Goal: Task Accomplishment & Management: Manage account settings

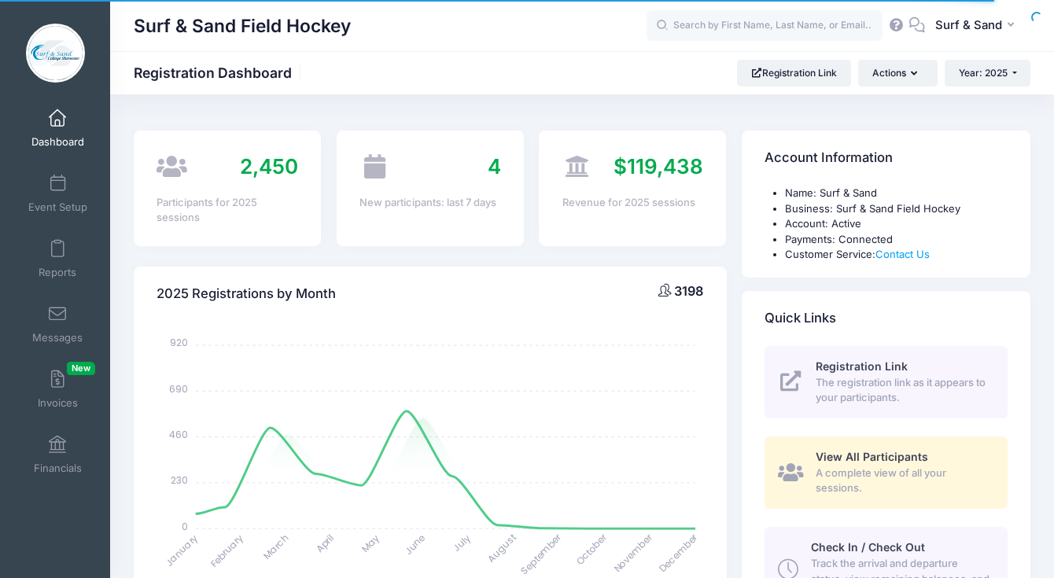
select select
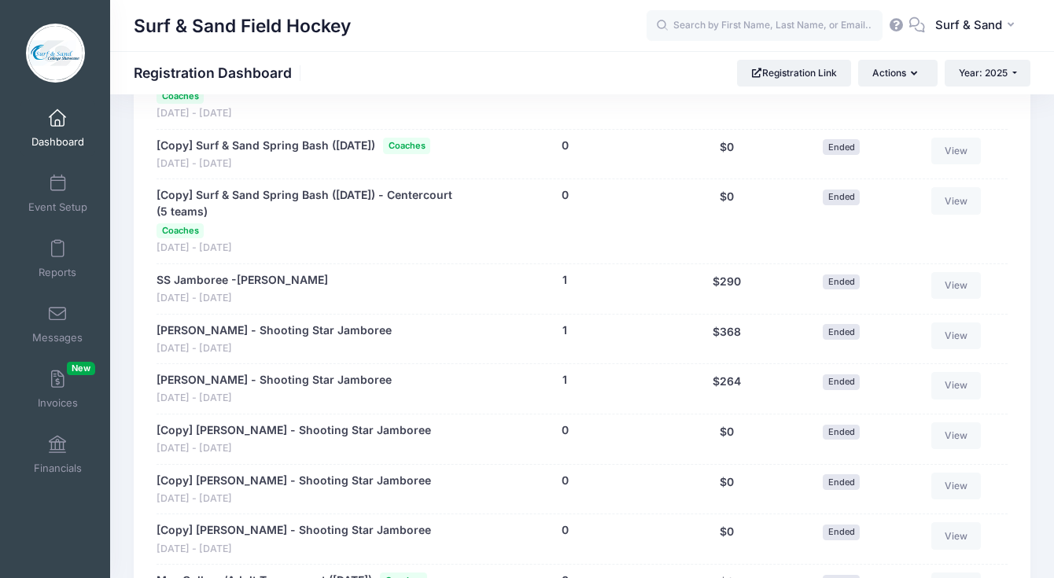
scroll to position [1930, 0]
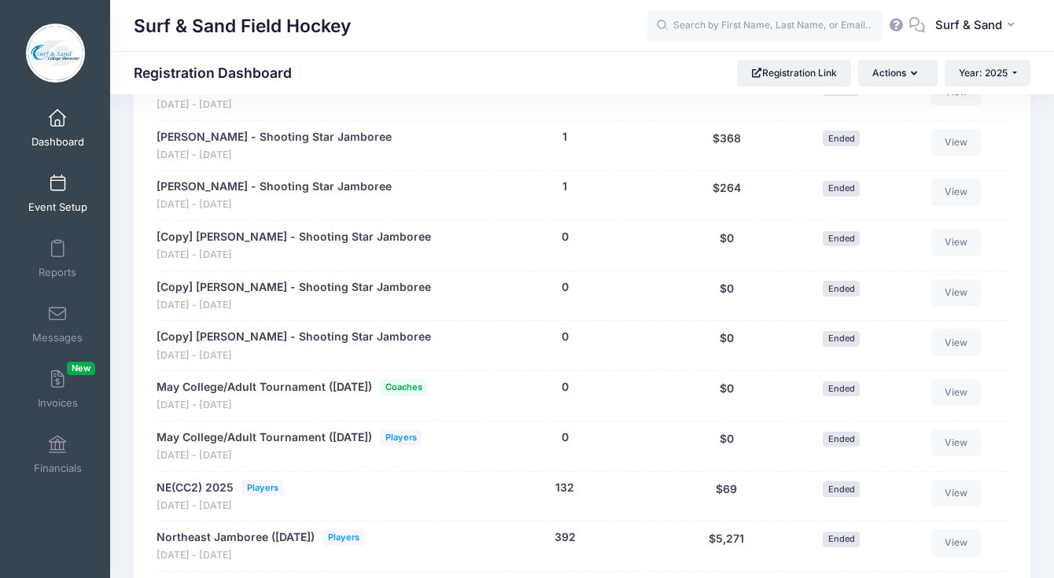
click at [51, 193] on link "Event Setup" at bounding box center [57, 193] width 75 height 55
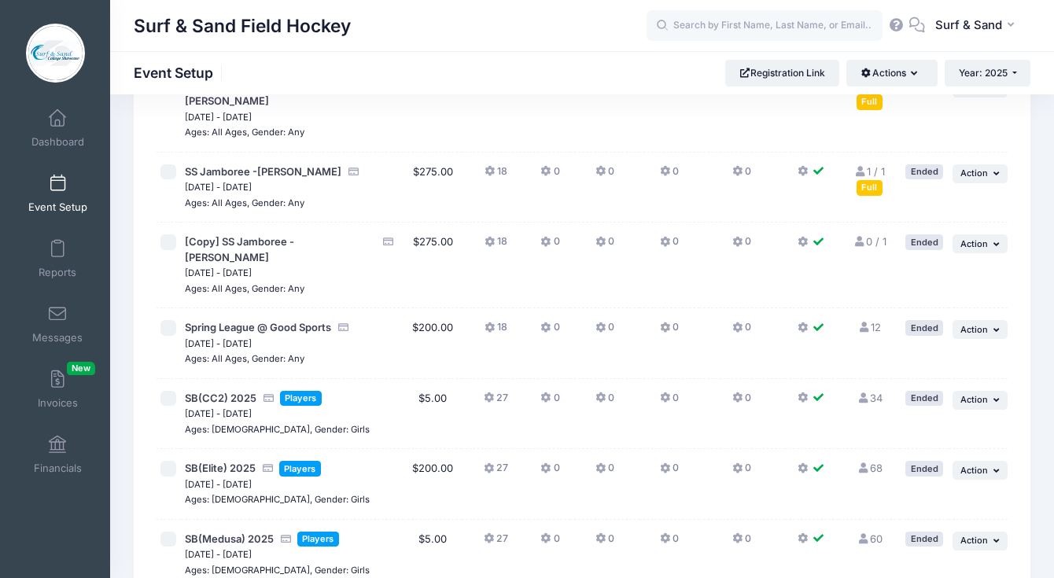
scroll to position [405, 0]
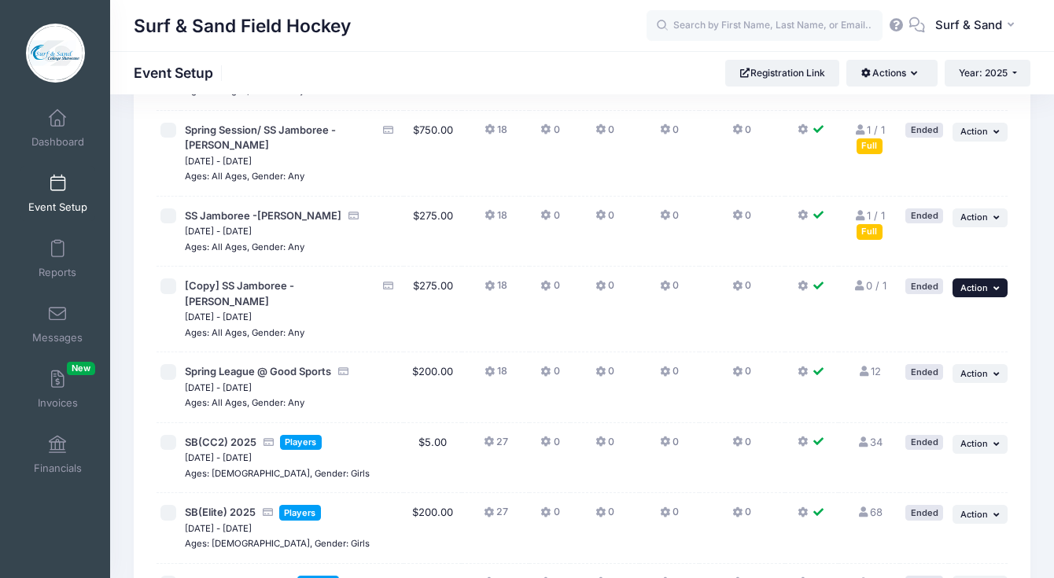
click at [991, 278] on button "... Action" at bounding box center [980, 287] width 55 height 19
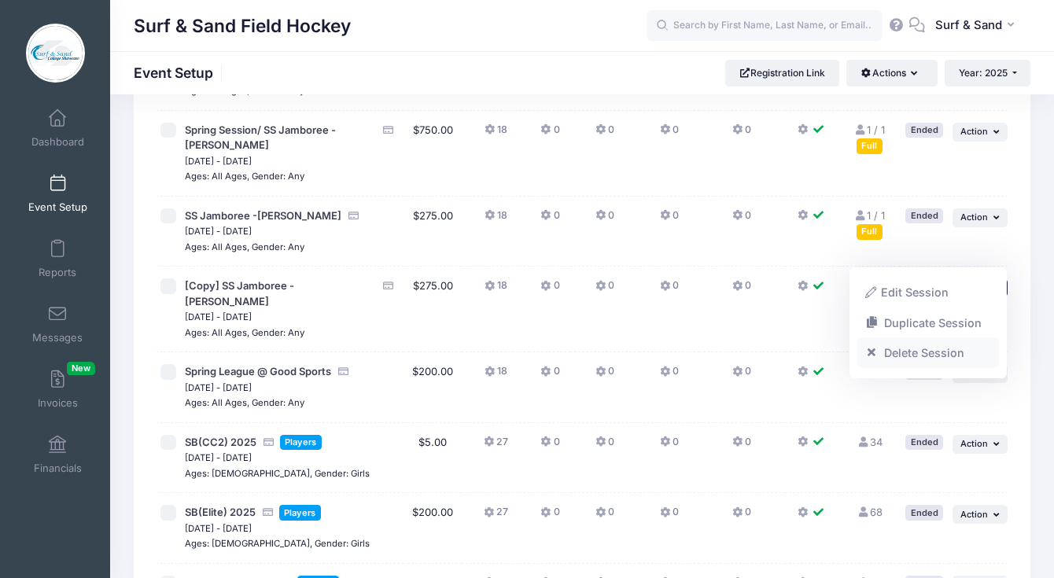
click at [920, 352] on link "Delete Session" at bounding box center [928, 353] width 142 height 30
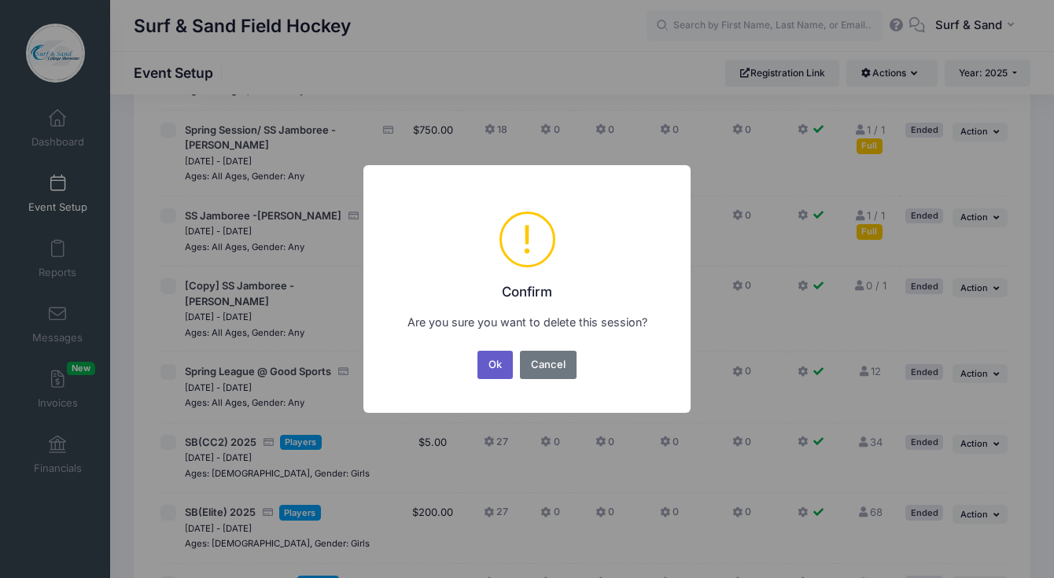
click at [496, 363] on button "Ok" at bounding box center [495, 365] width 36 height 28
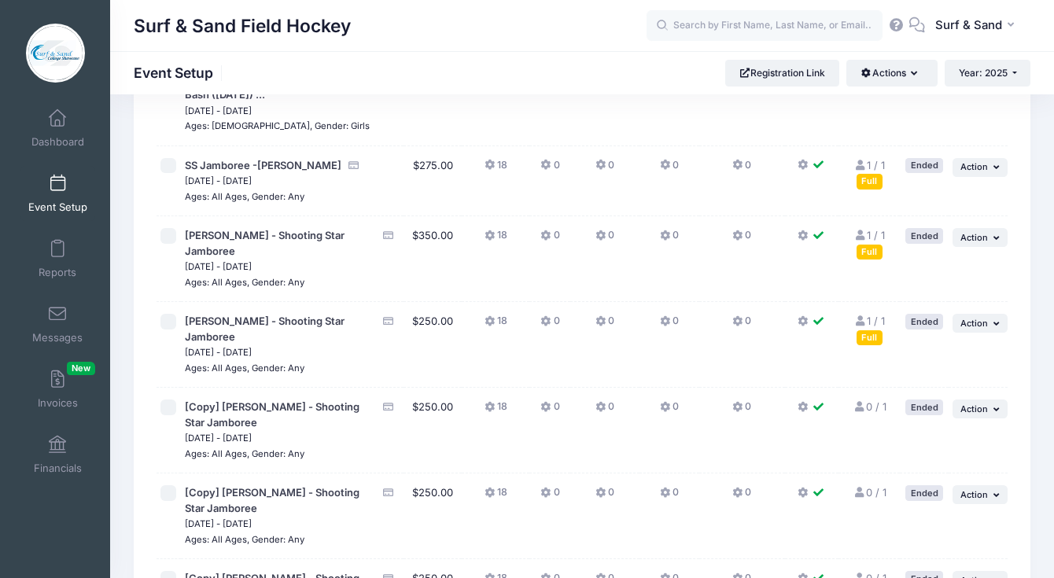
scroll to position [1539, 0]
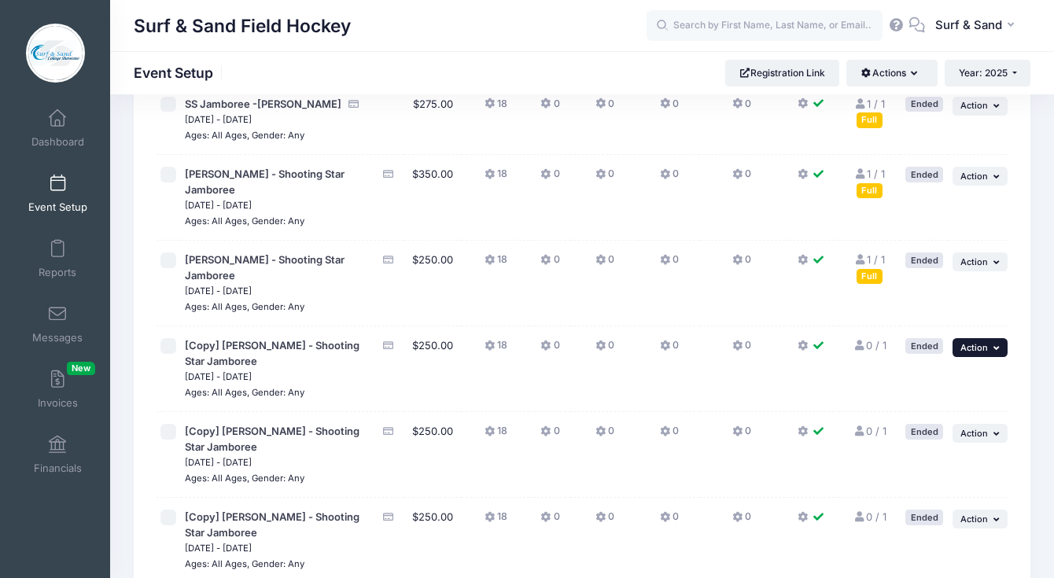
click at [986, 338] on button "... Action" at bounding box center [980, 347] width 55 height 19
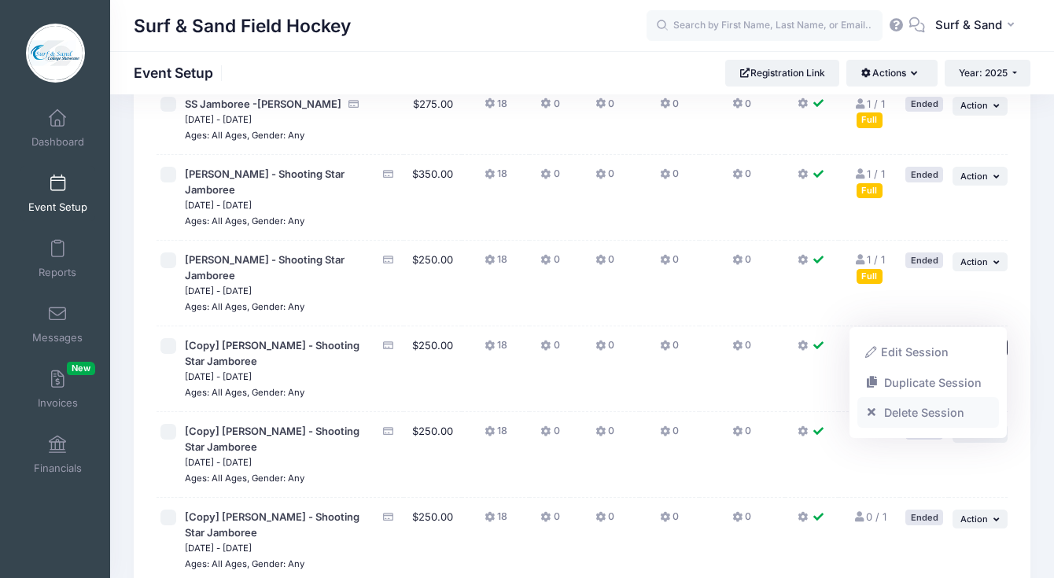
click at [934, 421] on link "Delete Session" at bounding box center [928, 413] width 142 height 30
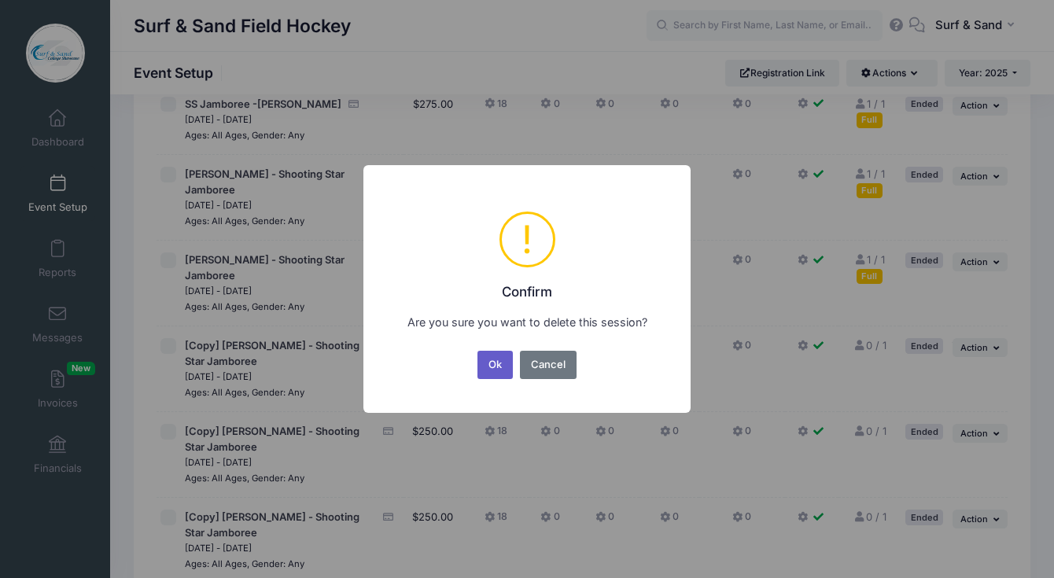
click at [499, 361] on button "Ok" at bounding box center [495, 365] width 36 height 28
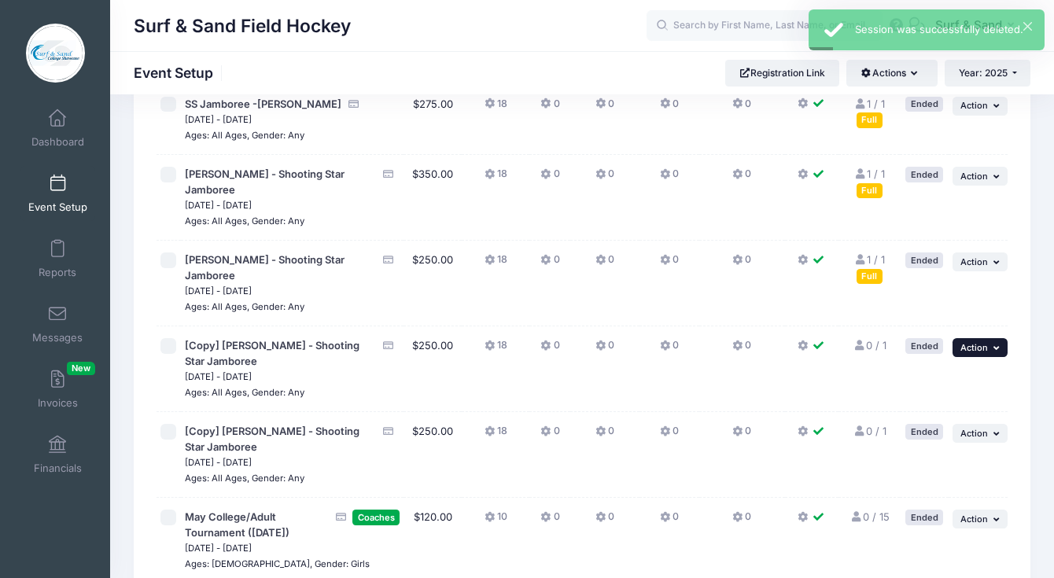
click at [990, 338] on button "... Action" at bounding box center [980, 347] width 55 height 19
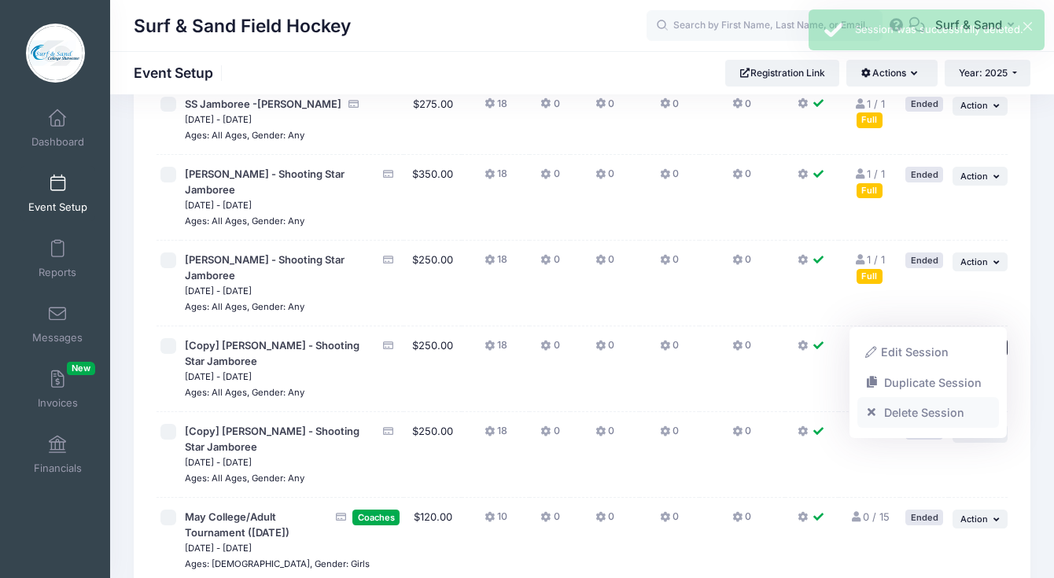
click at [914, 415] on link "Delete Session" at bounding box center [928, 413] width 142 height 30
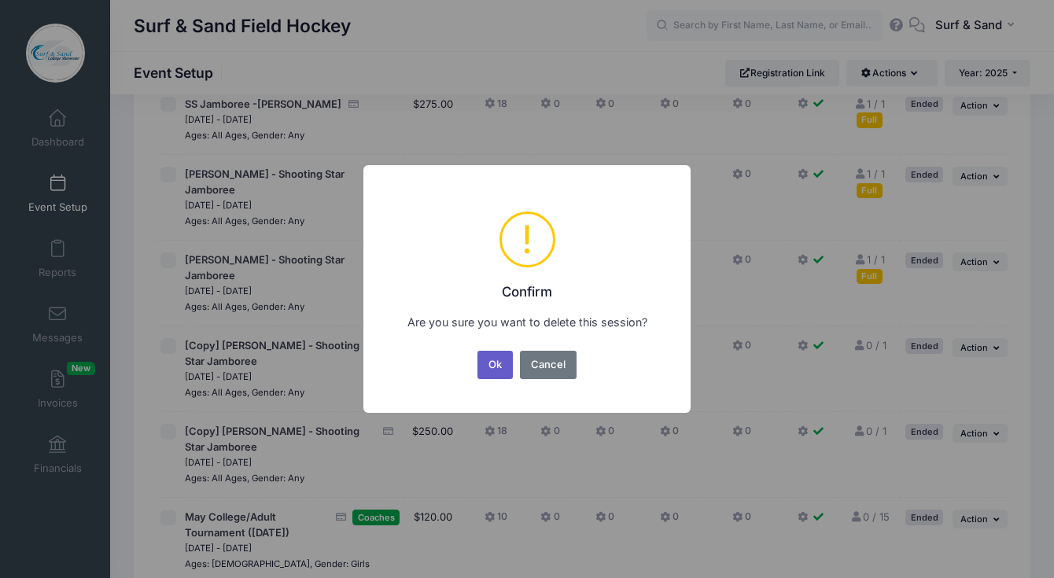
click at [499, 363] on button "Ok" at bounding box center [495, 365] width 36 height 28
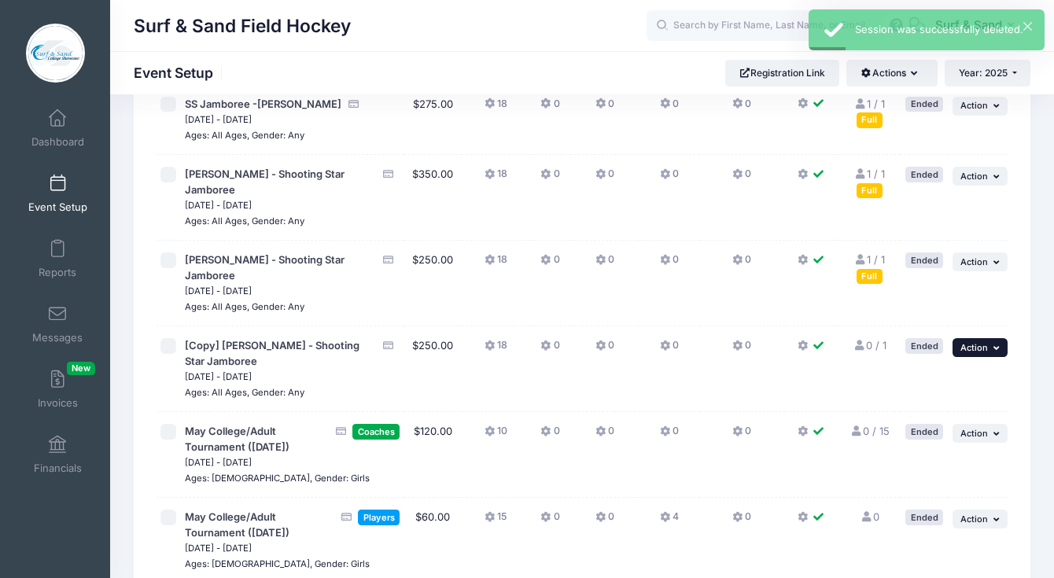
click at [993, 338] on button "... Action" at bounding box center [980, 347] width 55 height 19
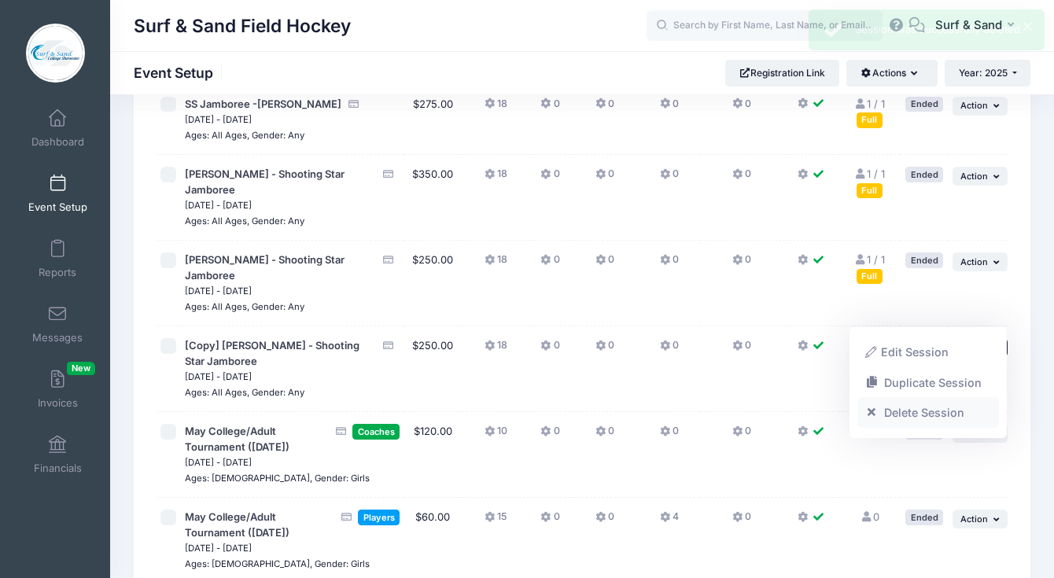
click at [924, 415] on link "Delete Session" at bounding box center [928, 413] width 142 height 30
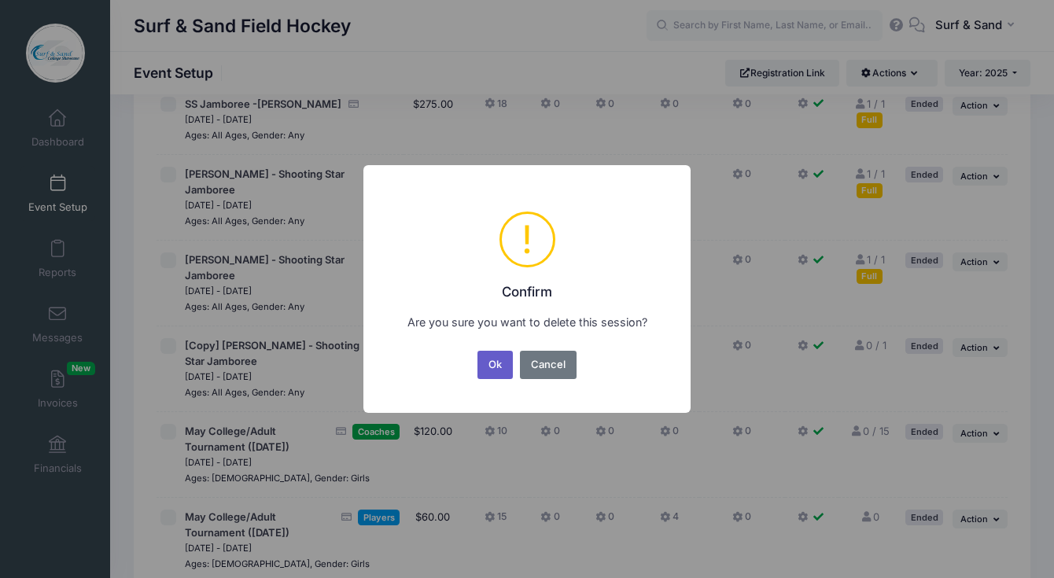
click at [480, 354] on button "Ok" at bounding box center [495, 365] width 36 height 28
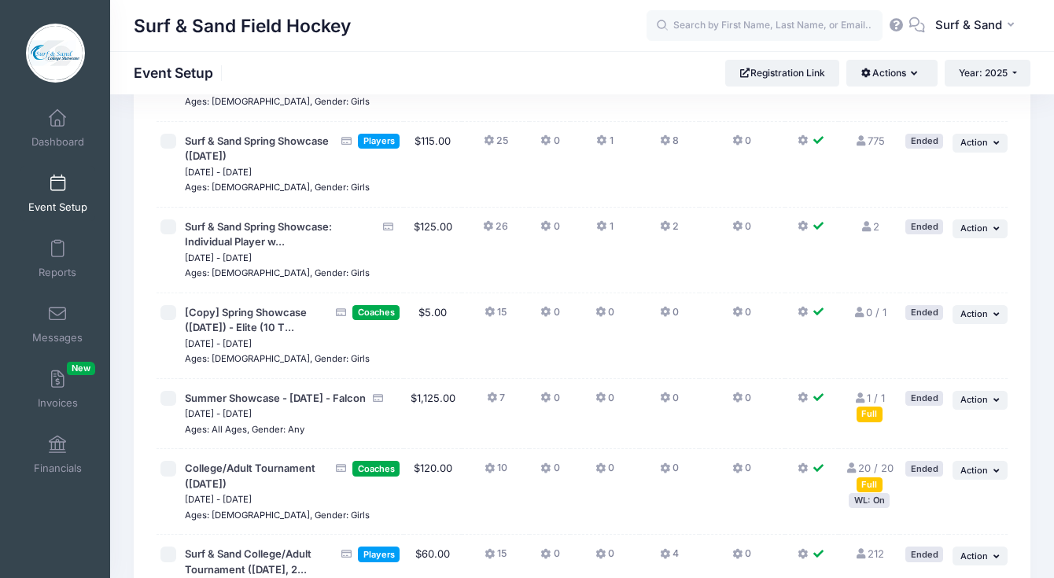
scroll to position [2814, 0]
click at [989, 304] on button "... Action" at bounding box center [980, 313] width 55 height 19
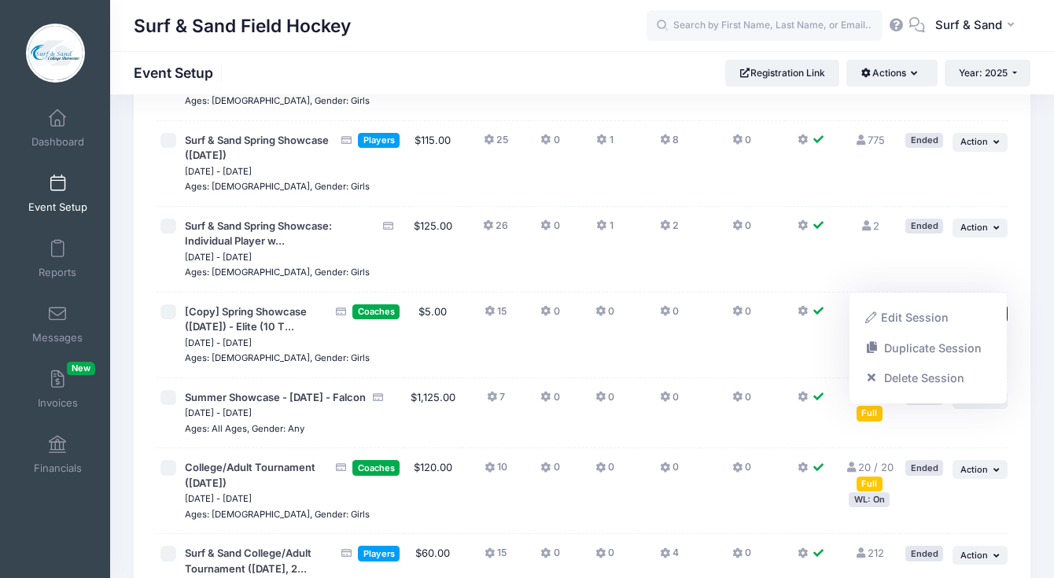
click at [581, 311] on td "0" at bounding box center [604, 336] width 68 height 86
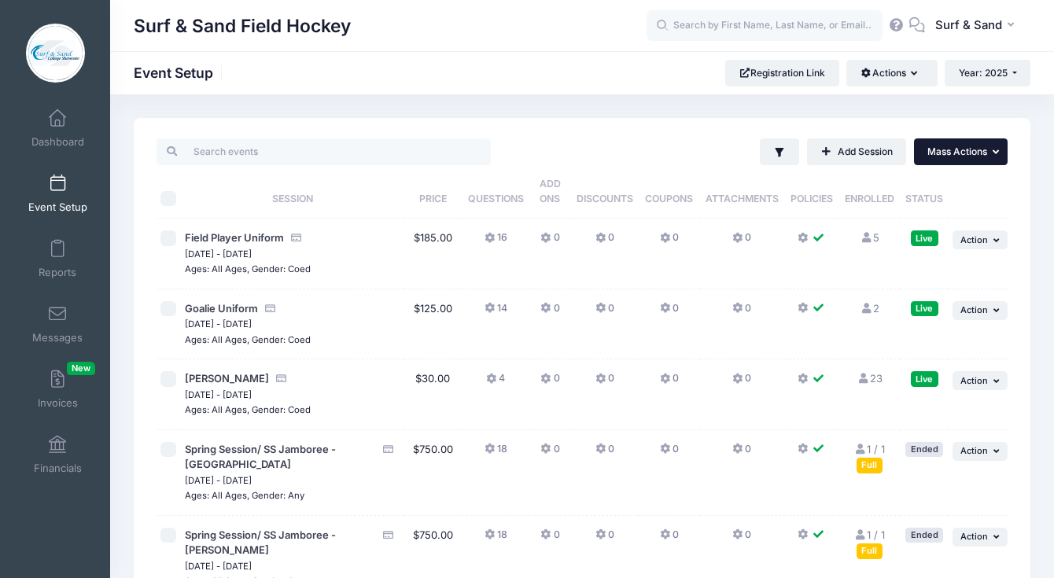
scroll to position [1, 0]
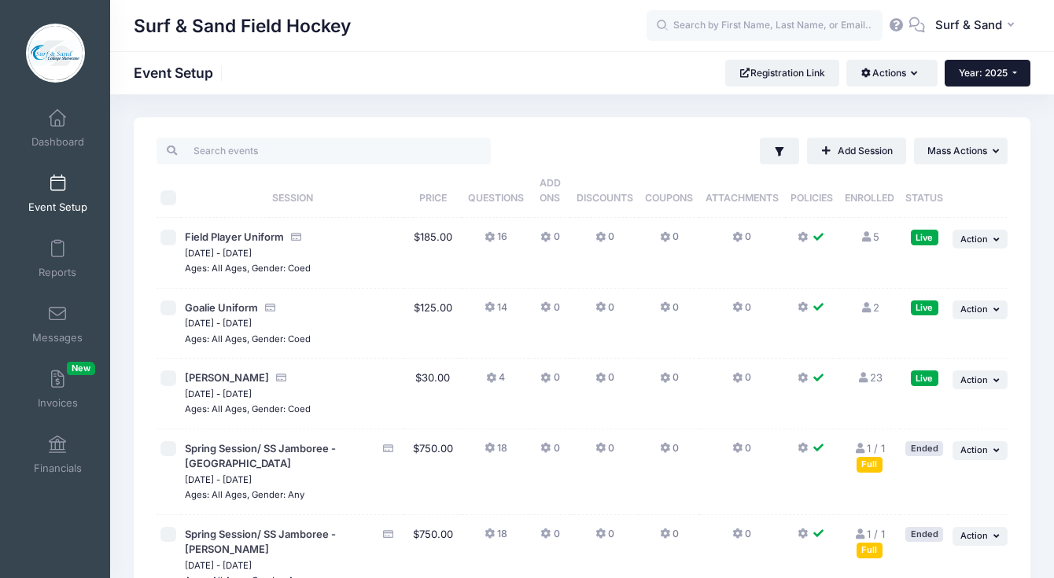
click at [1001, 78] on span "Year: 2025" at bounding box center [983, 73] width 49 height 12
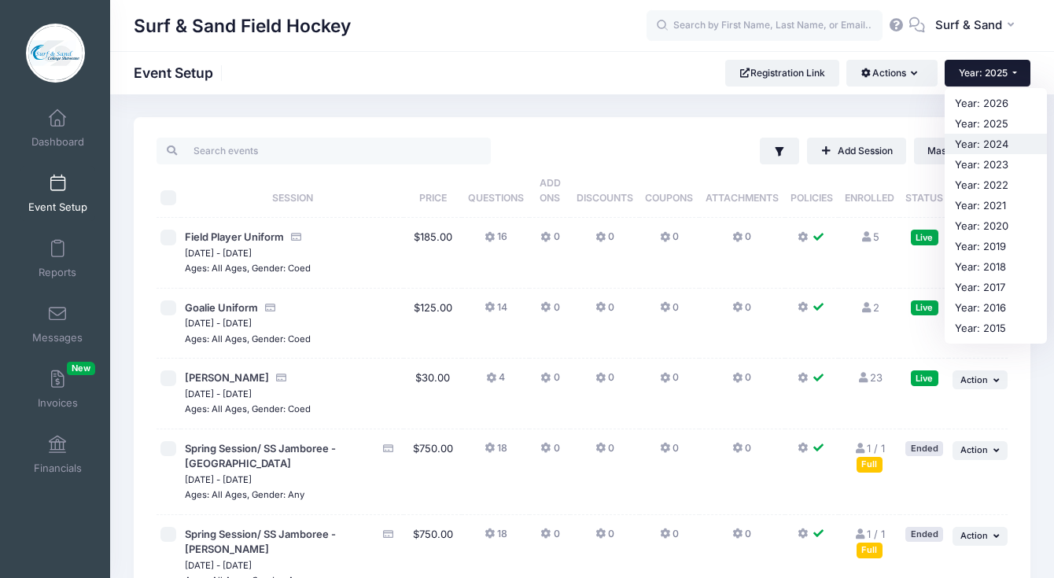
click at [982, 144] on link "Year: 2024" at bounding box center [996, 144] width 102 height 20
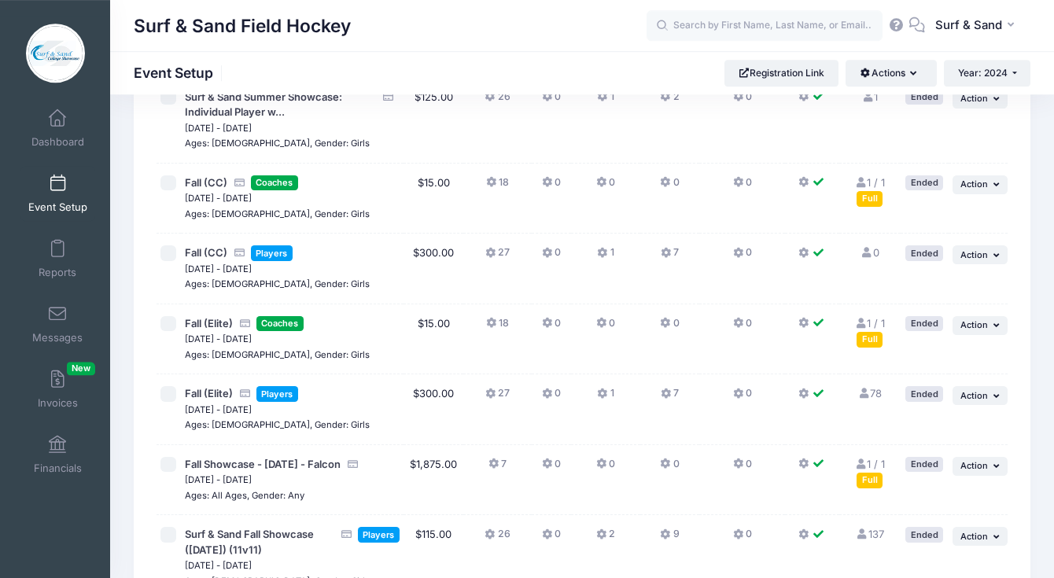
scroll to position [3104, 0]
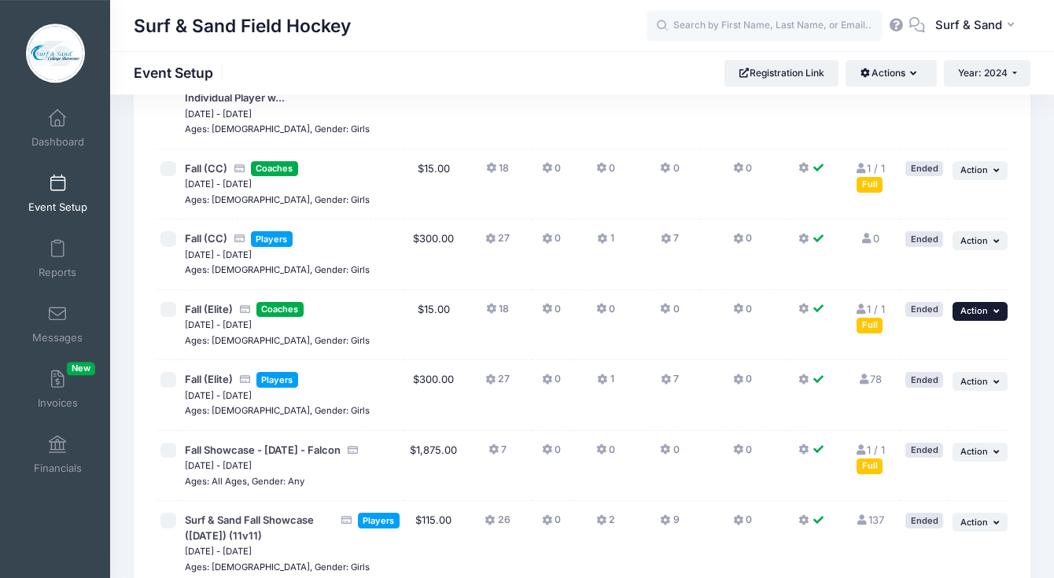
click at [994, 315] on icon "button" at bounding box center [997, 311] width 9 height 9
click at [949, 391] on link "Duplicate Session" at bounding box center [928, 392] width 142 height 30
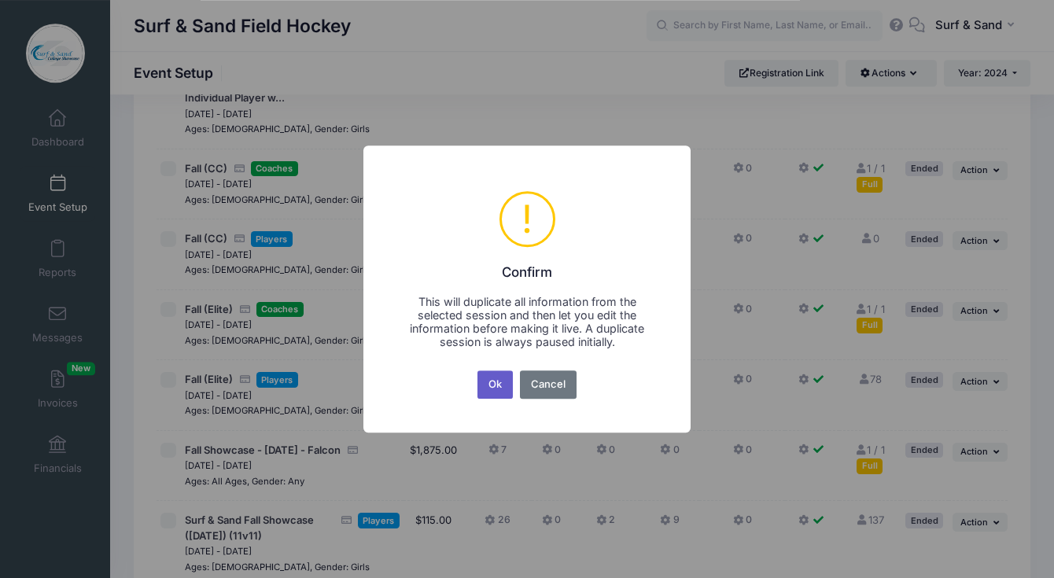
click at [487, 396] on button "Ok" at bounding box center [495, 384] width 36 height 28
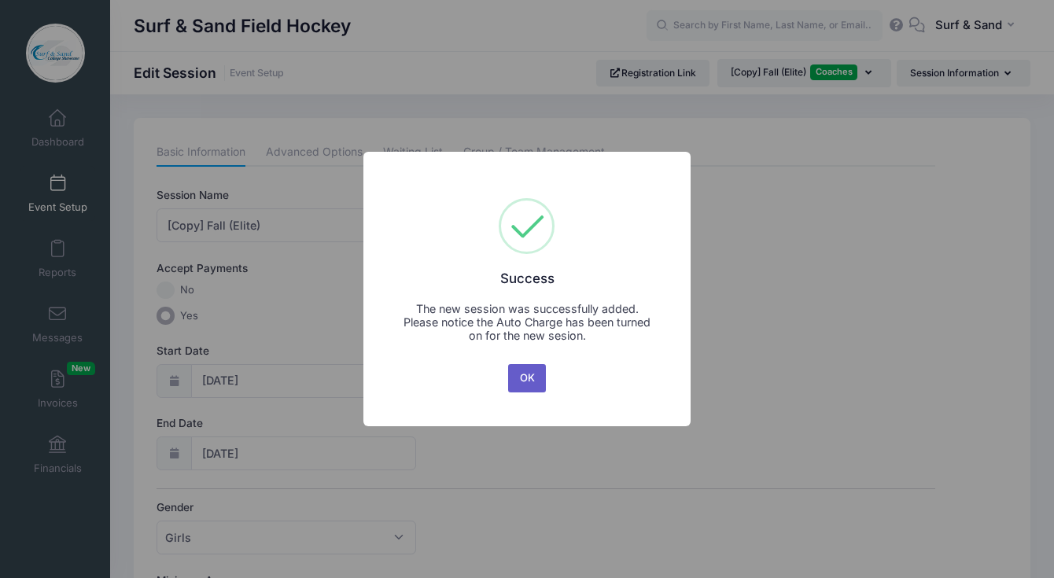
click at [521, 374] on button "OK" at bounding box center [527, 378] width 38 height 28
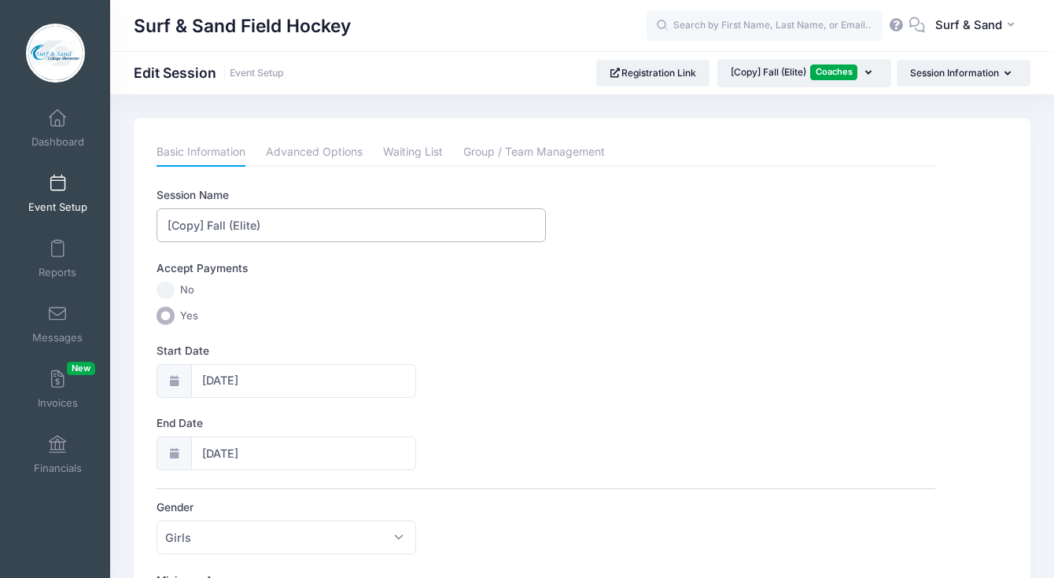
drag, startPoint x: 212, startPoint y: 225, endPoint x: 157, endPoint y: 220, distance: 55.3
click at [157, 220] on input "[Copy] Fall (Elite)" at bounding box center [351, 225] width 389 height 34
type input "Fall (Elite)"
click at [268, 388] on input "11/17/2024" at bounding box center [304, 381] width 226 height 34
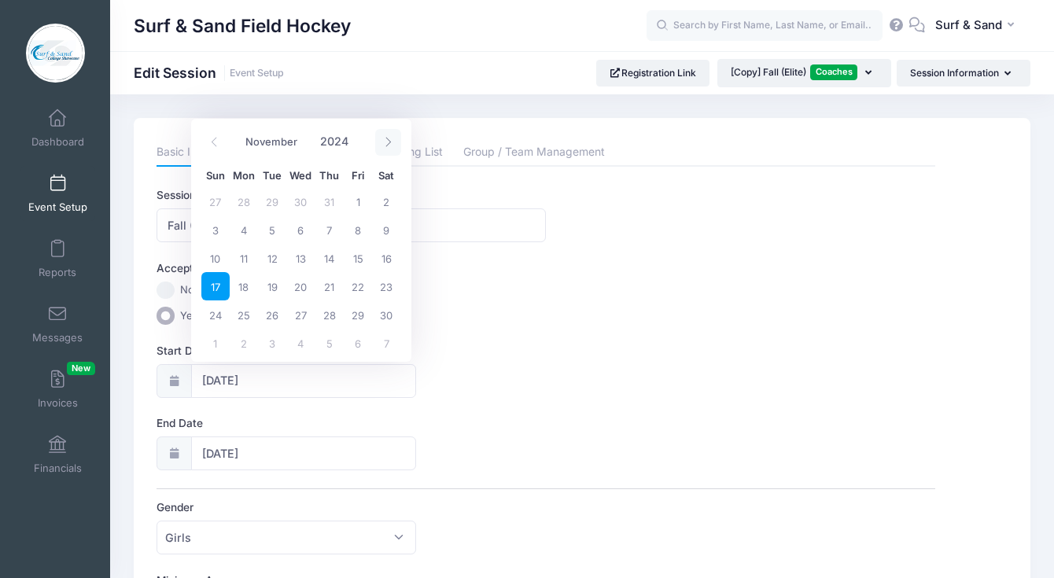
click at [390, 145] on icon at bounding box center [388, 142] width 10 height 10
select select "11"
click at [390, 145] on icon at bounding box center [388, 142] width 10 height 10
type input "2025"
click at [390, 145] on icon at bounding box center [388, 142] width 10 height 10
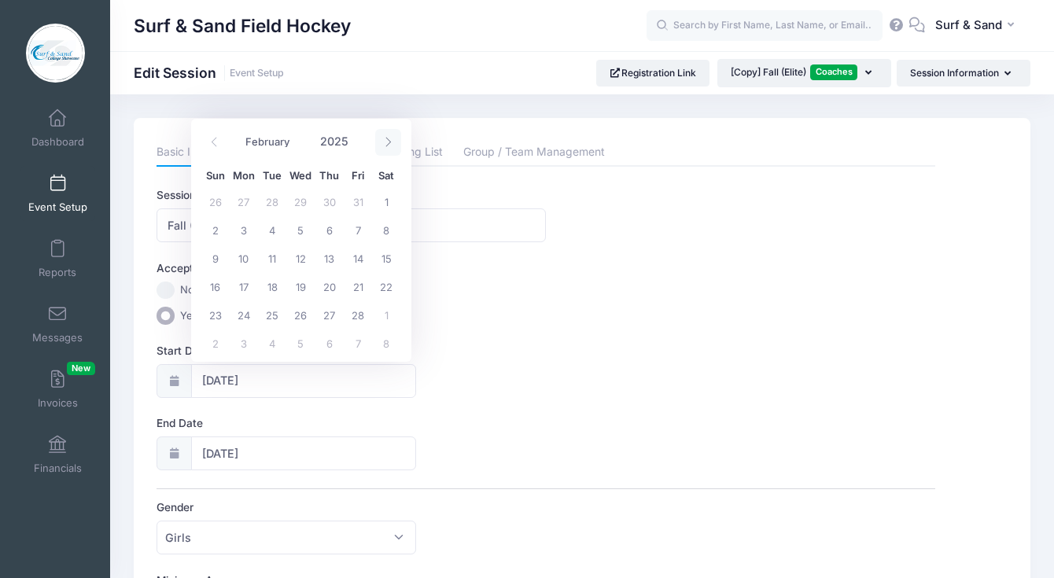
click at [390, 145] on icon at bounding box center [388, 142] width 10 height 10
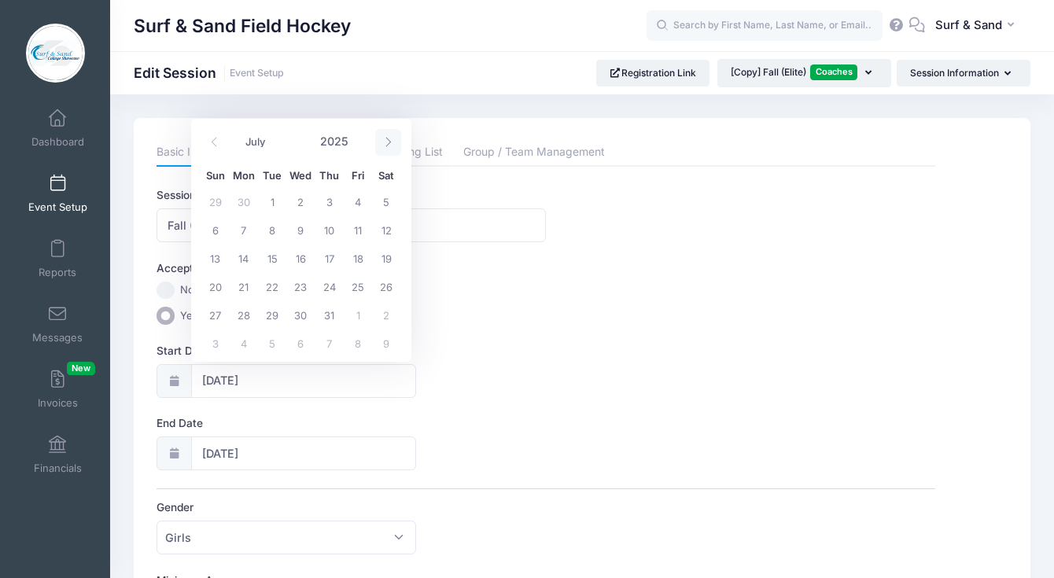
click at [390, 145] on icon at bounding box center [388, 142] width 10 height 10
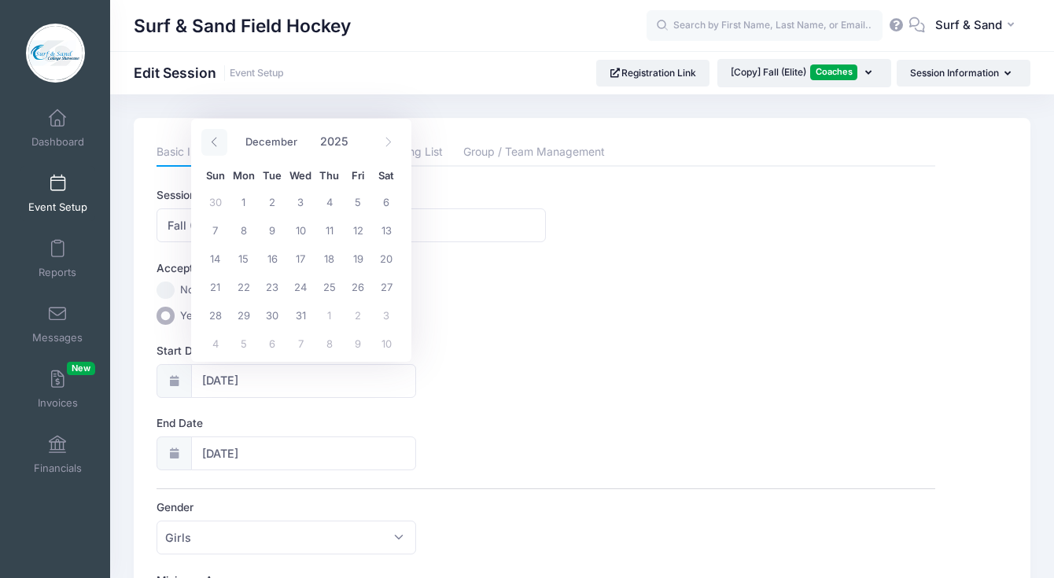
click at [214, 140] on icon at bounding box center [214, 142] width 10 height 10
select select "10"
click at [213, 288] on span "16" at bounding box center [215, 286] width 28 height 28
type input "11/16/2025"
type input "11/17/2025"
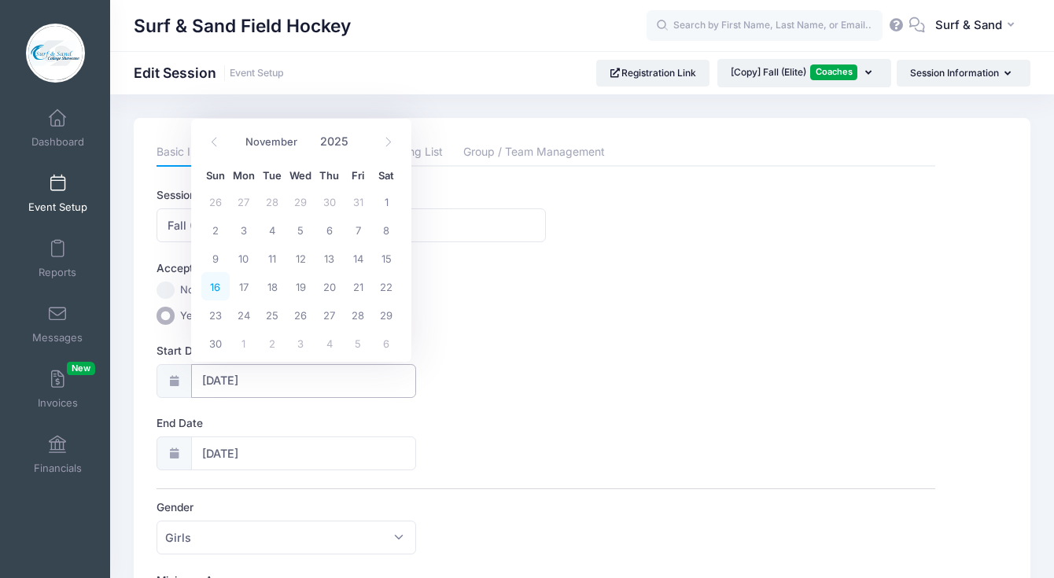
type input "2025"
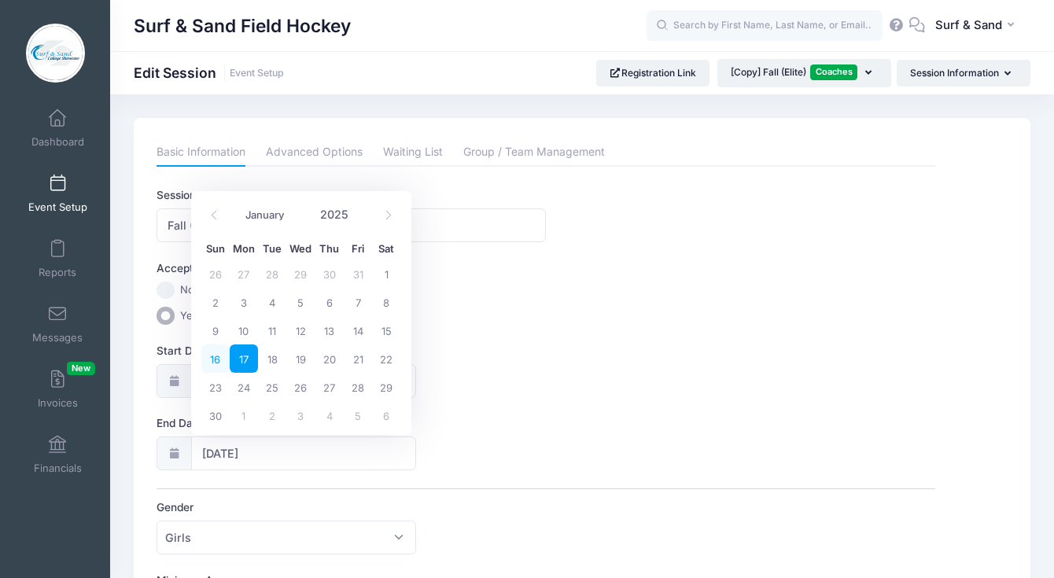
click at [214, 359] on span "16" at bounding box center [215, 359] width 28 height 28
type input "11/16/2025"
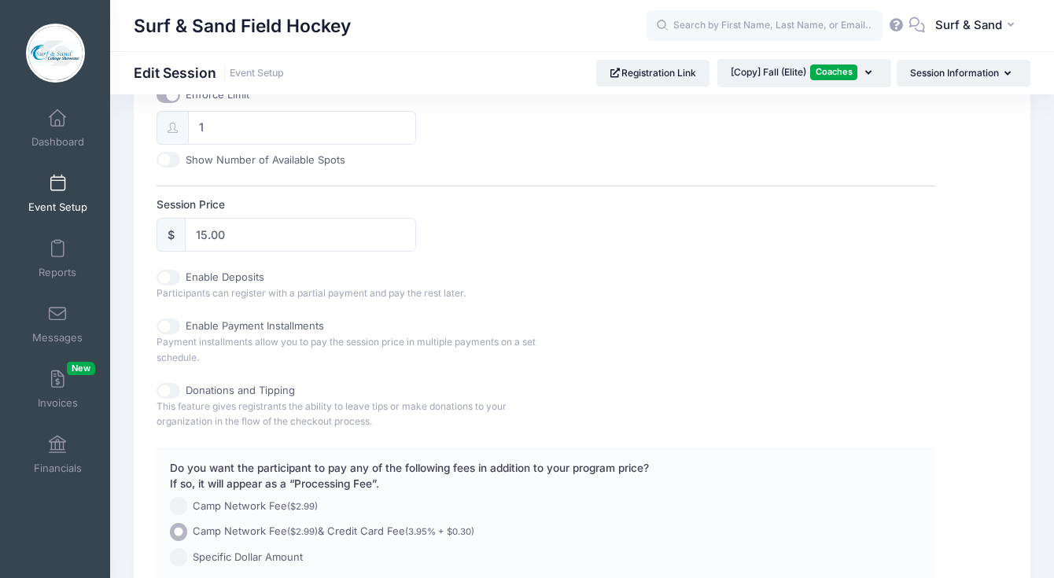
scroll to position [802, 0]
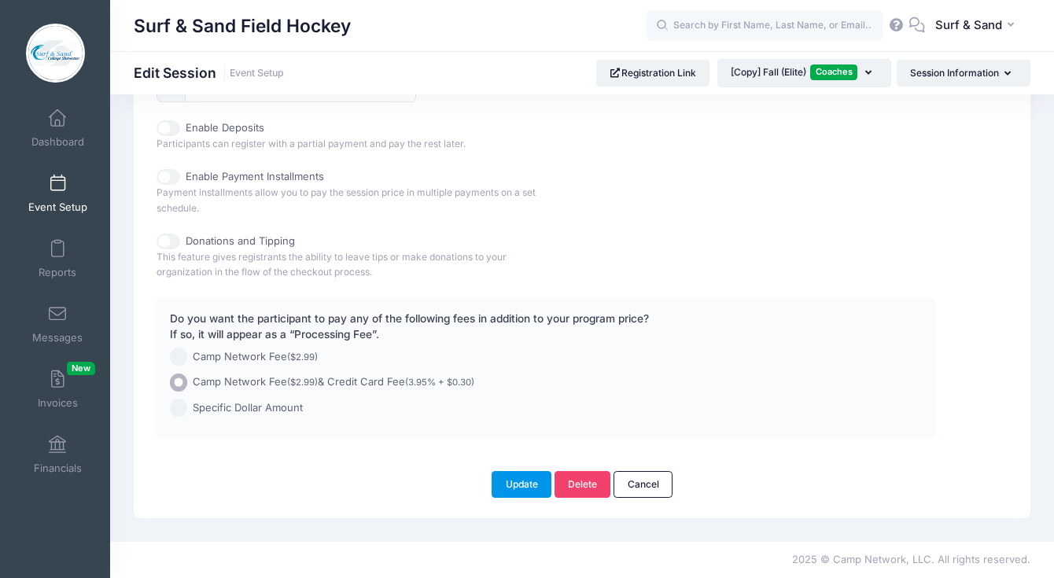
click at [530, 486] on button "Update" at bounding box center [522, 484] width 60 height 27
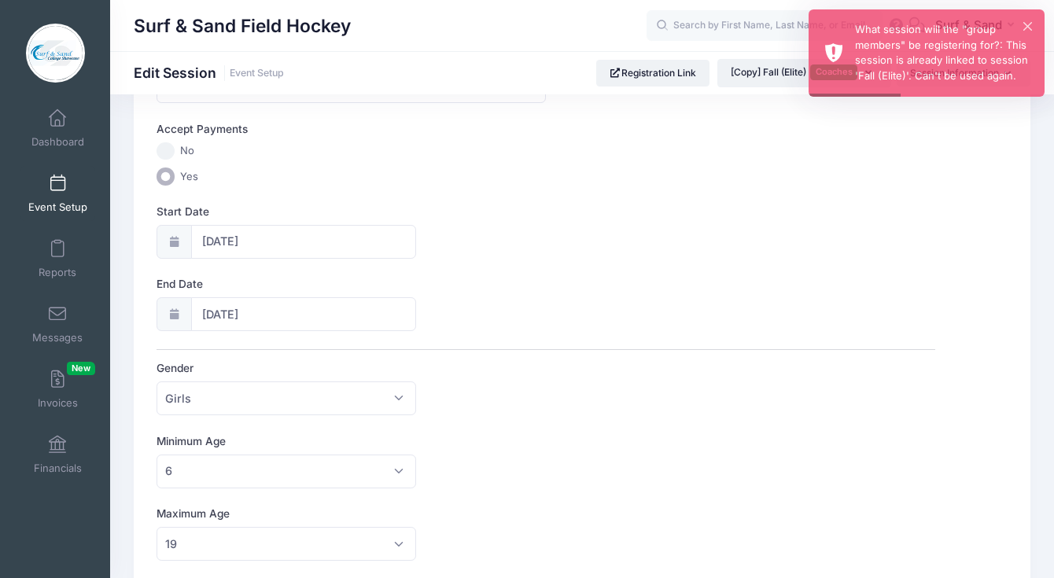
scroll to position [0, 0]
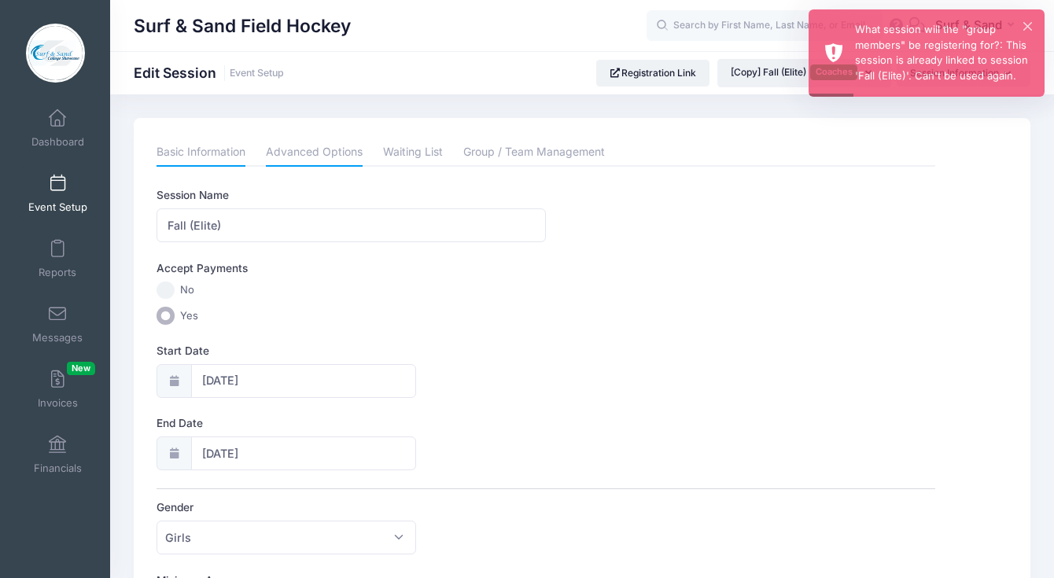
click at [319, 153] on link "Advanced Options" at bounding box center [314, 152] width 97 height 28
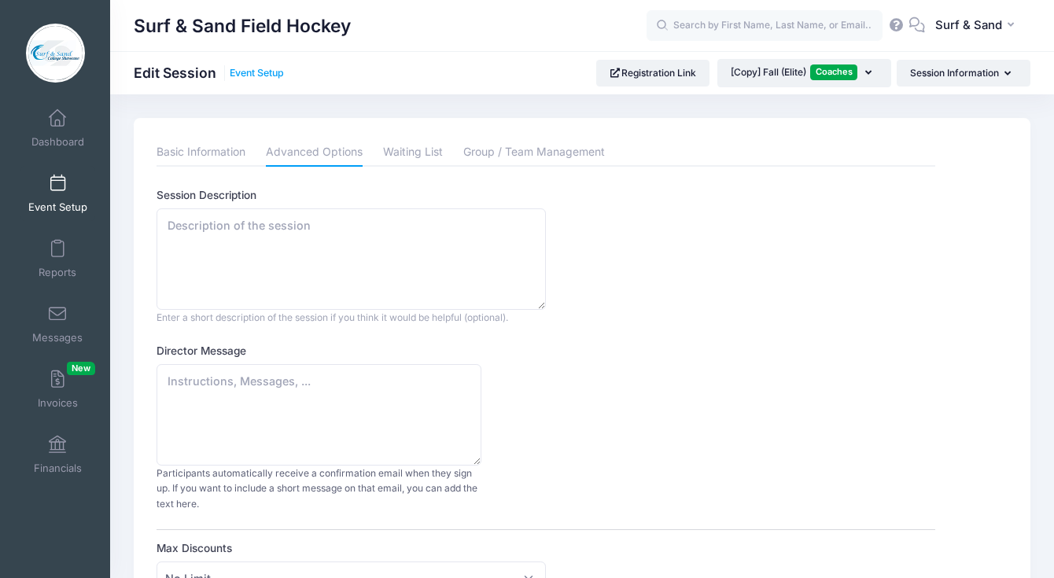
click at [275, 76] on link "Event Setup" at bounding box center [257, 74] width 54 height 12
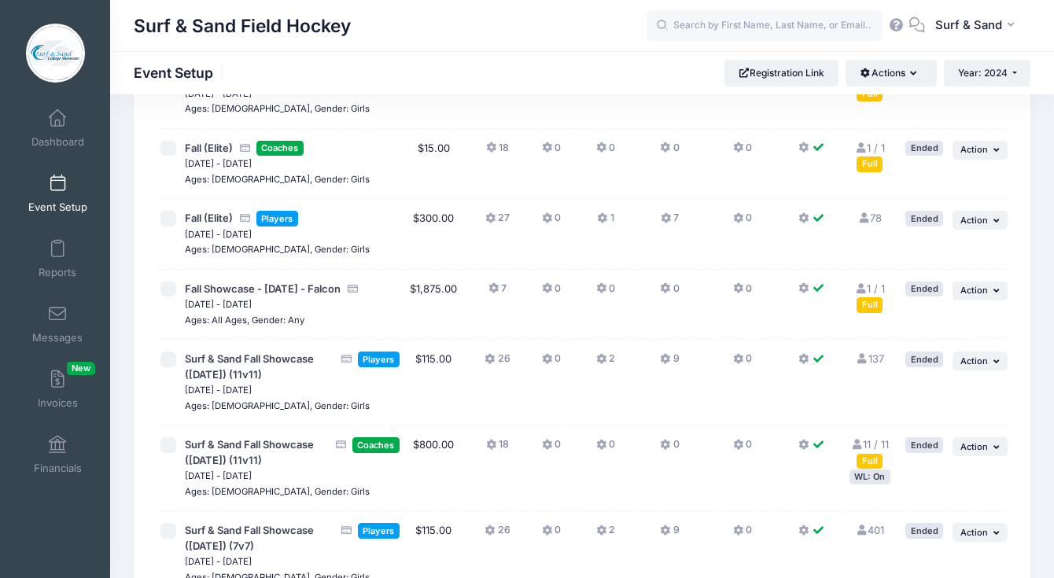
scroll to position [3238, 0]
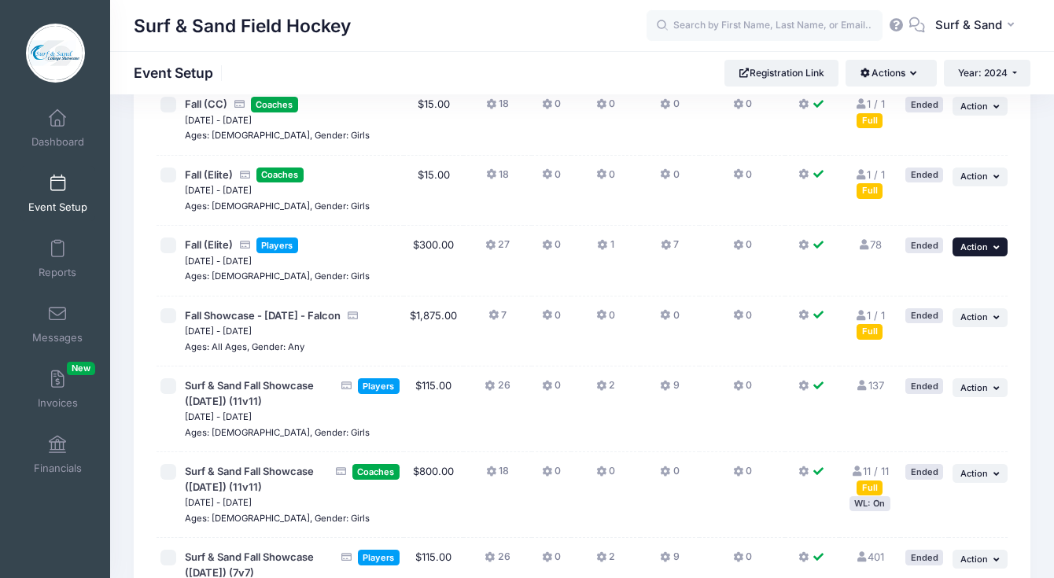
click at [996, 252] on icon "button" at bounding box center [997, 247] width 9 height 9
click at [929, 332] on link "Duplicate Session" at bounding box center [928, 327] width 142 height 30
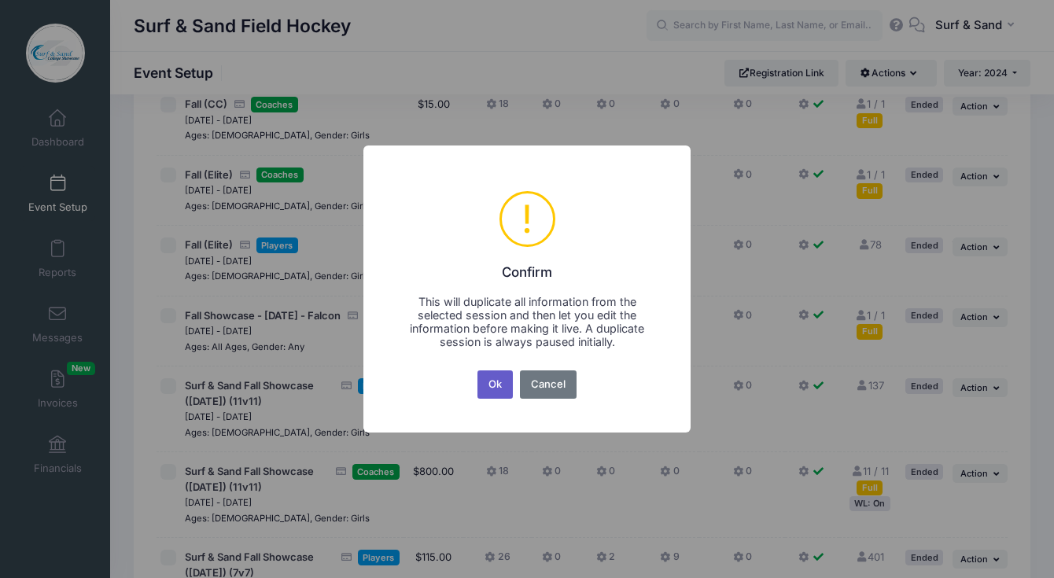
click at [502, 385] on button "Ok" at bounding box center [495, 384] width 36 height 28
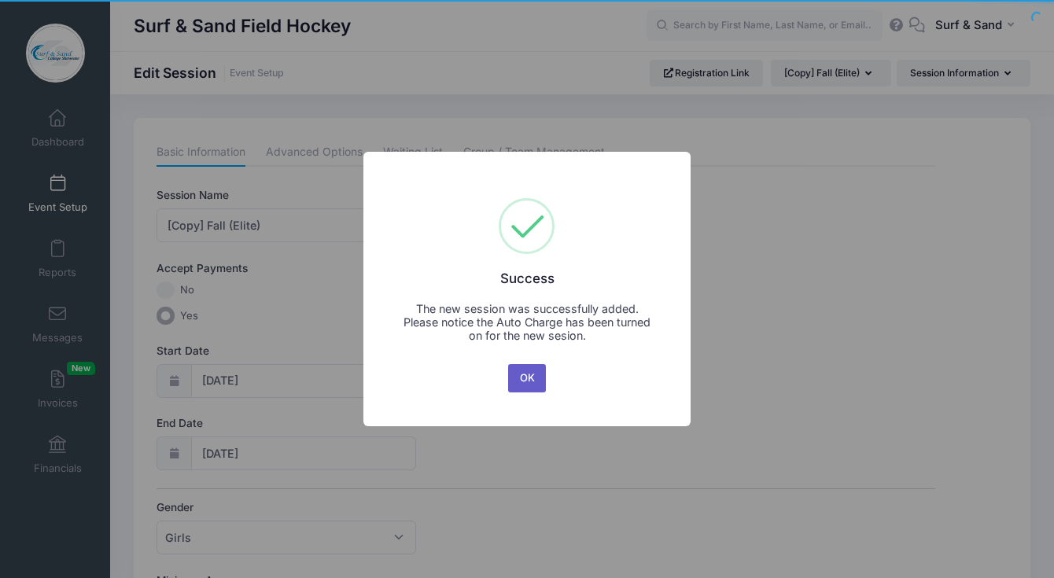
click at [528, 378] on button "OK" at bounding box center [527, 378] width 38 height 28
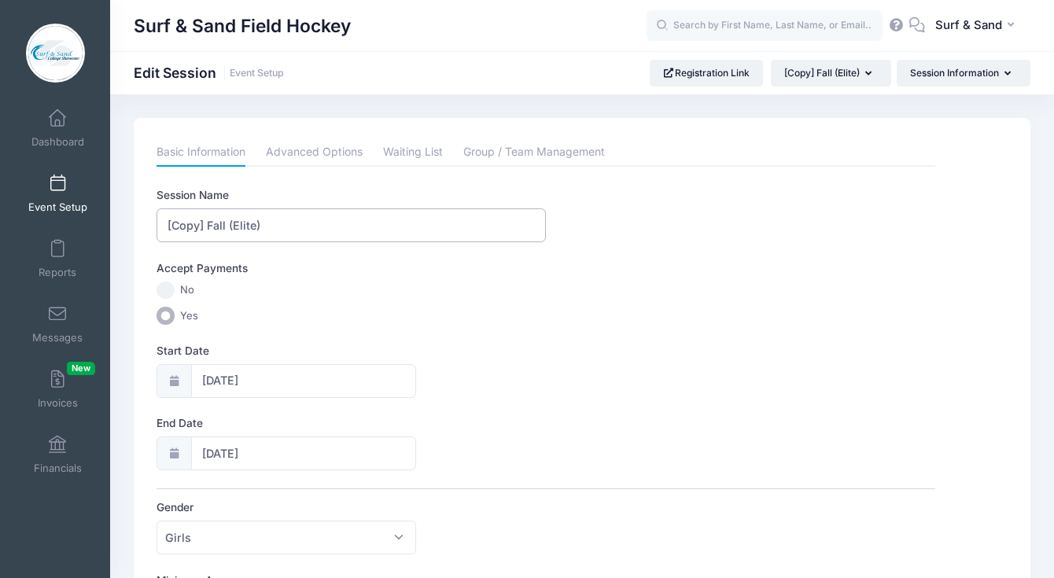
drag, startPoint x: 205, startPoint y: 227, endPoint x: 131, endPoint y: 227, distance: 73.9
click at [157, 227] on input "[Copy] Fall (Elite)" at bounding box center [351, 225] width 389 height 34
type input "Fall (Elite)"
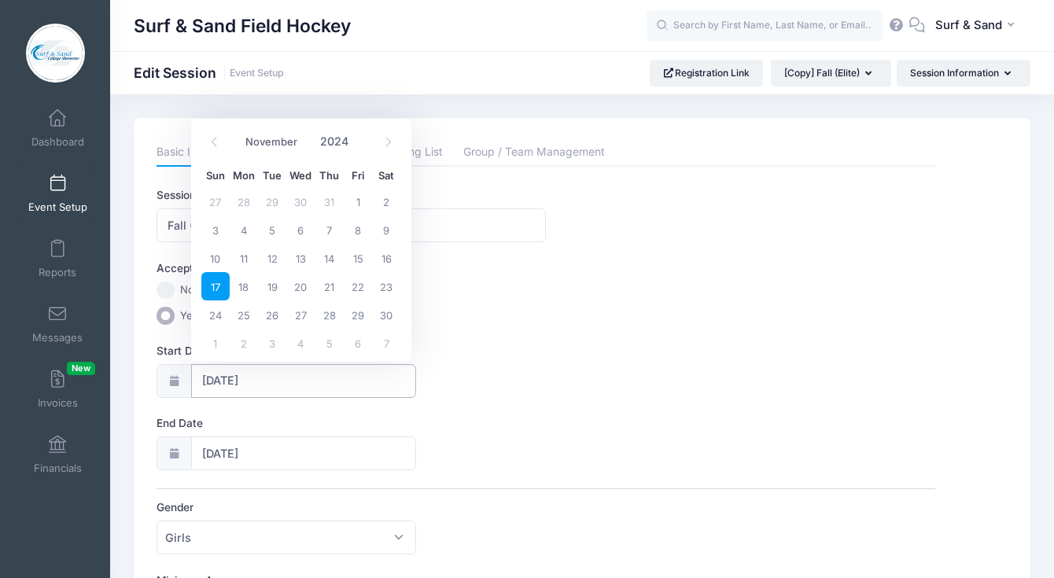
click at [255, 379] on input "[DATE]" at bounding box center [304, 381] width 226 height 34
click at [393, 135] on span at bounding box center [388, 142] width 26 height 27
select select "11"
click at [393, 135] on span at bounding box center [388, 142] width 26 height 27
type input "2025"
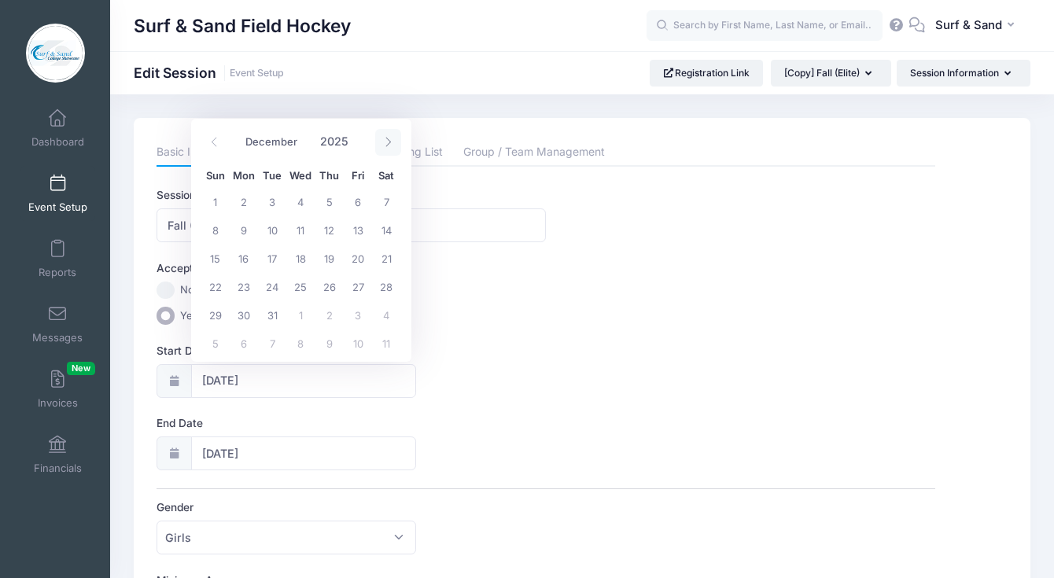
click at [393, 135] on span at bounding box center [388, 142] width 26 height 27
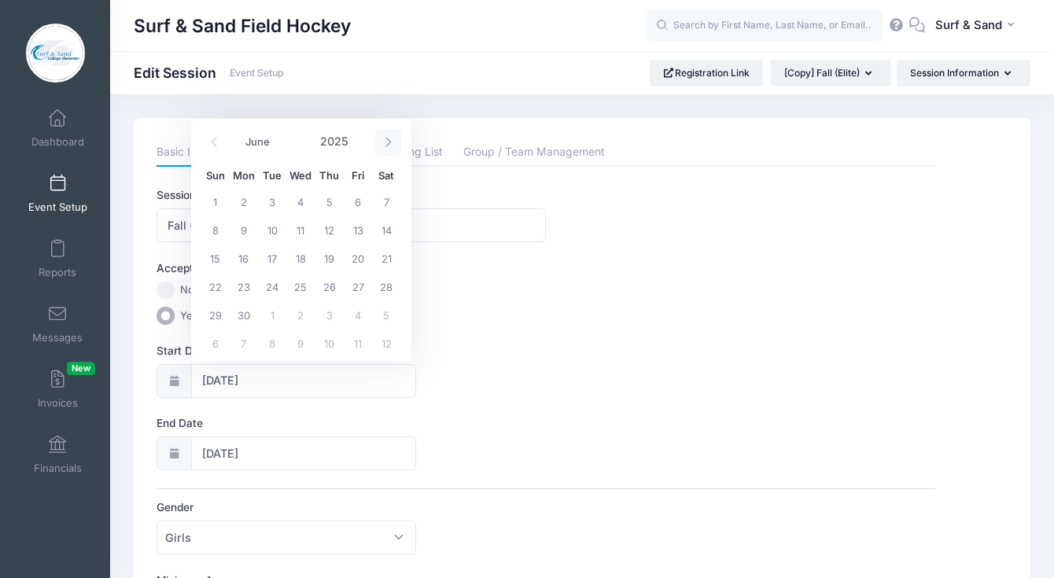
click at [393, 135] on span at bounding box center [388, 142] width 26 height 27
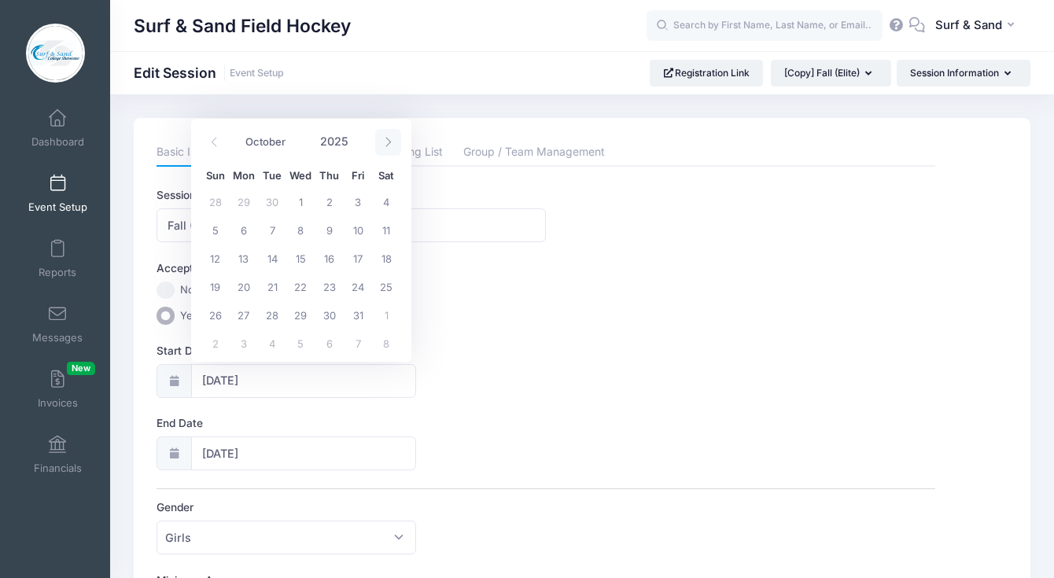
select select "10"
click at [223, 287] on span "16" at bounding box center [215, 286] width 28 height 28
type input "11/16/2025"
type input "11/17/2025"
type input "2025"
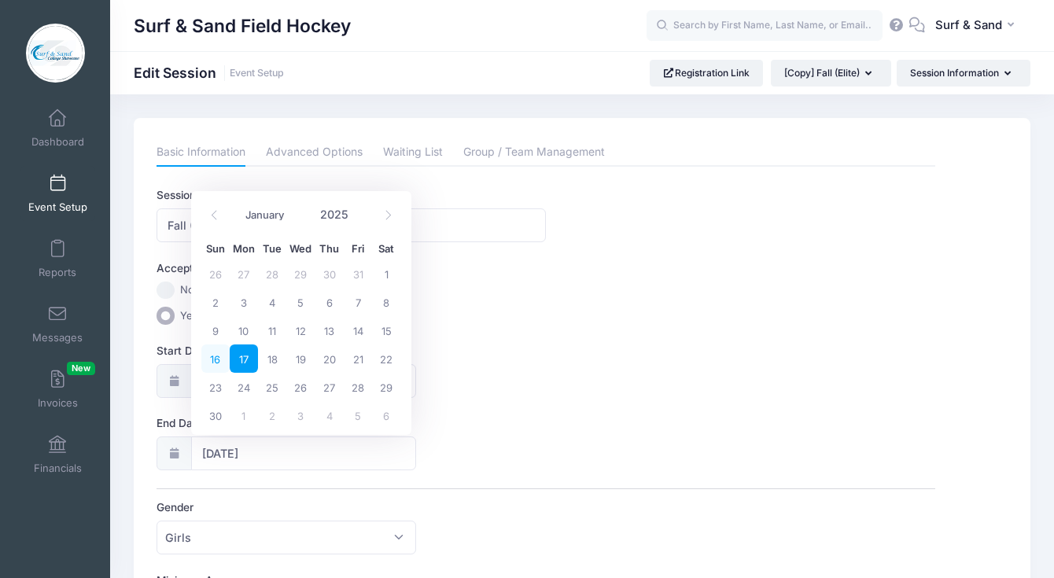
click at [219, 363] on span "16" at bounding box center [215, 359] width 28 height 28
type input "11/16/2025"
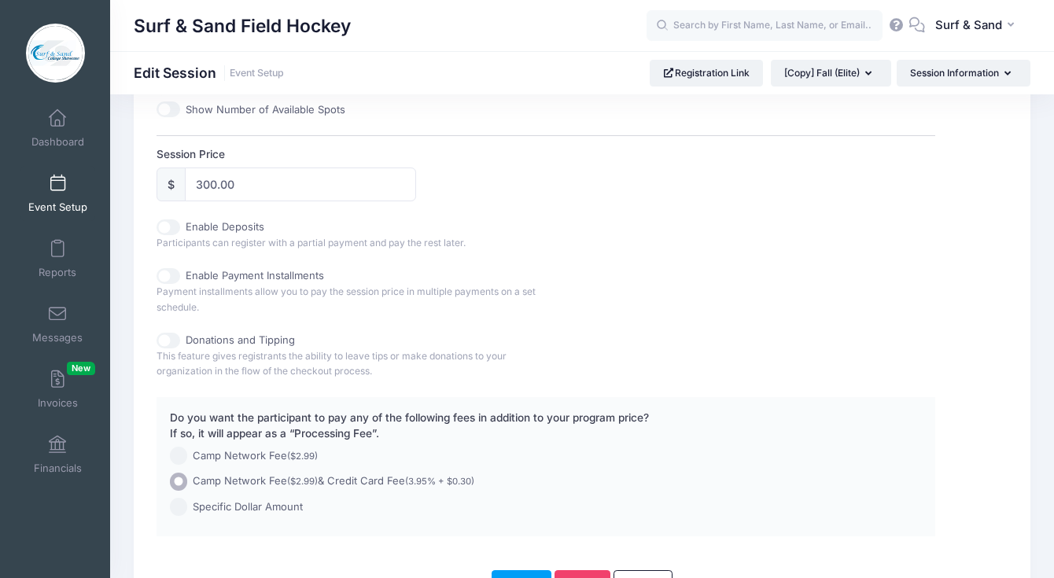
scroll to position [802, 0]
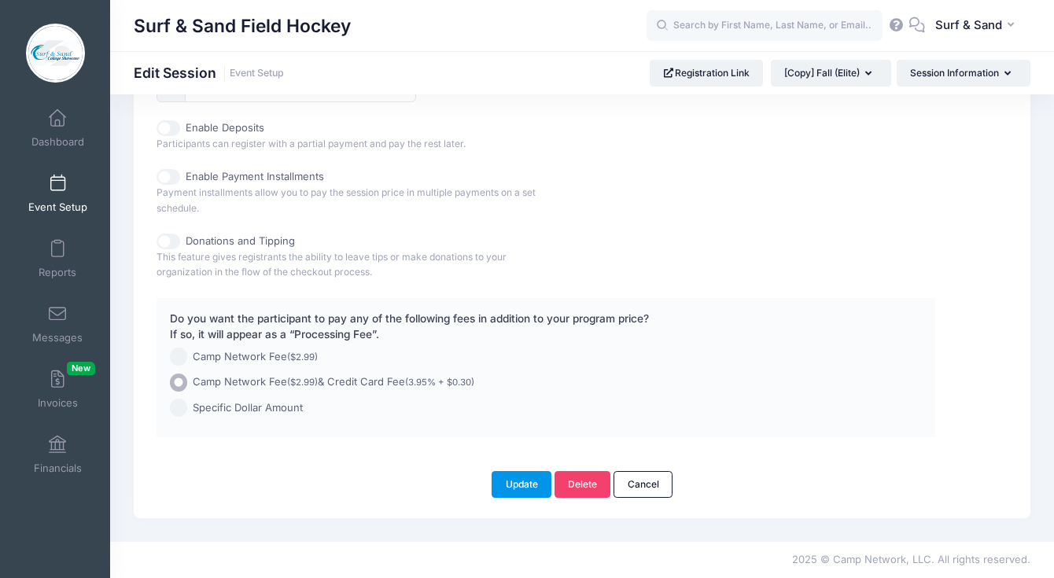
click at [522, 488] on button "Update" at bounding box center [522, 484] width 60 height 27
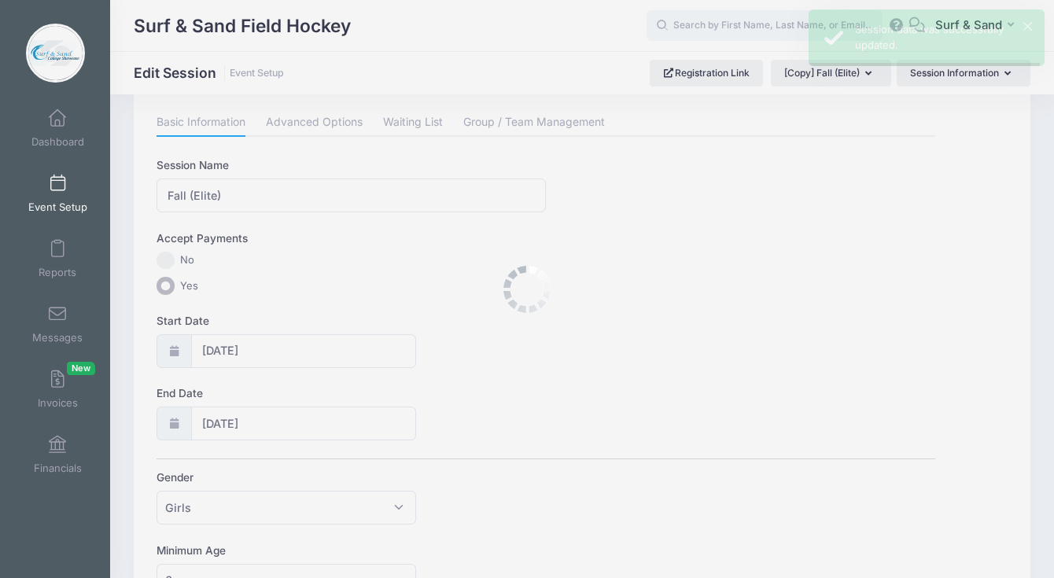
scroll to position [0, 0]
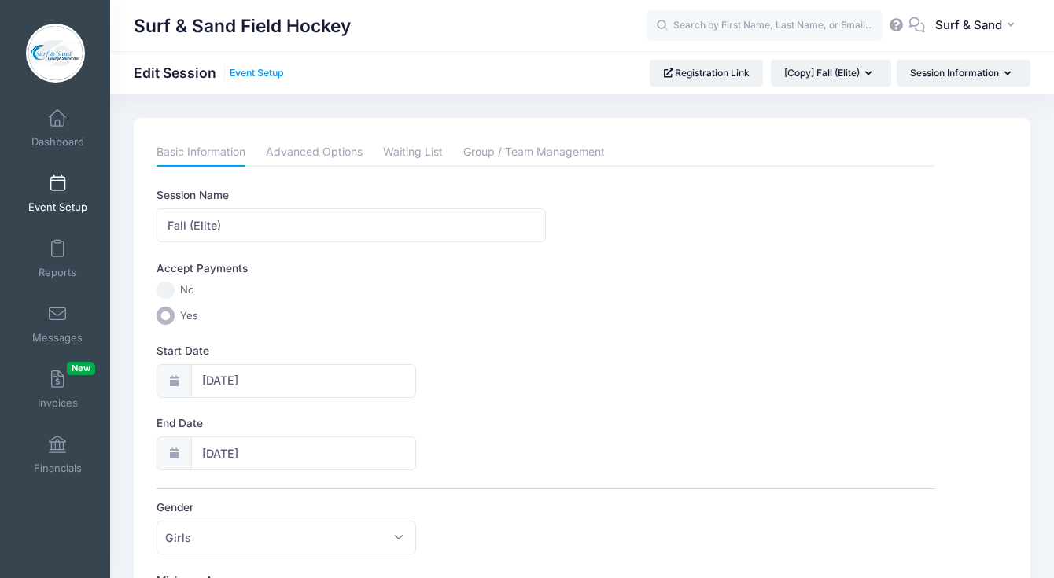
click at [260, 74] on link "Event Setup" at bounding box center [257, 74] width 54 height 12
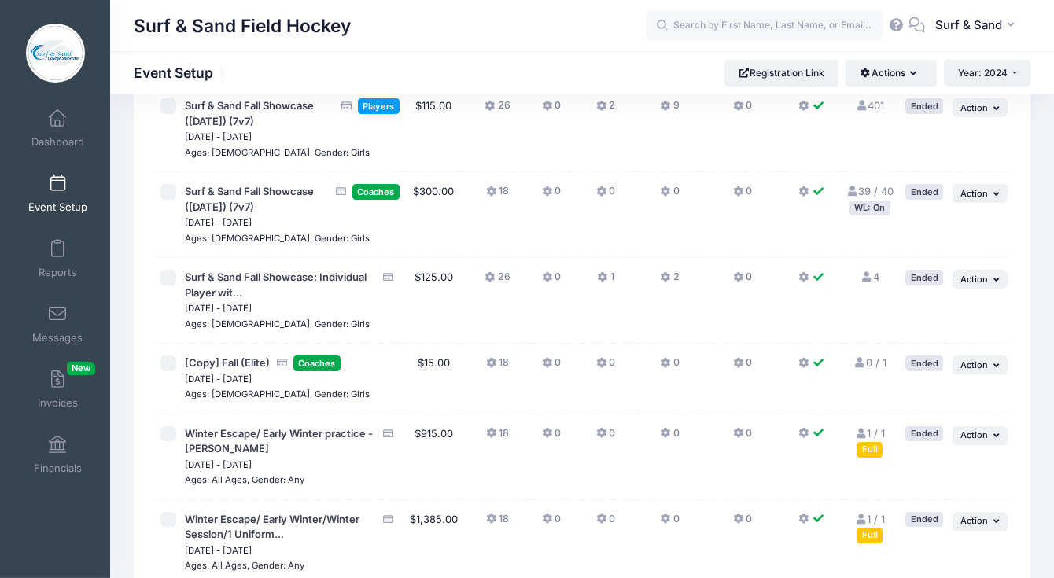
scroll to position [3685, 0]
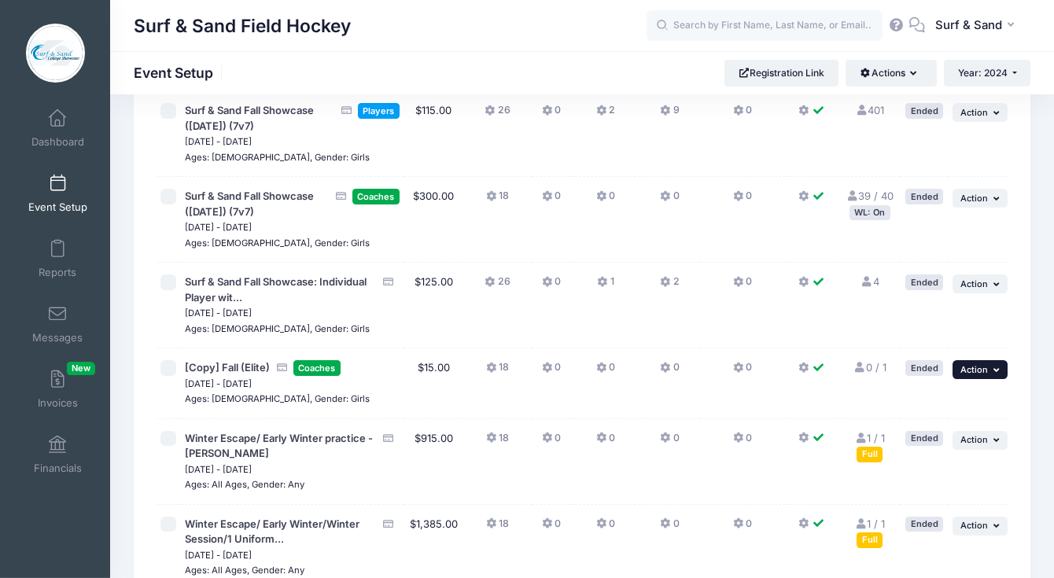
click at [971, 375] on span "Action" at bounding box center [974, 369] width 28 height 11
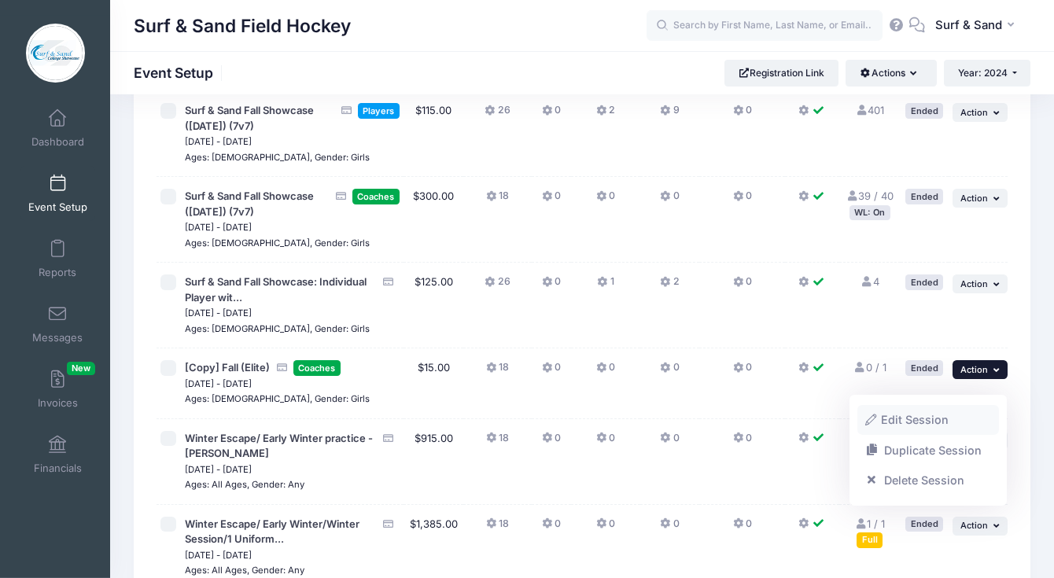
click at [914, 423] on link "Edit Session" at bounding box center [928, 420] width 142 height 30
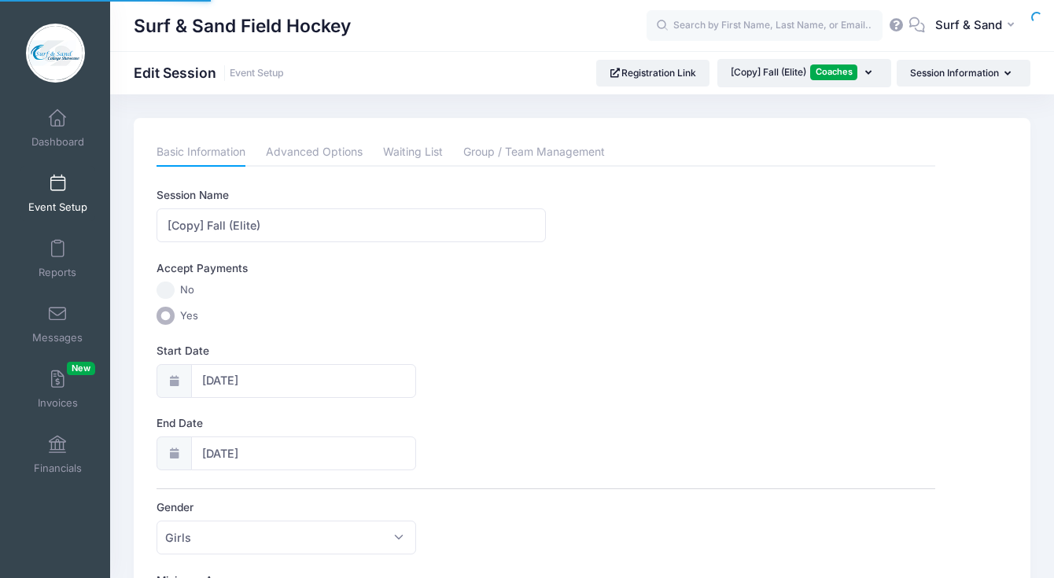
select select "0"
click at [328, 157] on link "Advanced Options" at bounding box center [314, 152] width 97 height 28
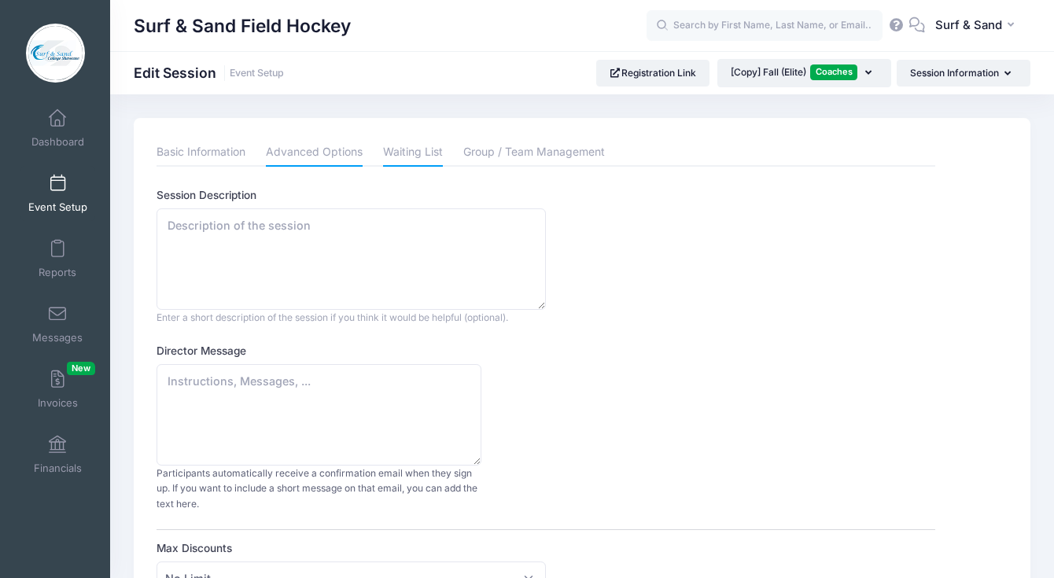
click at [412, 147] on link "Waiting List" at bounding box center [413, 152] width 60 height 28
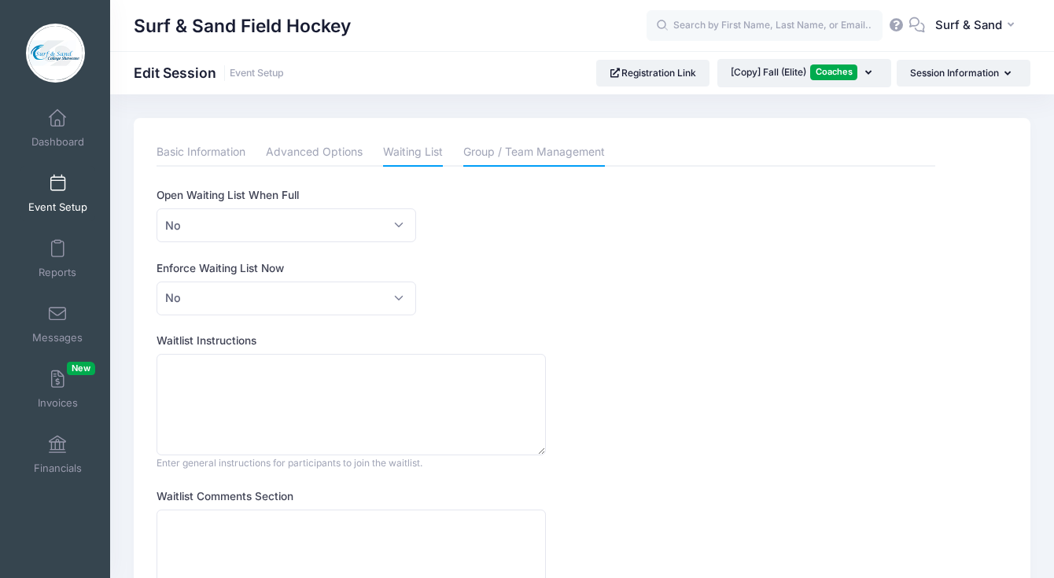
click at [522, 152] on link "Group / Team Management" at bounding box center [534, 152] width 142 height 28
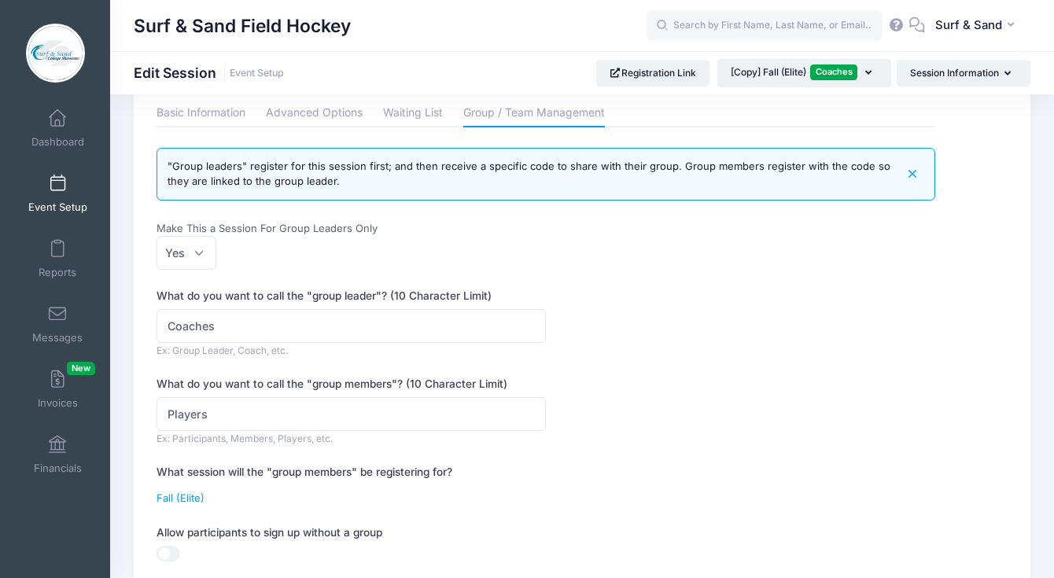
scroll to position [227, 0]
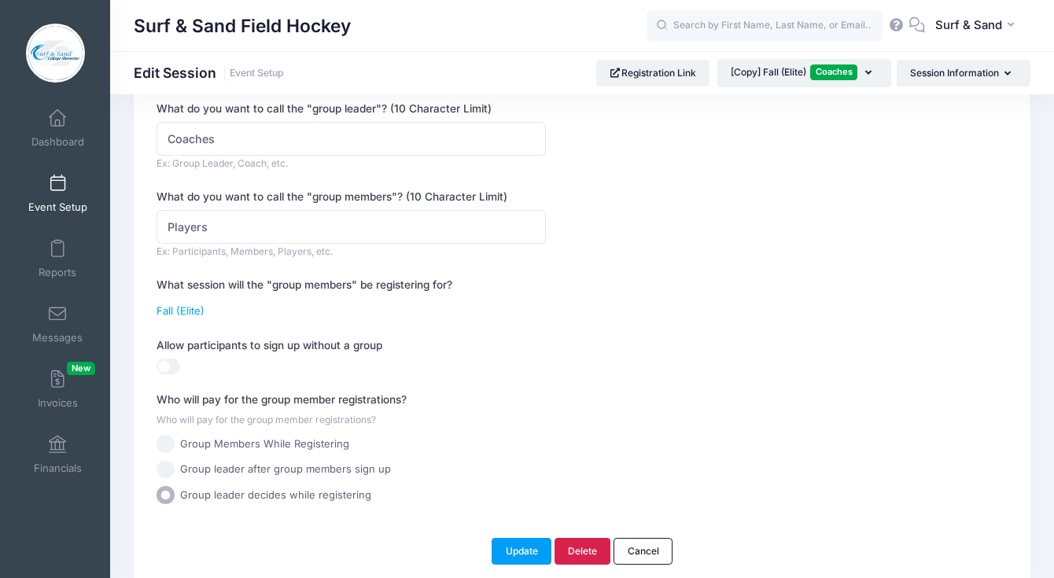
click at [588, 551] on link "Delete" at bounding box center [583, 551] width 57 height 27
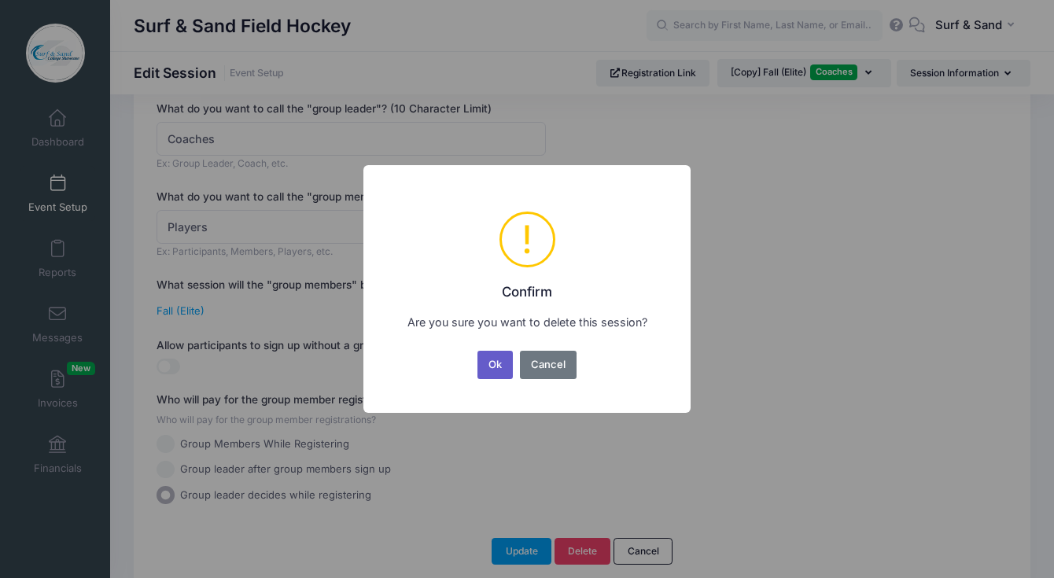
click at [492, 361] on button "Ok" at bounding box center [495, 365] width 36 height 28
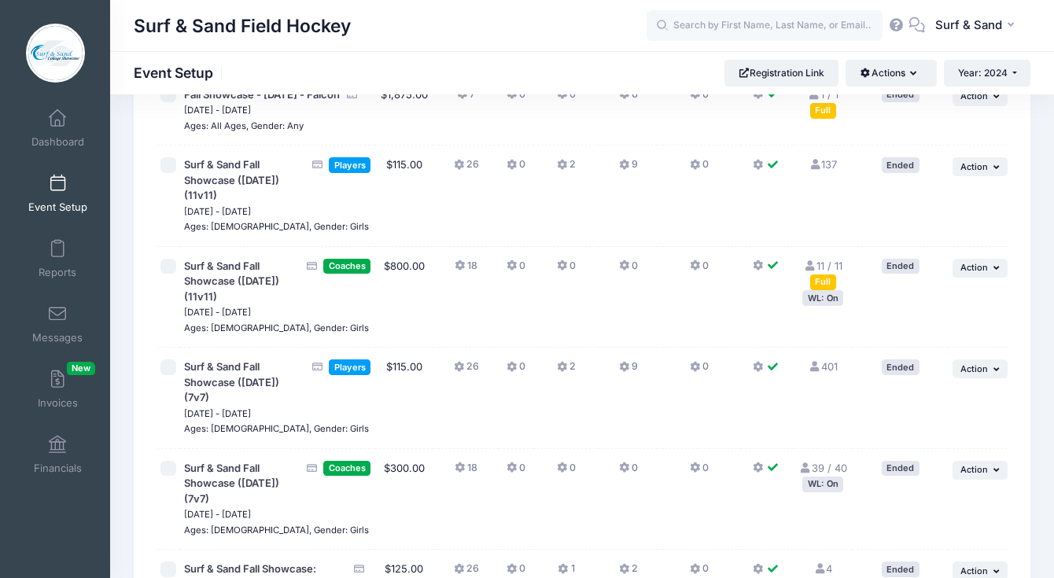
scroll to position [3576, 0]
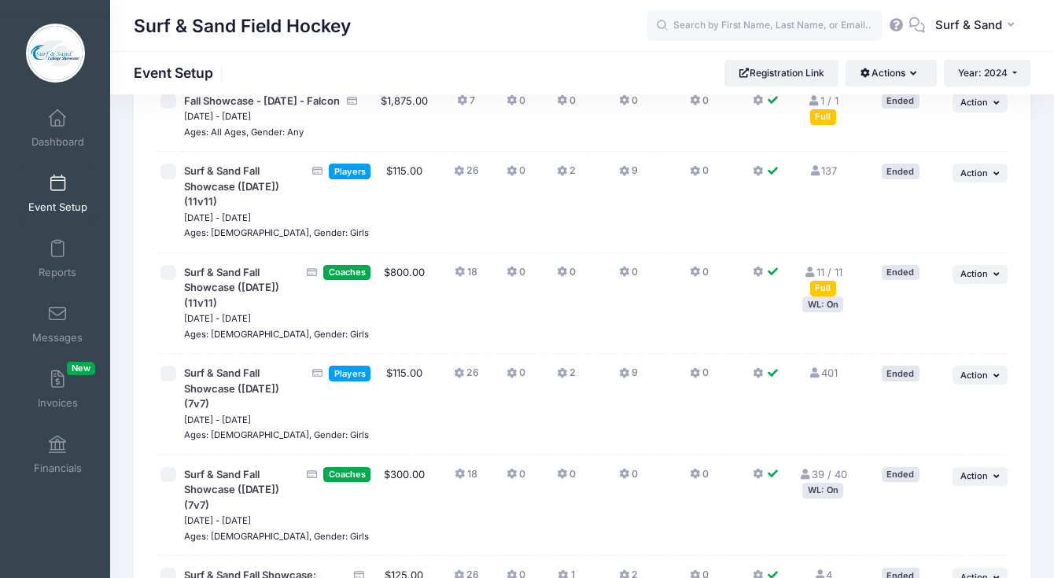
click at [919, 244] on link "Duplicate Session" at bounding box center [928, 242] width 142 height 30
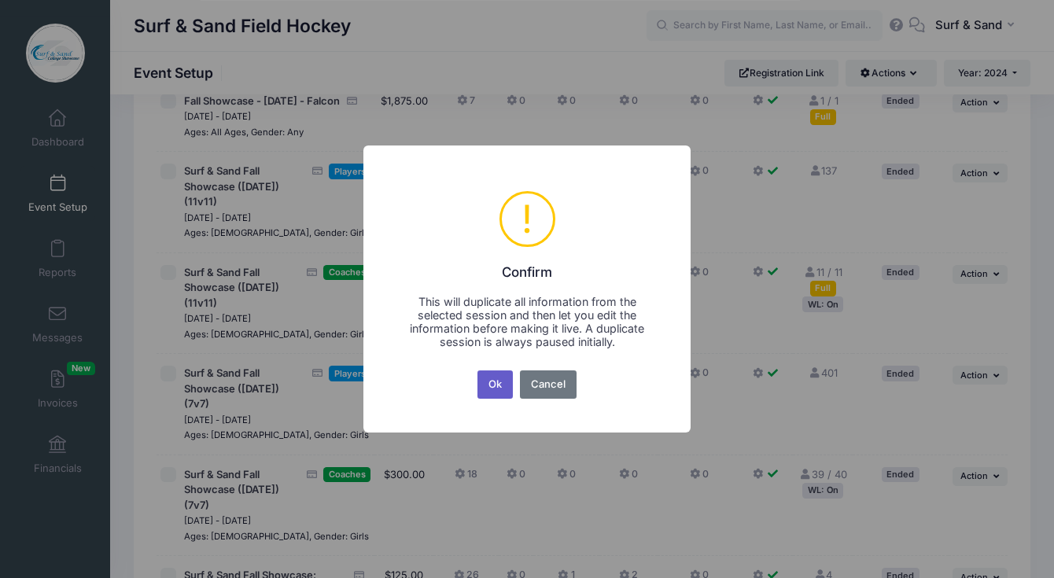
click at [496, 388] on button "Ok" at bounding box center [495, 384] width 36 height 28
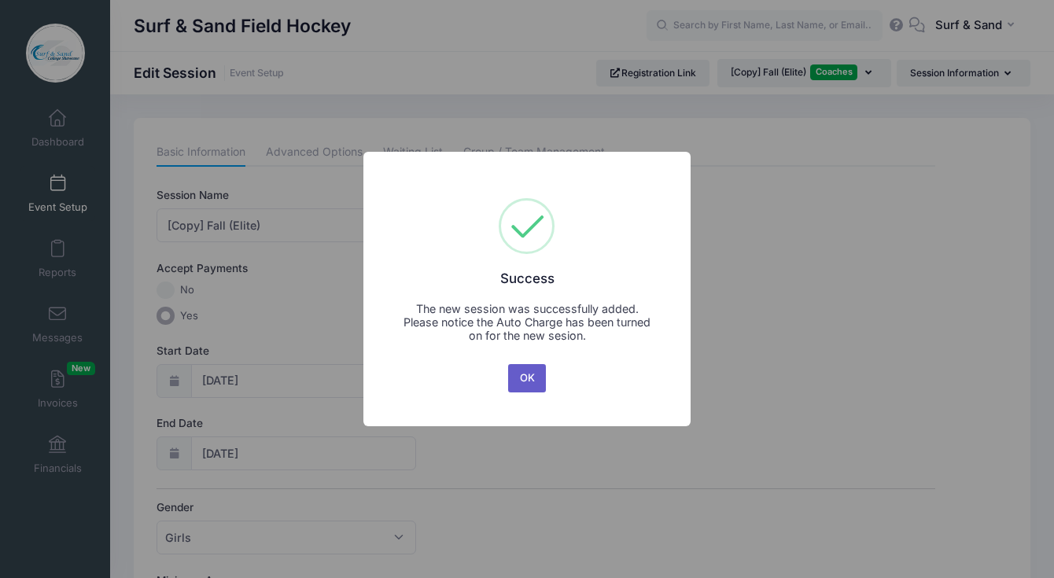
click at [518, 382] on button "OK" at bounding box center [527, 378] width 38 height 28
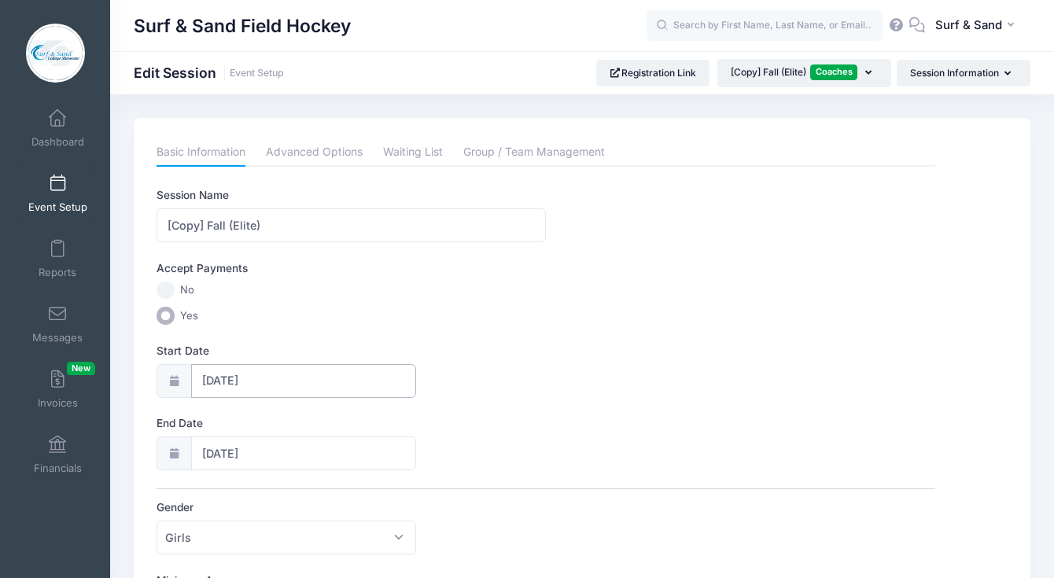
click at [288, 374] on input "[DATE]" at bounding box center [304, 381] width 226 height 34
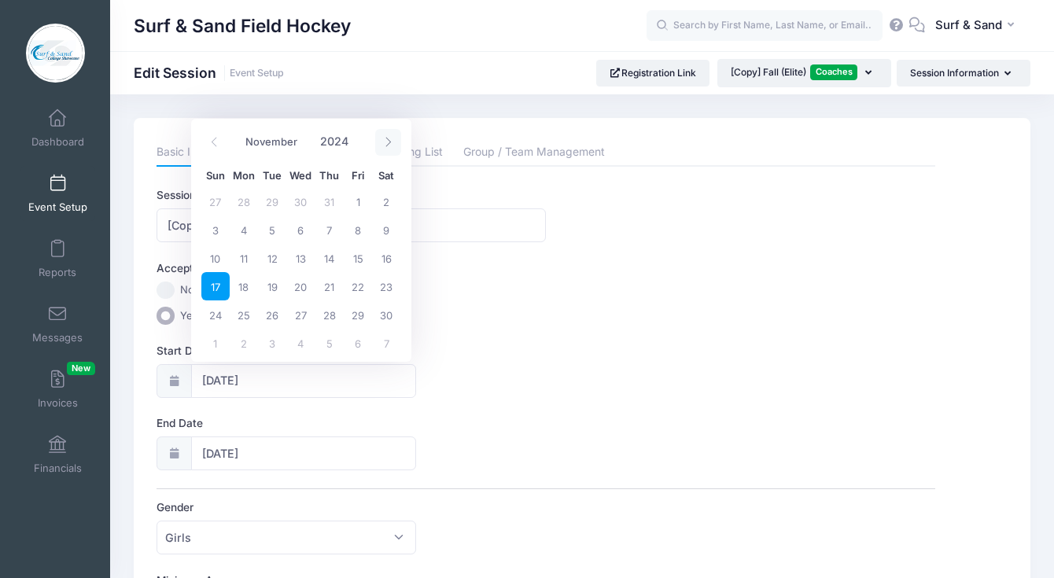
click at [396, 136] on span at bounding box center [388, 142] width 26 height 27
select select "11"
click at [396, 136] on span at bounding box center [388, 142] width 26 height 27
type input "2025"
click at [396, 136] on span at bounding box center [388, 142] width 26 height 27
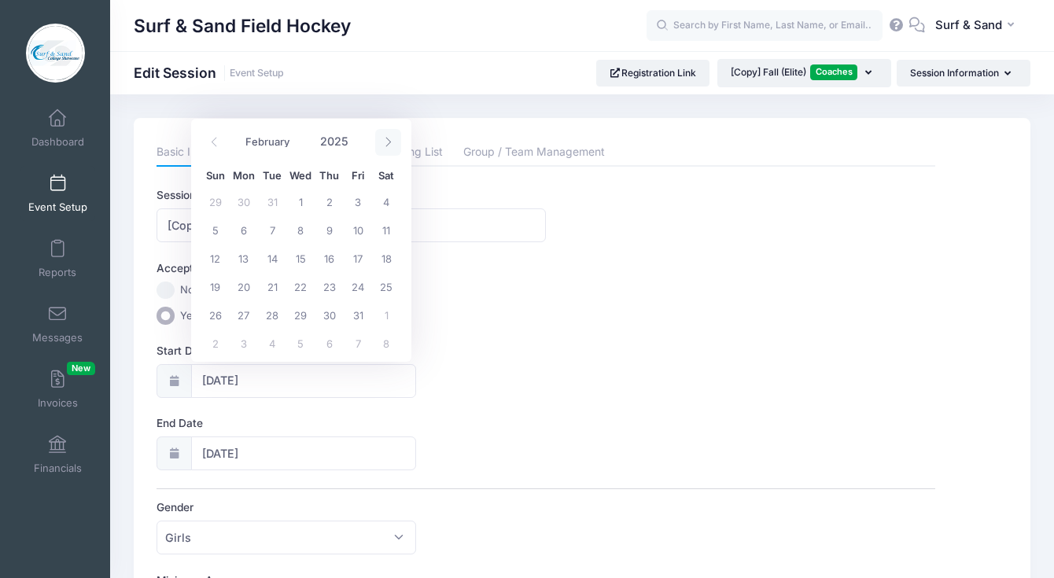
click at [396, 136] on span at bounding box center [388, 142] width 26 height 27
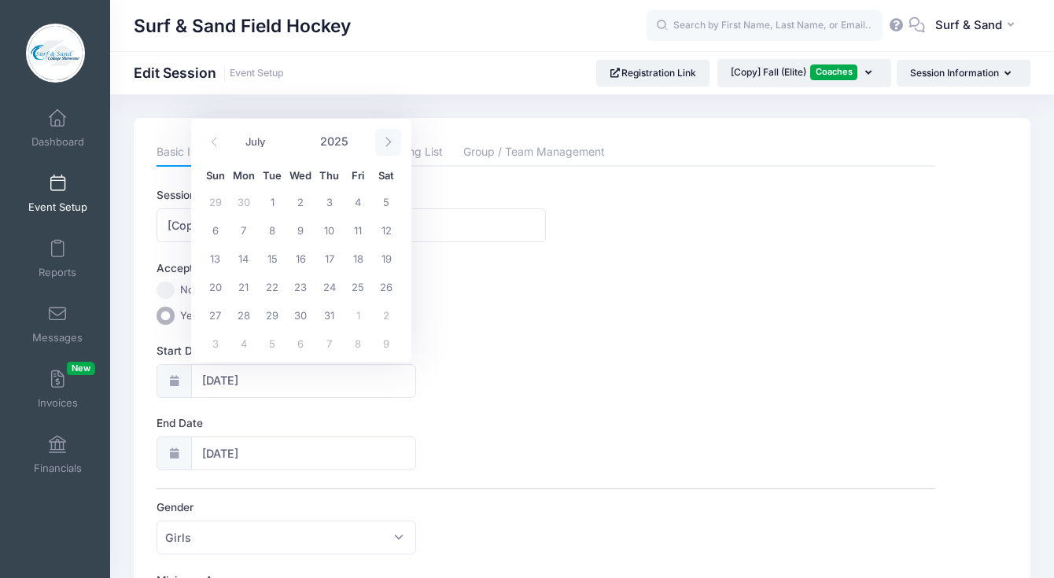
click at [396, 136] on span at bounding box center [388, 142] width 26 height 27
select select "10"
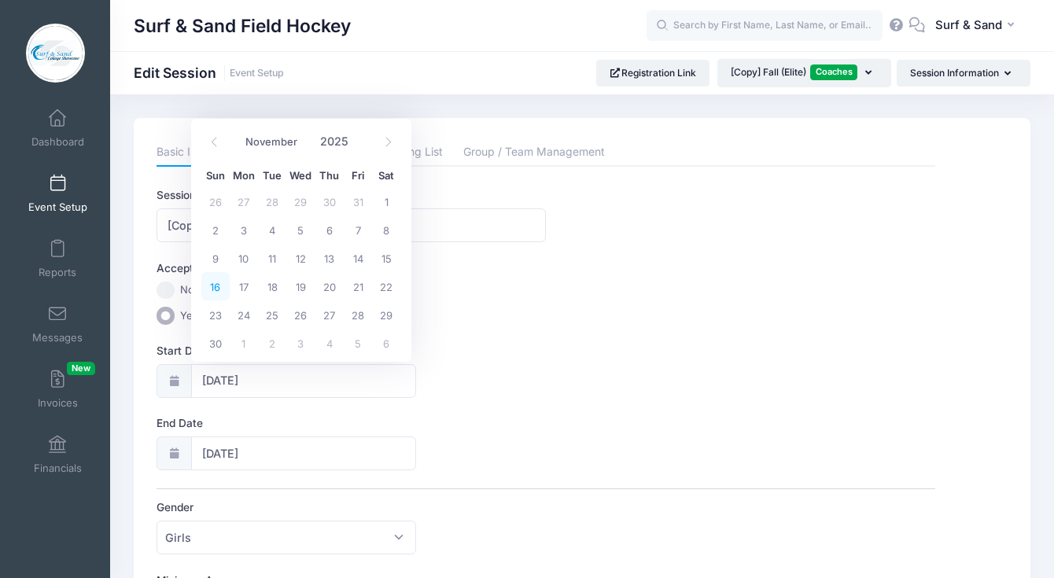
click at [224, 286] on span "16" at bounding box center [215, 286] width 28 height 28
type input "11/16/2025"
type input "11/17/2025"
type input "2025"
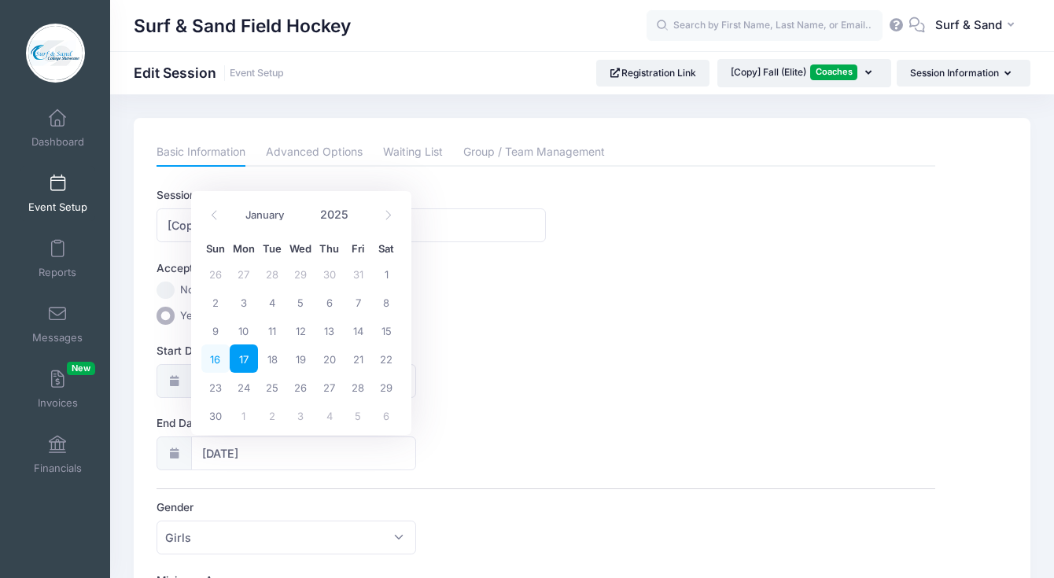
click at [215, 356] on span "16" at bounding box center [215, 359] width 28 height 28
type input "11/16/2025"
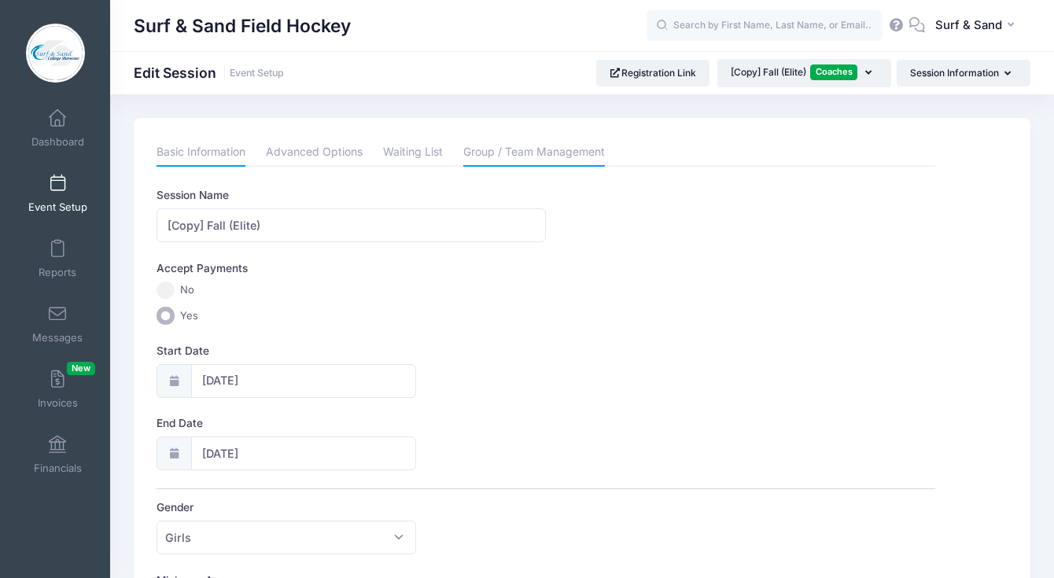
click at [545, 139] on link "Group / Team Management" at bounding box center [534, 152] width 142 height 28
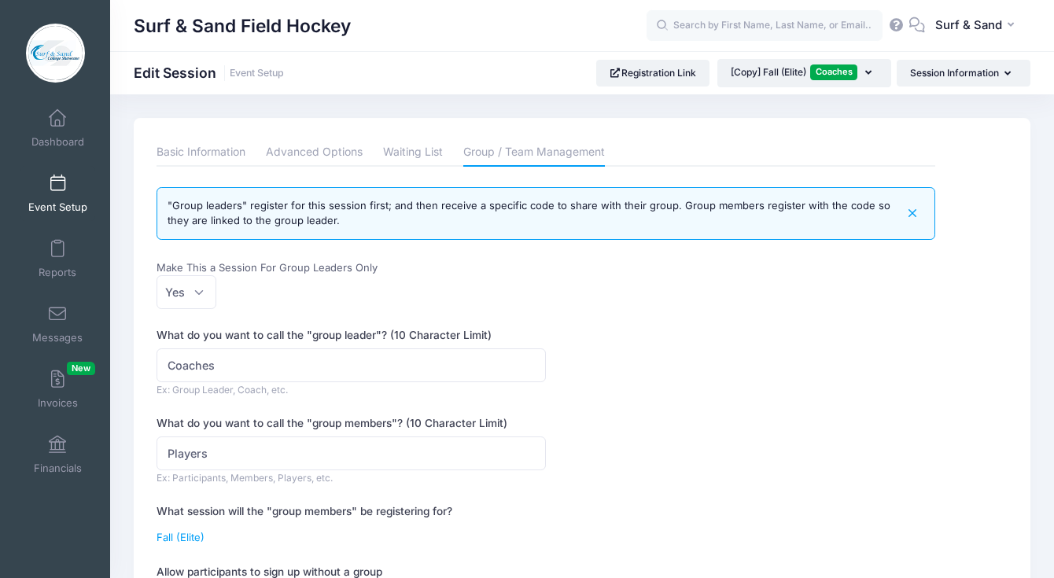
scroll to position [283, 0]
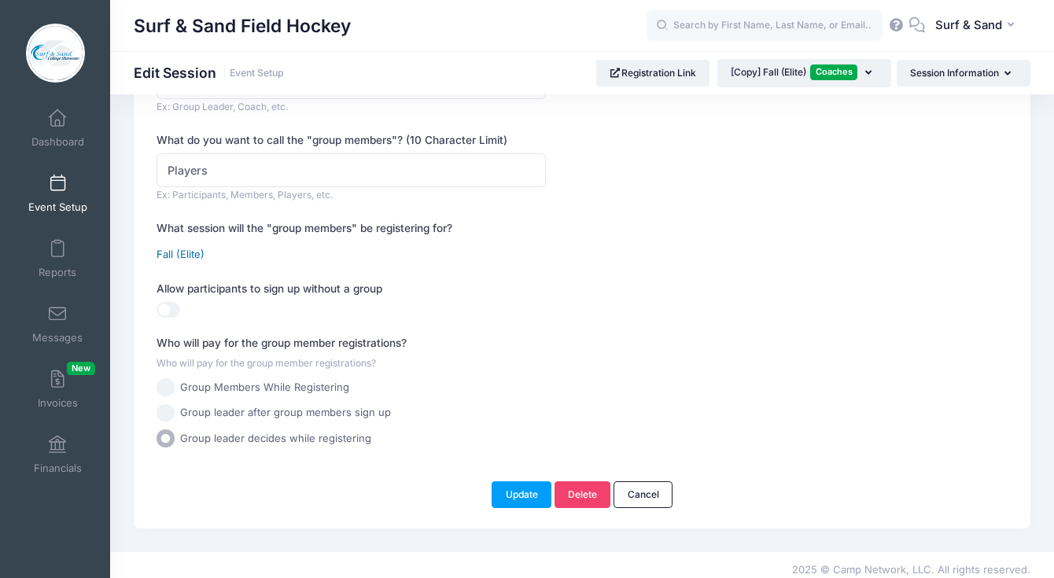
click at [195, 253] on link "Fall (Elite)" at bounding box center [181, 254] width 48 height 13
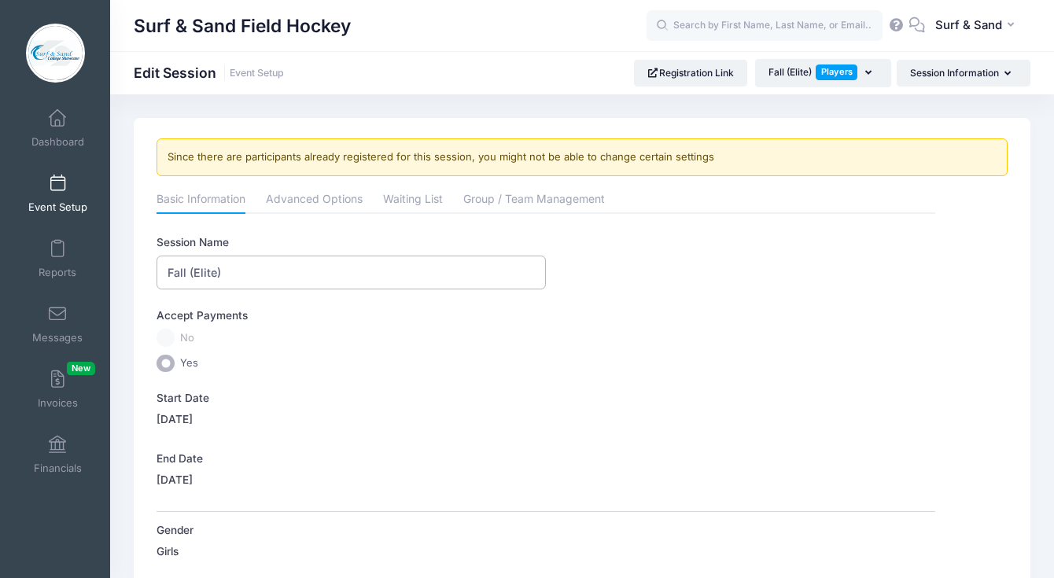
click at [255, 271] on input "Fall (Elite)" at bounding box center [351, 273] width 389 height 34
click at [329, 206] on link "Advanced Options" at bounding box center [314, 200] width 97 height 28
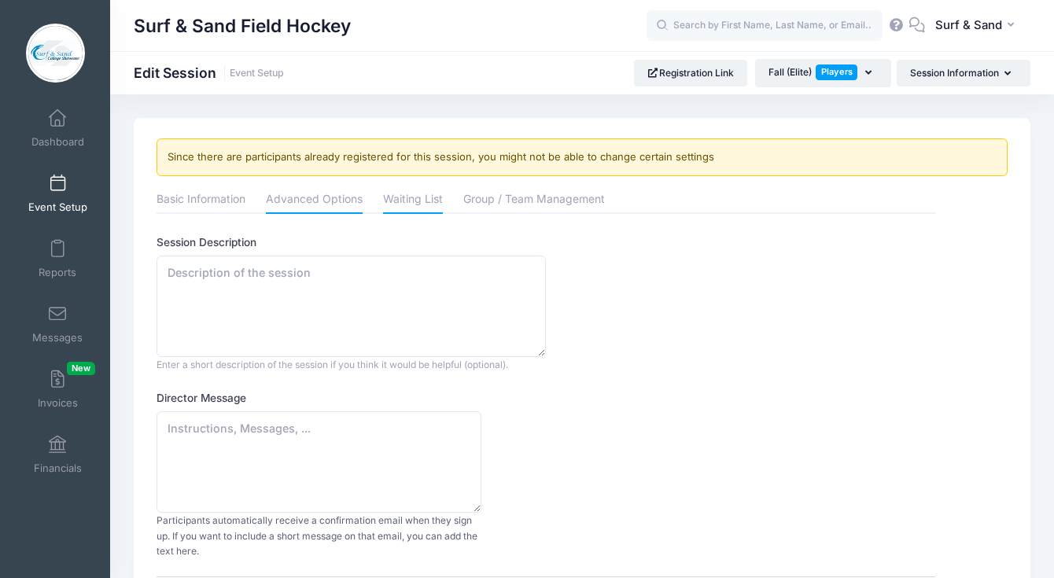
click at [439, 200] on link "Waiting List" at bounding box center [413, 200] width 60 height 28
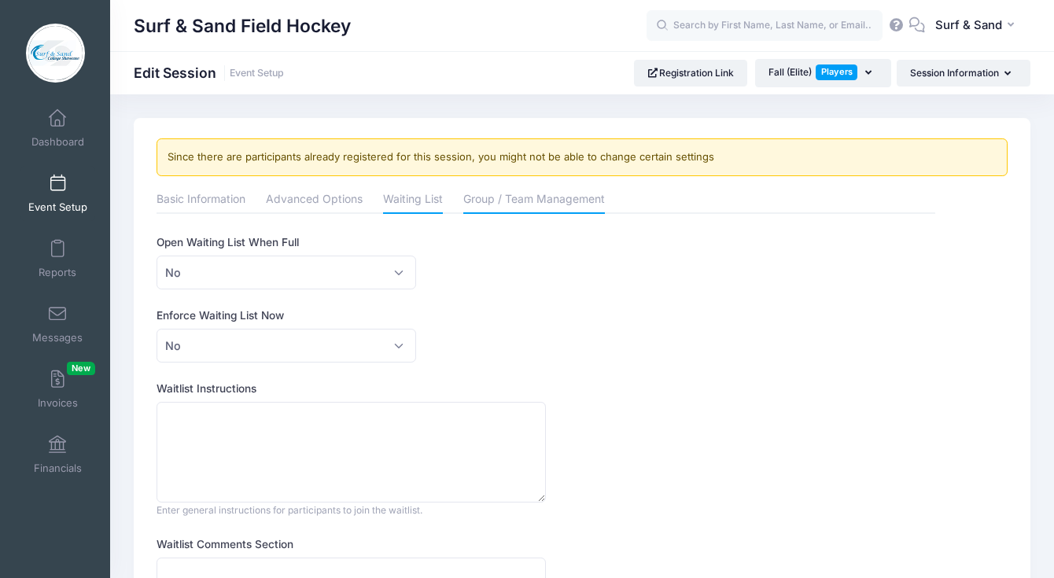
click at [544, 203] on link "Group / Team Management" at bounding box center [534, 200] width 142 height 28
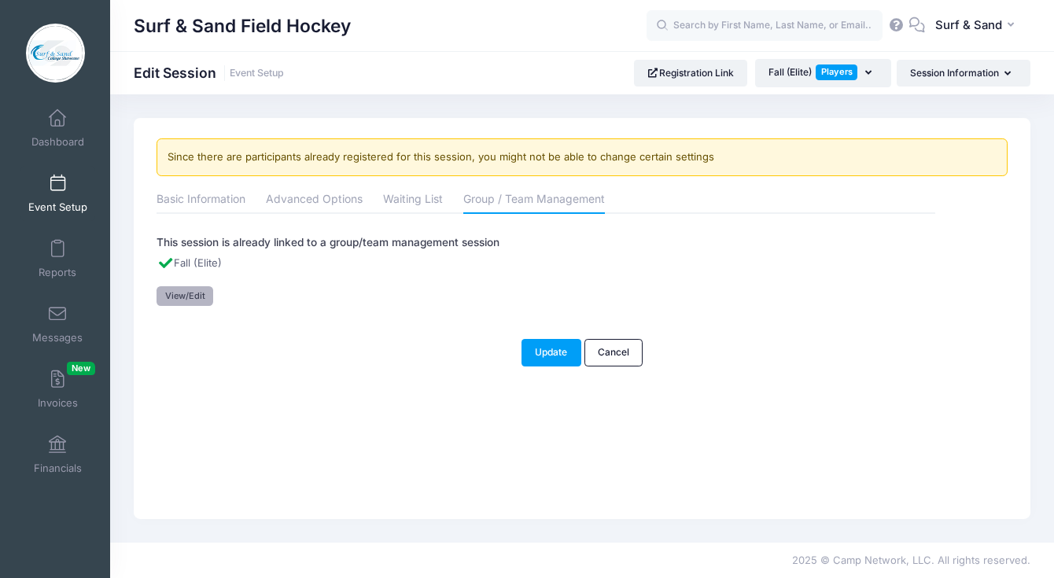
click at [195, 293] on link "View/Edit" at bounding box center [185, 295] width 57 height 19
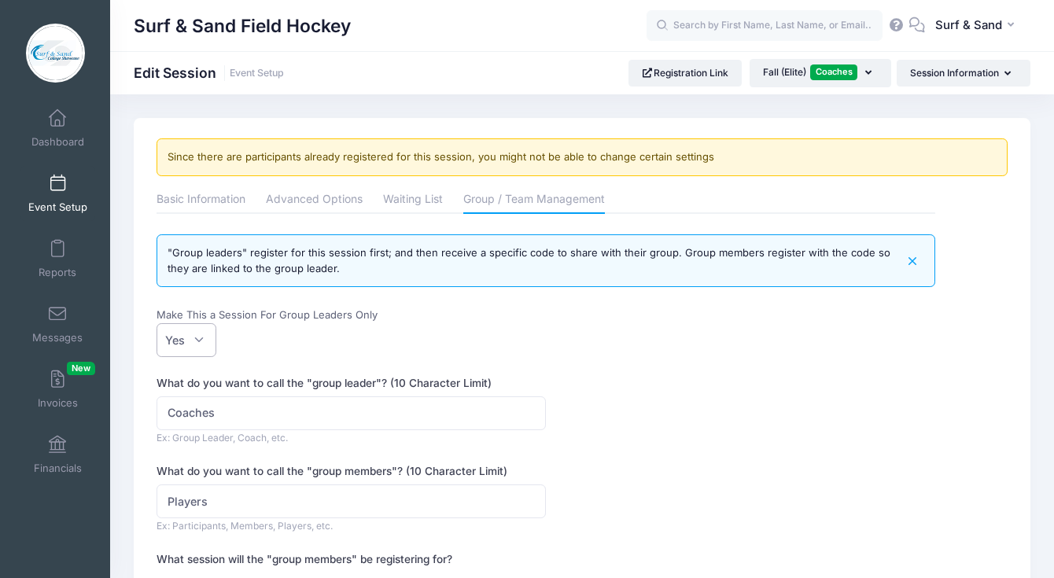
click at [194, 344] on span "Yes" at bounding box center [187, 340] width 60 height 34
click at [157, 324] on select "No Yes" at bounding box center [157, 323] width 1 height 1
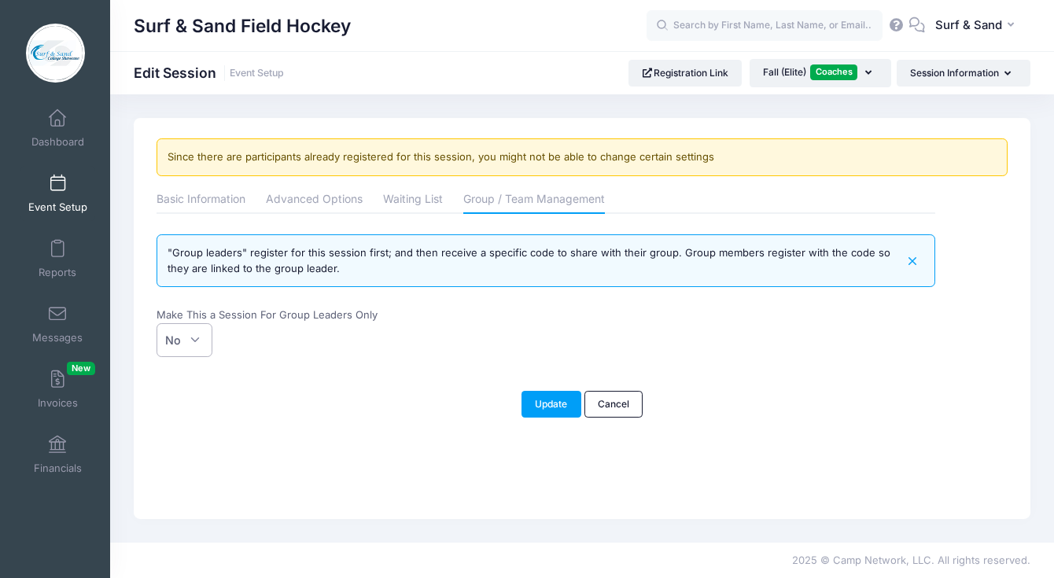
select select
click at [546, 406] on button "Update" at bounding box center [552, 404] width 60 height 27
click at [230, 203] on link "Basic Information" at bounding box center [201, 200] width 89 height 28
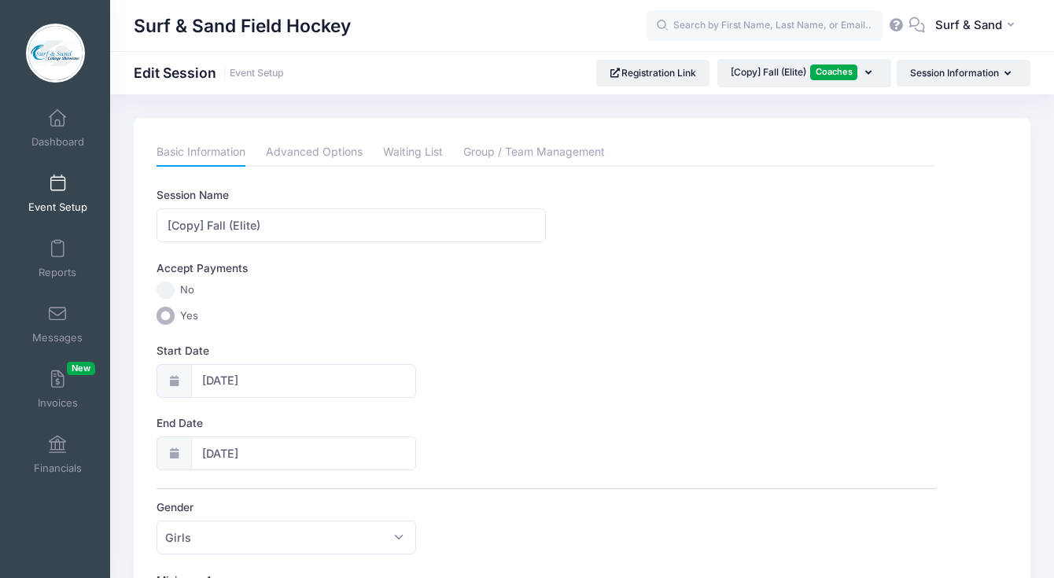
click at [48, 193] on link "Event Setup" at bounding box center [57, 193] width 75 height 55
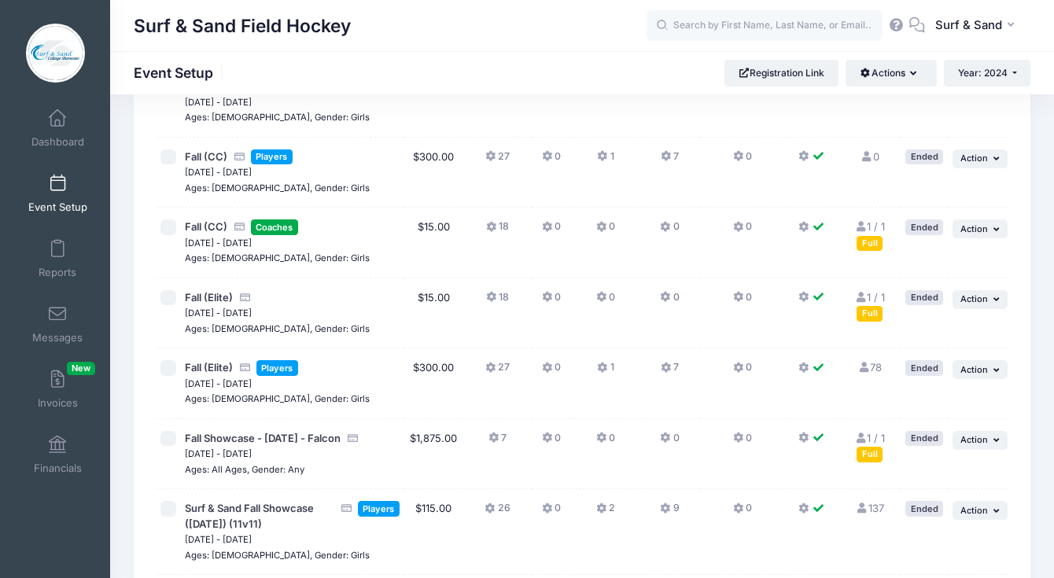
scroll to position [3117, 0]
click at [968, 304] on span "Action" at bounding box center [974, 298] width 28 height 11
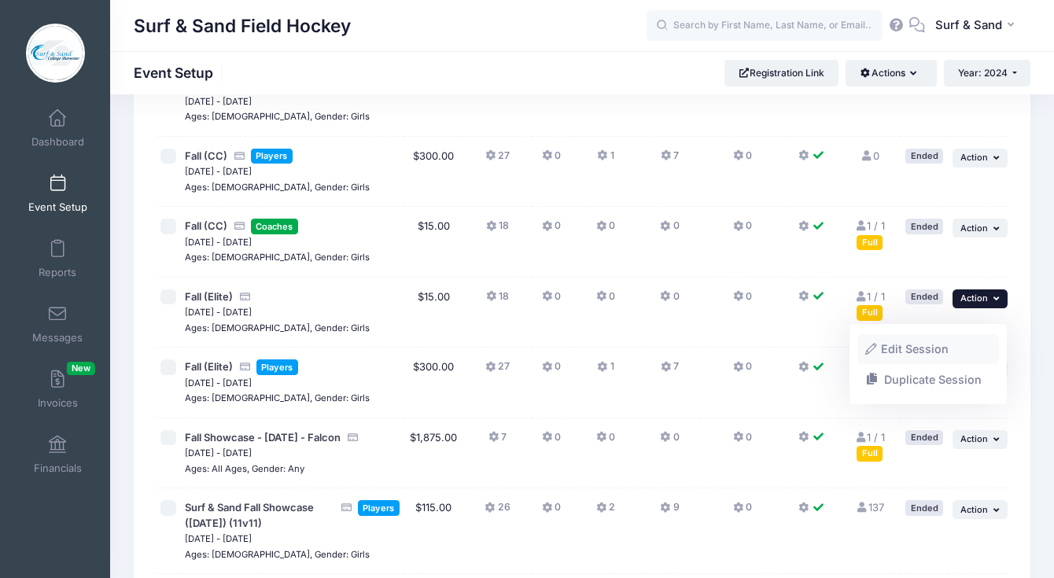
click at [923, 354] on link "Edit Session" at bounding box center [928, 349] width 142 height 30
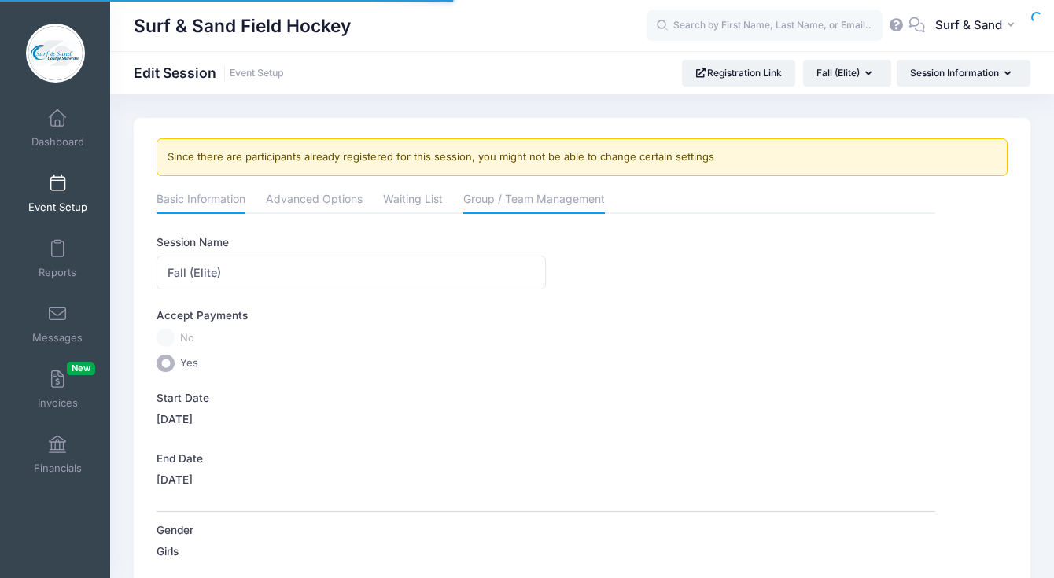
click at [504, 194] on link "Group / Team Management" at bounding box center [534, 200] width 142 height 28
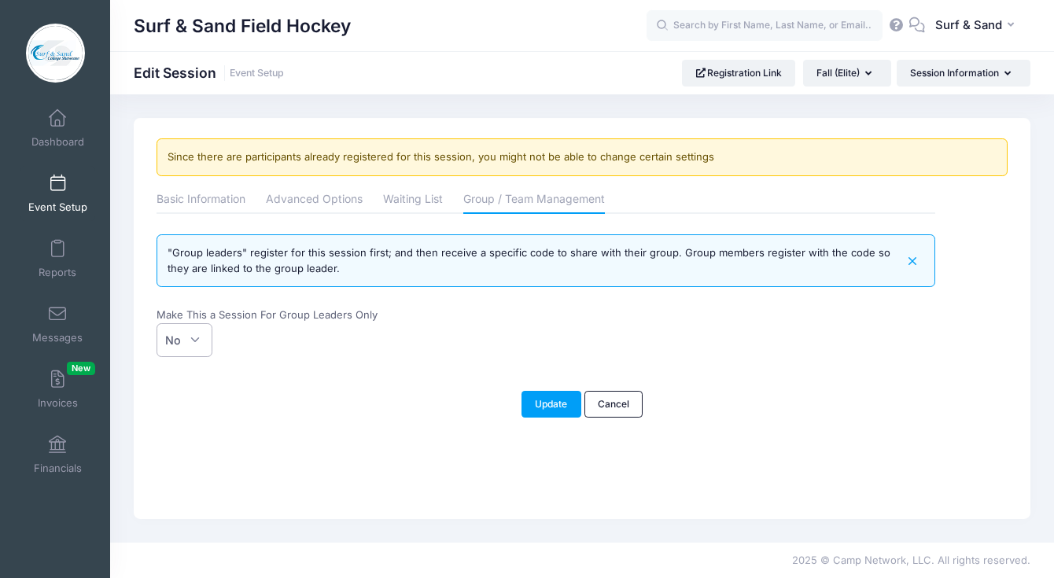
click at [201, 349] on span "No" at bounding box center [185, 340] width 56 height 34
click at [157, 324] on select "No Yes" at bounding box center [157, 323] width 1 height 1
select select "team"
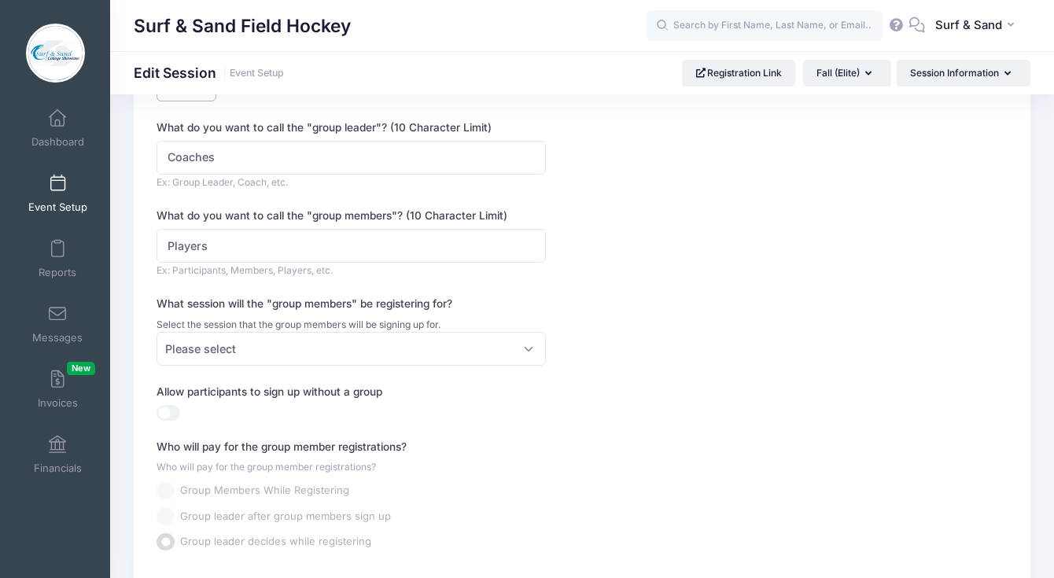
scroll to position [190, 0]
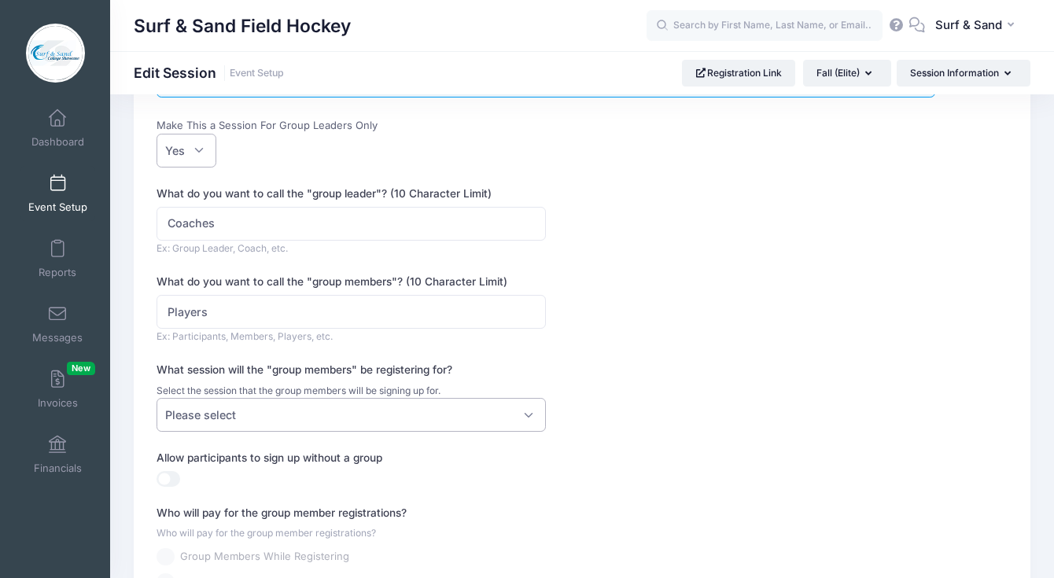
click at [367, 419] on span "Please select" at bounding box center [351, 415] width 389 height 34
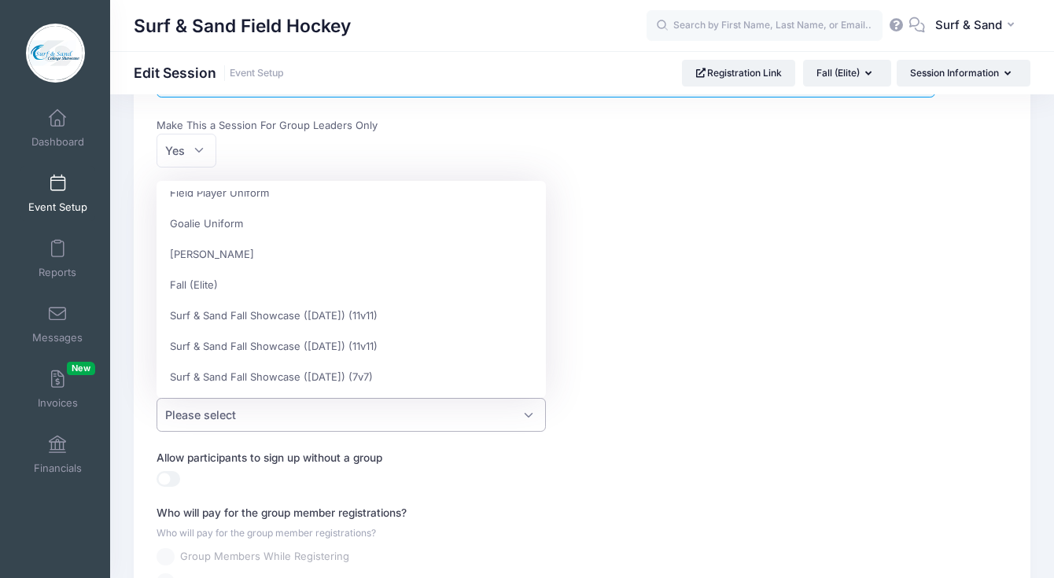
scroll to position [43, 0]
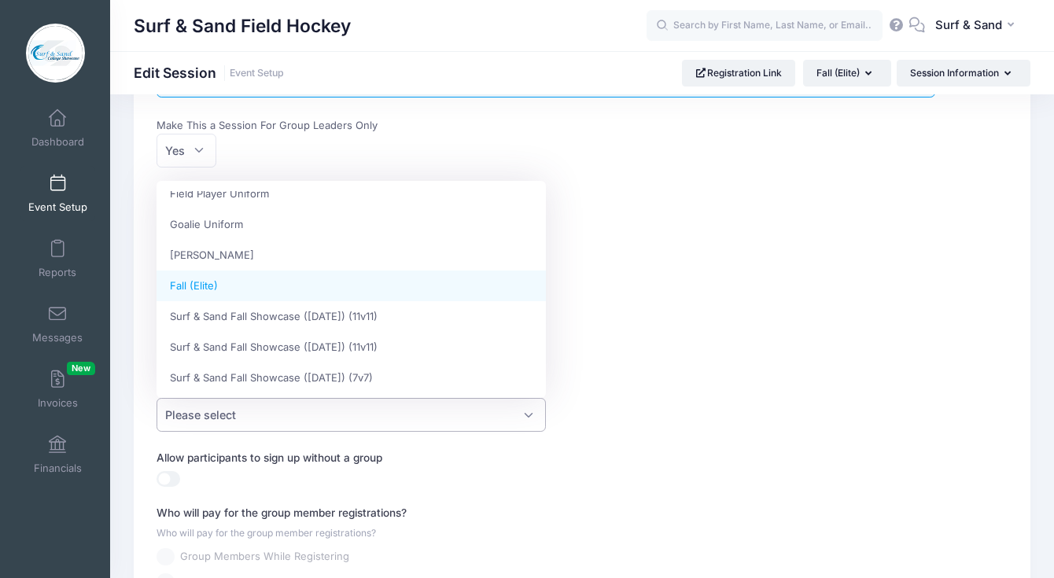
select select "d85962ae423a06ba"
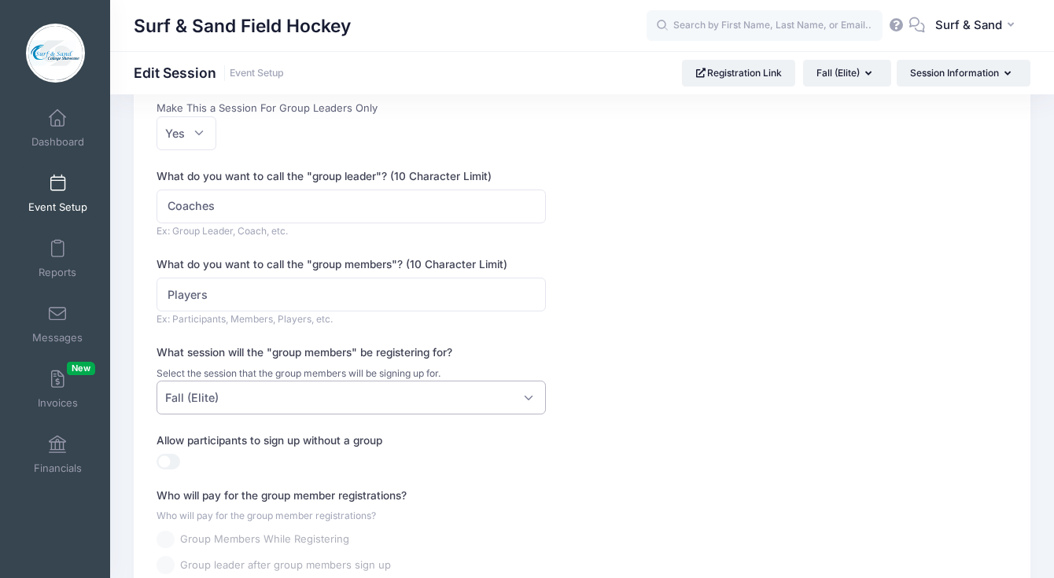
scroll to position [369, 0]
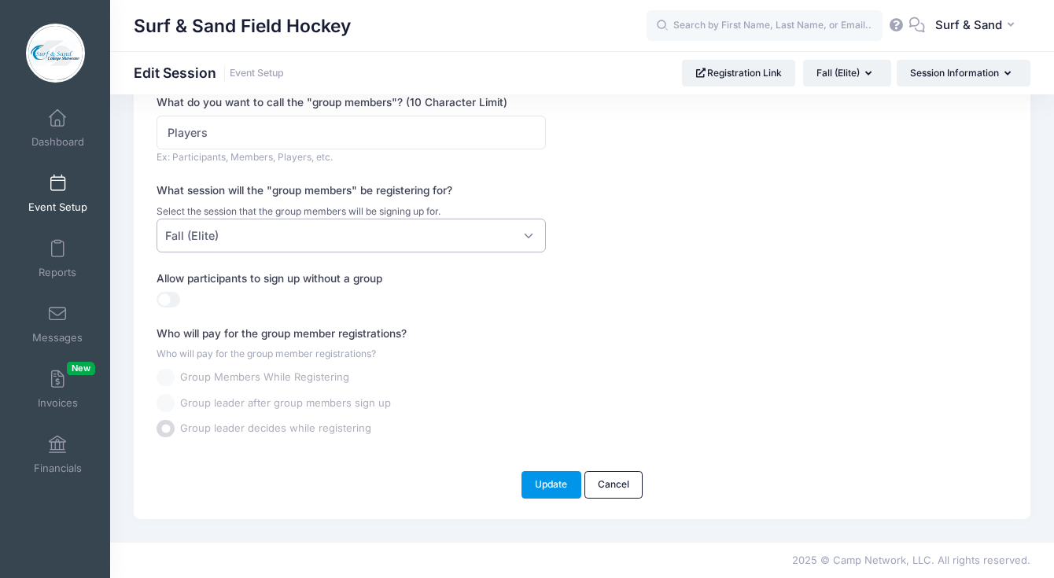
click at [558, 489] on button "Update" at bounding box center [552, 484] width 60 height 27
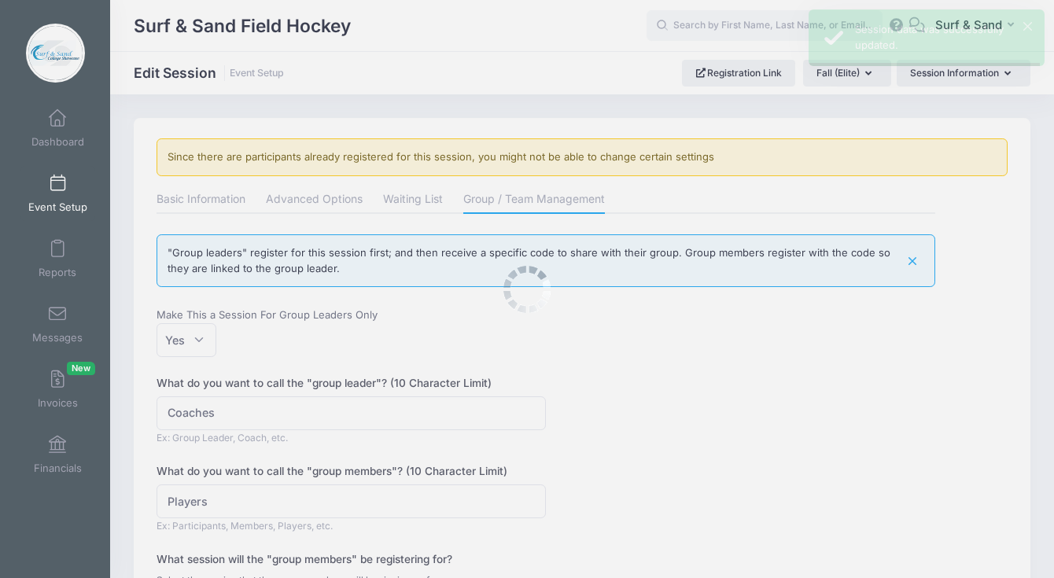
scroll to position [0, 0]
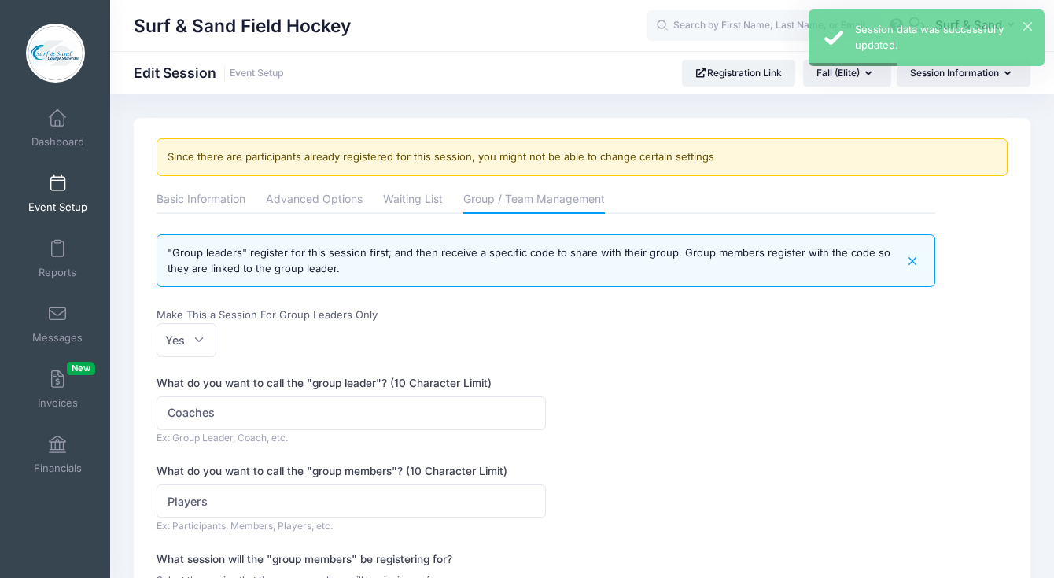
click at [57, 187] on span at bounding box center [57, 183] width 0 height 17
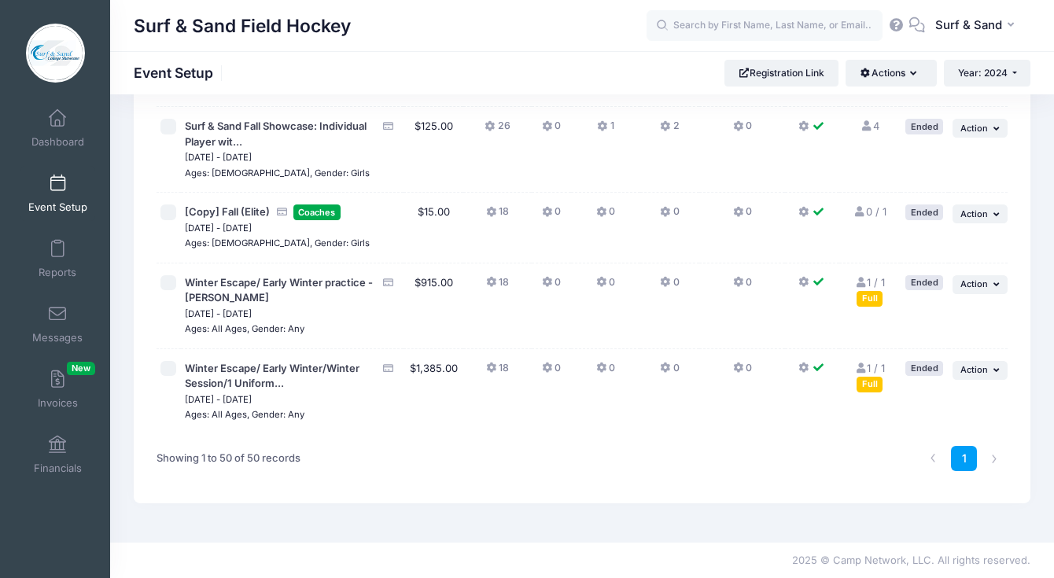
scroll to position [3688, 0]
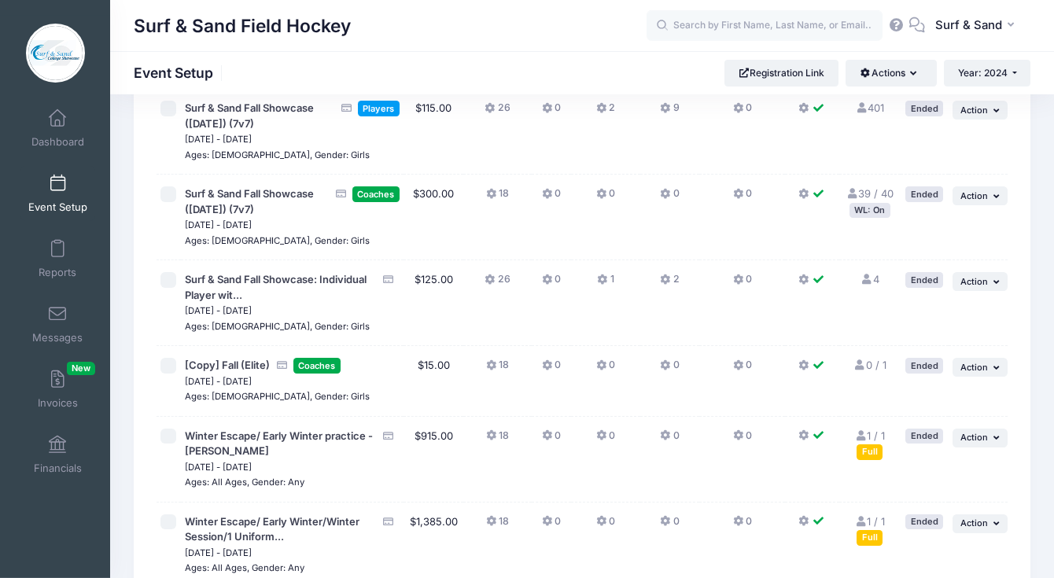
click at [1007, 373] on td "... Action Edit Session Duplicate Session Delete Session" at bounding box center [978, 381] width 59 height 71
click at [986, 373] on span "Action" at bounding box center [974, 367] width 28 height 11
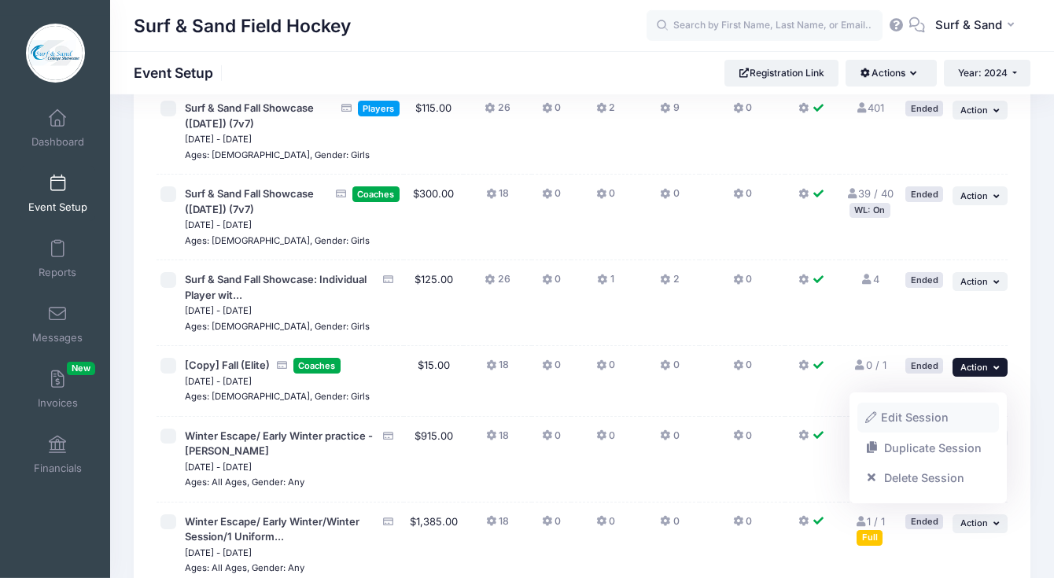
click at [907, 415] on link "Edit Session" at bounding box center [928, 418] width 142 height 30
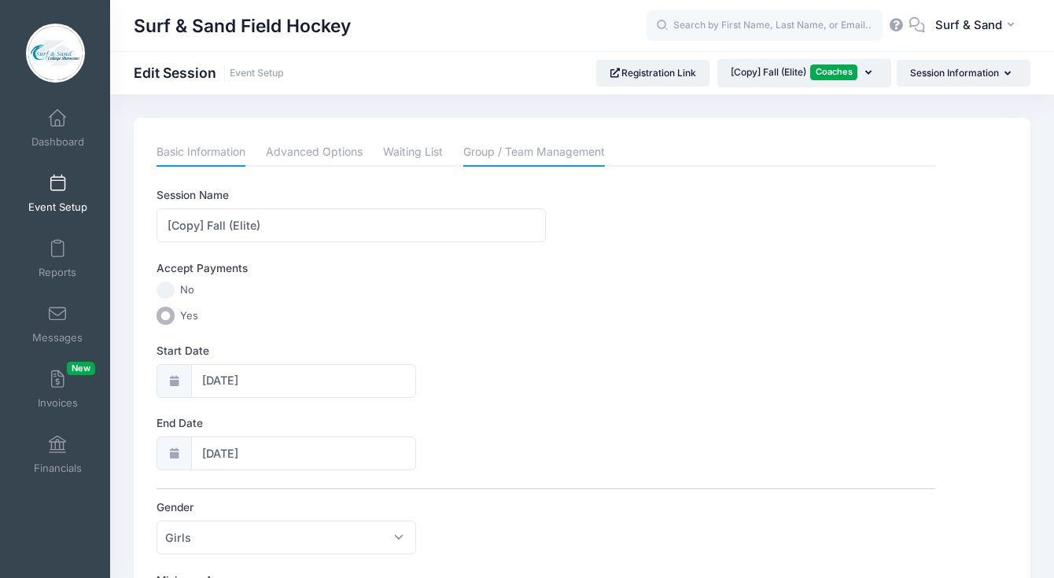
click at [540, 153] on link "Group / Team Management" at bounding box center [534, 152] width 142 height 28
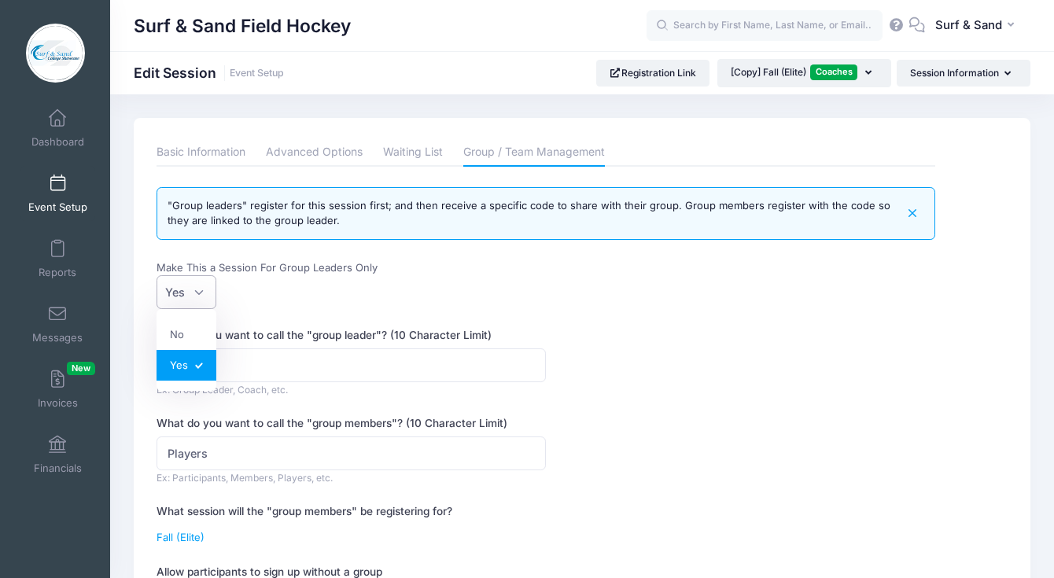
click at [205, 286] on span "Yes" at bounding box center [187, 292] width 60 height 34
click at [157, 276] on select "No Yes" at bounding box center [157, 275] width 1 height 1
select select
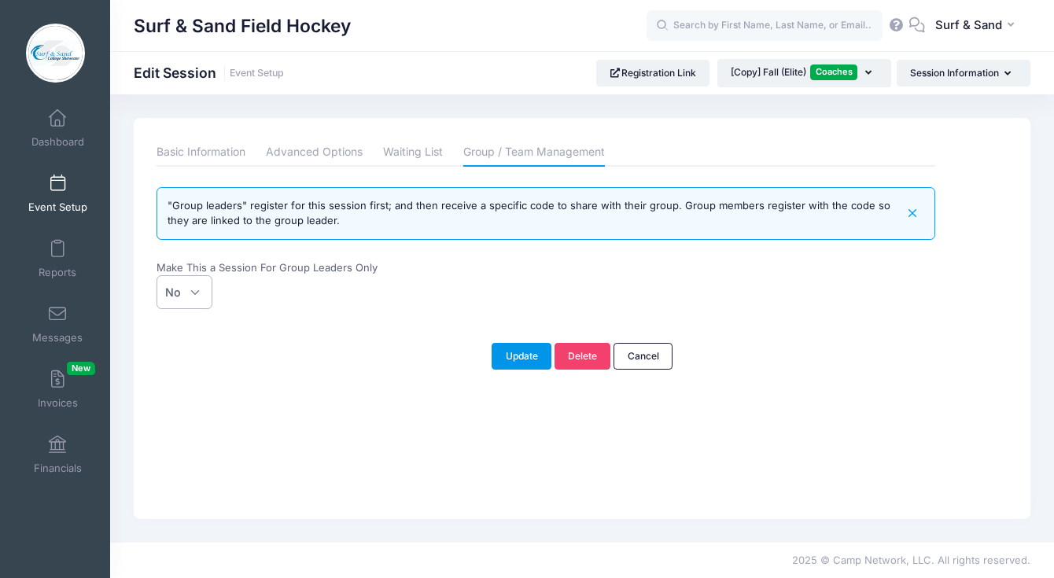
click at [529, 361] on button "Update" at bounding box center [522, 356] width 60 height 27
click at [200, 149] on link "Basic Information" at bounding box center [201, 152] width 89 height 28
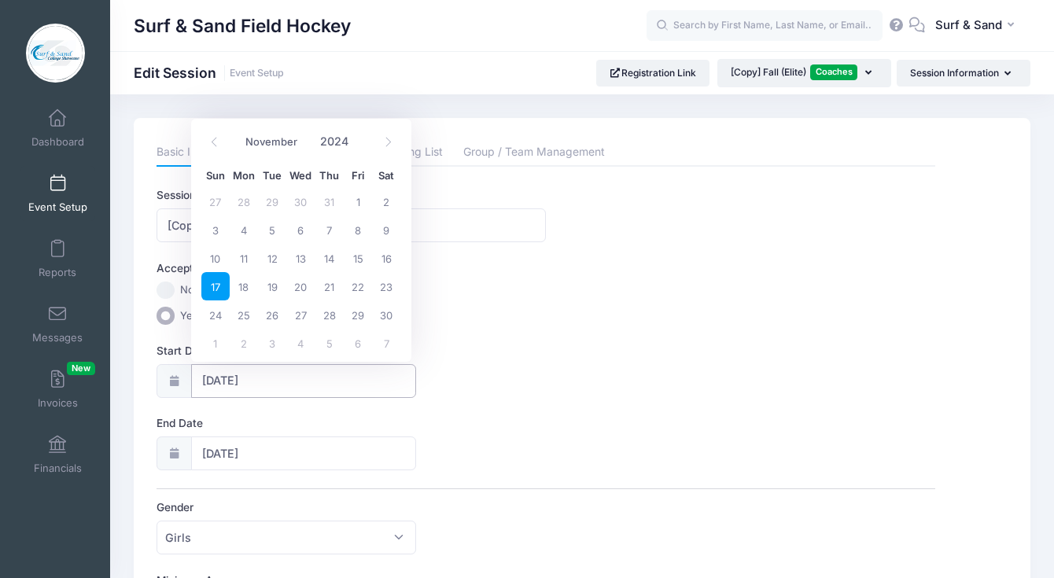
click at [247, 386] on input "11/17/2024" at bounding box center [304, 381] width 226 height 34
click at [387, 155] on span at bounding box center [388, 142] width 26 height 27
select select "11"
click at [387, 155] on span at bounding box center [388, 142] width 26 height 27
type input "2025"
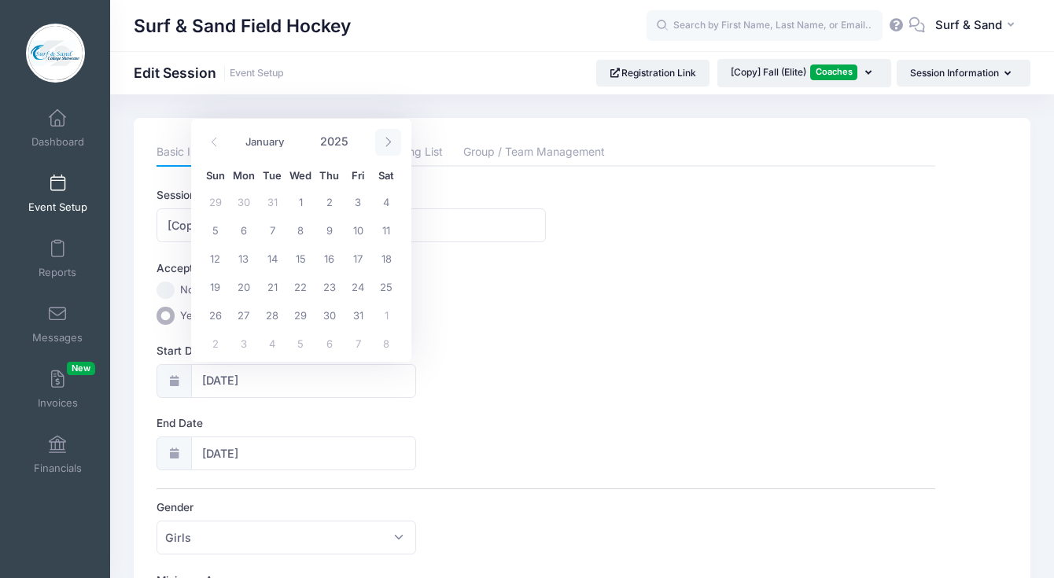
click at [387, 155] on span at bounding box center [388, 142] width 26 height 27
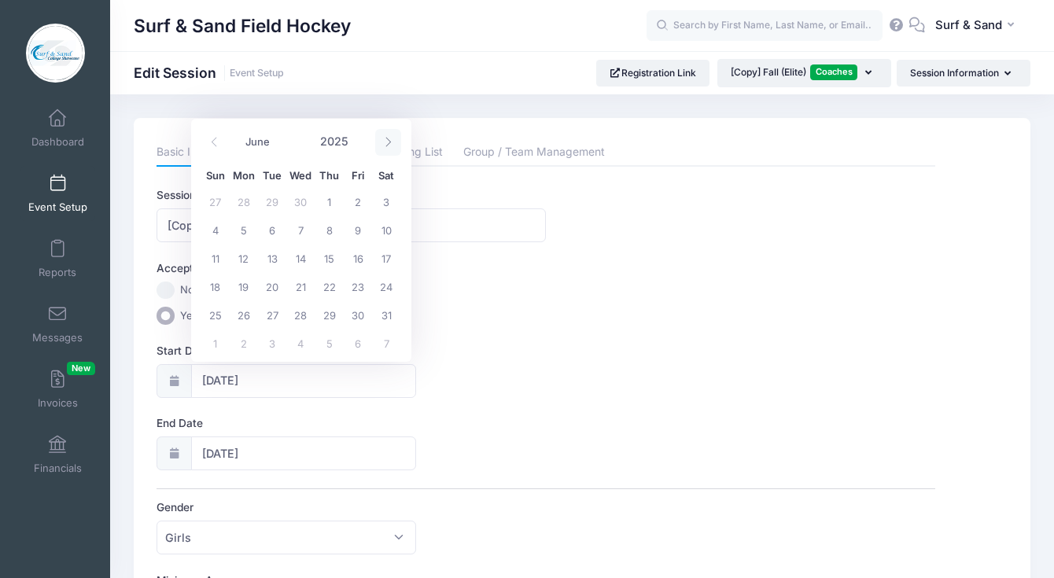
click at [387, 155] on span at bounding box center [388, 142] width 26 height 27
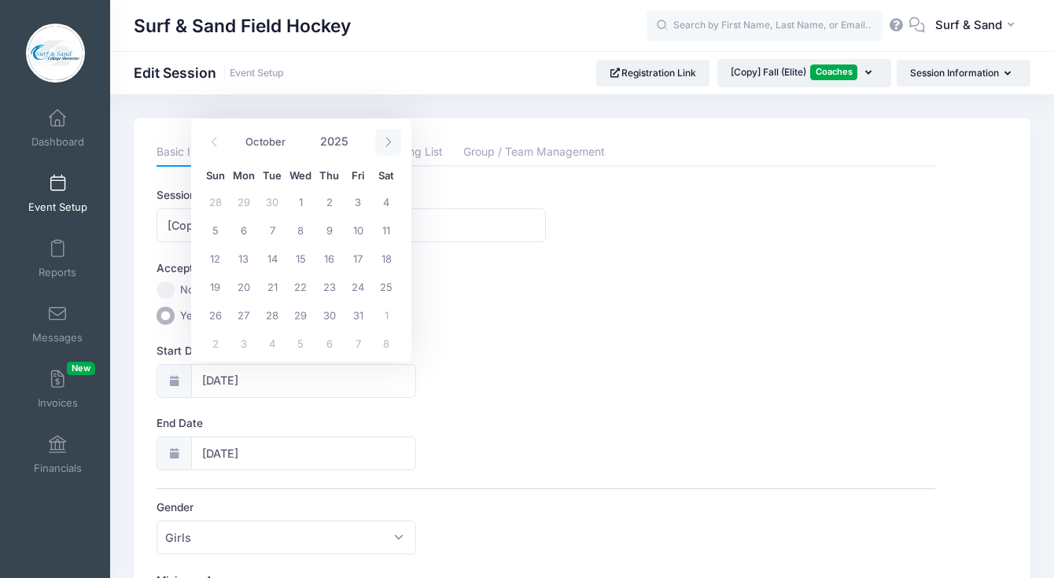
select select "10"
click at [222, 288] on span "16" at bounding box center [215, 286] width 28 height 28
type input "[DATE]"
type input "11/17/2025"
type input "2025"
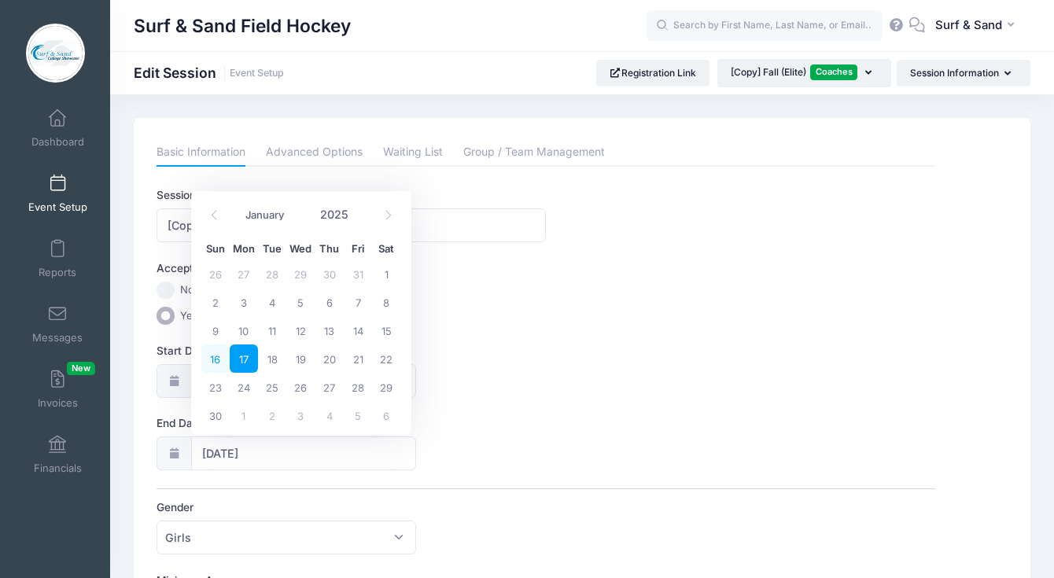
click at [217, 357] on span "16" at bounding box center [215, 359] width 28 height 28
type input "[DATE]"
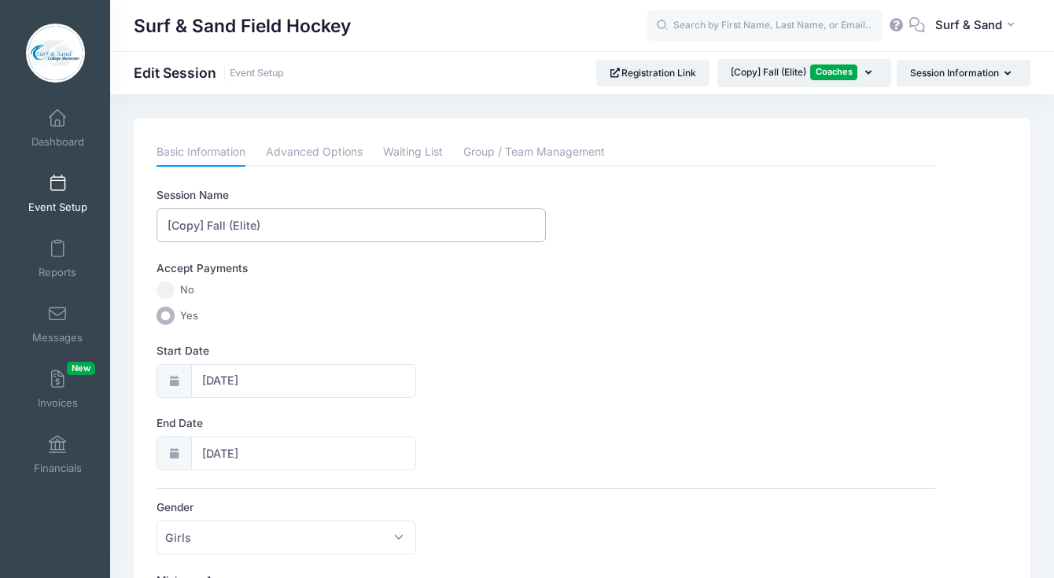
drag, startPoint x: 208, startPoint y: 223, endPoint x: 127, endPoint y: 225, distance: 81.0
click at [157, 225] on input "[Copy] Fall (Elite)" at bounding box center [351, 225] width 389 height 34
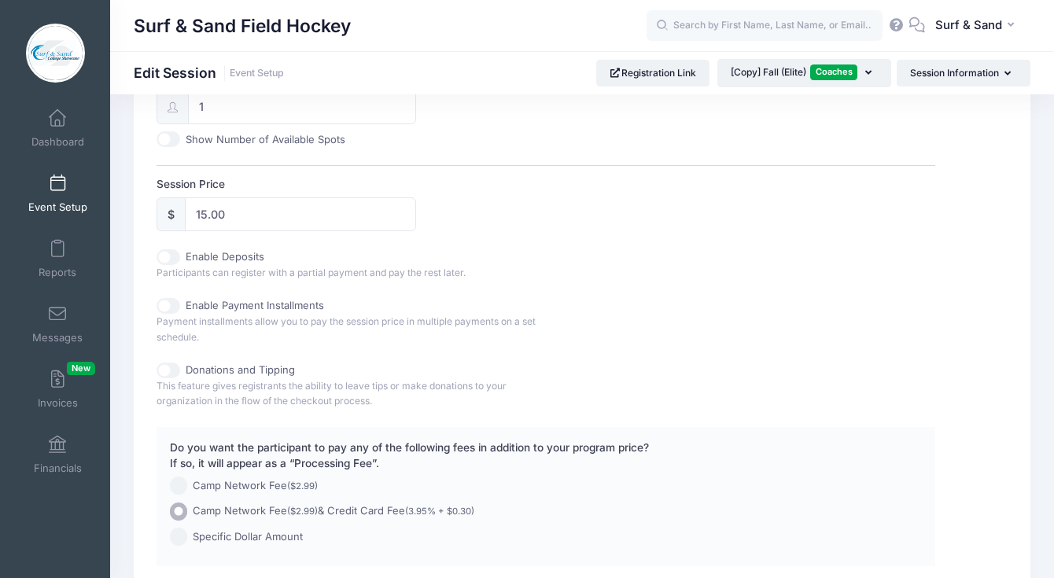
scroll to position [802, 0]
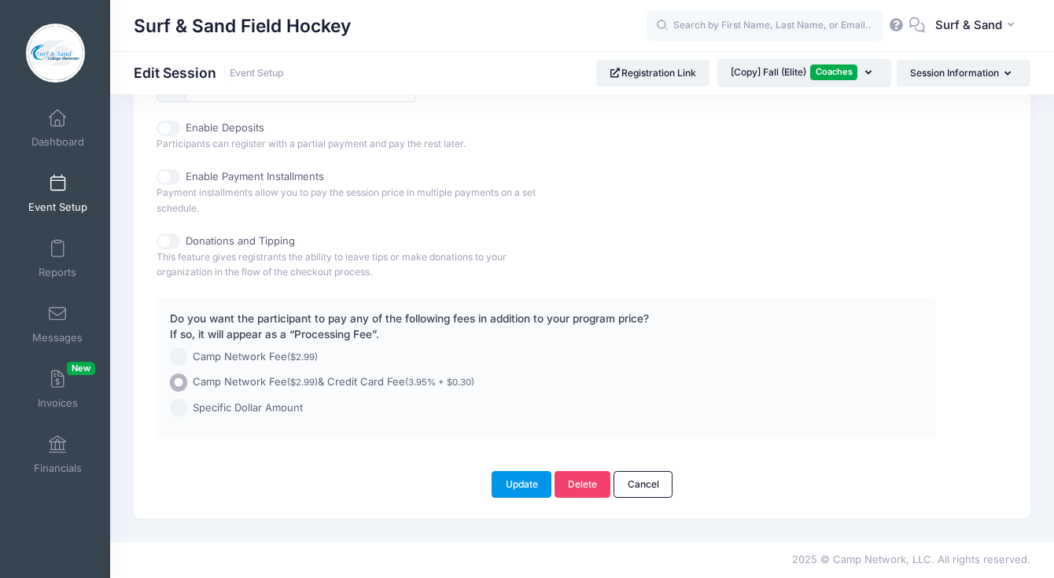
type input "Fall (Elite)"
click at [522, 483] on button "Update" at bounding box center [522, 484] width 60 height 27
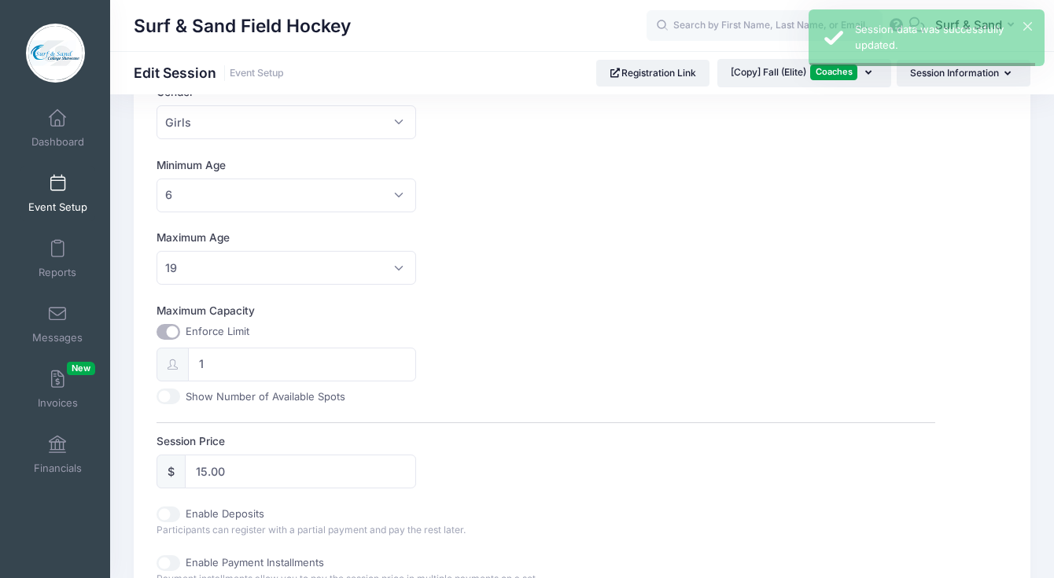
scroll to position [0, 0]
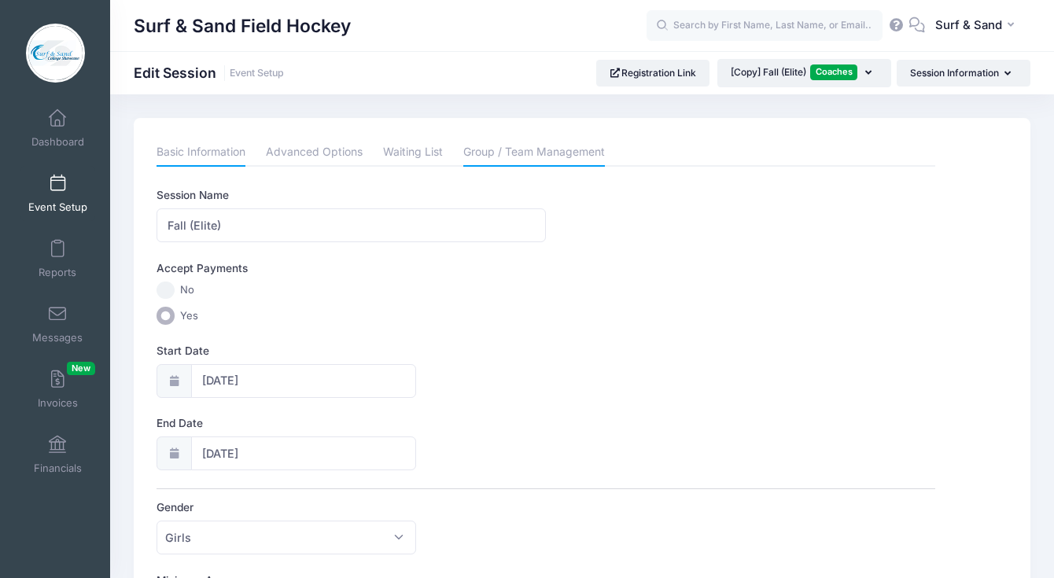
click at [565, 158] on link "Group / Team Management" at bounding box center [534, 152] width 142 height 28
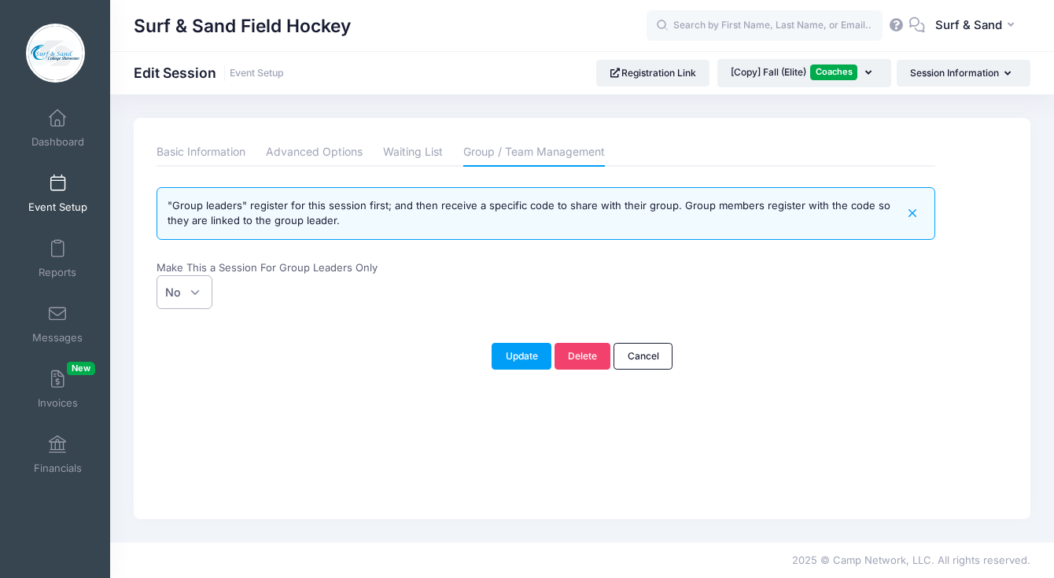
click at [197, 291] on span "No" at bounding box center [185, 292] width 56 height 34
click at [157, 276] on select "No Yes" at bounding box center [157, 275] width 1 height 1
select select "team"
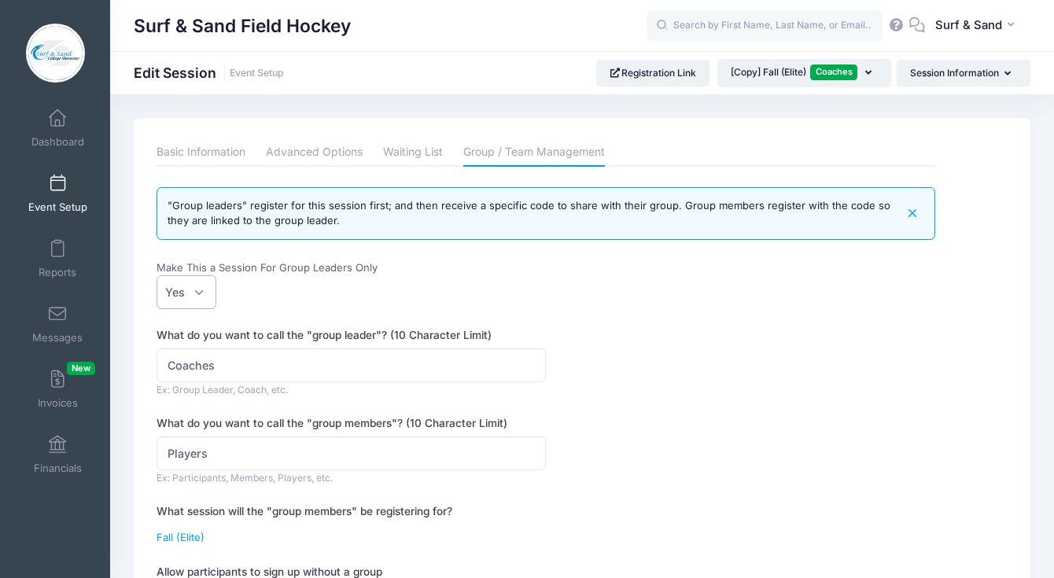
click at [185, 297] on span "Yes" at bounding box center [175, 292] width 20 height 17
click at [157, 276] on select "No Yes" at bounding box center [157, 275] width 1 height 1
select select
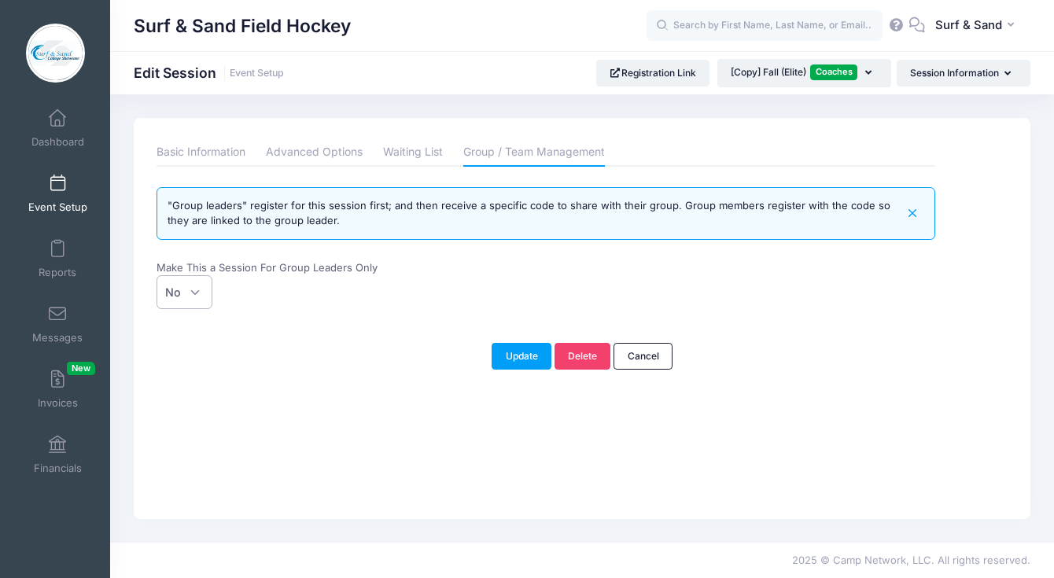
click at [527, 376] on div "Please update the information for this particular session. Basic Information Ad…" at bounding box center [582, 318] width 897 height 401
click at [527, 354] on button "Update" at bounding box center [522, 356] width 60 height 27
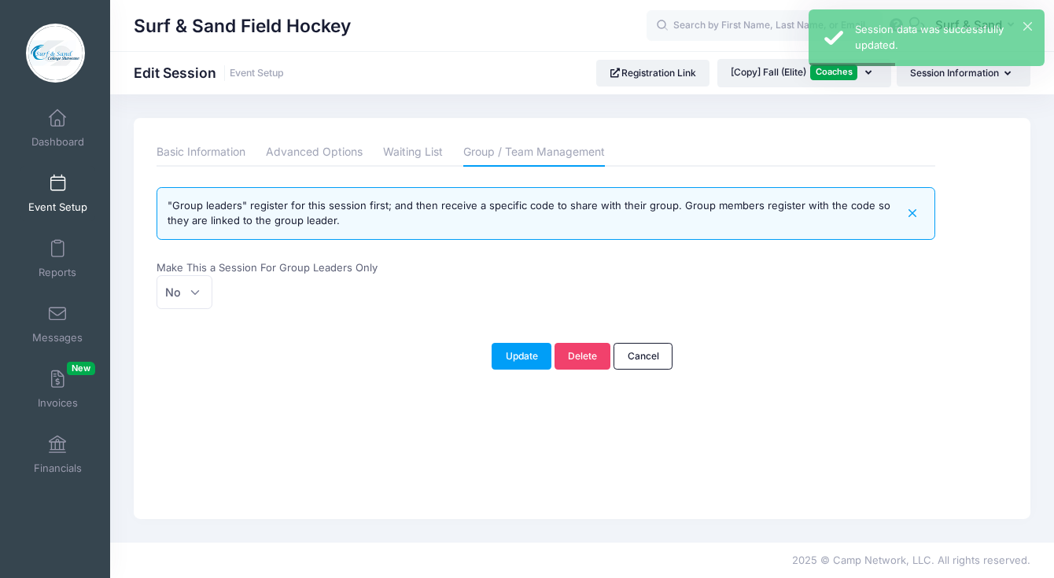
click at [63, 197] on link "Event Setup" at bounding box center [57, 193] width 75 height 55
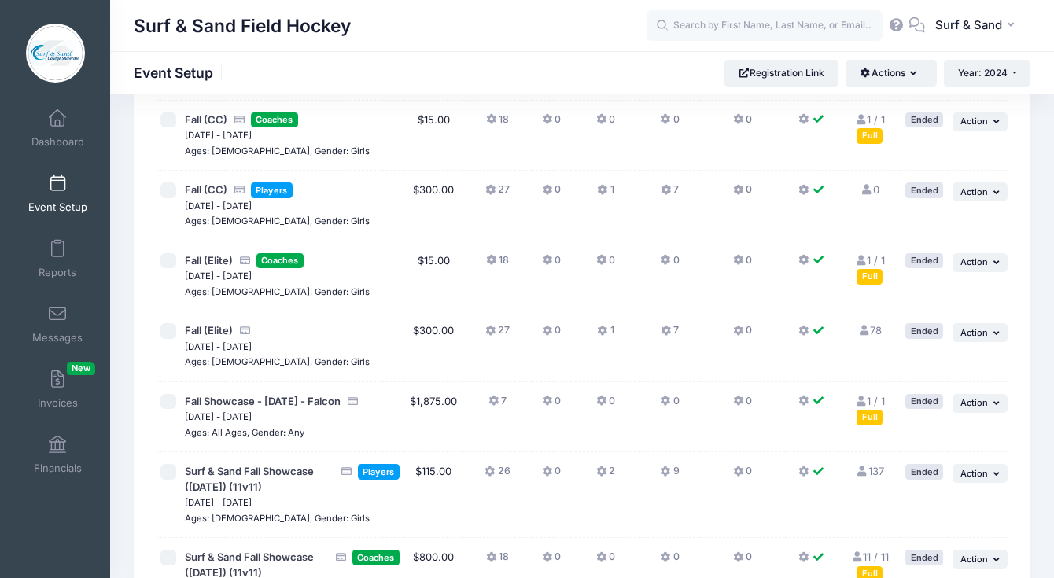
scroll to position [3147, 0]
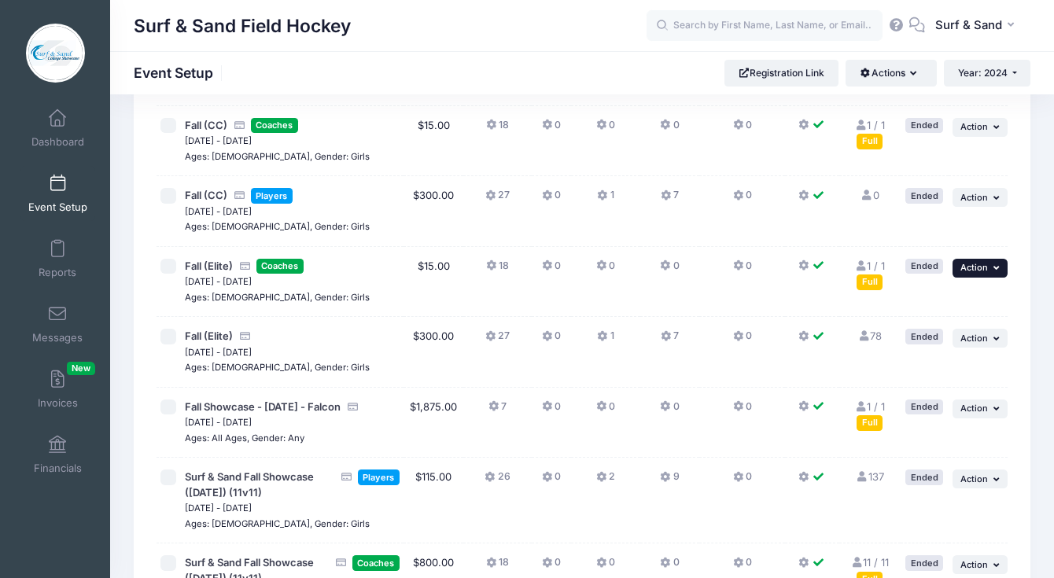
click at [973, 278] on button "... Action" at bounding box center [980, 268] width 55 height 19
click at [926, 323] on link "Edit Session" at bounding box center [928, 319] width 142 height 30
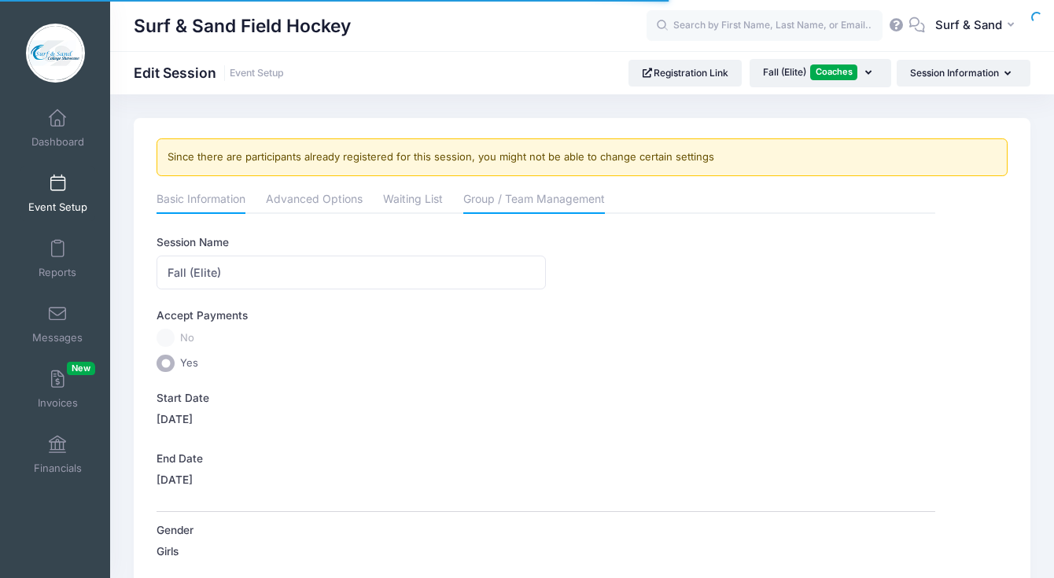
click at [532, 196] on link "Group / Team Management" at bounding box center [534, 200] width 142 height 28
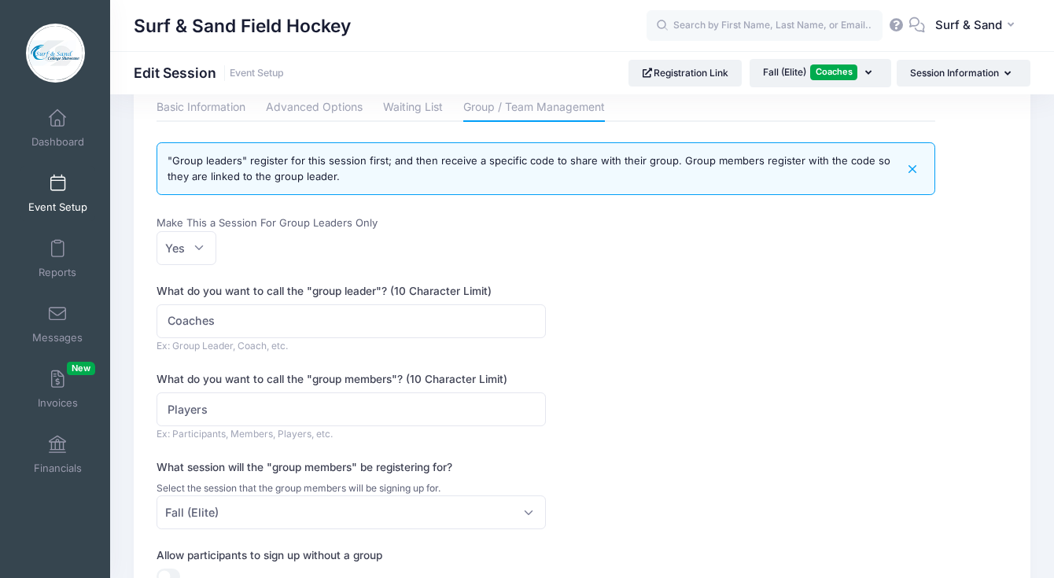
scroll to position [299, 0]
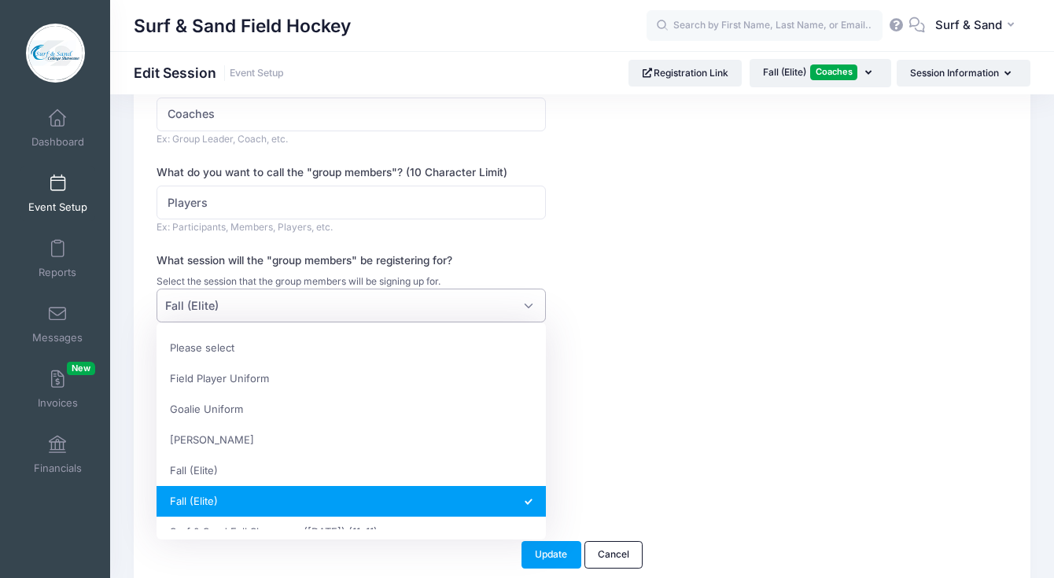
click at [421, 309] on span "Fall (Elite)" at bounding box center [351, 306] width 389 height 34
select select "f59ad3af2b33c5c0"
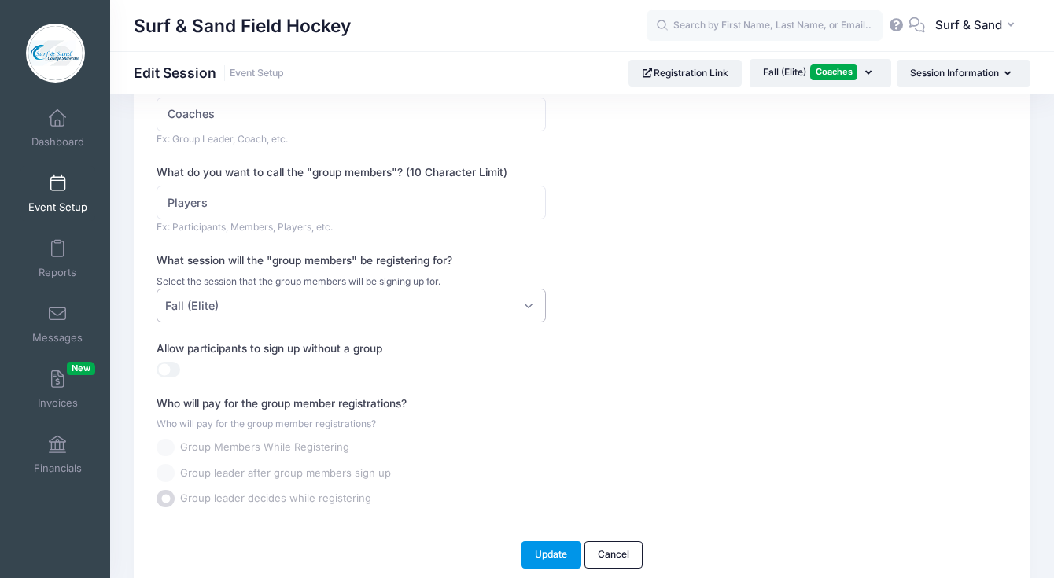
click at [555, 549] on button "Update" at bounding box center [552, 554] width 60 height 27
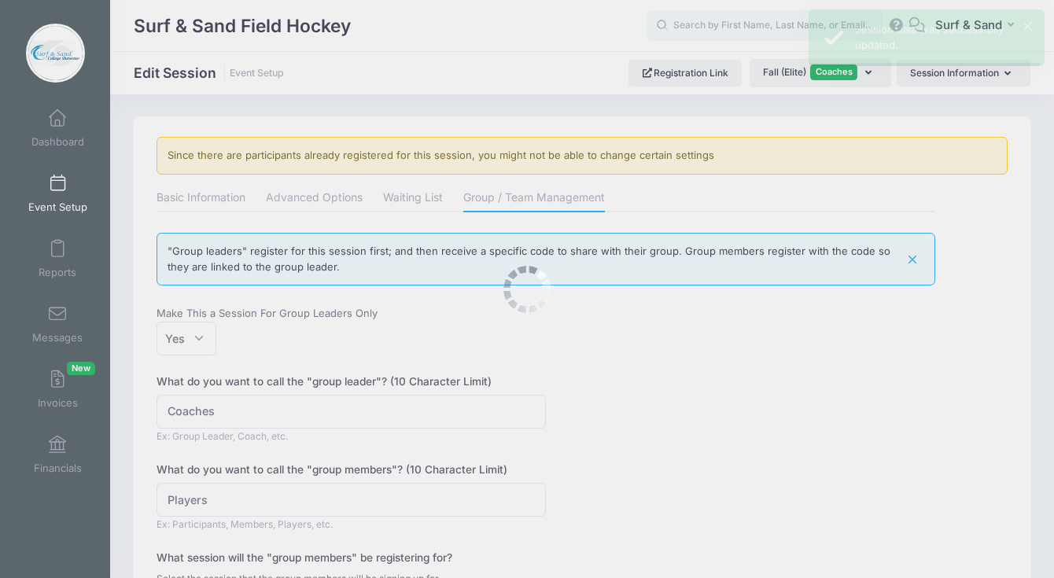
scroll to position [0, 0]
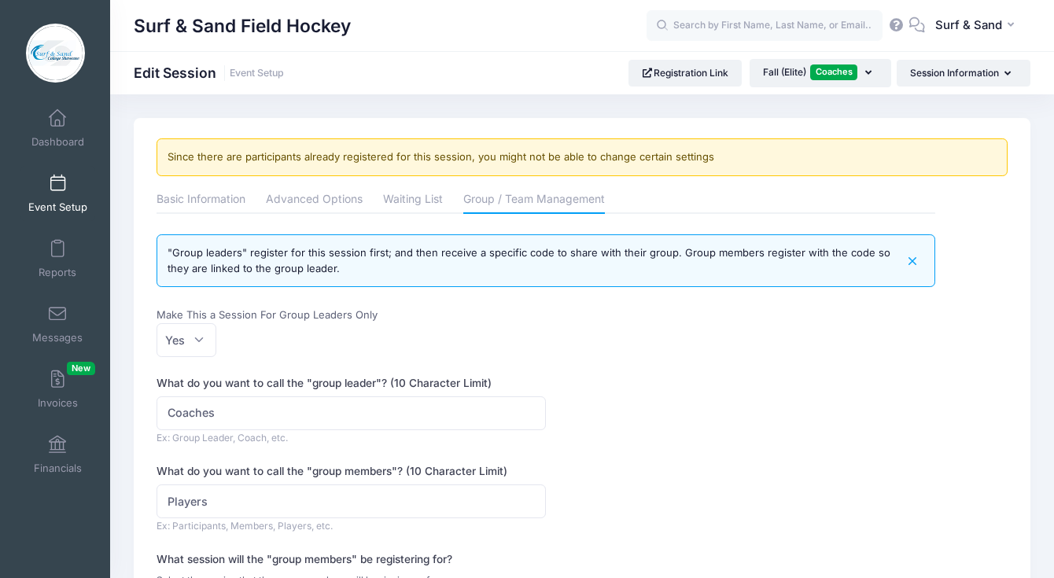
click at [57, 181] on span at bounding box center [57, 183] width 0 height 17
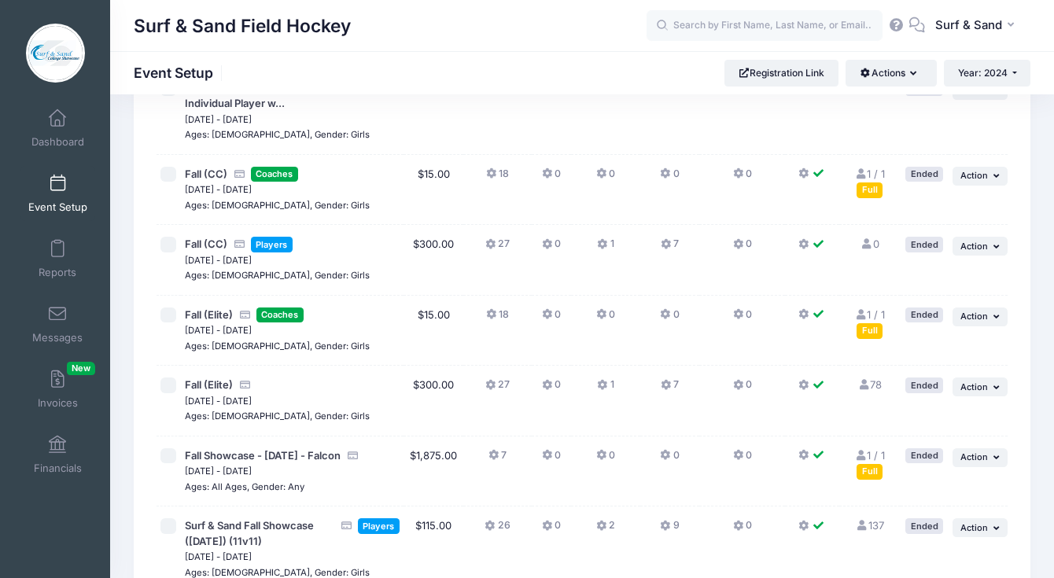
scroll to position [3357, 0]
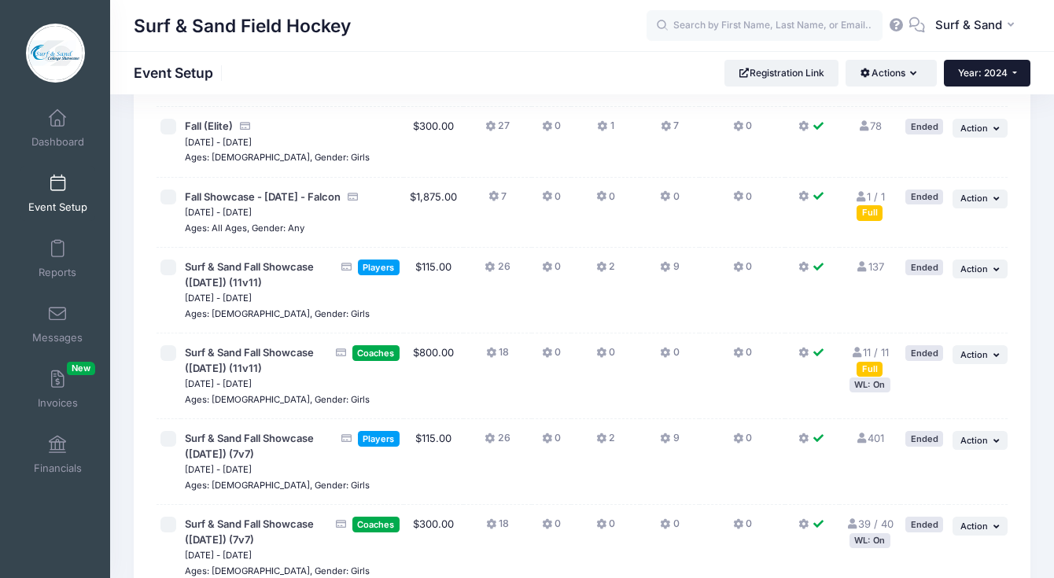
click at [1002, 76] on span "Year: 2024" at bounding box center [983, 73] width 50 height 12
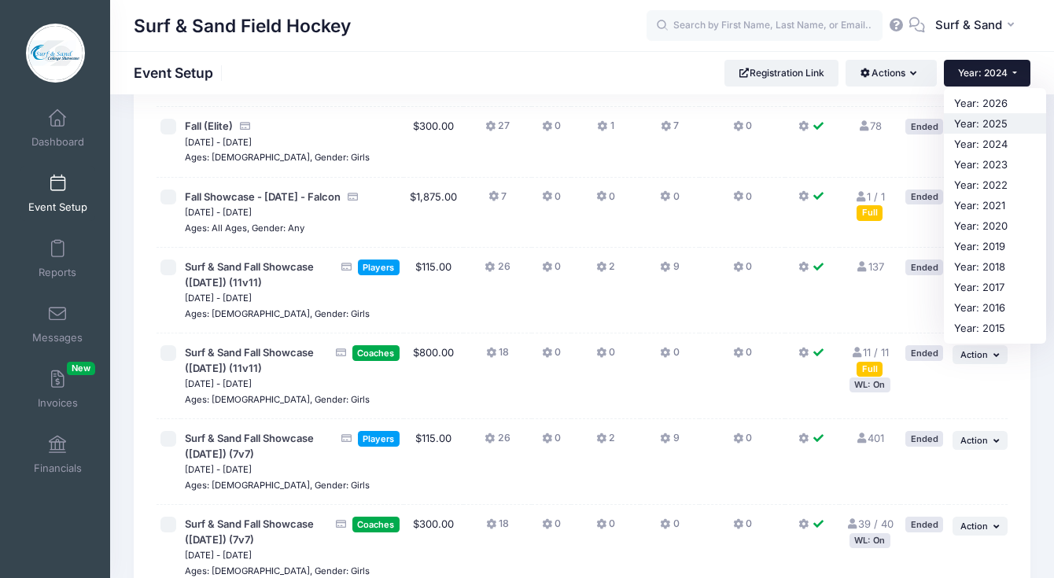
click at [970, 124] on link "Year: 2025" at bounding box center [995, 123] width 102 height 20
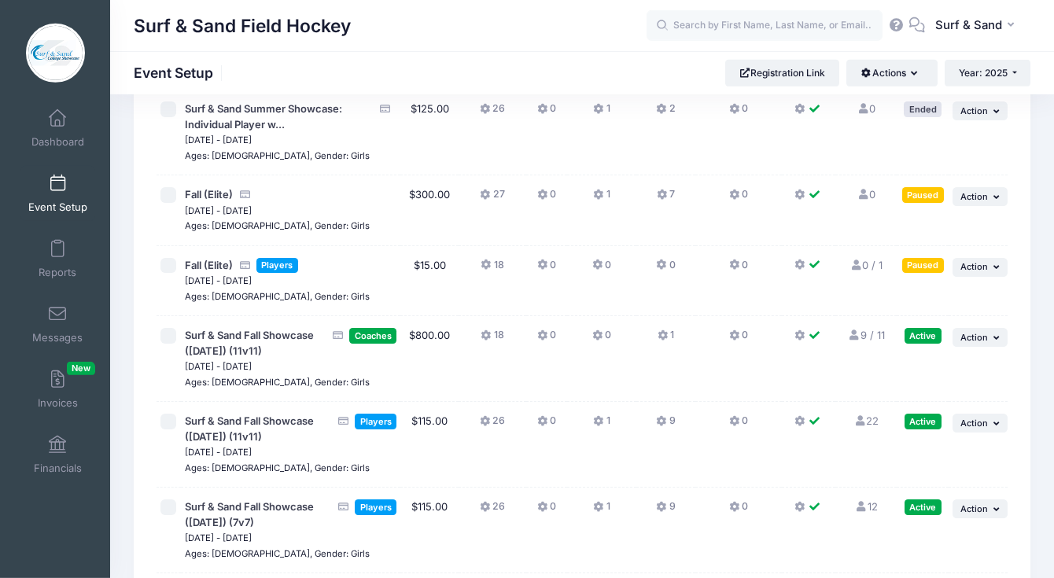
scroll to position [3464, 0]
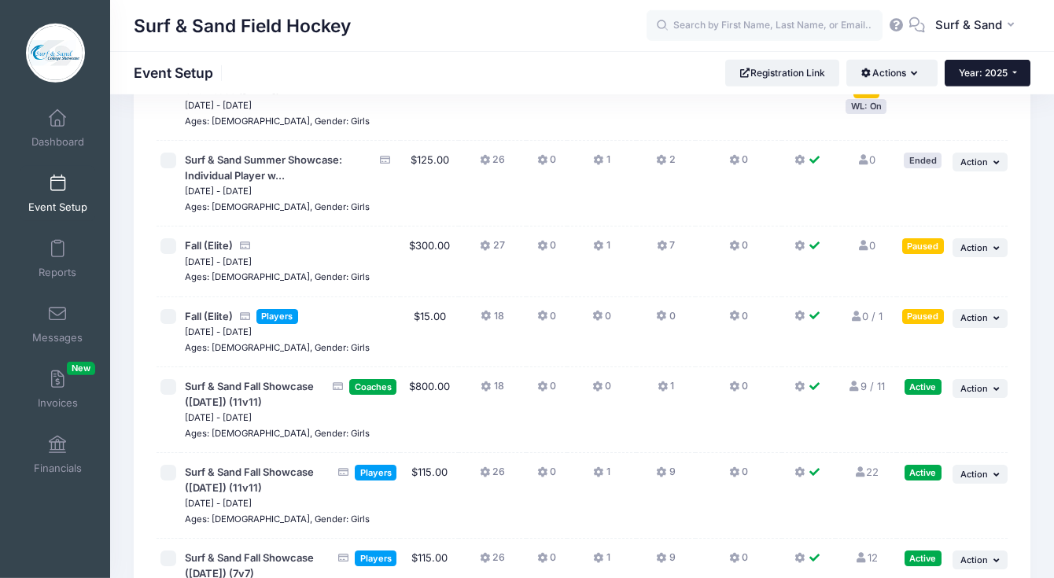
click at [1010, 71] on button "Year: 2025" at bounding box center [988, 73] width 86 height 27
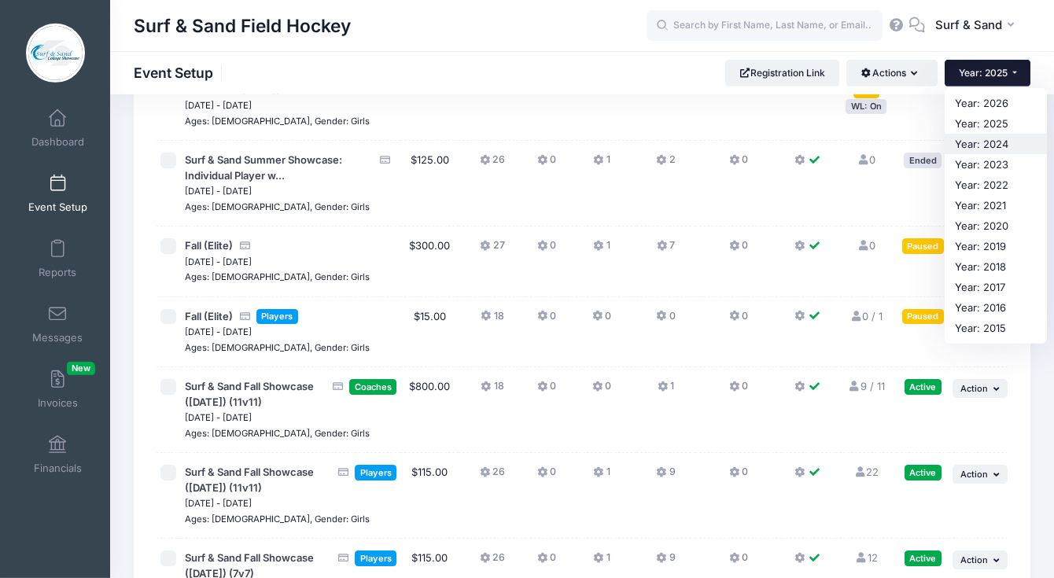
click at [991, 147] on link "Year: 2024" at bounding box center [996, 144] width 102 height 20
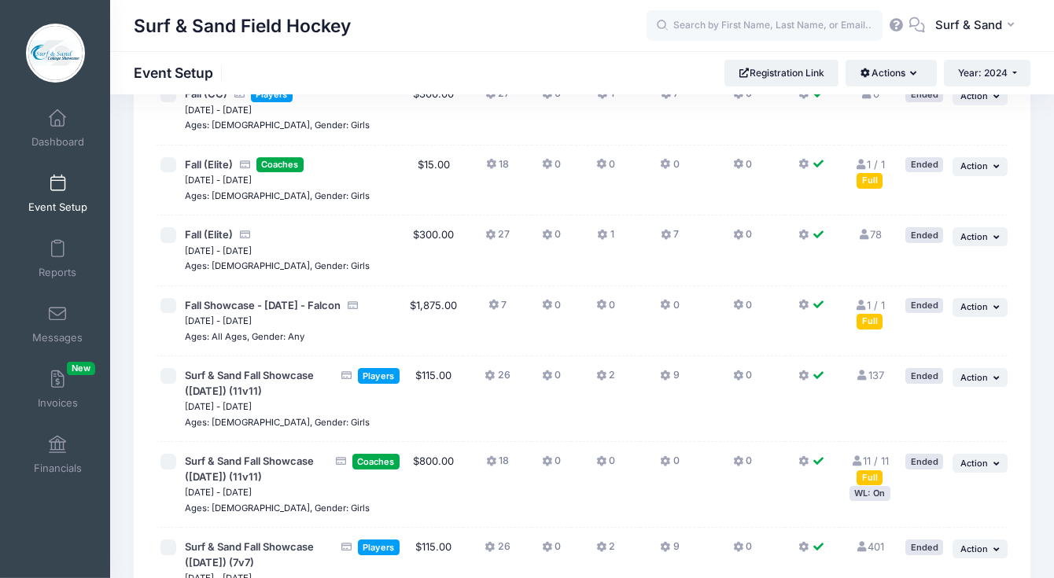
scroll to position [3241, 0]
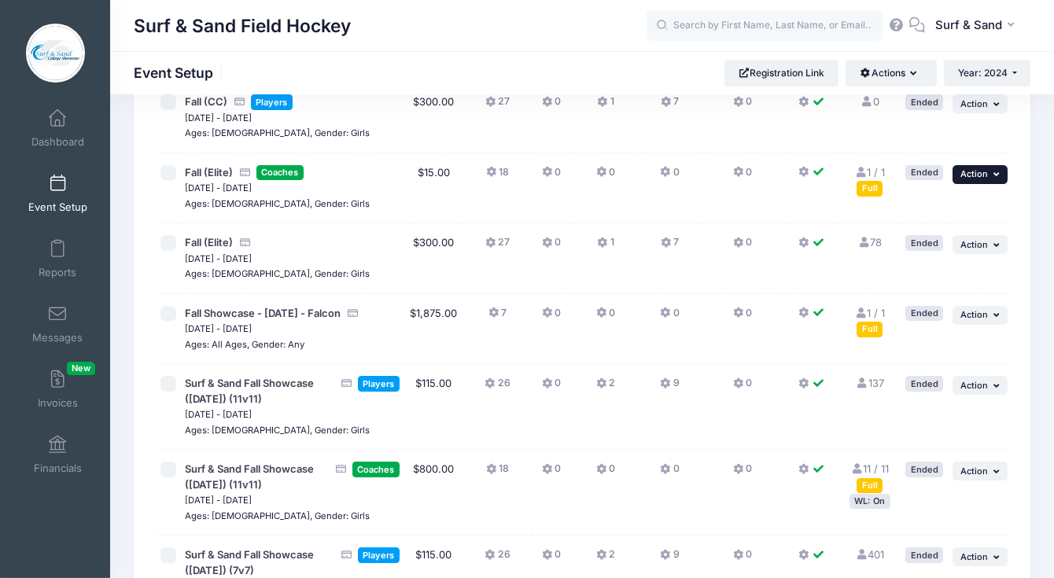
click at [953, 184] on button "... Action" at bounding box center [980, 174] width 55 height 19
click at [923, 229] on link "Edit Session" at bounding box center [928, 224] width 142 height 30
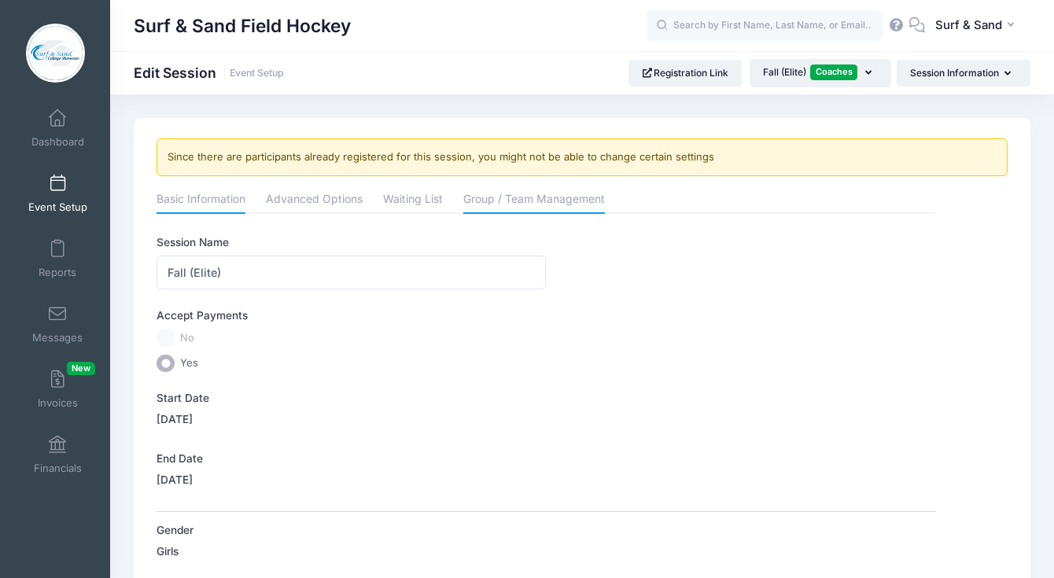
click at [509, 195] on link "Group / Team Management" at bounding box center [534, 200] width 142 height 28
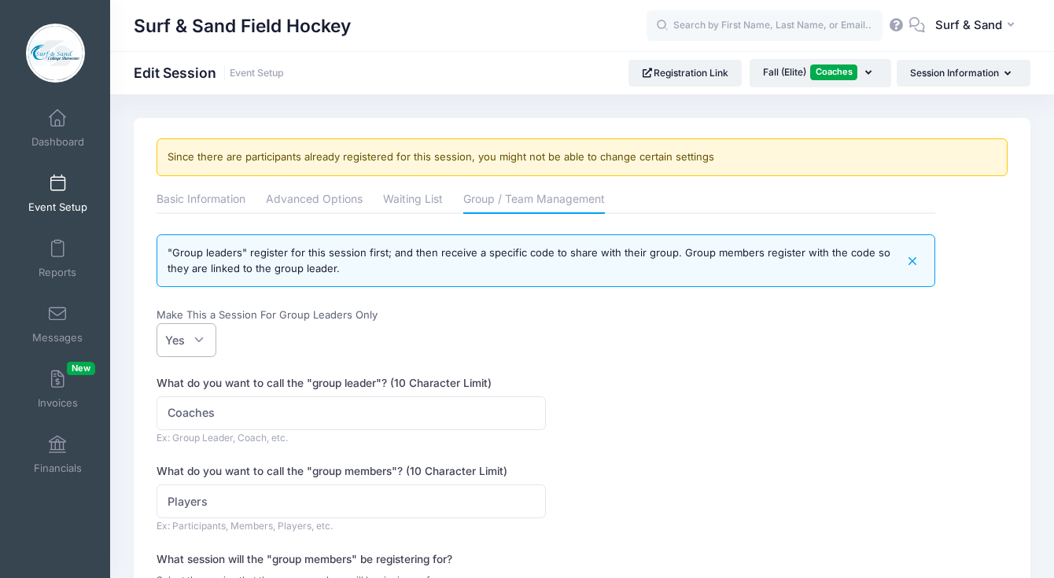
click at [190, 345] on span "Yes" at bounding box center [187, 340] width 60 height 34
click at [157, 324] on select "No Yes" at bounding box center [157, 323] width 1 height 1
select select
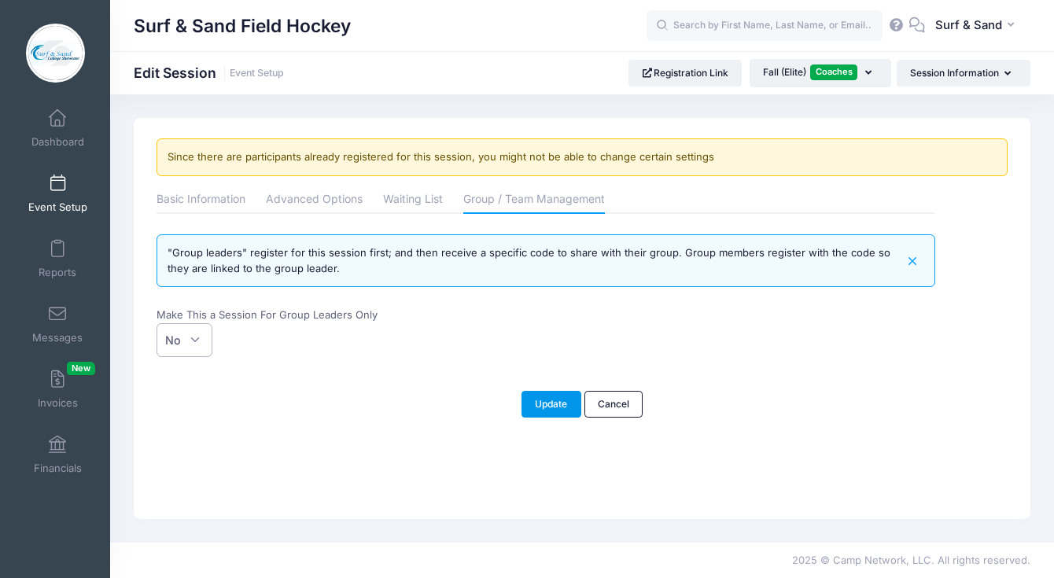
click at [555, 411] on button "Update" at bounding box center [552, 404] width 60 height 27
click at [57, 186] on span at bounding box center [57, 183] width 0 height 17
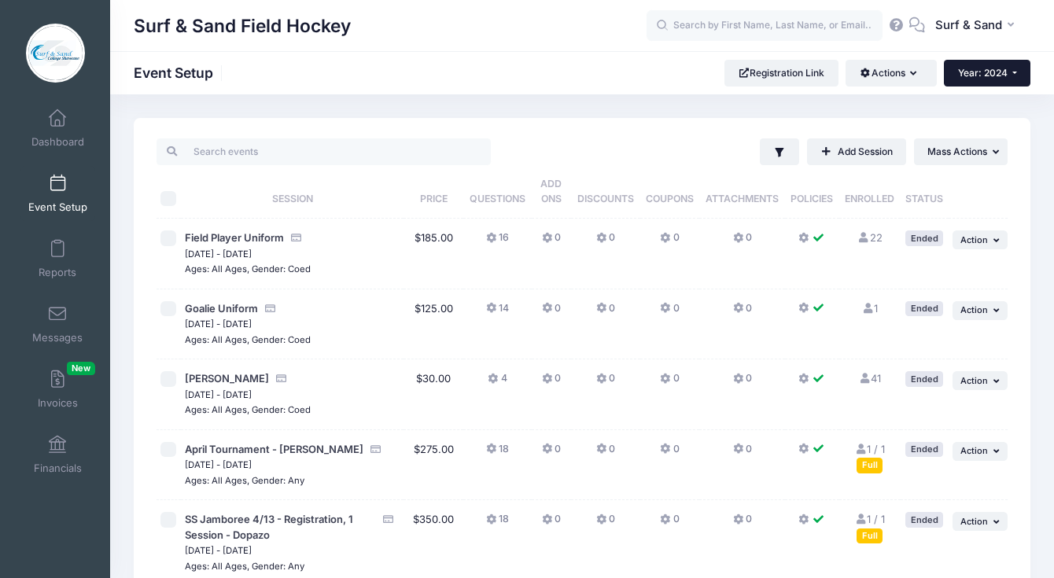
click at [999, 68] on span "Year: 2024" at bounding box center [983, 73] width 50 height 12
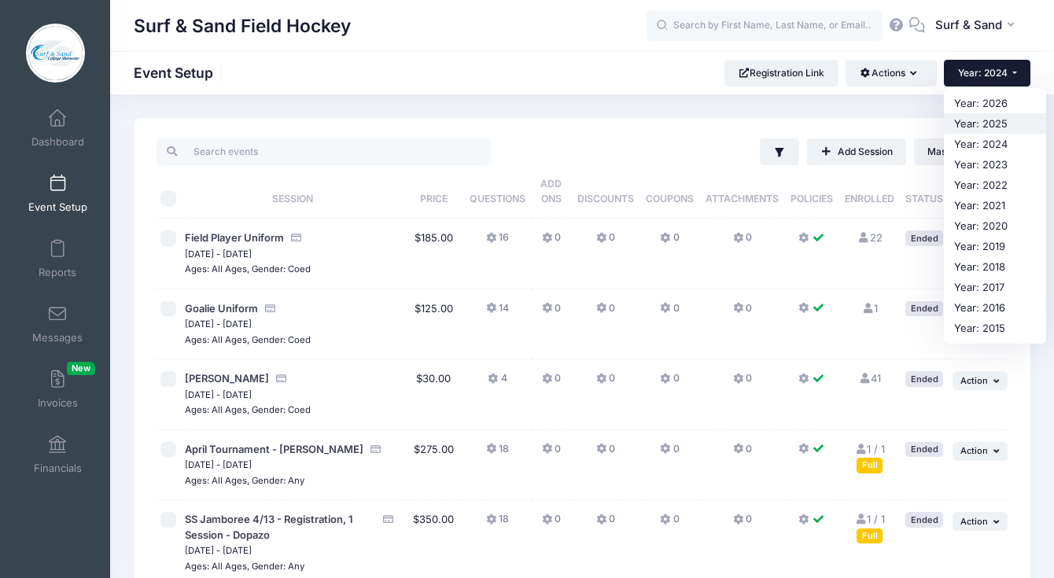
click at [969, 125] on link "Year: 2025" at bounding box center [995, 123] width 102 height 20
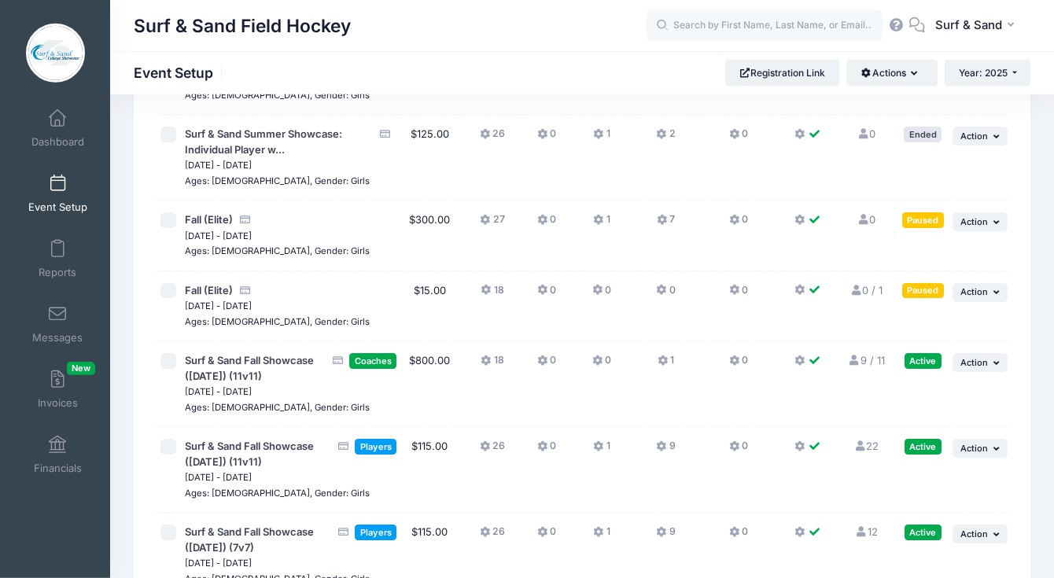
scroll to position [3446, 0]
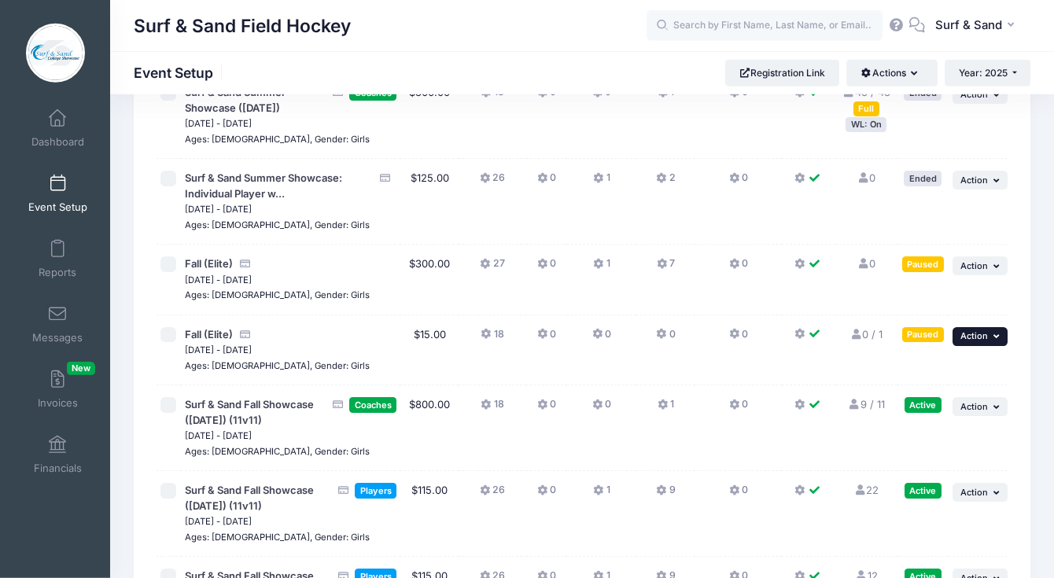
click at [993, 343] on button "... Action" at bounding box center [980, 336] width 55 height 19
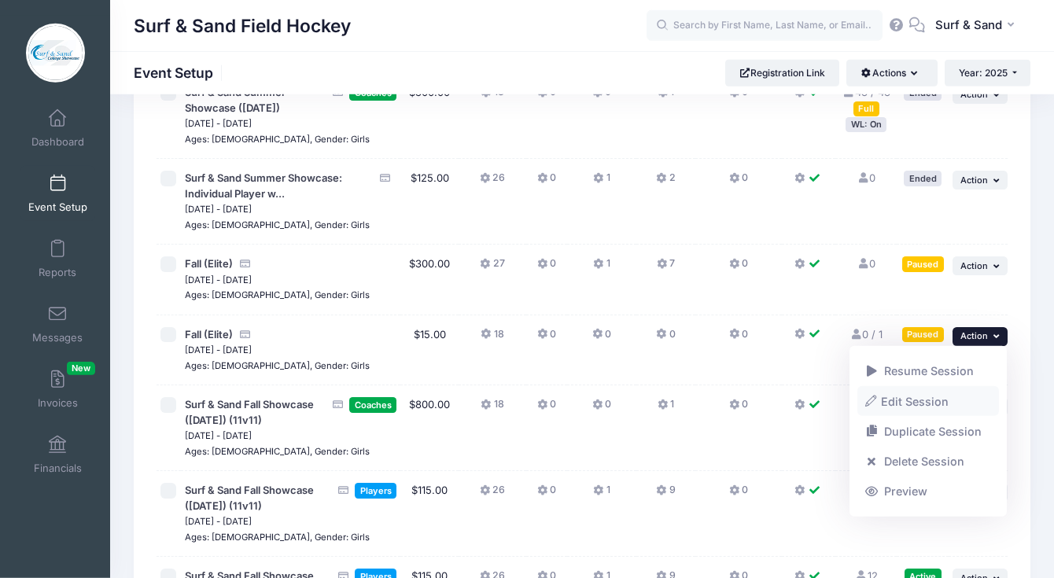
click at [938, 407] on link "Edit Session" at bounding box center [928, 401] width 142 height 30
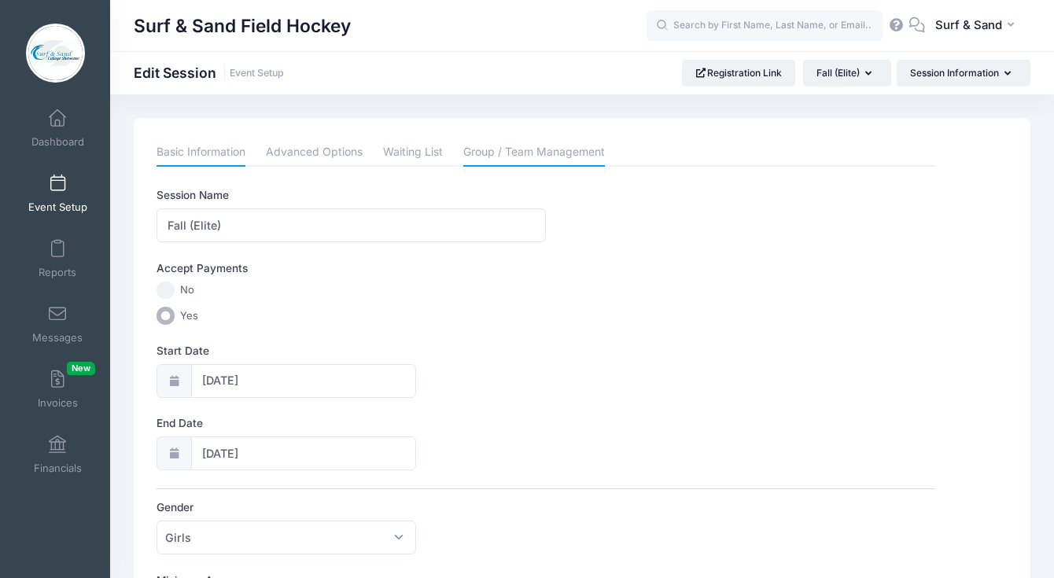
click at [514, 157] on link "Group / Team Management" at bounding box center [534, 152] width 142 height 28
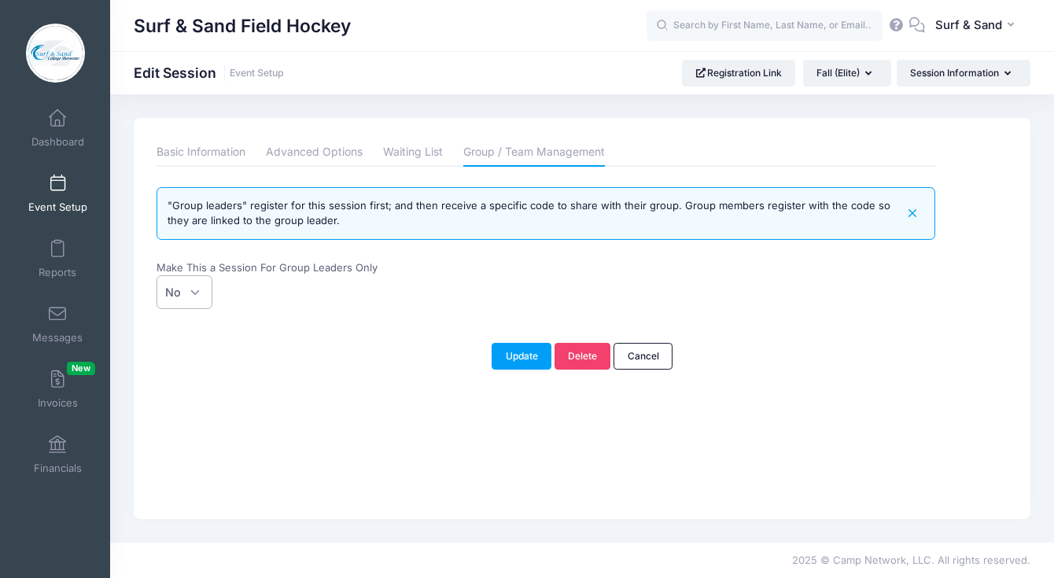
click at [192, 279] on span "No" at bounding box center [185, 292] width 56 height 34
click at [157, 276] on select "No Yes" at bounding box center [157, 275] width 1 height 1
select select "team"
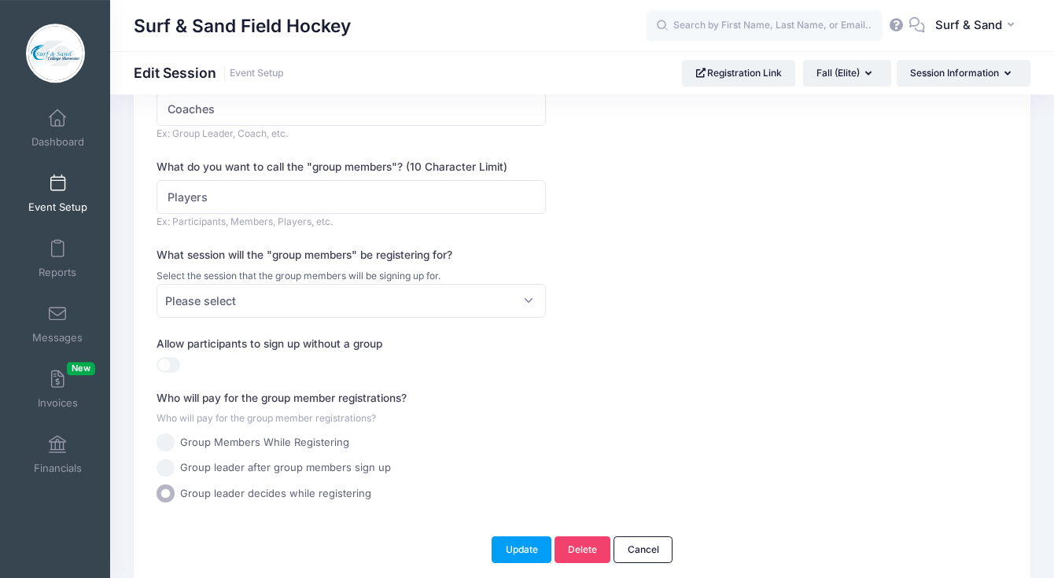
scroll to position [256, 0]
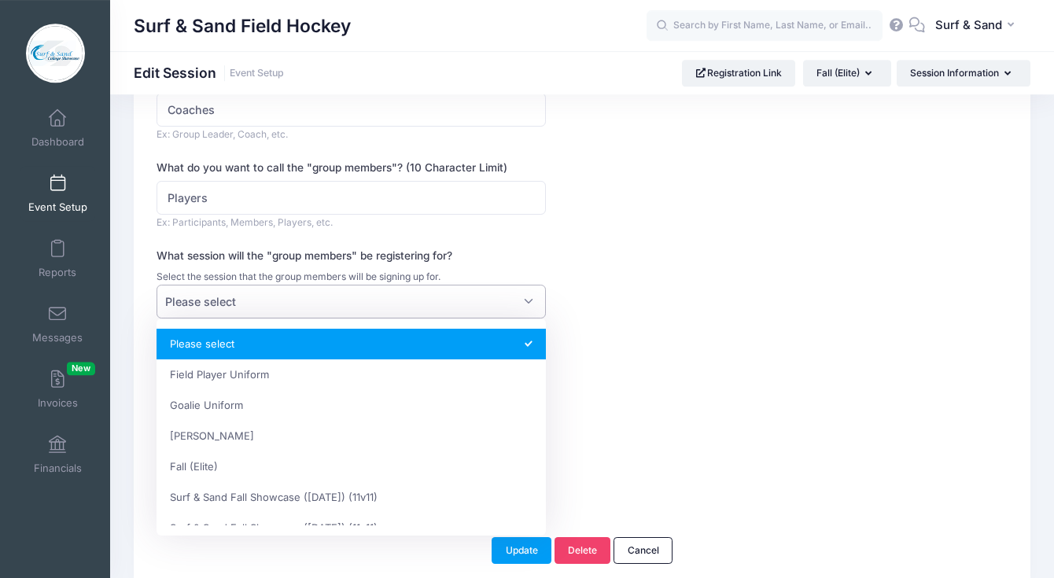
click at [356, 293] on span "Please select" at bounding box center [351, 302] width 389 height 34
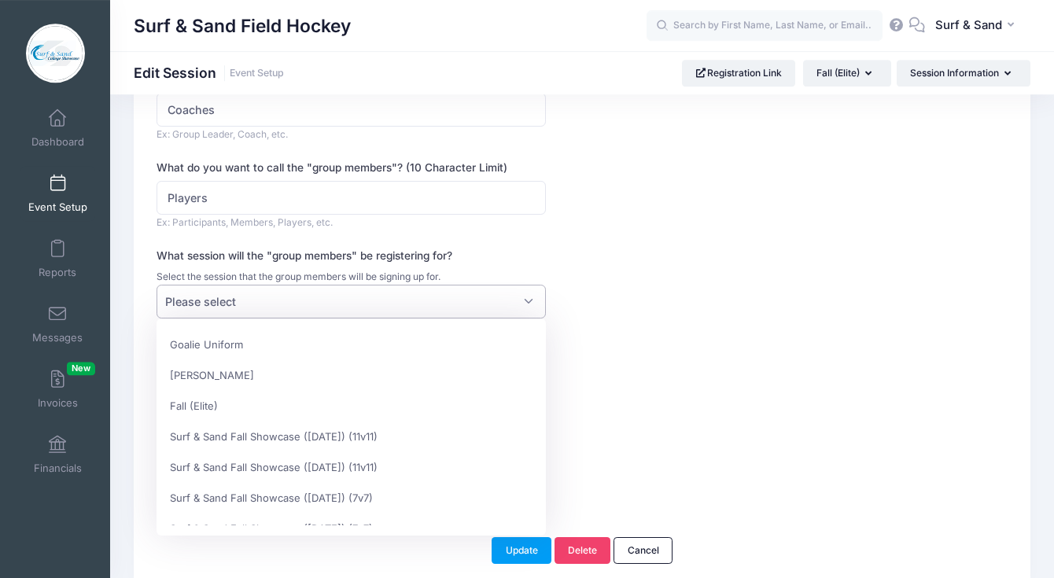
scroll to position [60, 0]
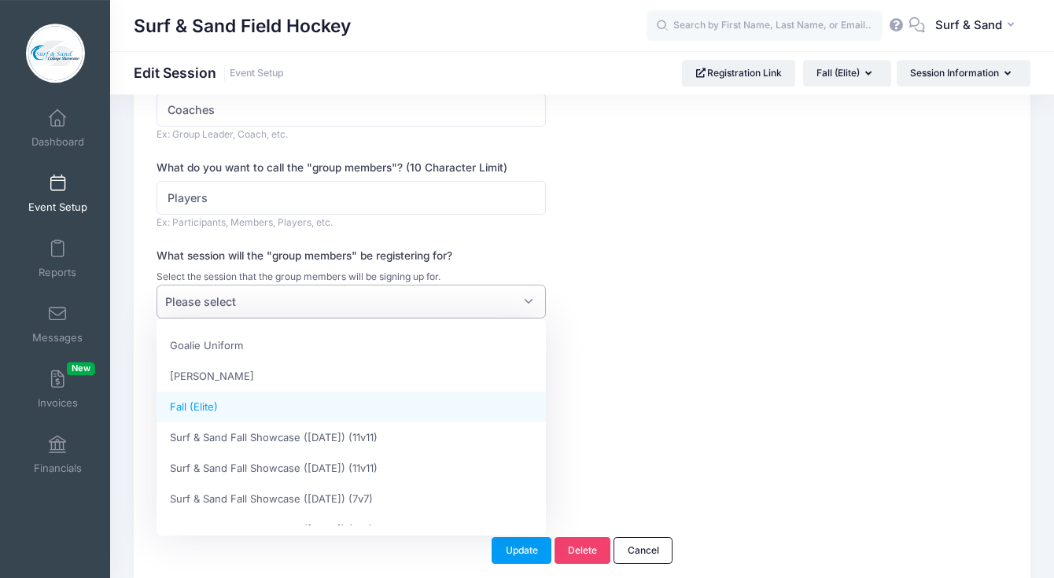
select select "d85962ae423a06ba"
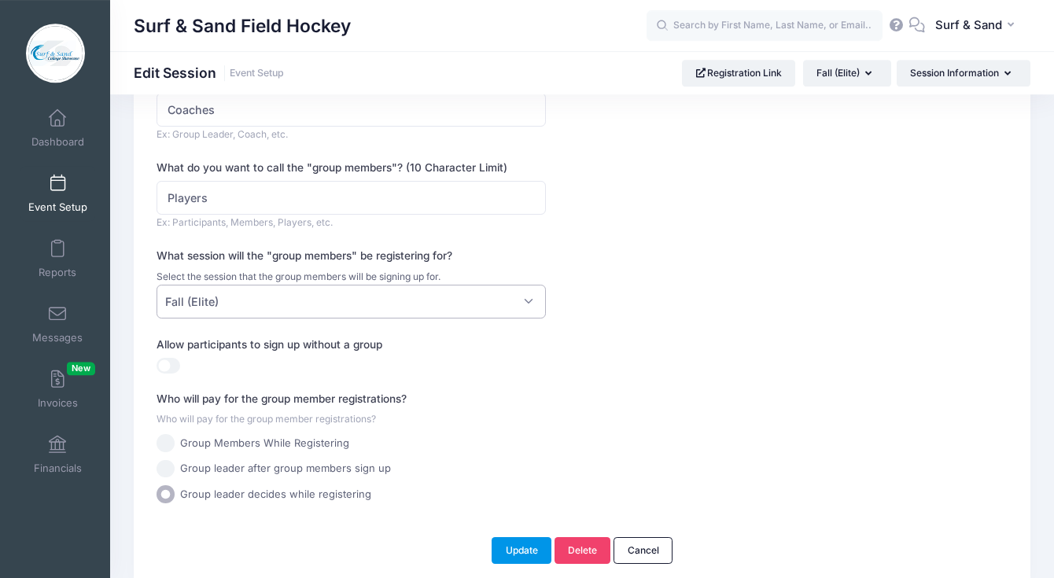
click at [526, 552] on button "Update" at bounding box center [522, 550] width 60 height 27
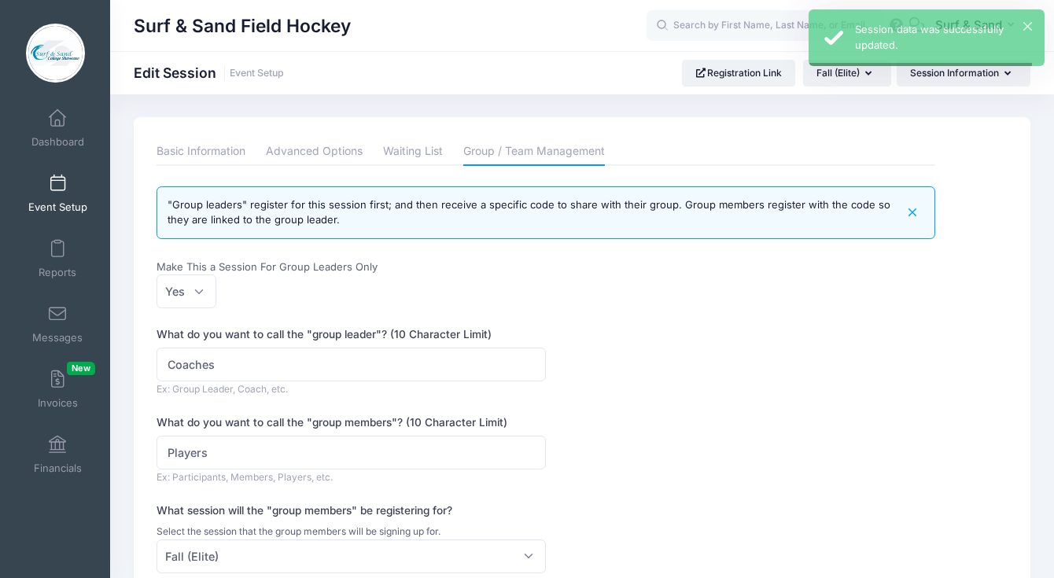
scroll to position [0, 0]
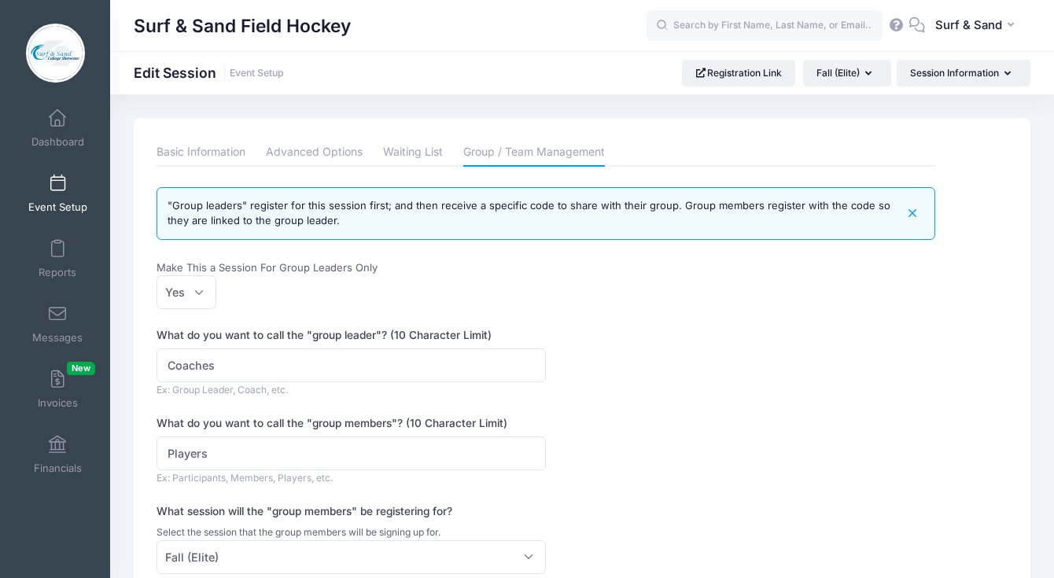
click at [57, 186] on span at bounding box center [57, 183] width 0 height 17
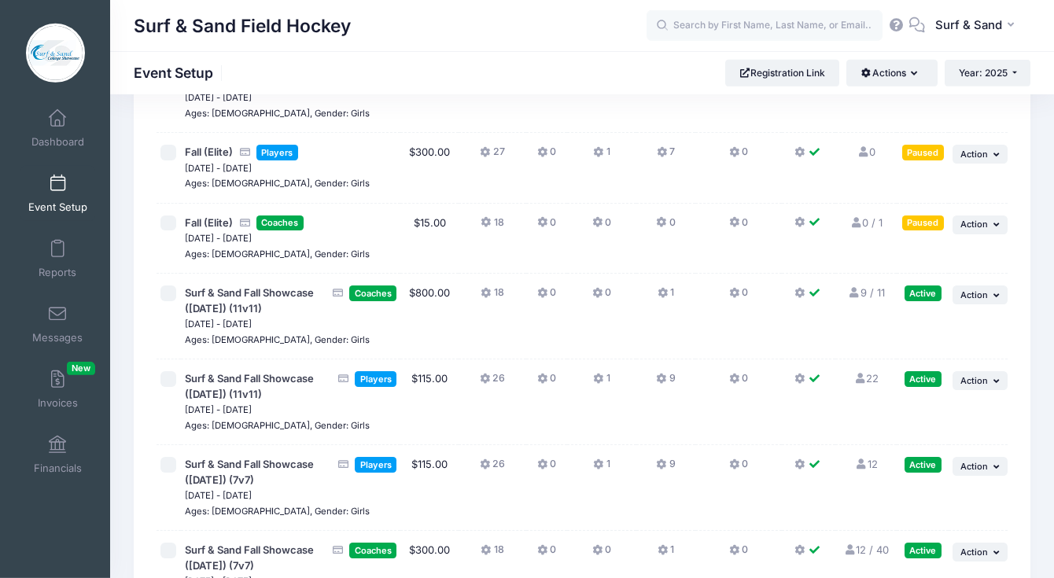
scroll to position [3526, 0]
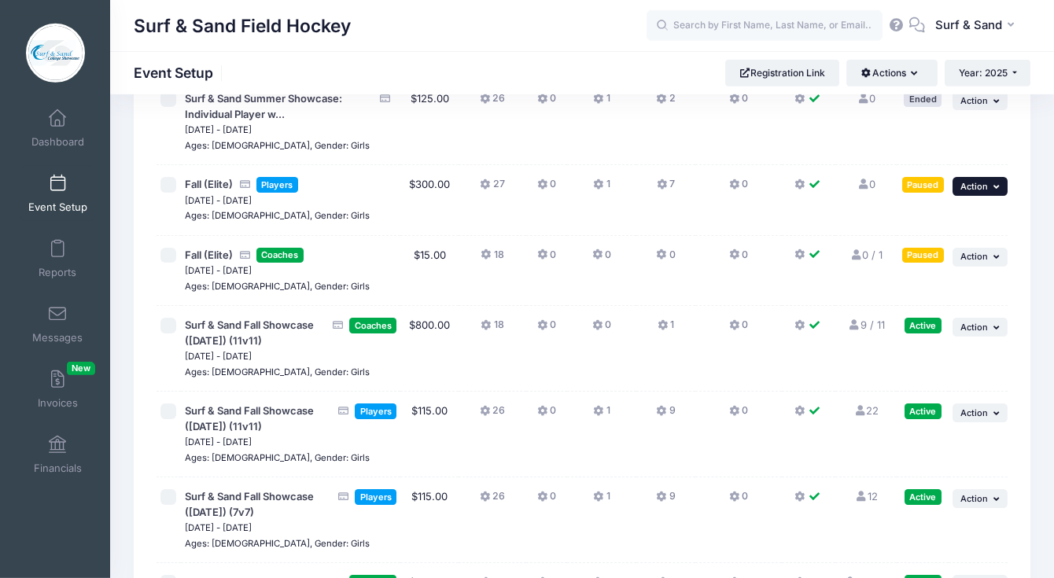
click at [977, 187] on span "Action" at bounding box center [974, 186] width 28 height 11
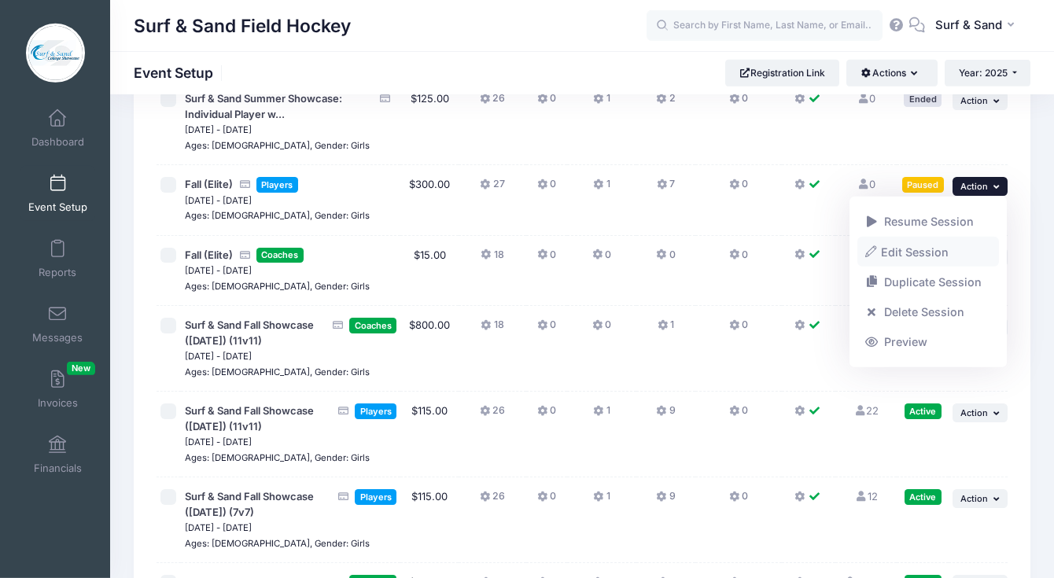
click at [909, 256] on link "Edit Session" at bounding box center [928, 252] width 142 height 30
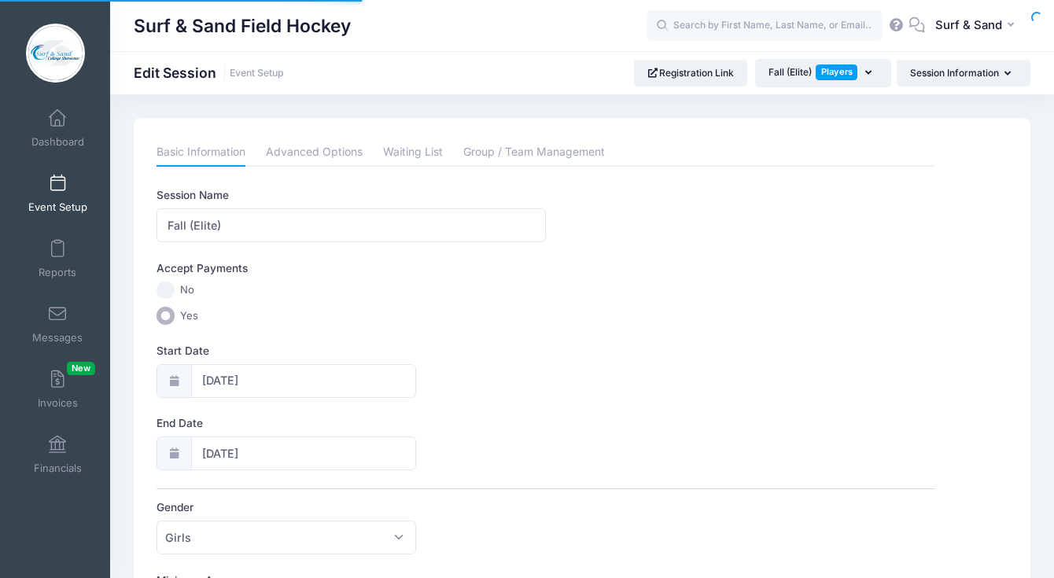
select select "0"
click at [344, 148] on link "Advanced Options" at bounding box center [314, 152] width 97 height 28
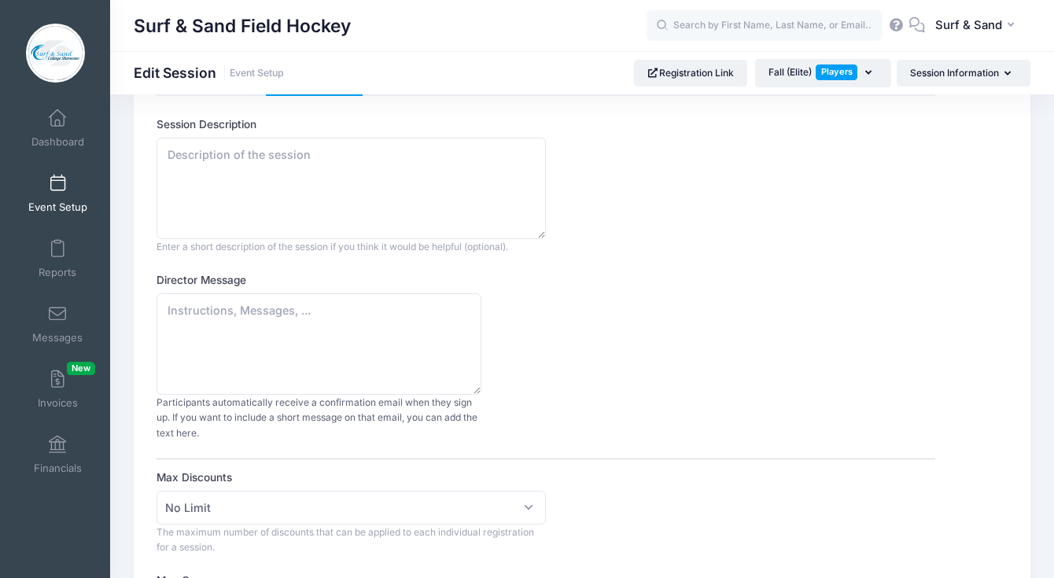
scroll to position [28, 0]
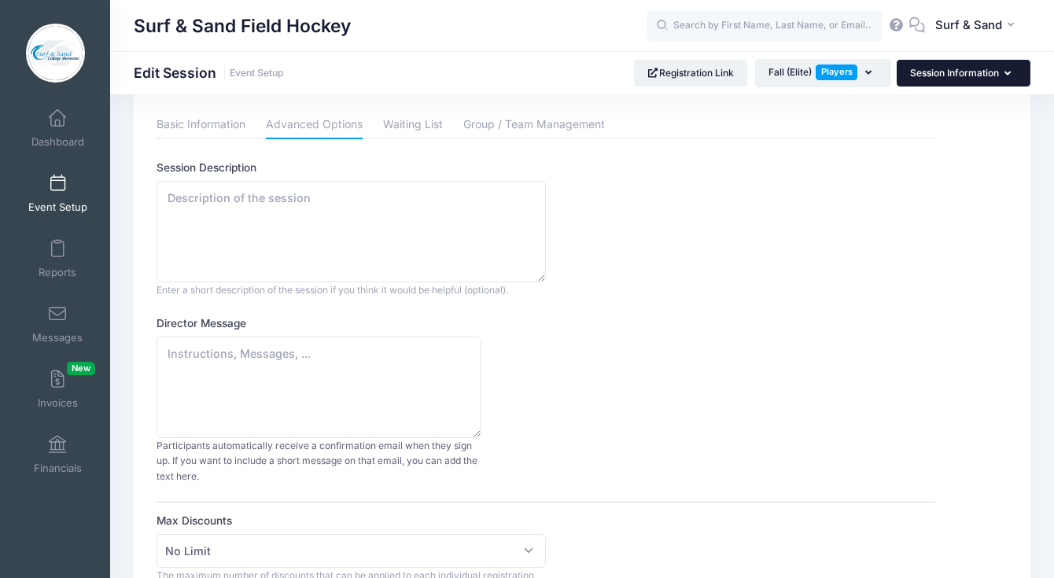
click at [926, 85] on button "Session Information" at bounding box center [964, 73] width 134 height 27
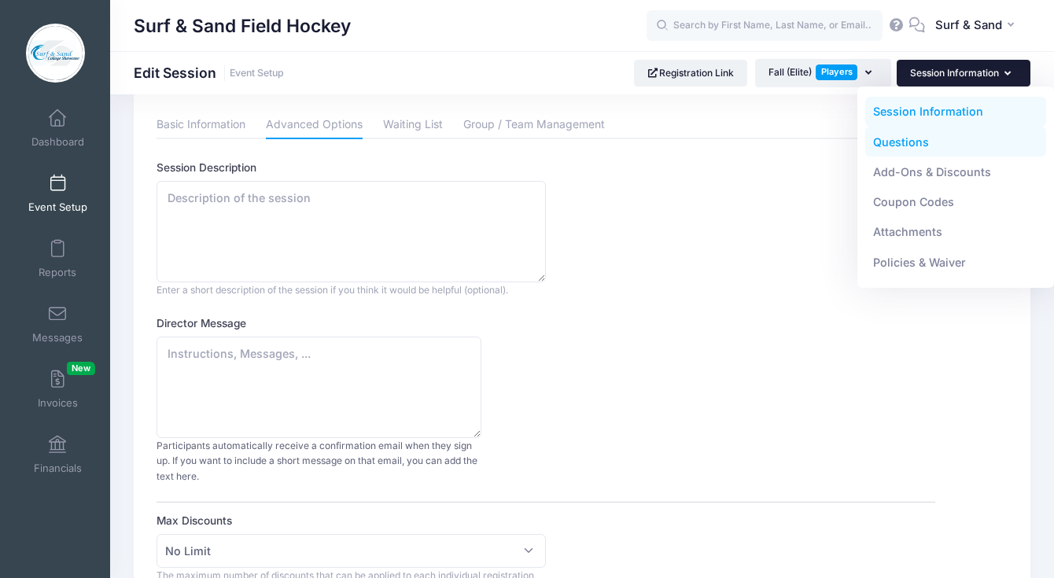
click at [889, 140] on link "Questions" at bounding box center [956, 142] width 182 height 30
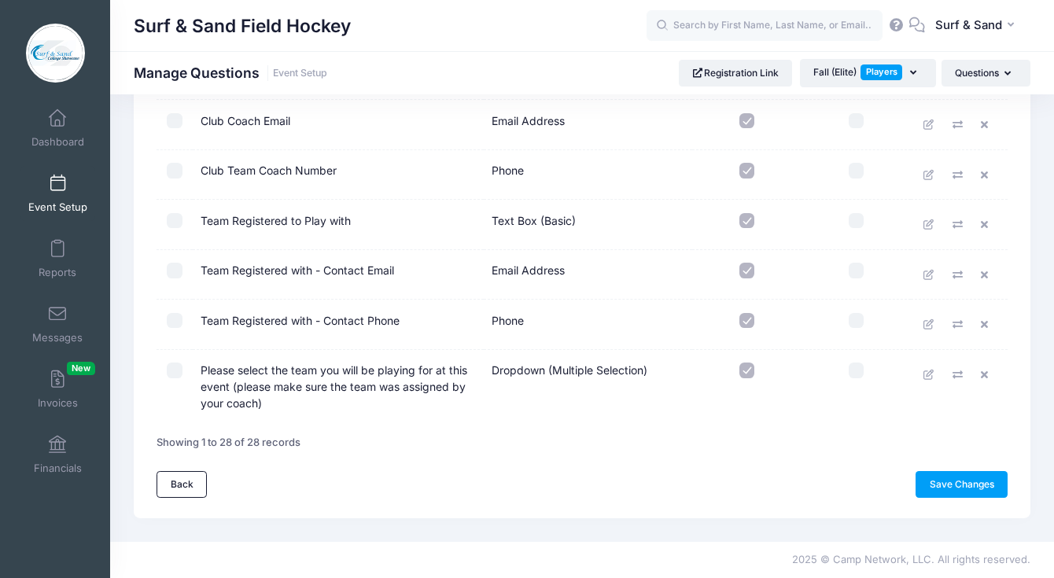
scroll to position [1225, 0]
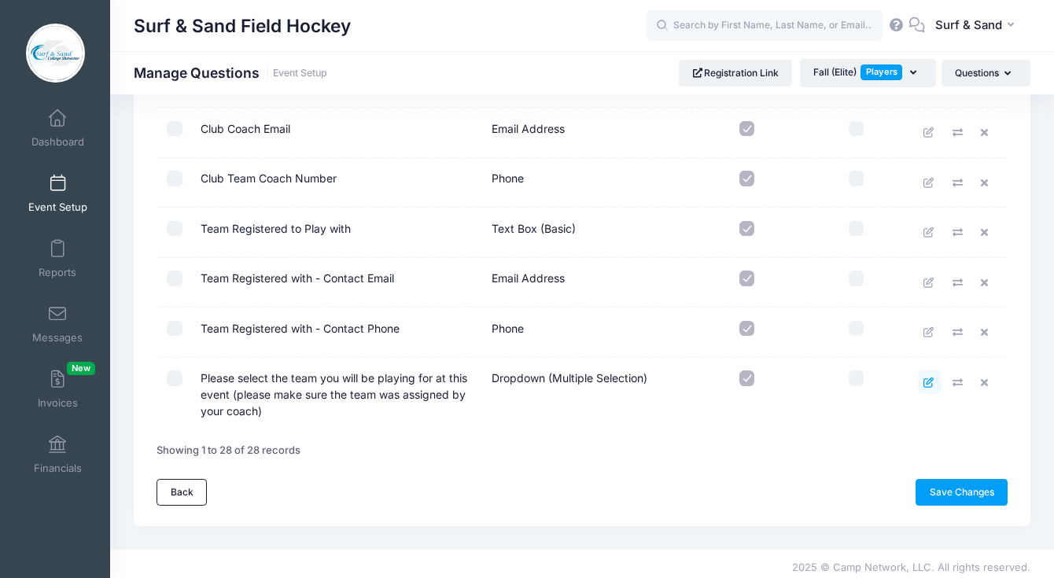
click at [923, 383] on link at bounding box center [930, 382] width 24 height 24
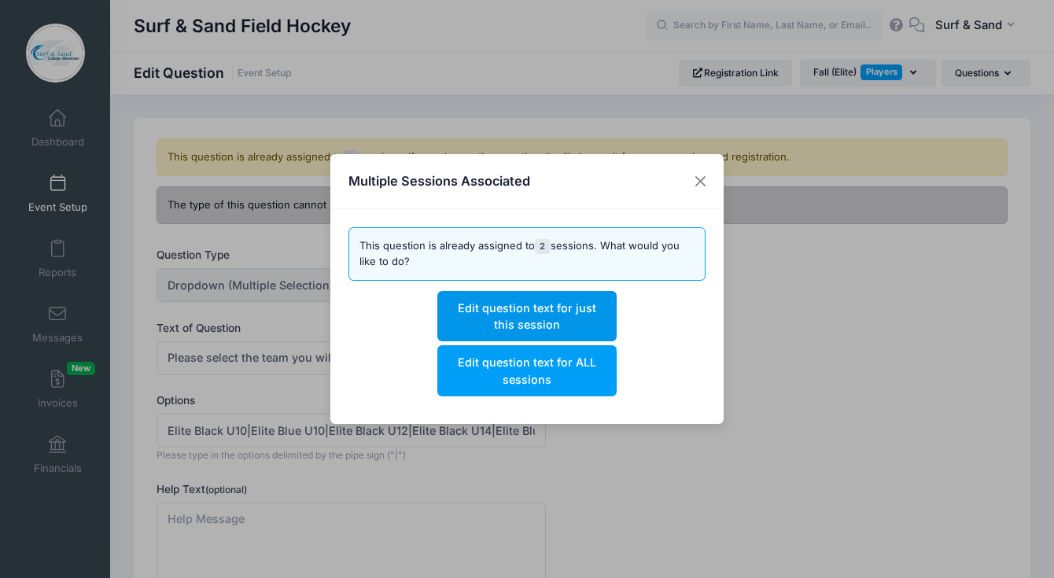
click at [601, 319] on button "Edit question text for just this session" at bounding box center [526, 316] width 179 height 50
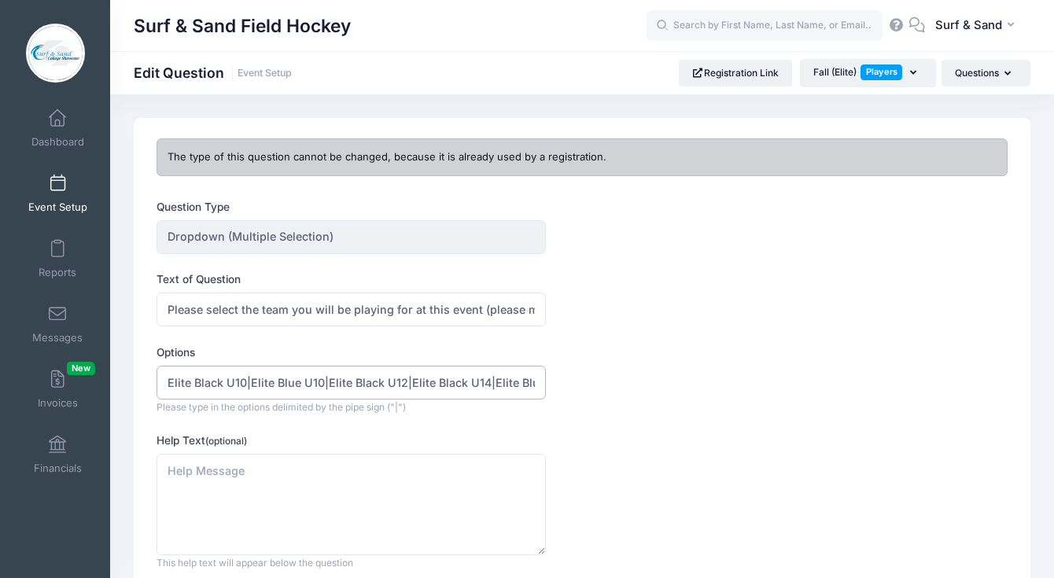
click at [295, 393] on input "Elite Black U10|Elite Blue U10|Elite Black U12|Elite Black U14|Elite Blue U14|E…" at bounding box center [351, 383] width 389 height 34
drag, startPoint x: 322, startPoint y: 384, endPoint x: 252, endPoint y: 379, distance: 70.2
click at [252, 379] on input "Elite Black U10|Elite Blue U10|Elite Black U12|Elite Black U14|Elite Blue U14|E…" at bounding box center [351, 383] width 389 height 34
click at [416, 381] on input "Elite Black U10|Elite Black U12|Elite Black U14|Elite Blue U14|Elite U16|Elite …" at bounding box center [351, 383] width 389 height 34
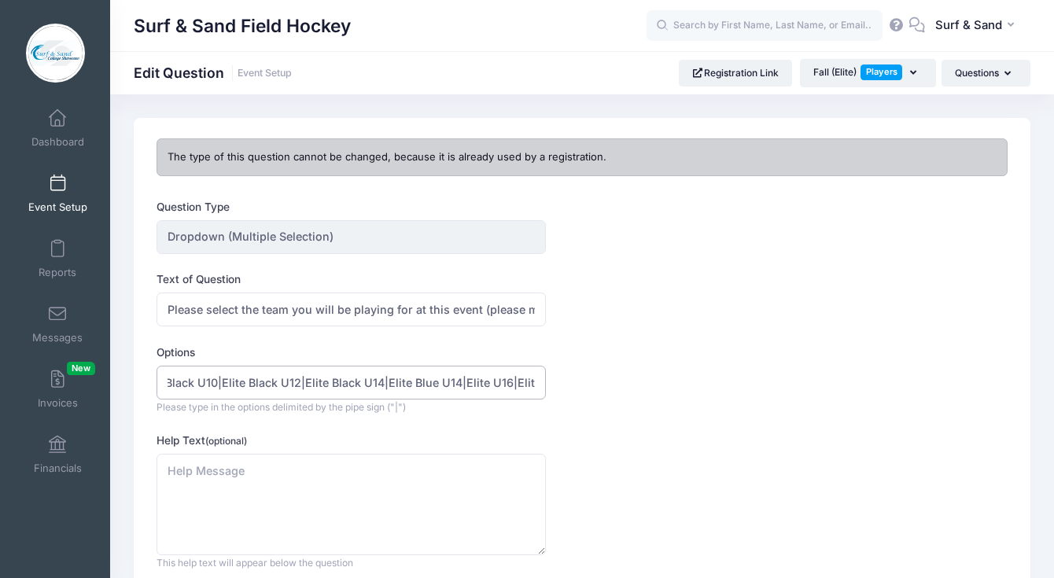
click at [416, 381] on input "Elite Black U10|Elite Black U12|Elite Black U14|Elite Blue U14|Elite U16|Elite …" at bounding box center [351, 383] width 389 height 34
drag, startPoint x: 470, startPoint y: 382, endPoint x: 513, endPoint y: 383, distance: 42.5
click at [513, 383] on input "Elite Black U10|Elite Black U12|Elite Black U14|Elite Black U14|Elite U16|Elite…" at bounding box center [351, 383] width 389 height 34
click at [444, 380] on input "Elite Black U10|Elite Black U12|Elite Black U14|Elite Black U14|Elite U19|Elite…" at bounding box center [351, 383] width 389 height 34
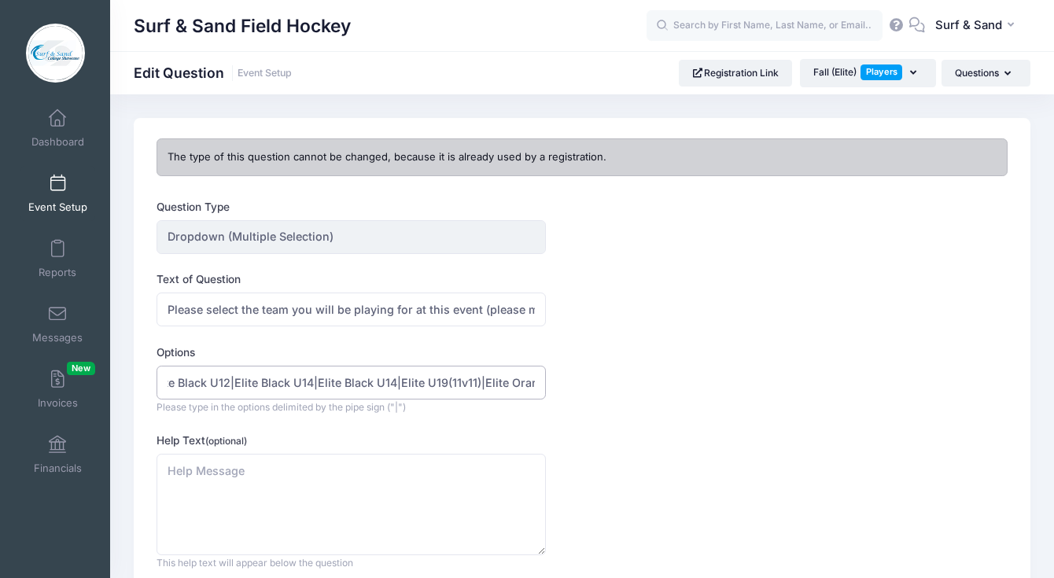
scroll to position [0, 134]
drag, startPoint x: 536, startPoint y: 383, endPoint x: 443, endPoint y: 382, distance: 92.8
click at [443, 382] on input "Elite Black U10|Elite Black U12|Elite Black U14|Elite Black U14|Elite U19(11v11…" at bounding box center [351, 383] width 389 height 34
click at [370, 383] on input "Elite Black U10|Elite Black U12|Elite Black U14|Elite Black U14|Elite U19(11v11)" at bounding box center [351, 383] width 389 height 34
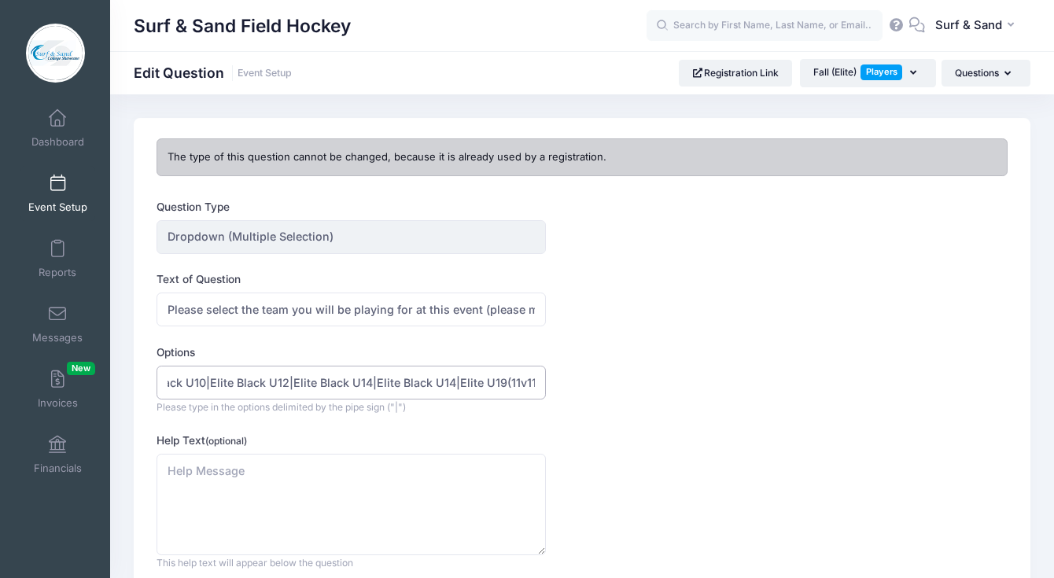
click at [375, 382] on input "Elite Black U10|Elite Black U12|Elite Black U14|Elite Black U14|Elite U19(11v11)" at bounding box center [351, 383] width 389 height 34
paste input "|"
drag, startPoint x: 381, startPoint y: 384, endPoint x: 442, endPoint y: 384, distance: 61.4
click at [442, 384] on input "Elite Black U10|Elite Black U12|Elite Black U14| |Elite Black U14|Elite U19(11v…" at bounding box center [351, 383] width 389 height 34
click at [383, 382] on input "Elite Black U10|Elite Black U12|Elite Black U14| |Elite Black U14|Elite U19(11v…" at bounding box center [351, 383] width 389 height 34
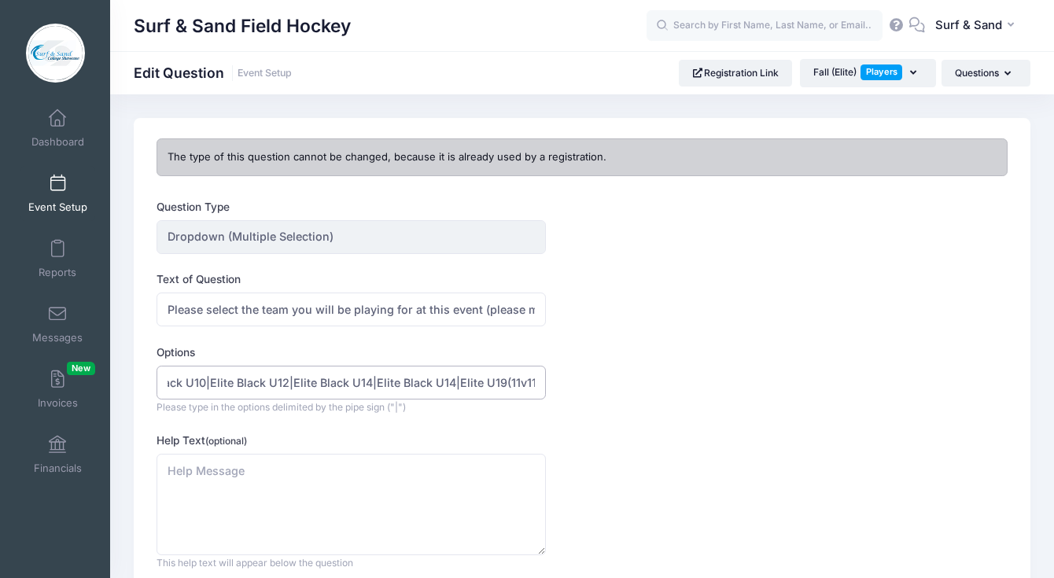
click at [456, 379] on input "Elite Black U10|Elite Black U12|Elite Black U14|Elite Black U14|Elite U19(11v11)" at bounding box center [351, 383] width 389 height 34
paste input "|"
click at [457, 380] on input "Elite Black U10|Elite Black U12|Elite Black U14|Elite Black U14||Elite U19(11v1…" at bounding box center [351, 383] width 389 height 34
drag, startPoint x: 474, startPoint y: 382, endPoint x: 570, endPoint y: 392, distance: 97.2
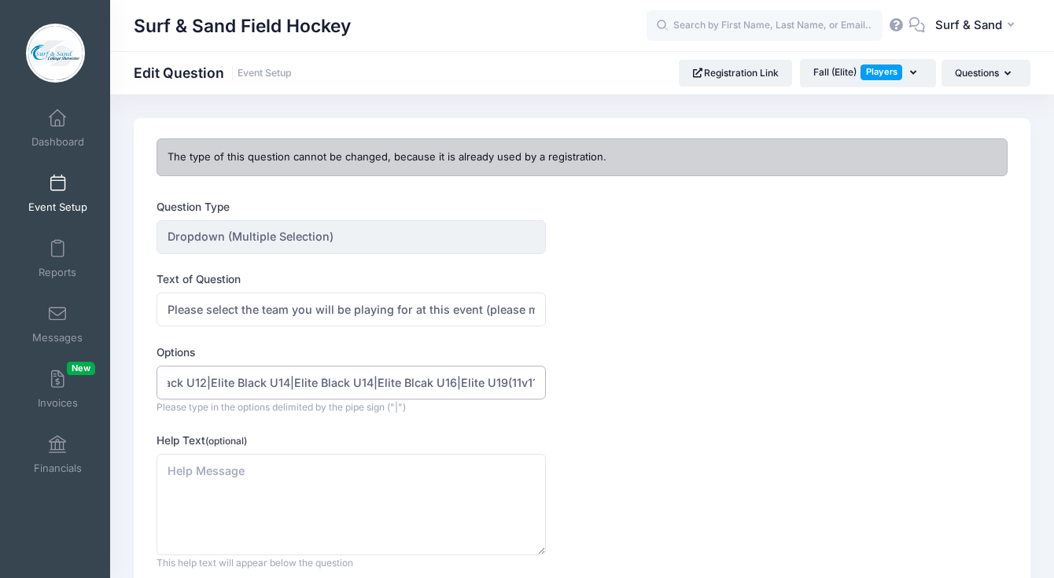
click at [546, 392] on input "Elite Black U10|Elite Black U12|Elite Black U14|Elite Black U14|Elite Blcak U16…" at bounding box center [351, 383] width 389 height 34
click at [532, 385] on input "Elite Black U10|Elite Black U12|Elite Black U14|Elite Black U14|Elite Blcak U16…" at bounding box center [351, 383] width 389 height 34
click at [450, 382] on input "Elite Black U10|Elite Black U12|Elite Black U14|Elite Black U14|Elite Blcak U16…" at bounding box center [351, 383] width 389 height 34
drag, startPoint x: 537, startPoint y: 384, endPoint x: 466, endPoint y: 383, distance: 70.8
click at [466, 383] on input "Elite Black U10|Elite Black U12|Elite Black U14|Elite Black U14|Elite Blcak U16…" at bounding box center [351, 383] width 389 height 34
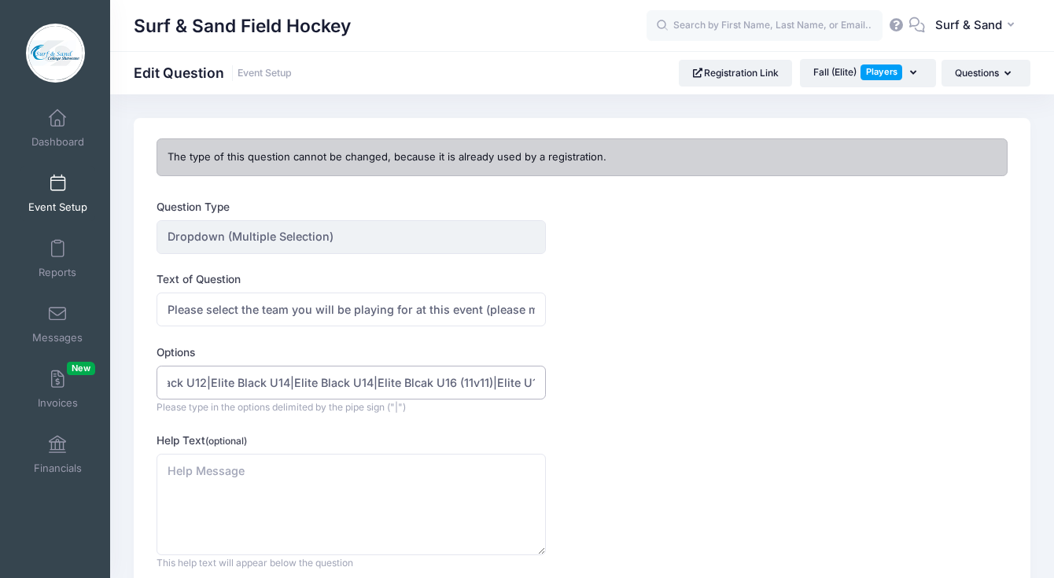
scroll to position [0, 0]
drag, startPoint x: 165, startPoint y: 382, endPoint x: 685, endPoint y: 410, distance: 520.7
click at [685, 410] on div "Options Elite Black U10|Elite Black U12|Elite Black U14|Elite Black U14|Elite B…" at bounding box center [546, 380] width 779 height 70
click at [475, 386] on input "Elite Black U10|Elite Black U12|Elite Black U14|Elite Black U14|Elite Blcak U16…" at bounding box center [351, 383] width 389 height 34
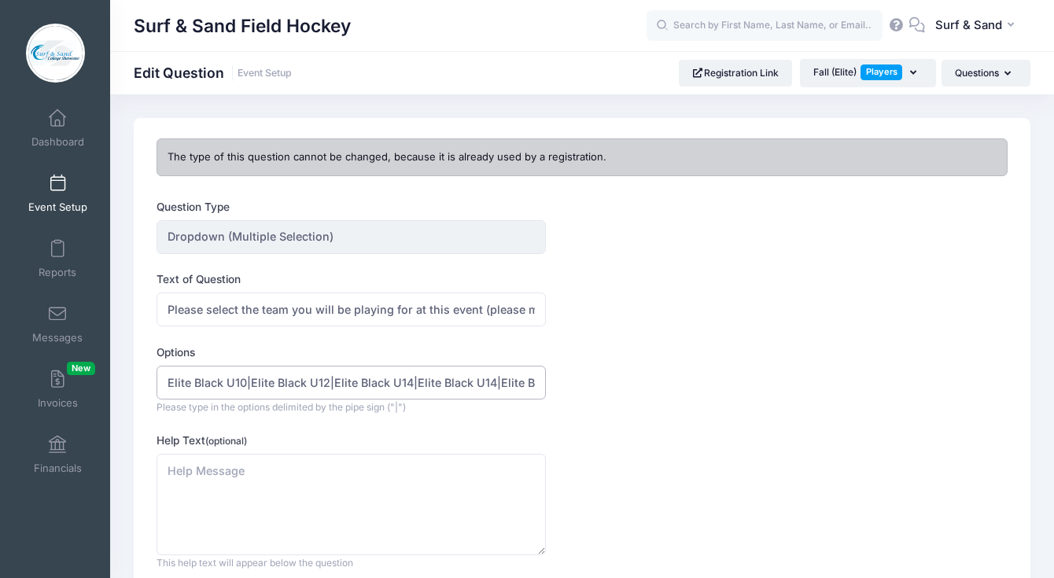
click at [475, 386] on input "Elite Black U10|Elite Black U12|Elite Black U14|Elite Black U14|Elite Blcak U16…" at bounding box center [351, 383] width 389 height 34
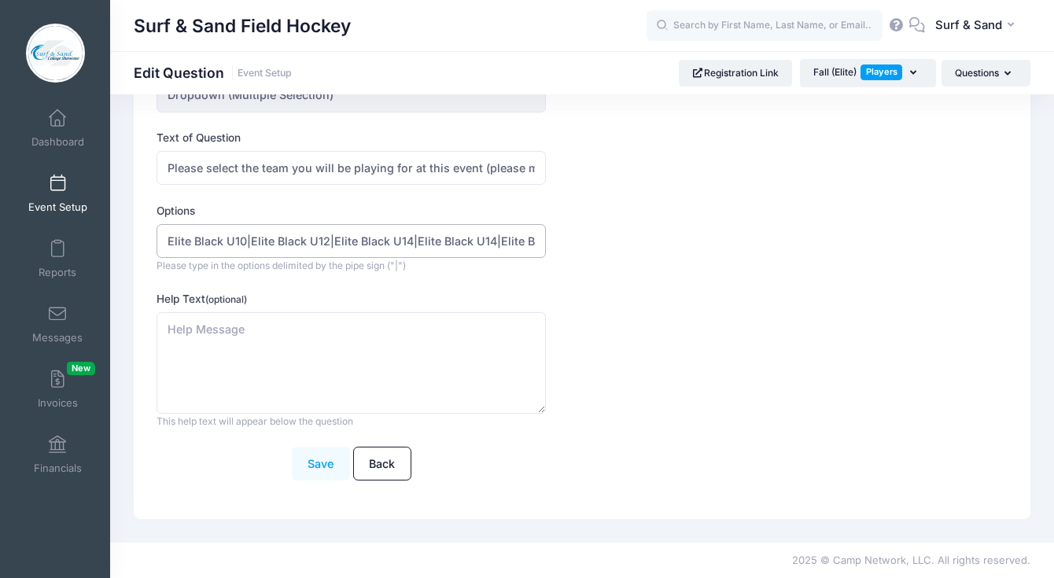
type input "Elite Black U10|Elite Black U12|Elite Black U14|Elite Black U14|Elite Blcak U16…"
click at [322, 460] on button "Save" at bounding box center [321, 464] width 58 height 34
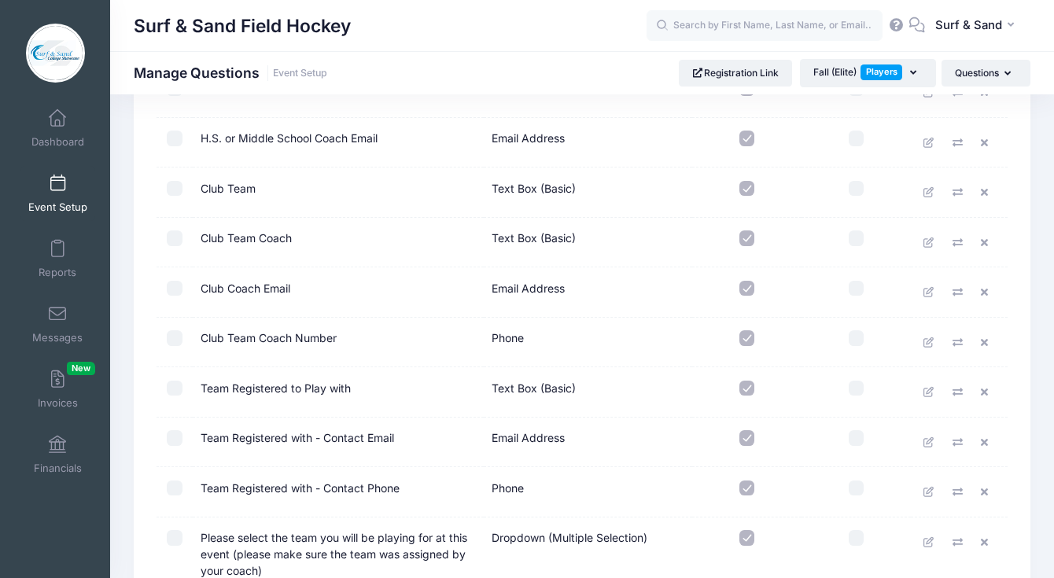
scroll to position [1233, 0]
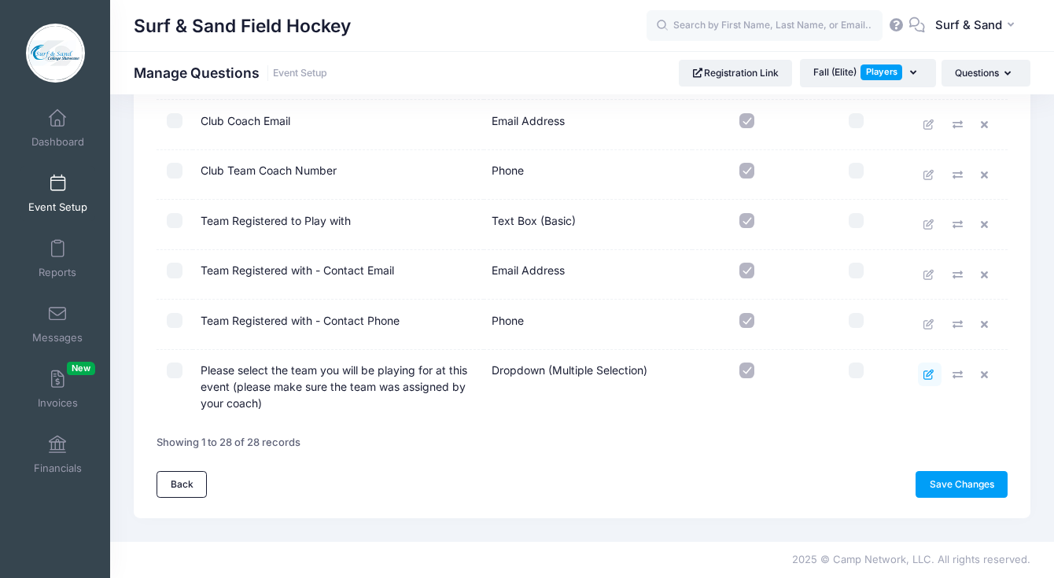
click at [924, 377] on icon at bounding box center [929, 375] width 13 height 10
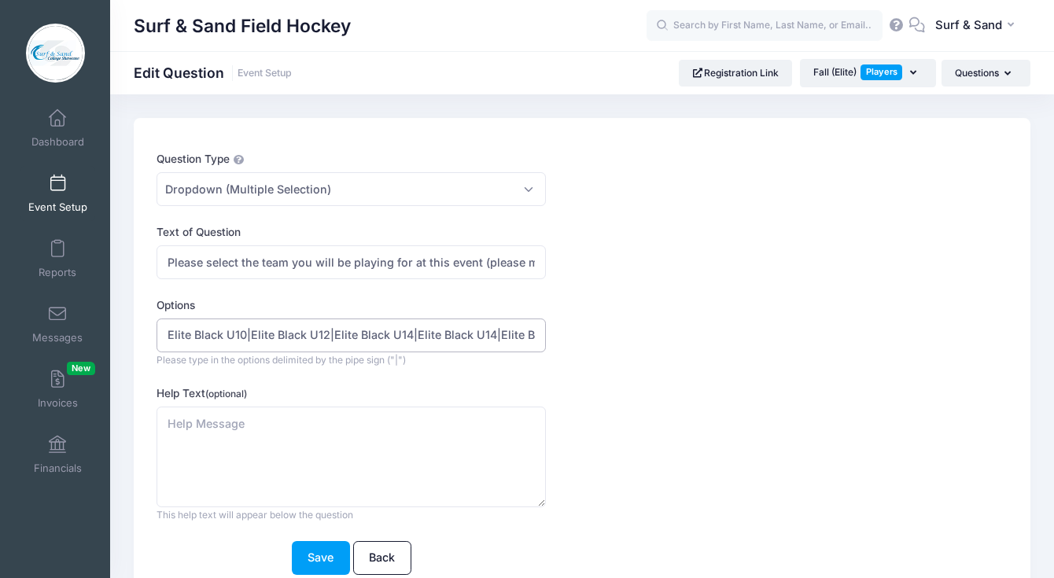
click at [293, 329] on input "Elite Black U10|Elite Black U12|Elite Black U14|Elite Black U14|Elite Blcak U16…" at bounding box center [351, 336] width 389 height 34
click at [319, 551] on button "Save" at bounding box center [321, 558] width 58 height 34
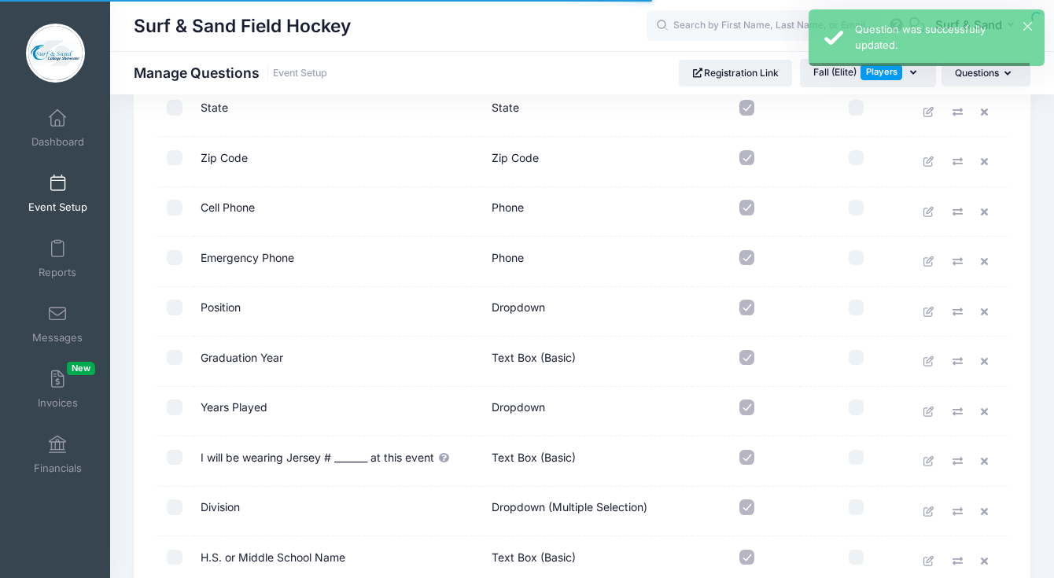
scroll to position [1233, 0]
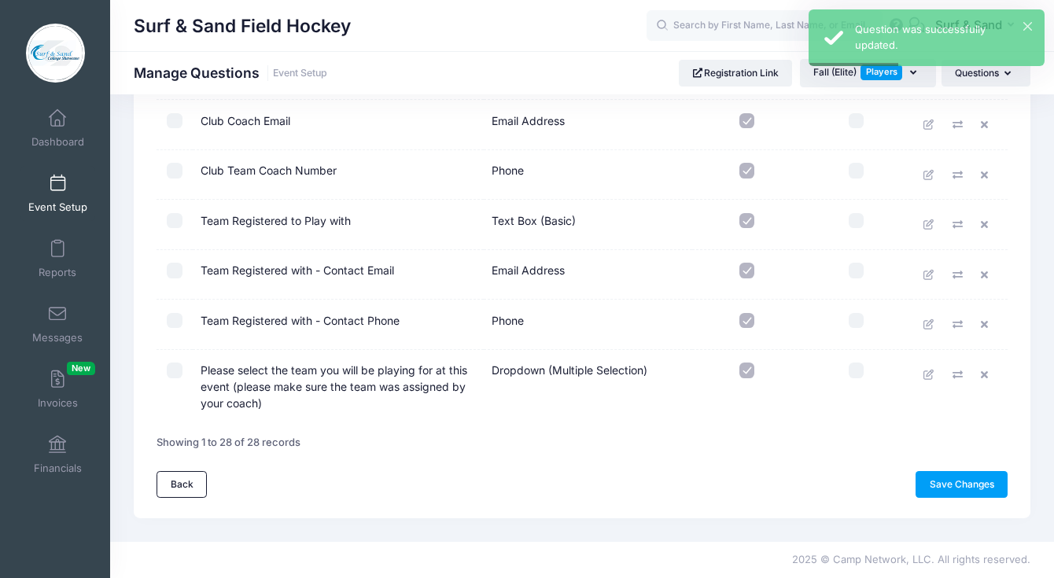
click at [68, 196] on link "Event Setup" at bounding box center [57, 193] width 75 height 55
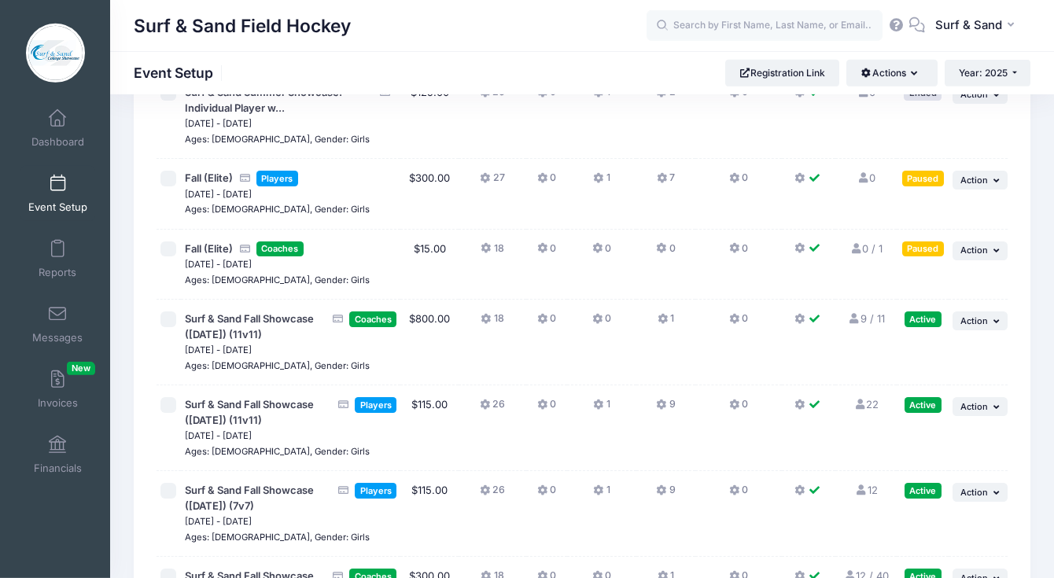
scroll to position [3438, 0]
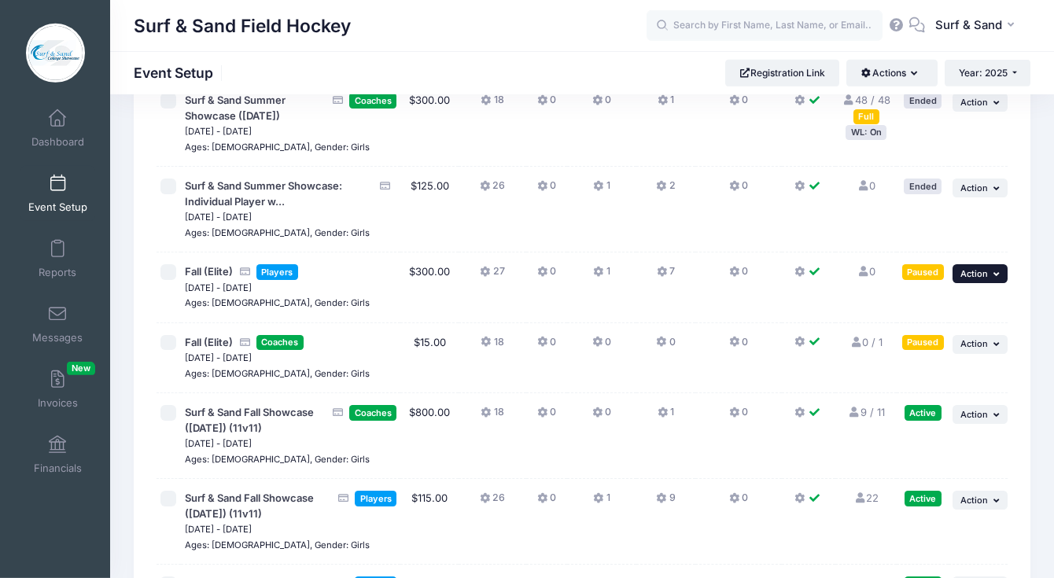
click at [973, 275] on span "Action" at bounding box center [974, 273] width 28 height 11
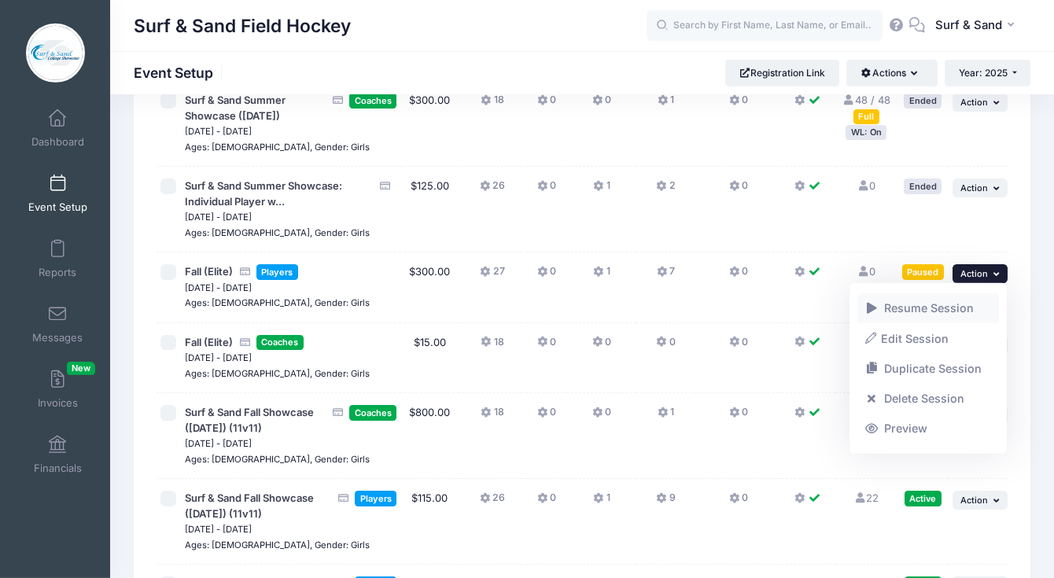
click at [917, 312] on link "Resume Session" at bounding box center [928, 308] width 142 height 30
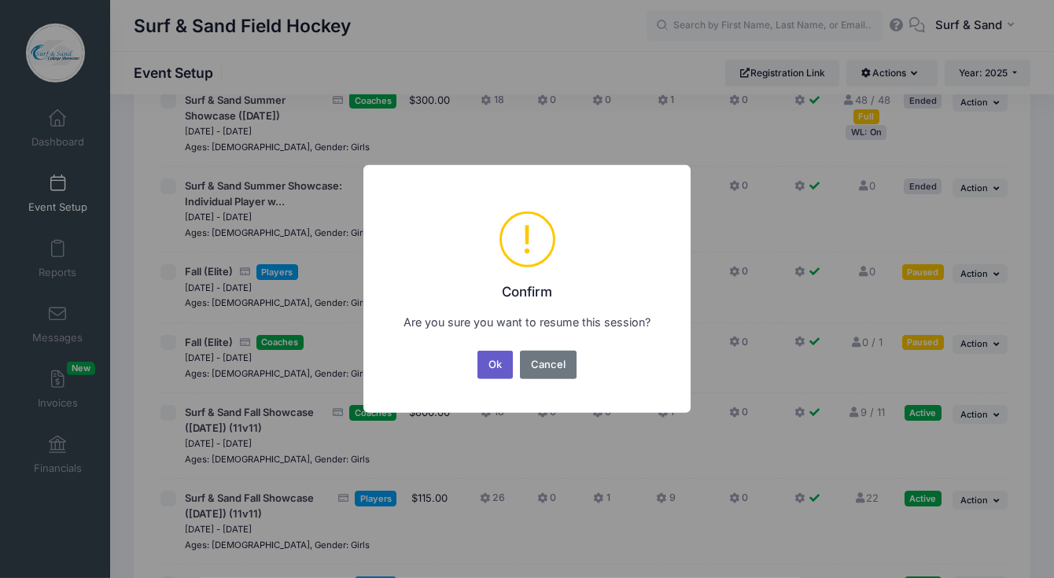
click at [497, 370] on button "Ok" at bounding box center [495, 365] width 36 height 28
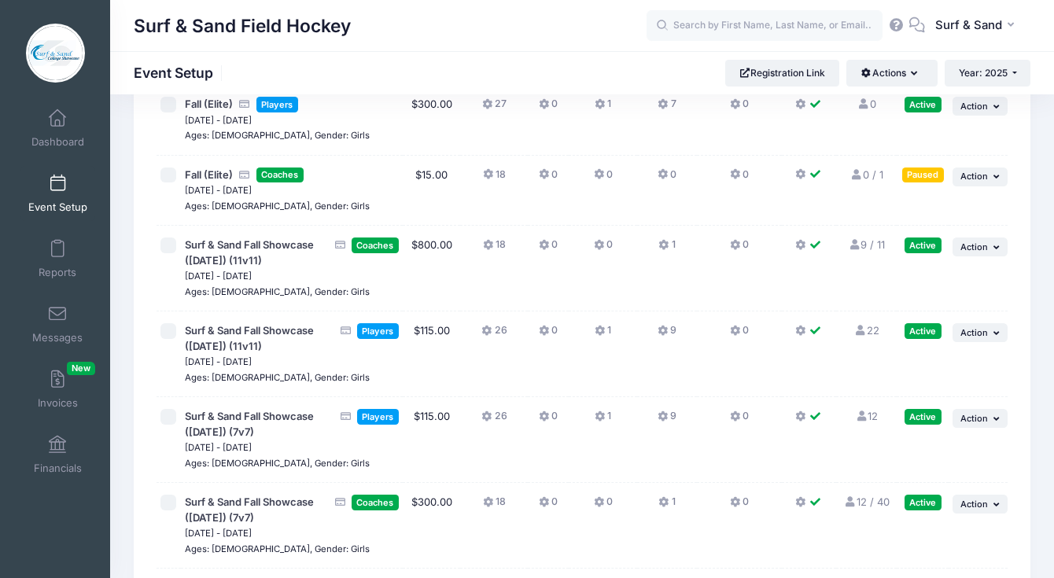
scroll to position [3568, 0]
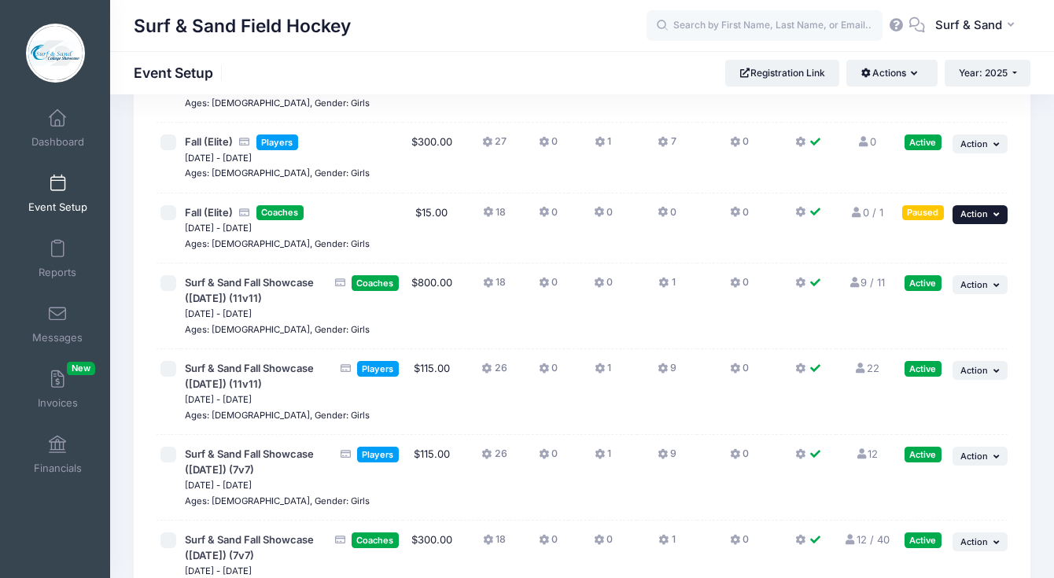
click at [993, 205] on button "... Action" at bounding box center [980, 214] width 55 height 19
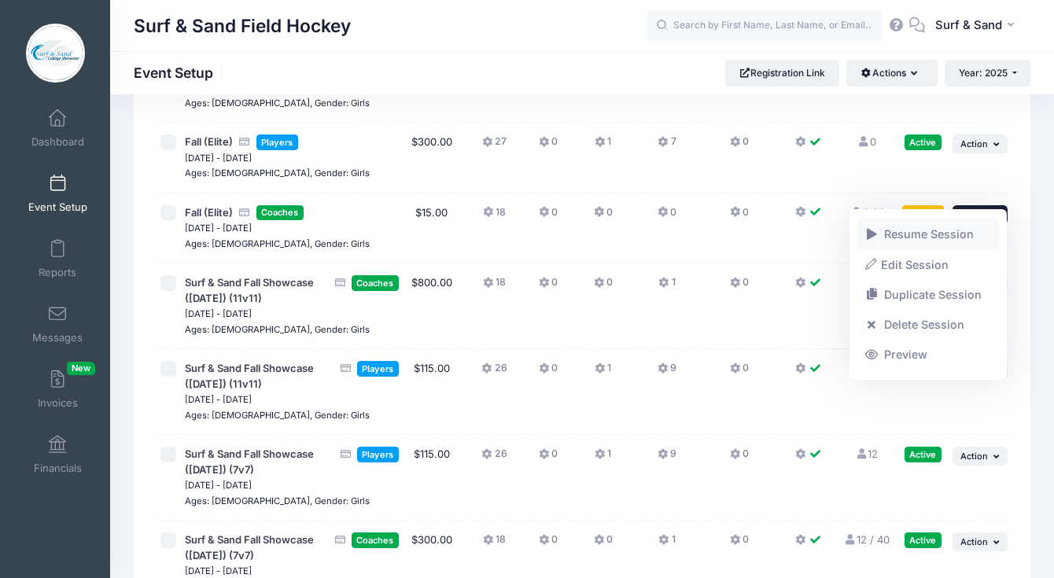
click at [950, 240] on link "Resume Session" at bounding box center [928, 234] width 142 height 30
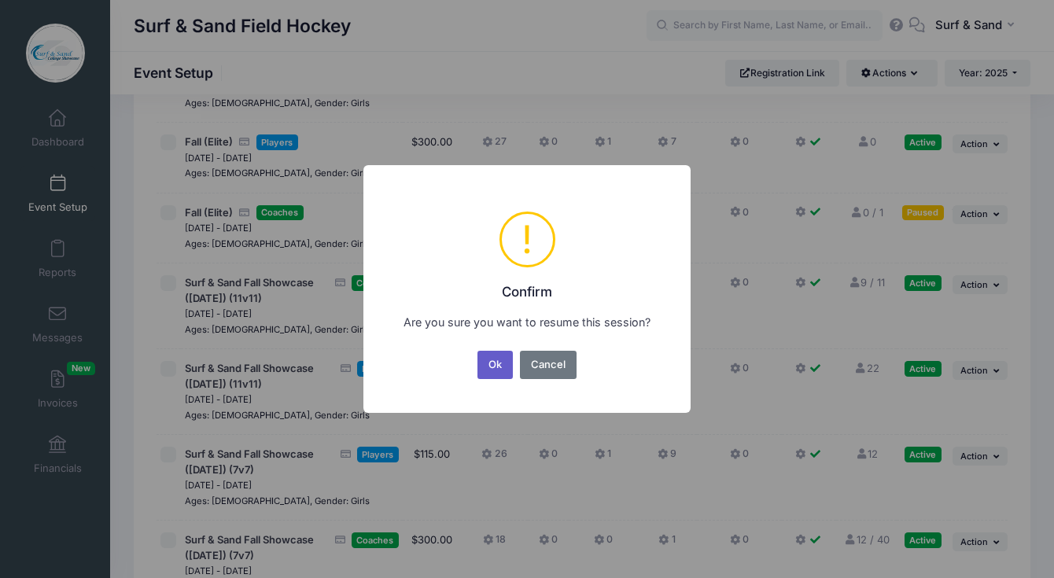
click at [495, 370] on button "Ok" at bounding box center [495, 365] width 36 height 28
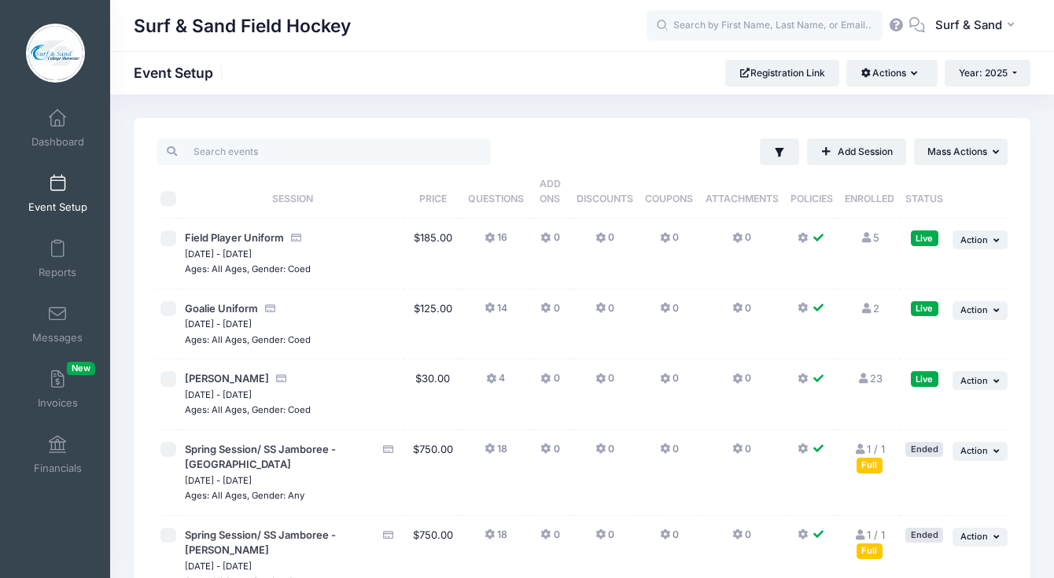
click at [65, 182] on link "Event Setup" at bounding box center [57, 193] width 75 height 55
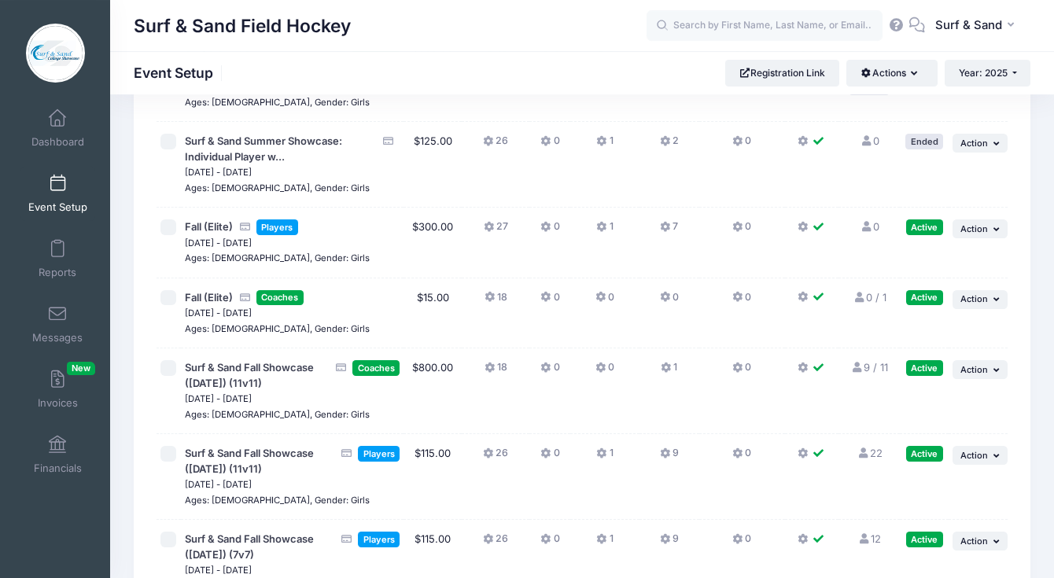
scroll to position [3470, 0]
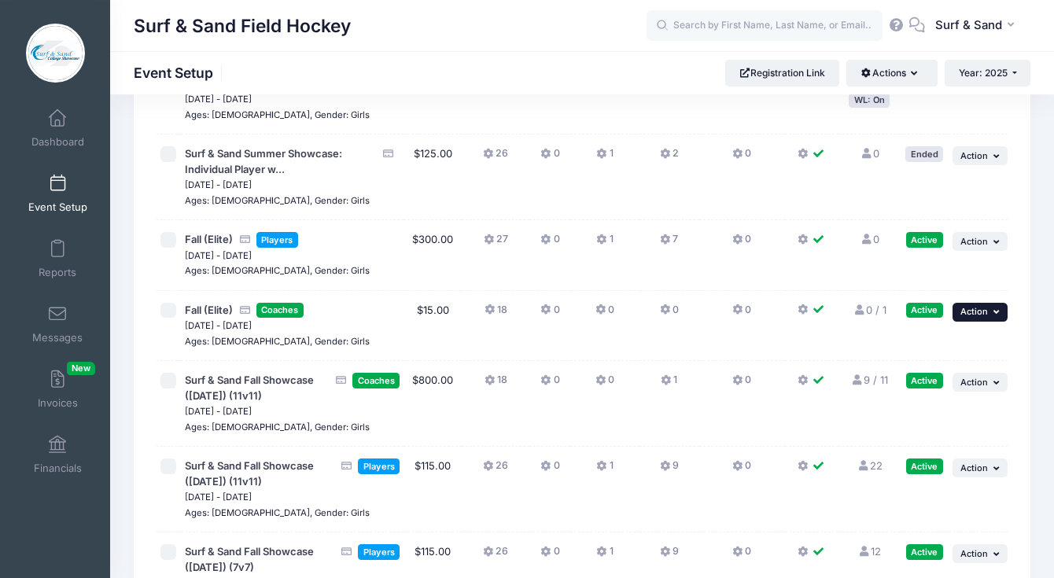
click at [1003, 303] on button "... Action" at bounding box center [980, 312] width 55 height 19
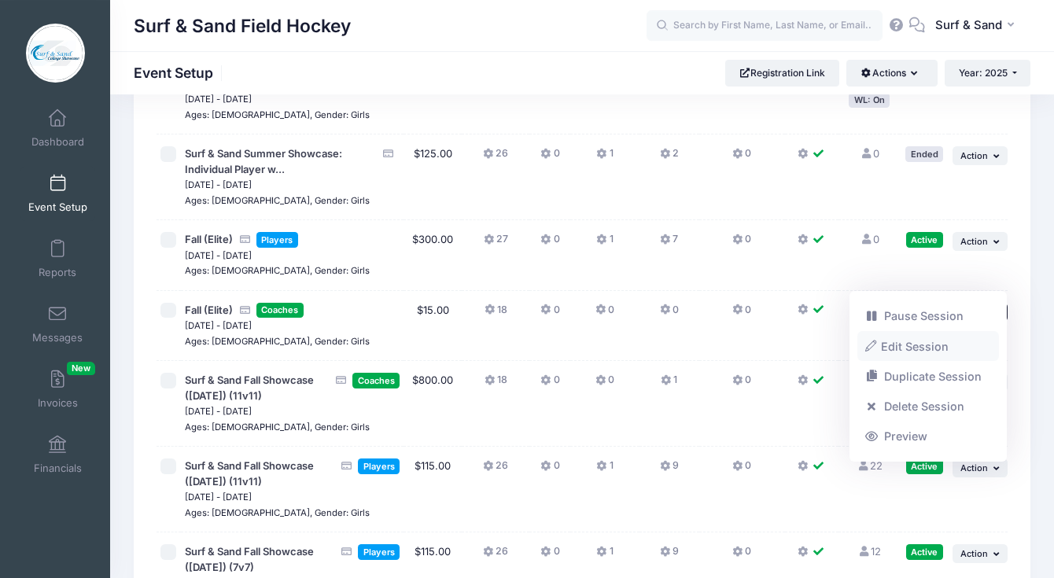
click at [927, 341] on link "Edit Session" at bounding box center [928, 346] width 142 height 30
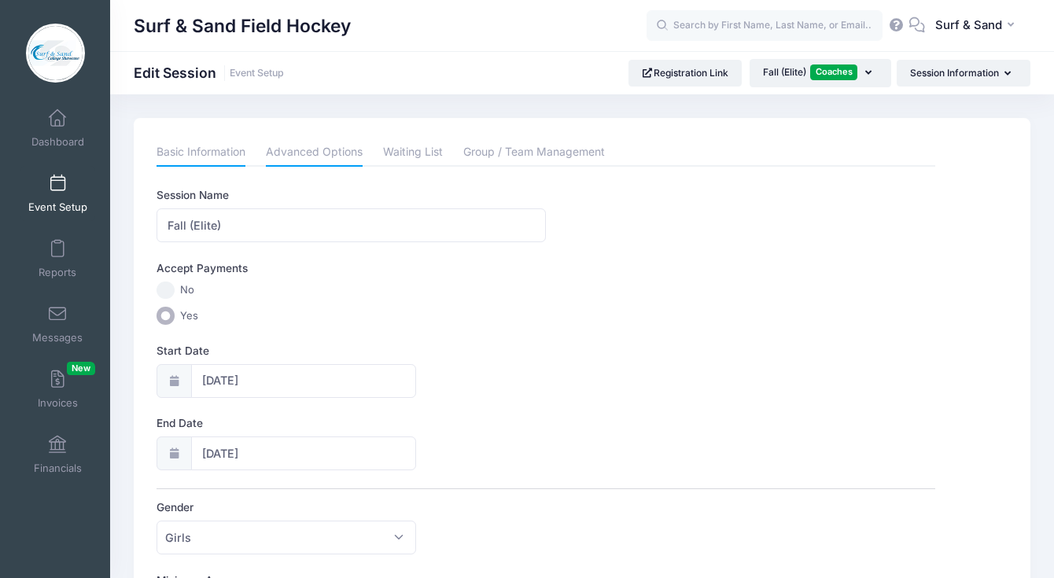
click at [333, 146] on link "Advanced Options" at bounding box center [314, 152] width 97 height 28
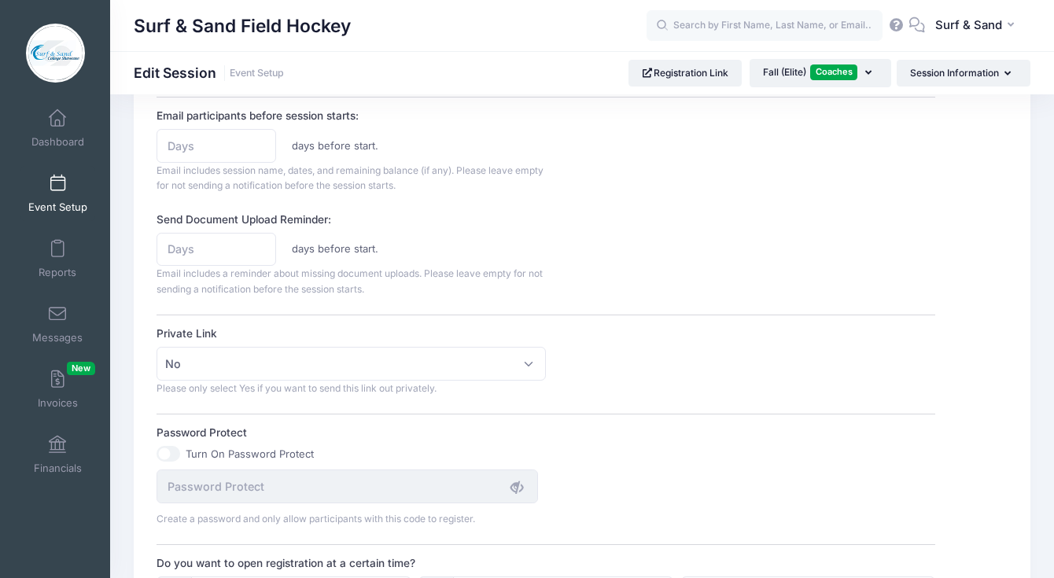
scroll to position [877, 0]
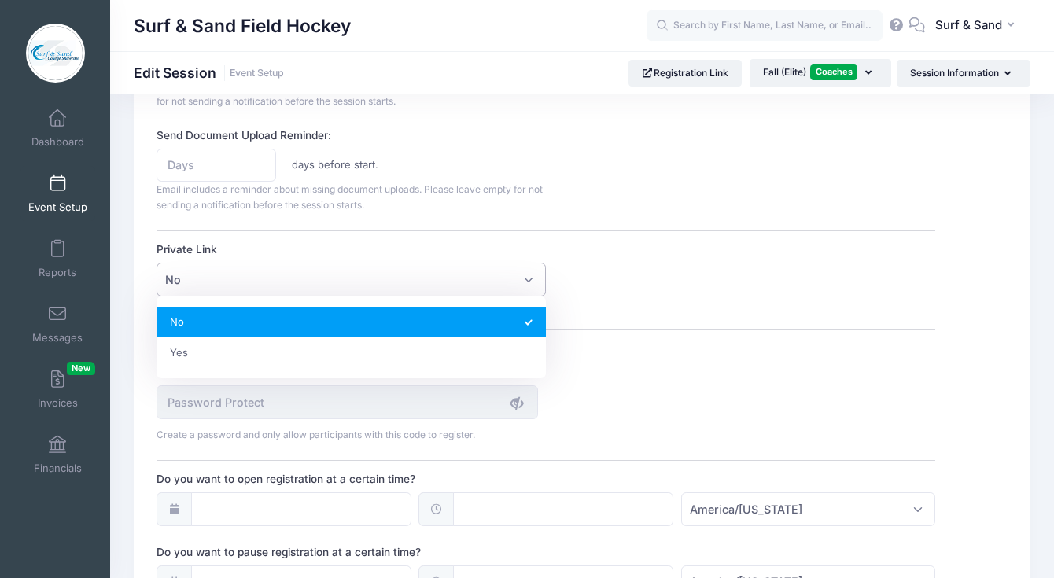
click at [388, 282] on span "No" at bounding box center [351, 280] width 389 height 34
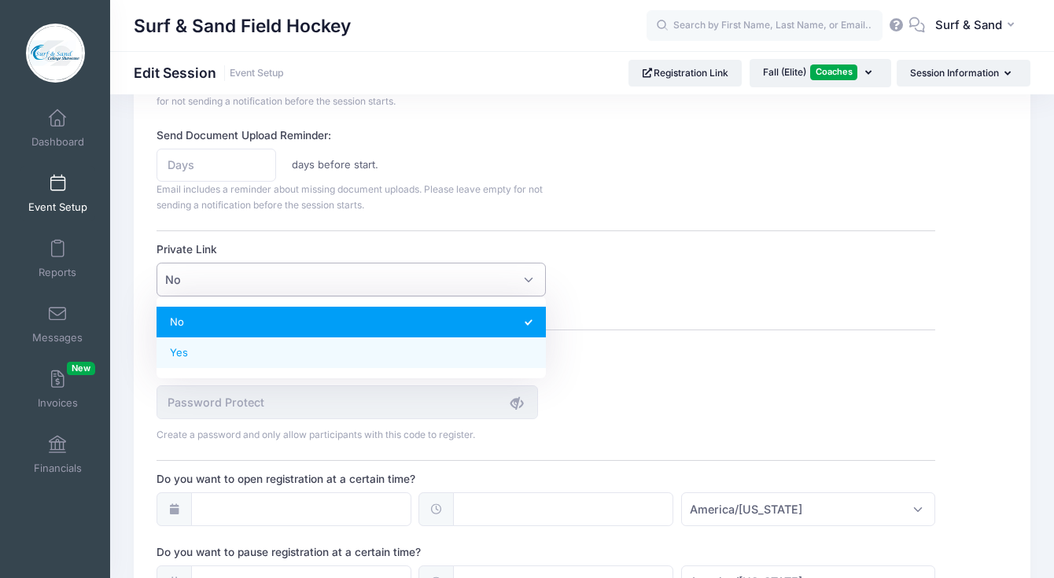
select select "private"
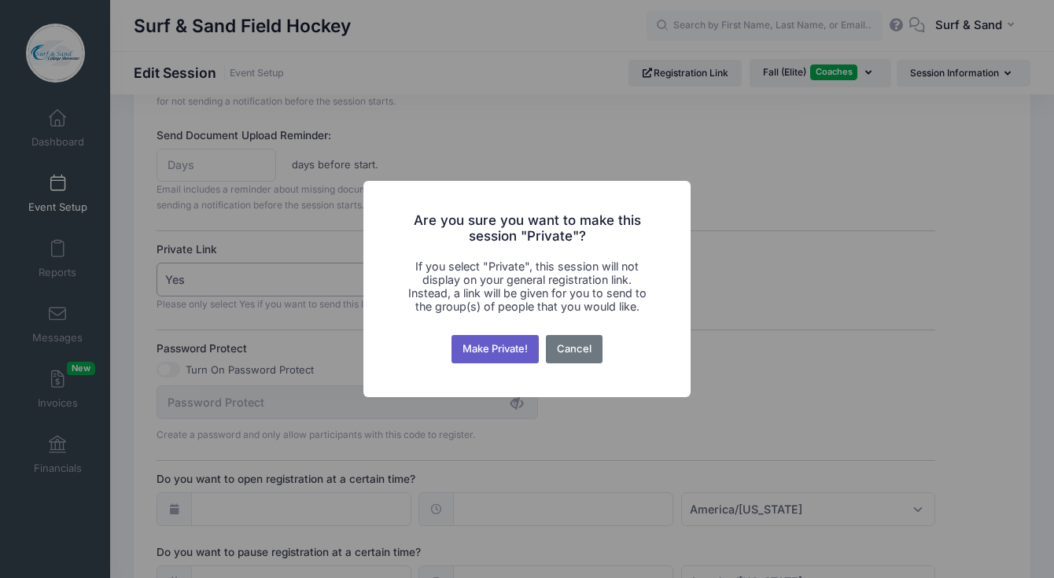
click at [478, 343] on button "Make Private!" at bounding box center [496, 349] width 88 height 28
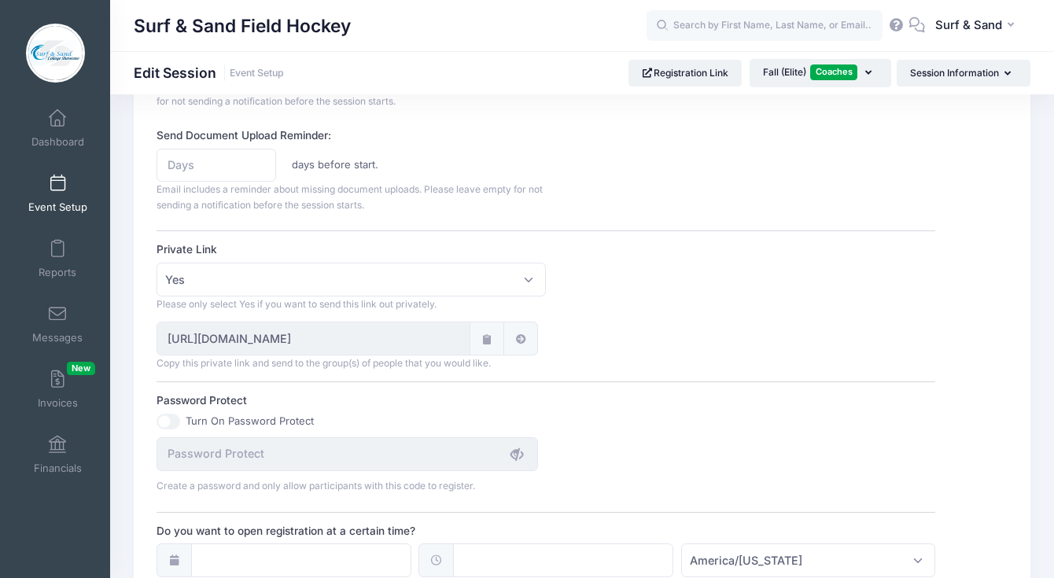
click at [484, 337] on icon at bounding box center [487, 339] width 13 height 10
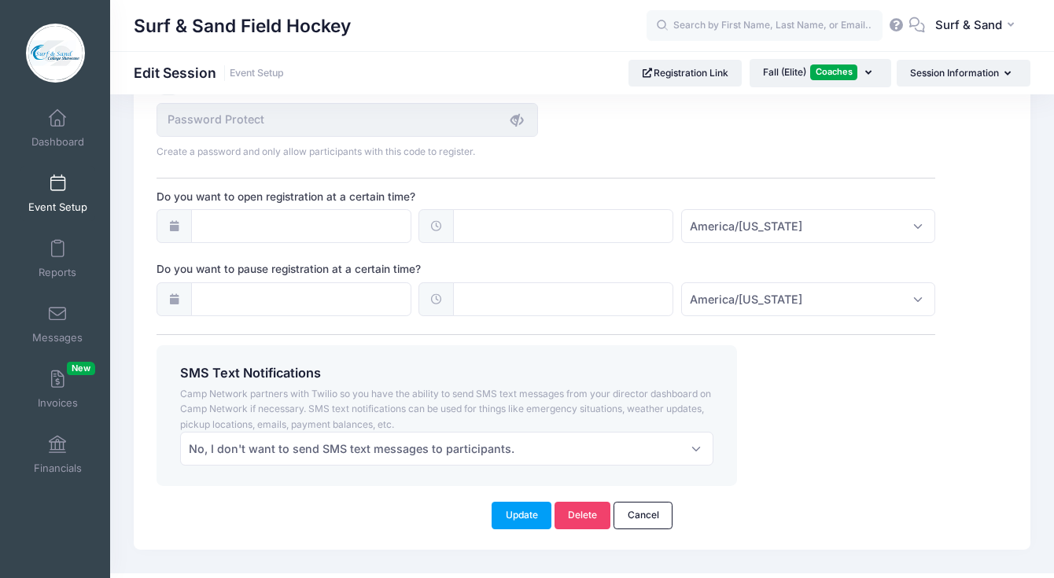
scroll to position [1242, 0]
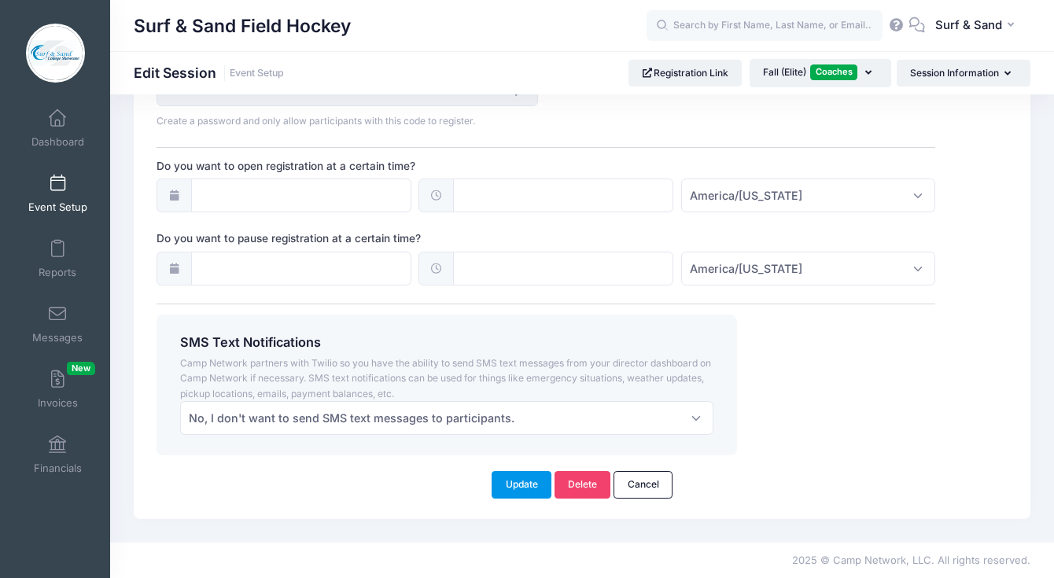
click at [533, 491] on button "Update" at bounding box center [522, 484] width 60 height 27
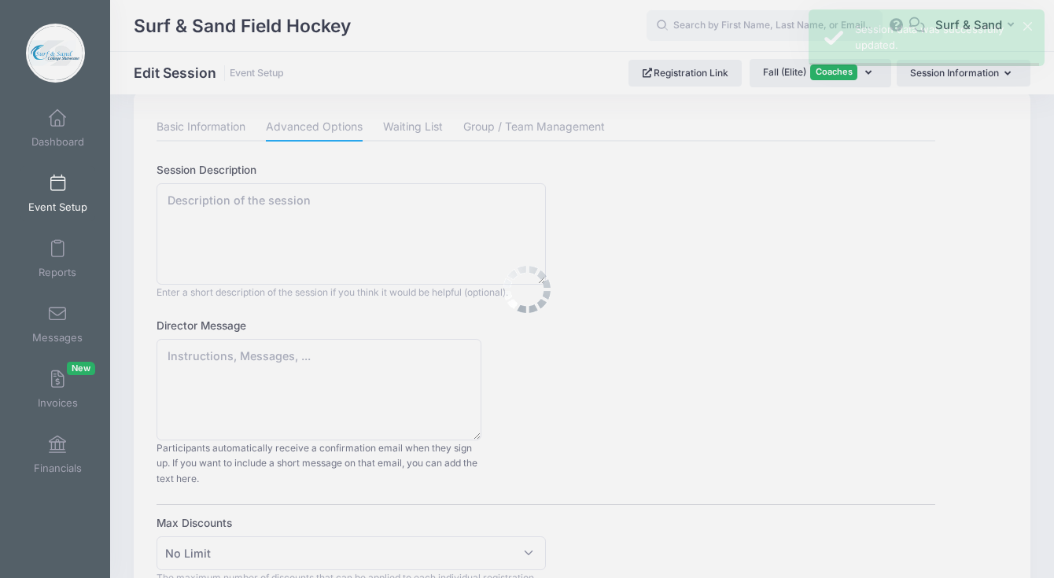
scroll to position [0, 0]
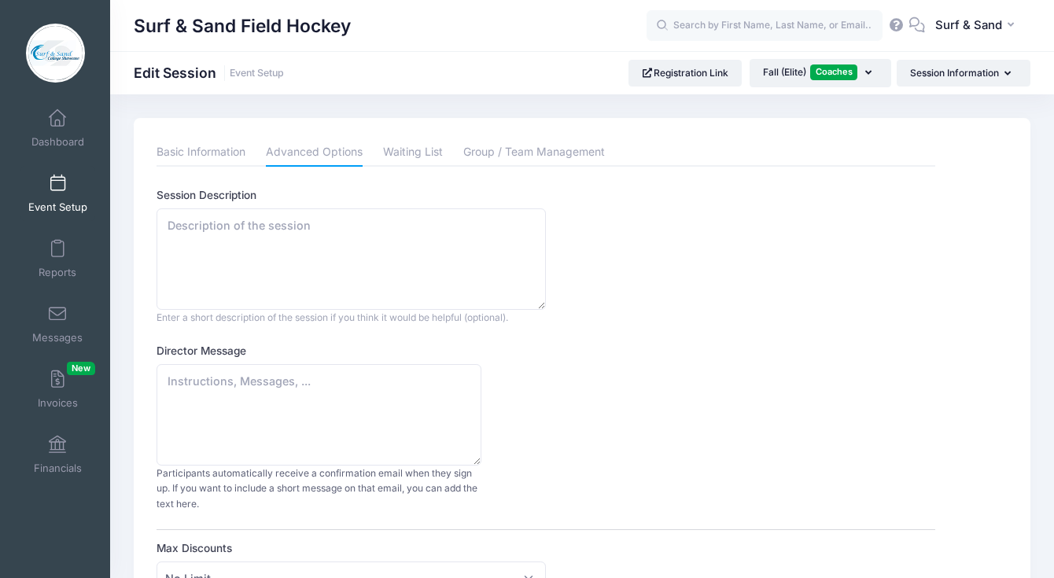
click at [57, 198] on link "Event Setup" at bounding box center [57, 193] width 75 height 55
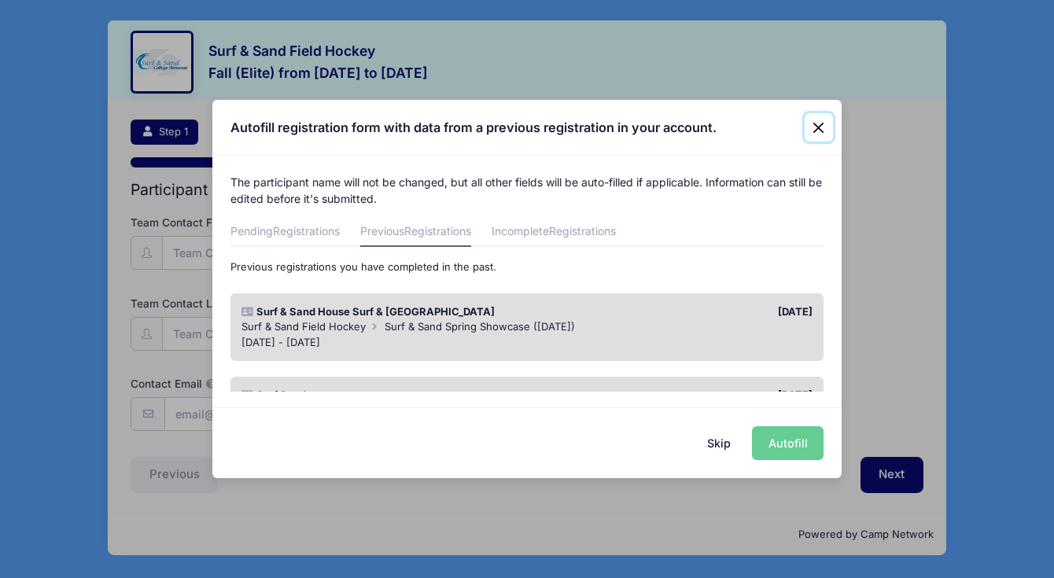
click at [816, 127] on button "Close" at bounding box center [819, 127] width 28 height 28
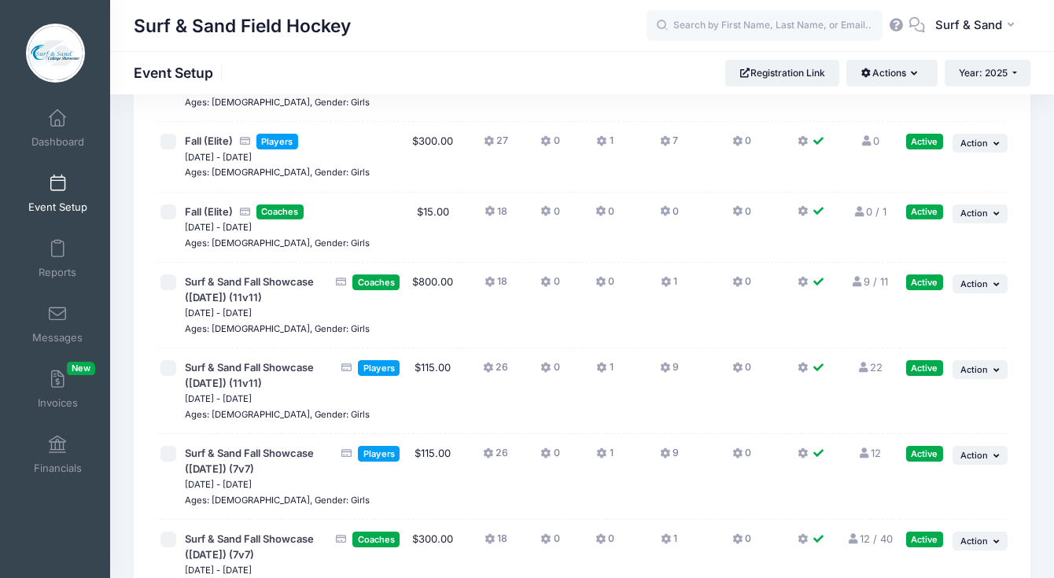
scroll to position [3563, 0]
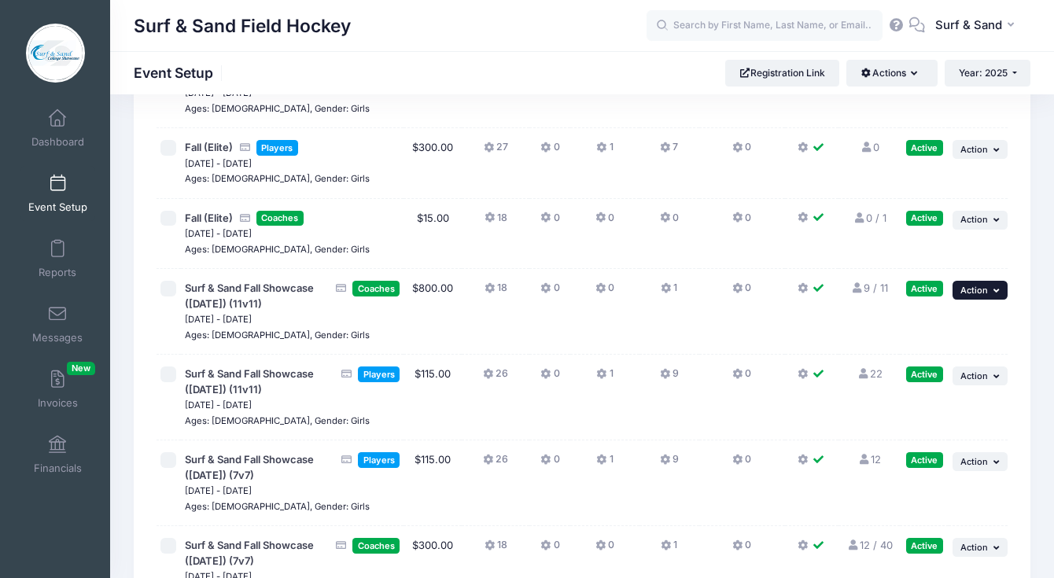
click at [1000, 286] on icon "button" at bounding box center [997, 290] width 9 height 9
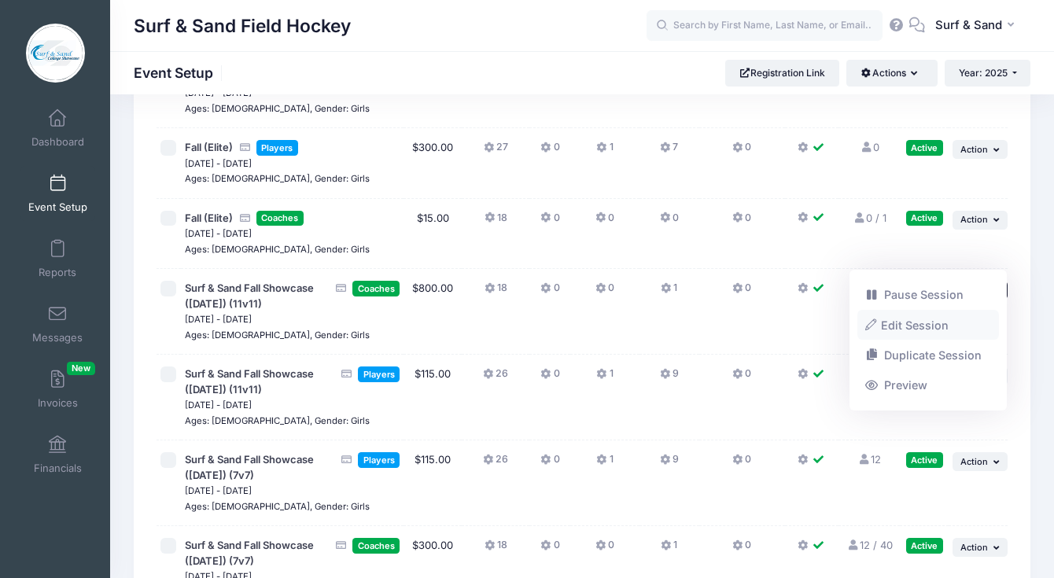
click at [932, 328] on link "Edit Session" at bounding box center [928, 325] width 142 height 30
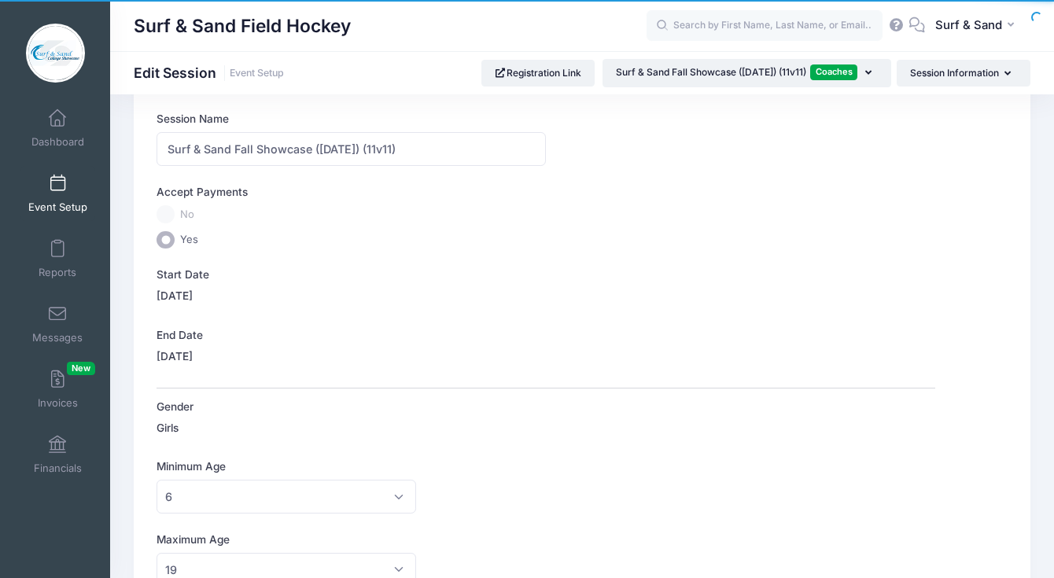
scroll to position [300, 0]
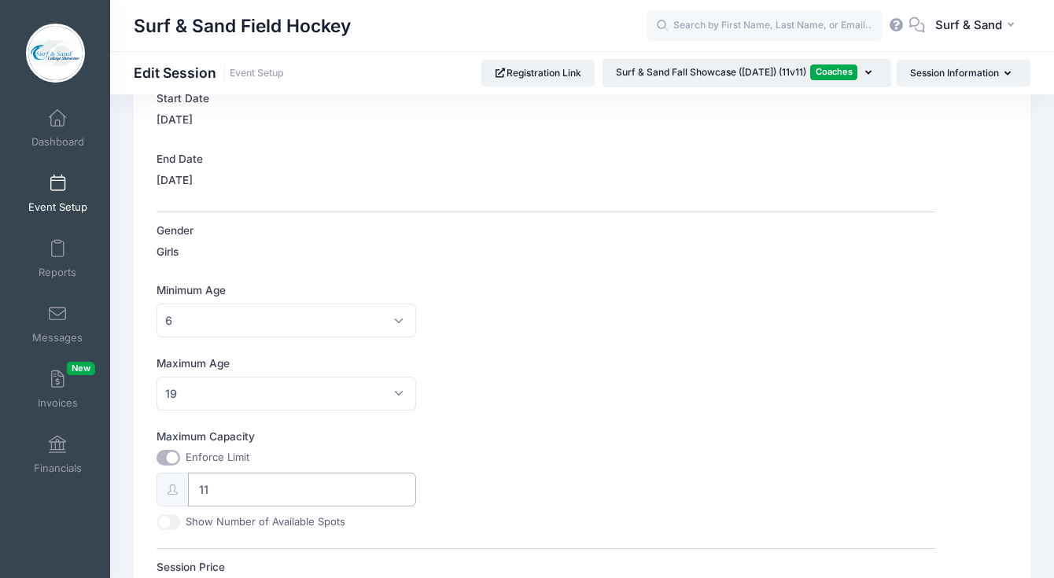
drag, startPoint x: 231, startPoint y: 496, endPoint x: 193, endPoint y: 488, distance: 39.5
click at [193, 488] on input "11" at bounding box center [302, 490] width 228 height 34
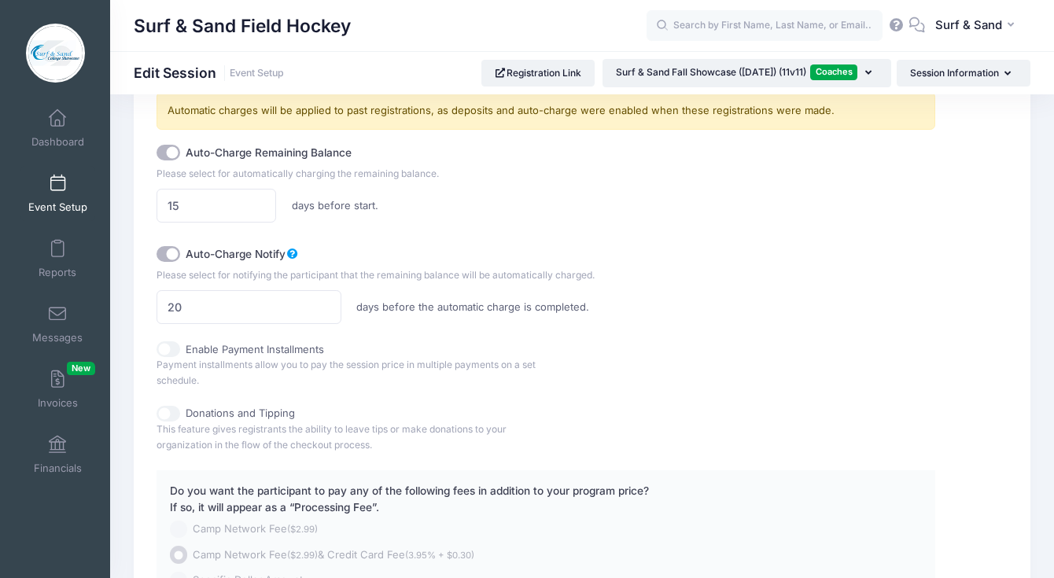
scroll to position [1152, 0]
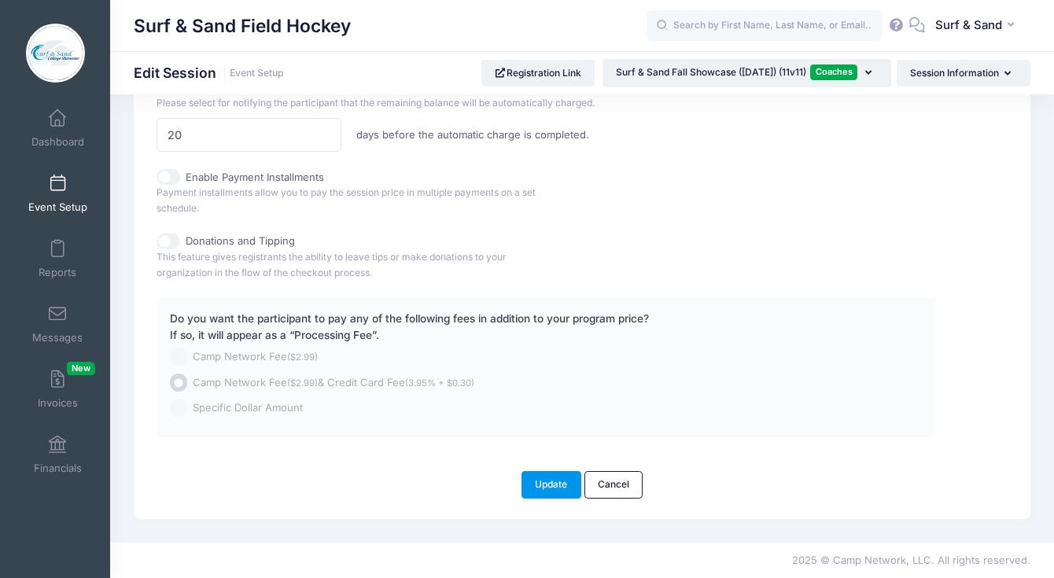
type input "9"
click at [557, 488] on button "Update" at bounding box center [552, 484] width 60 height 27
click at [534, 481] on button "Update" at bounding box center [552, 484] width 60 height 27
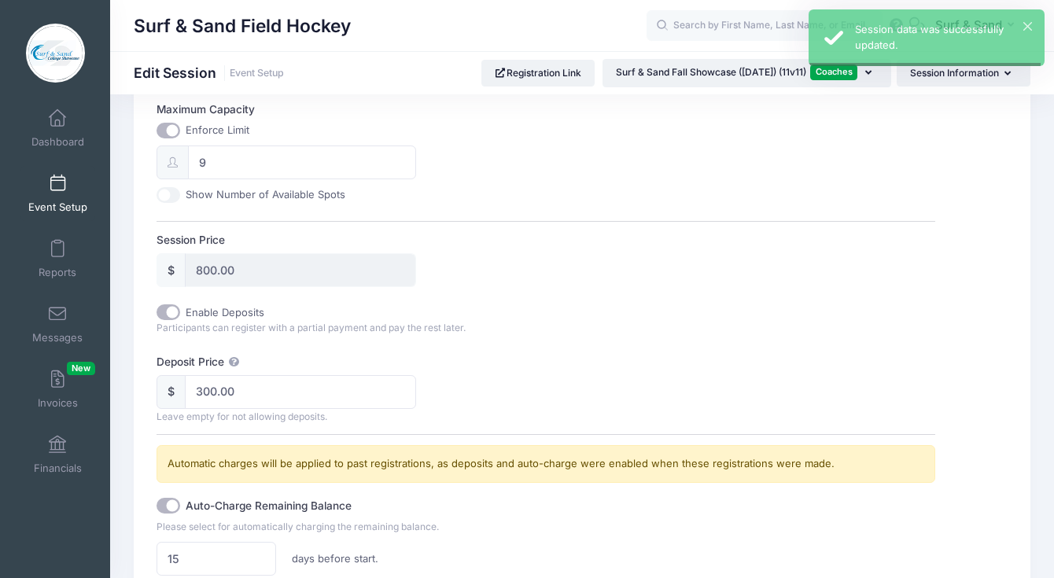
scroll to position [0, 0]
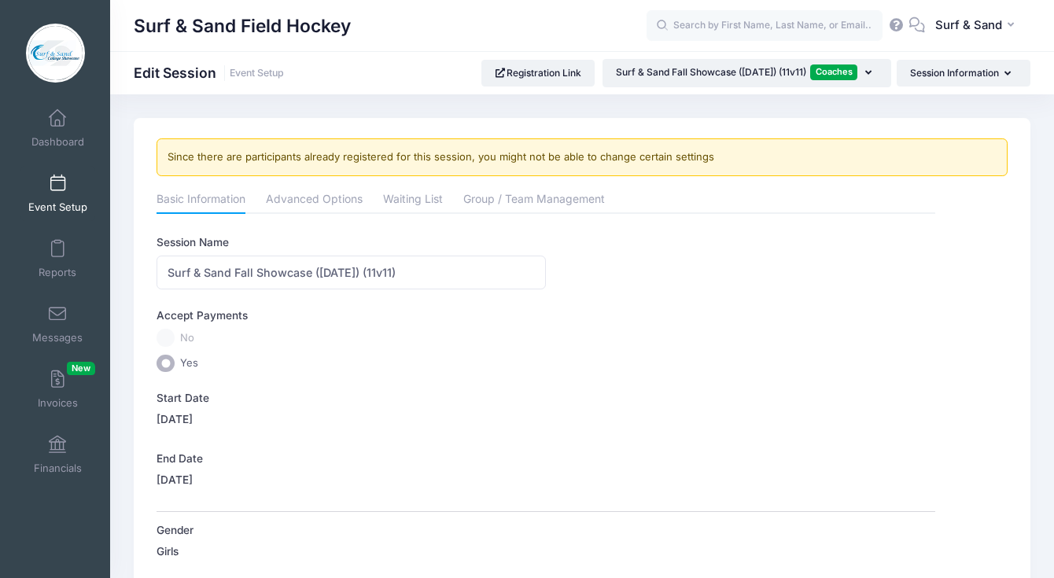
click at [62, 197] on link "Event Setup" at bounding box center [57, 193] width 75 height 55
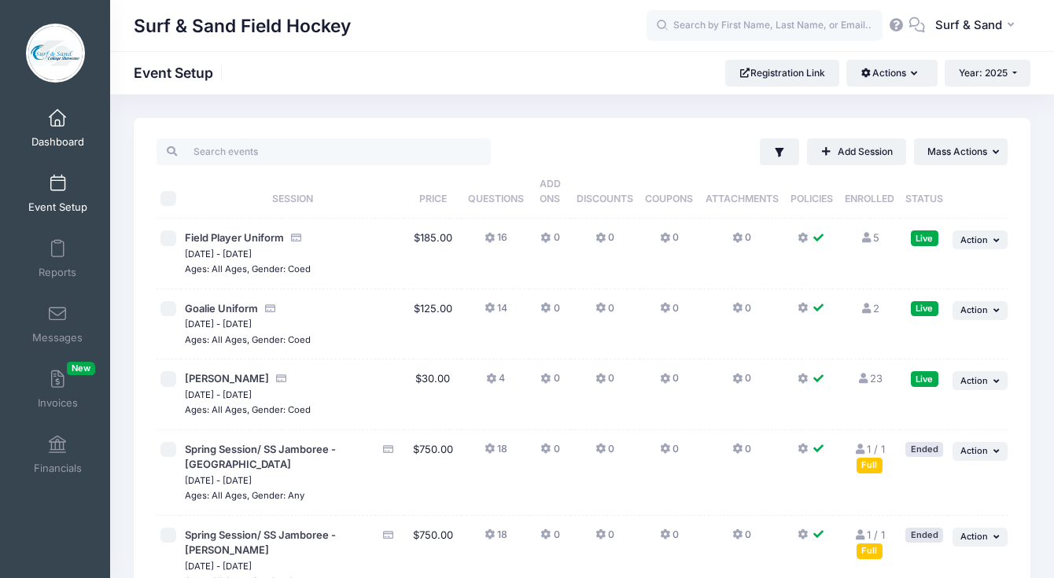
click at [72, 125] on link "Dashboard" at bounding box center [57, 128] width 75 height 55
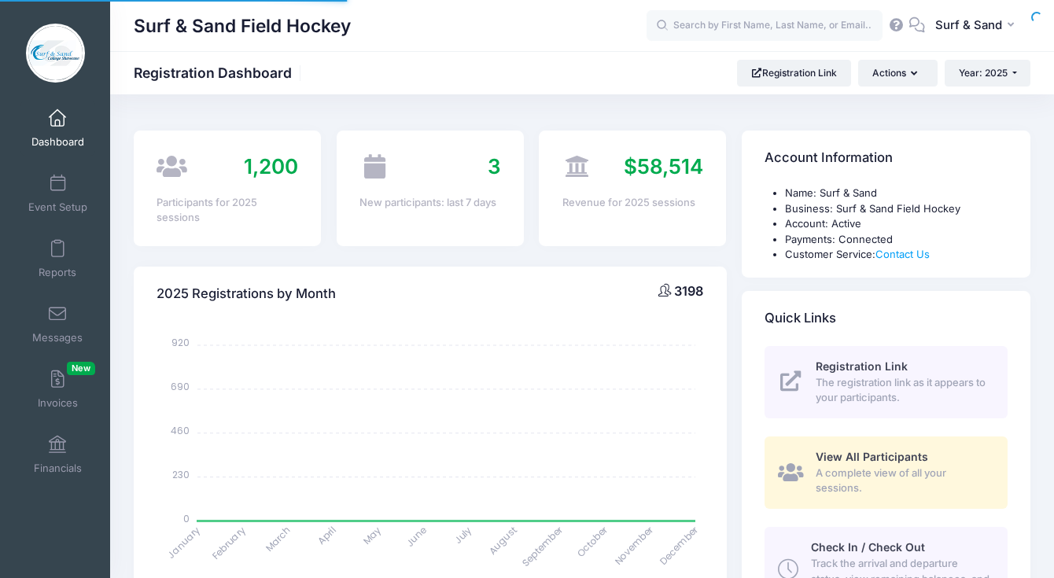
select select
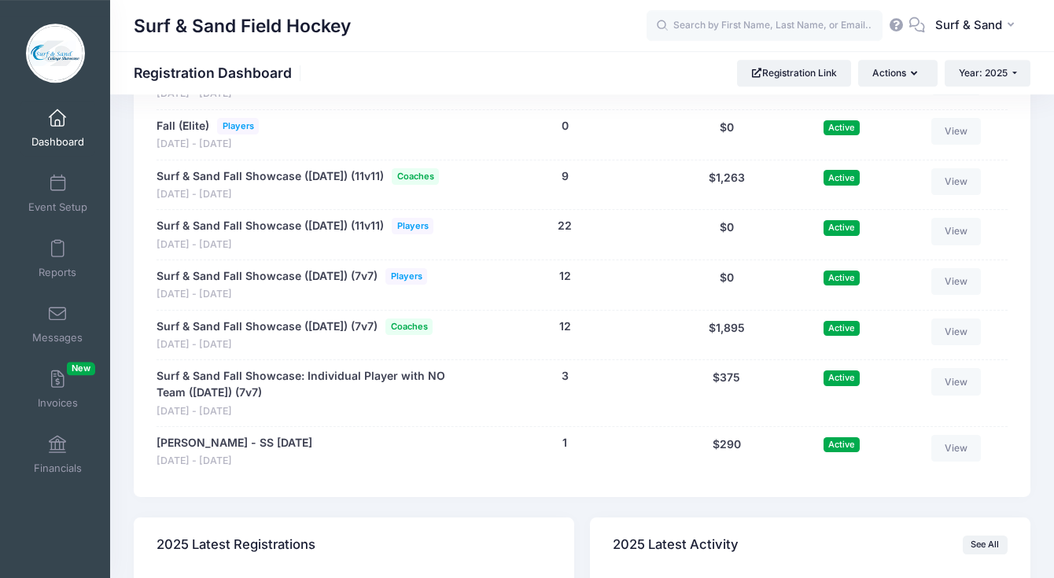
scroll to position [3277, 0]
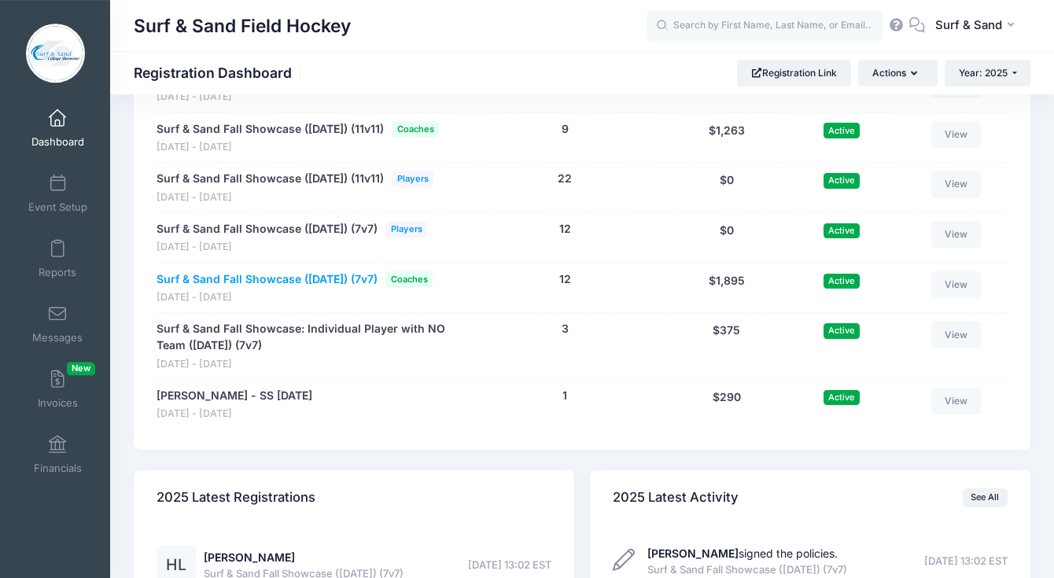
click at [297, 288] on link "Surf & Sand Fall Showcase ([DATE]) (7v7)" at bounding box center [267, 279] width 221 height 17
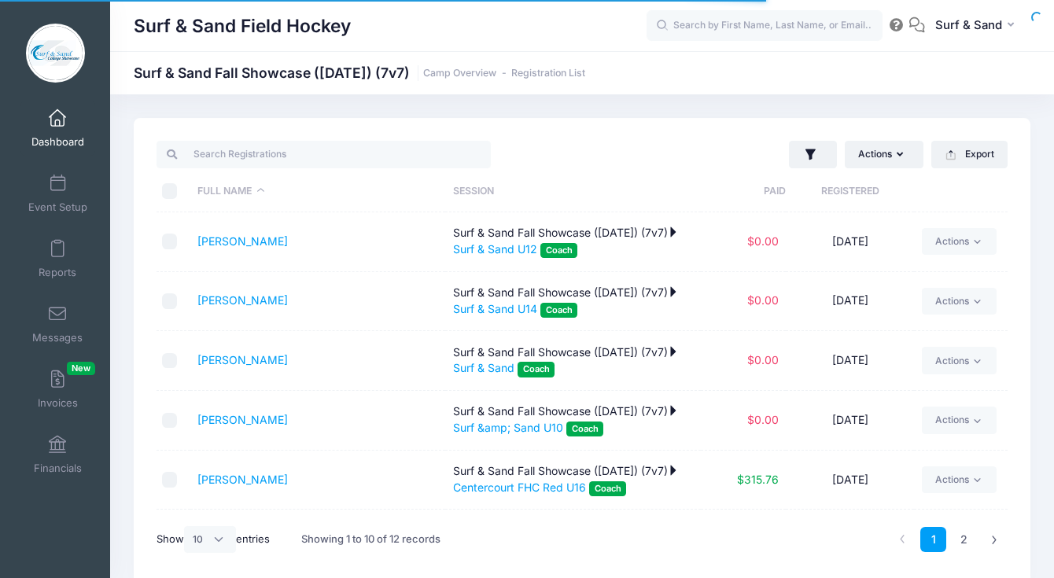
select select "10"
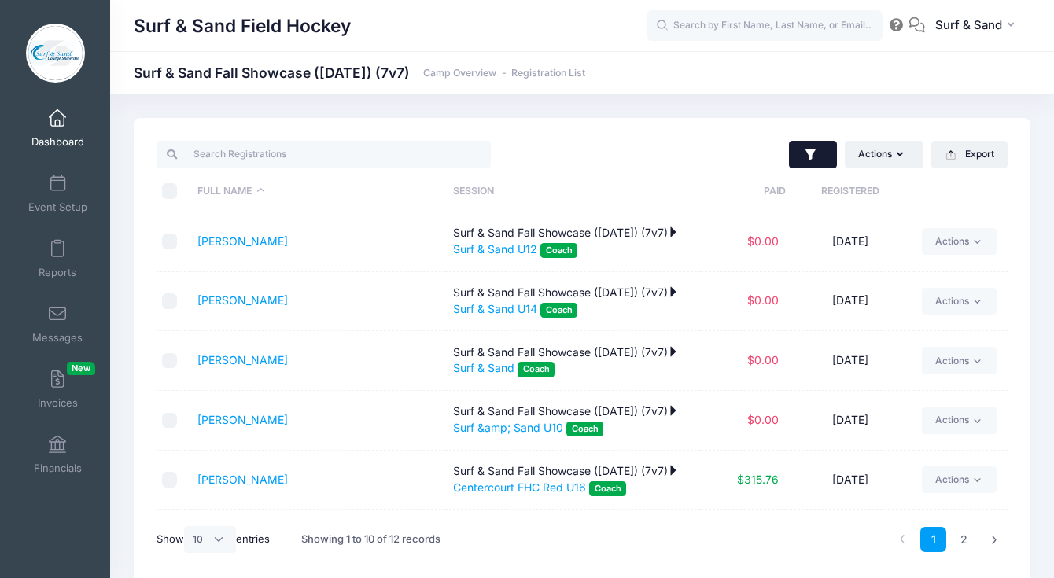
click at [825, 163] on button "button" at bounding box center [813, 155] width 48 height 28
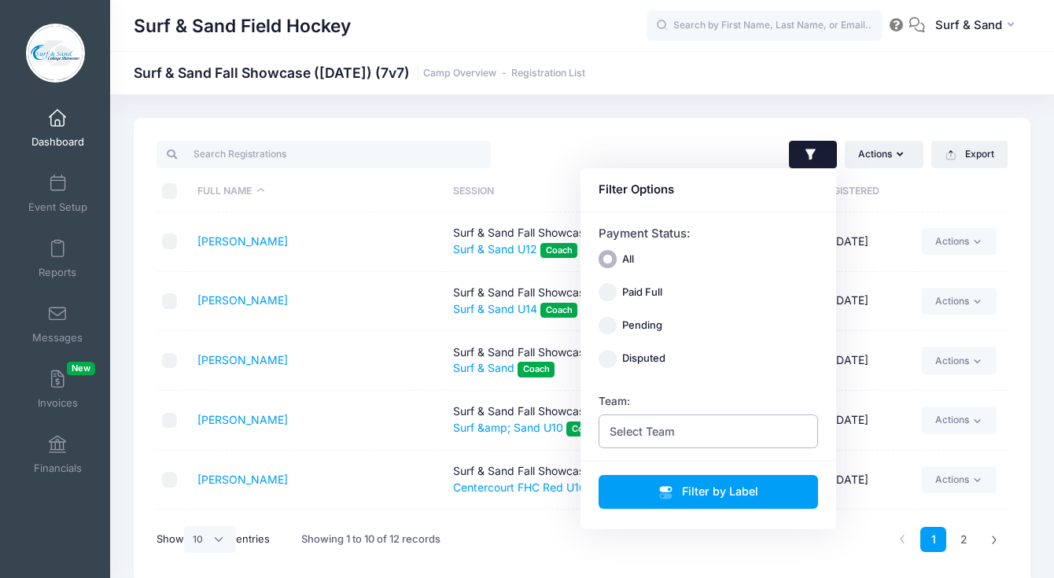
click at [689, 445] on span "Select Team" at bounding box center [709, 432] width 220 height 34
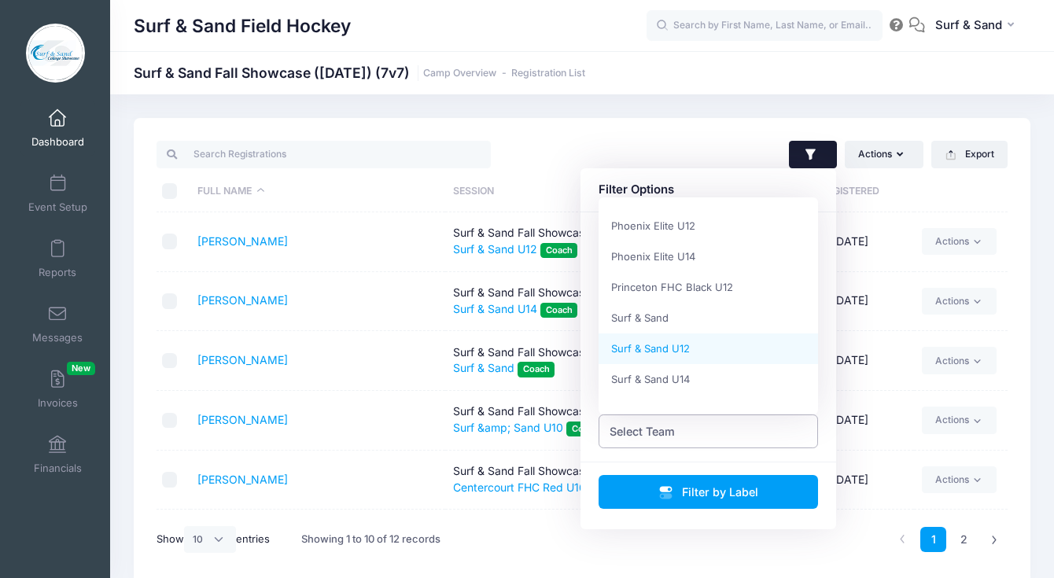
scroll to position [202, 0]
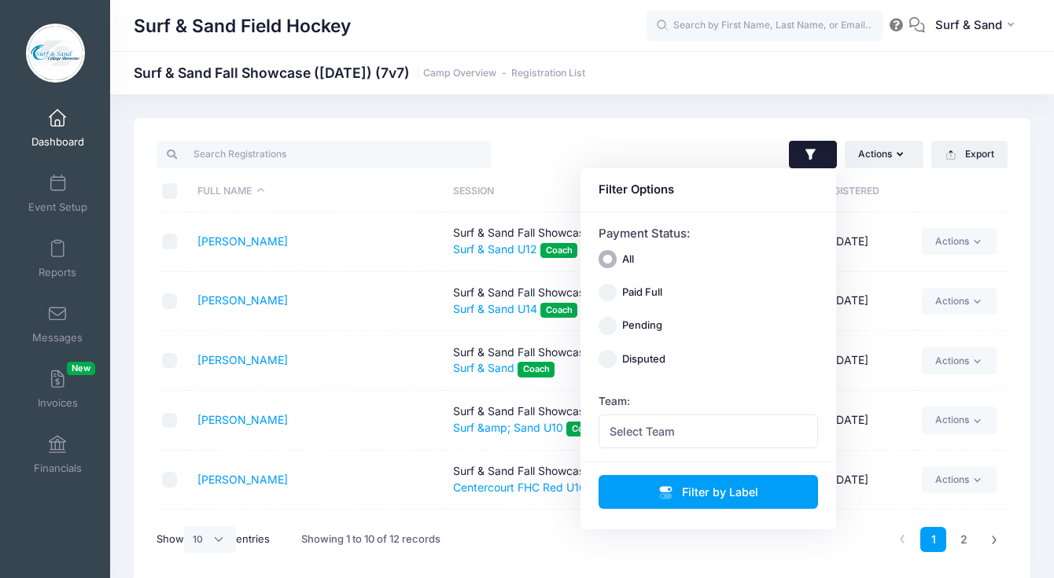
click at [373, 365] on td "DiSanti, Jill" at bounding box center [318, 361] width 256 height 60
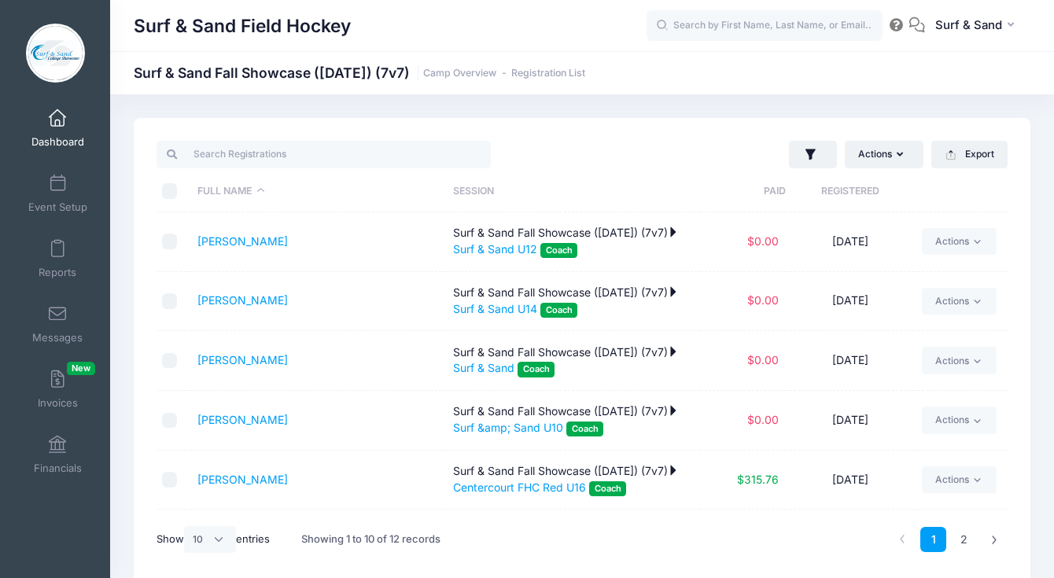
click at [57, 112] on span at bounding box center [57, 118] width 0 height 17
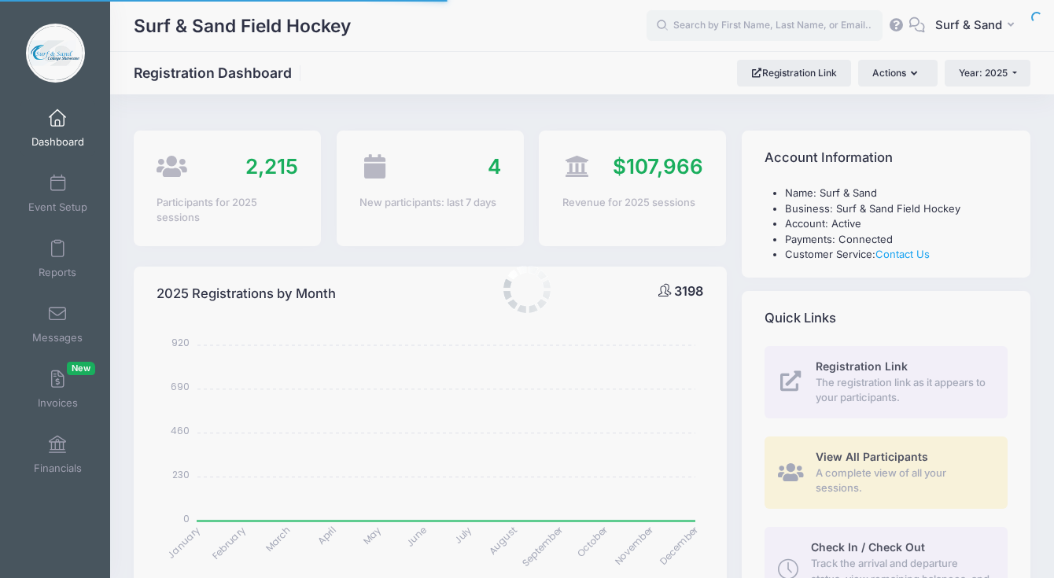
select select
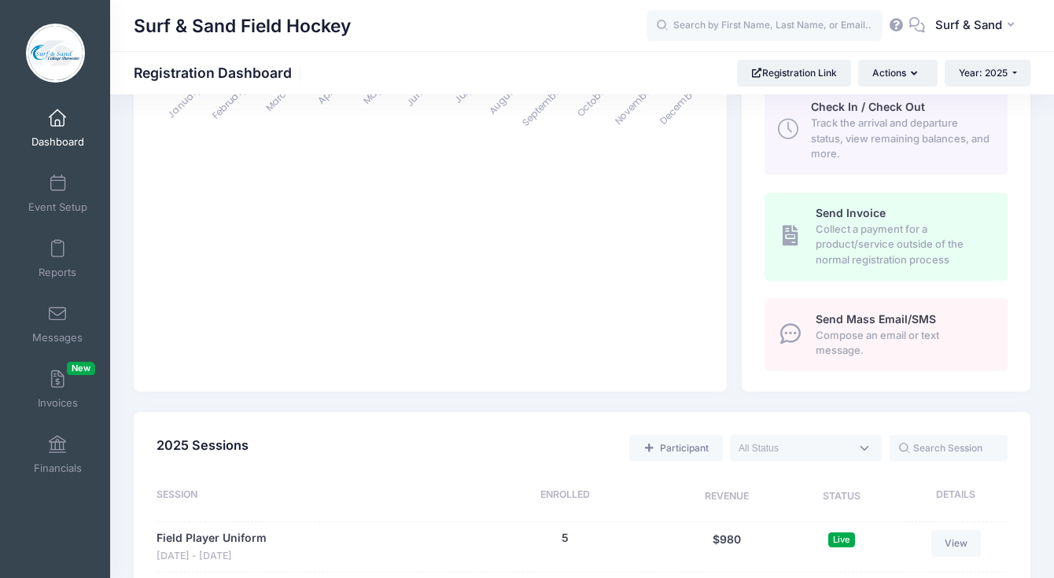
scroll to position [555, 0]
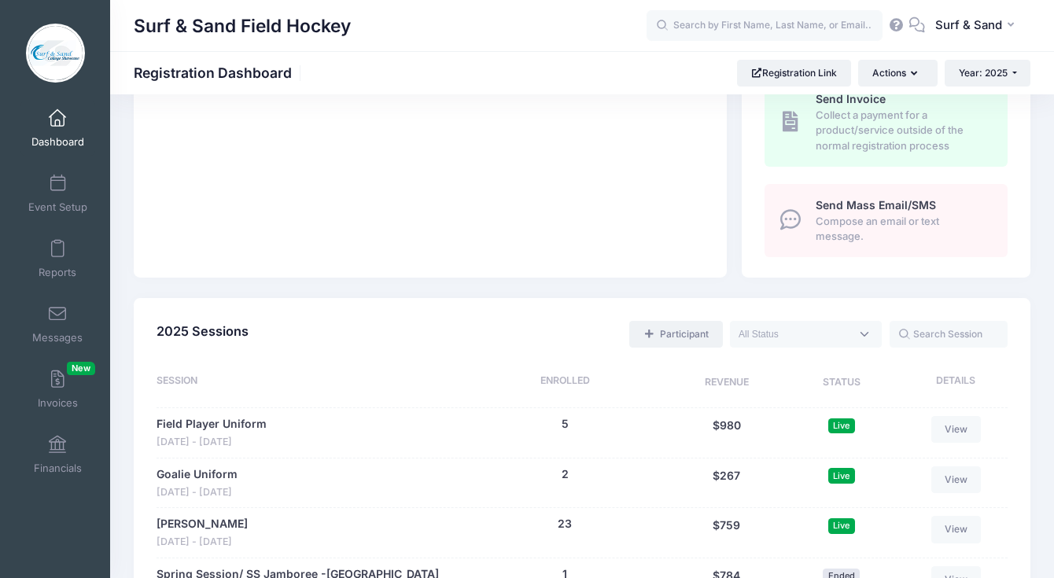
click at [649, 336] on span at bounding box center [649, 334] width 12 height 9
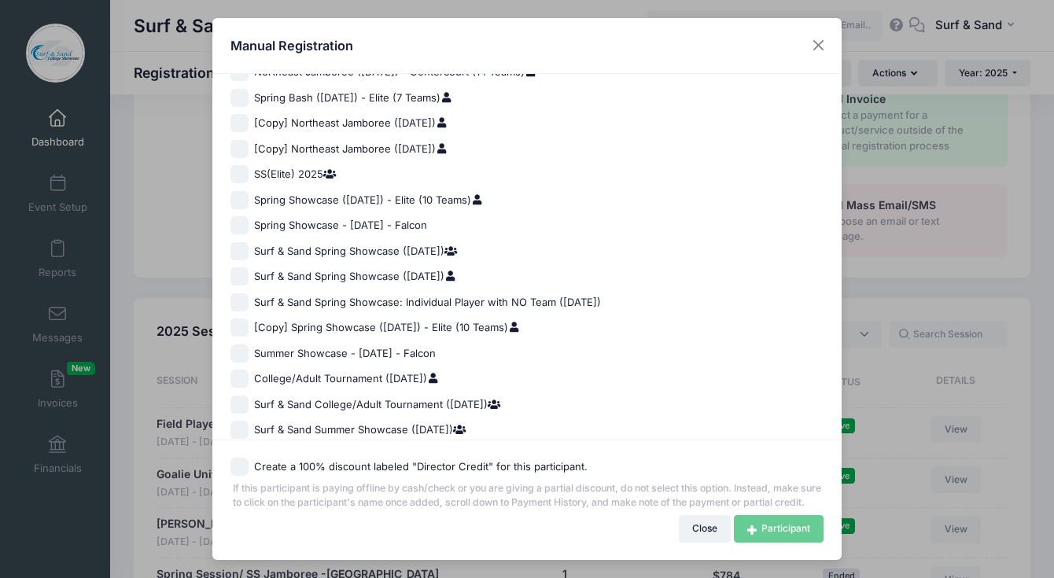
scroll to position [1060, 0]
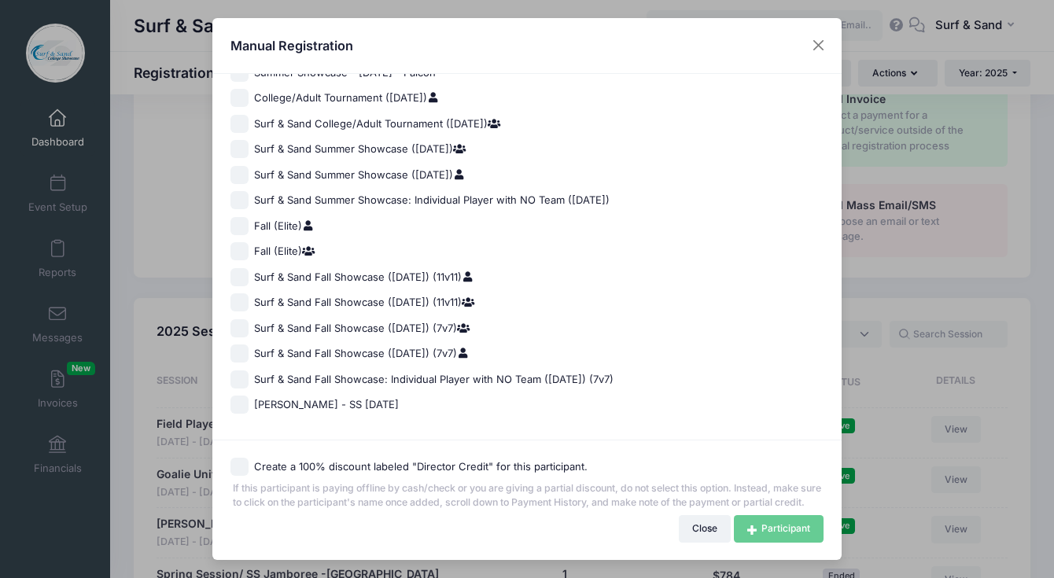
click at [358, 346] on span "Surf & Sand Fall Showcase (Nov 16, 2025) (7v7)" at bounding box center [362, 354] width 216 height 16
click at [249, 345] on input "Surf & Sand Fall Showcase (Nov 16, 2025) (7v7)" at bounding box center [239, 354] width 18 height 18
checkbox input "true"
click at [782, 523] on link "Participant" at bounding box center [779, 528] width 90 height 27
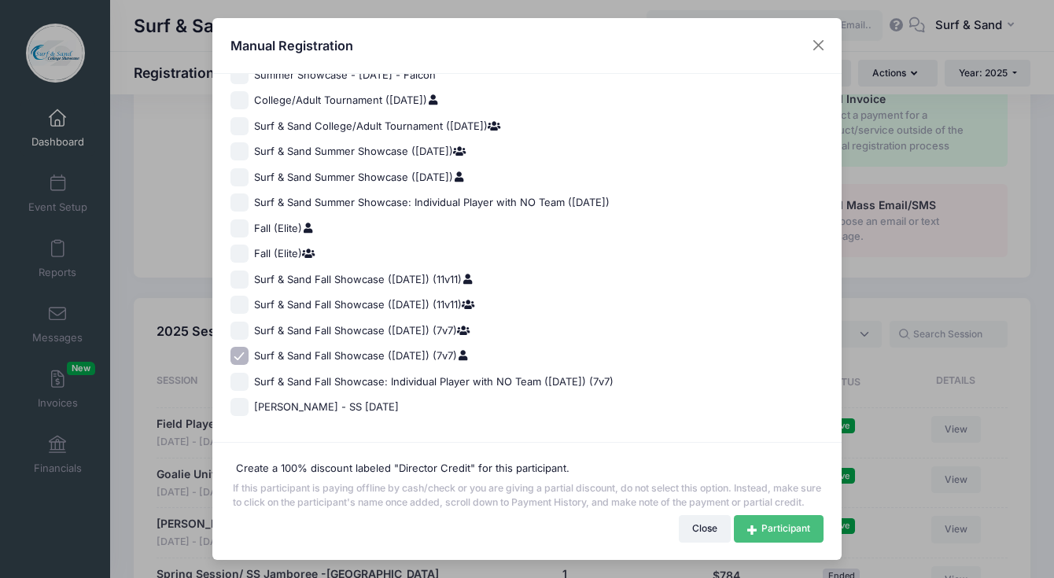
scroll to position [1057, 0]
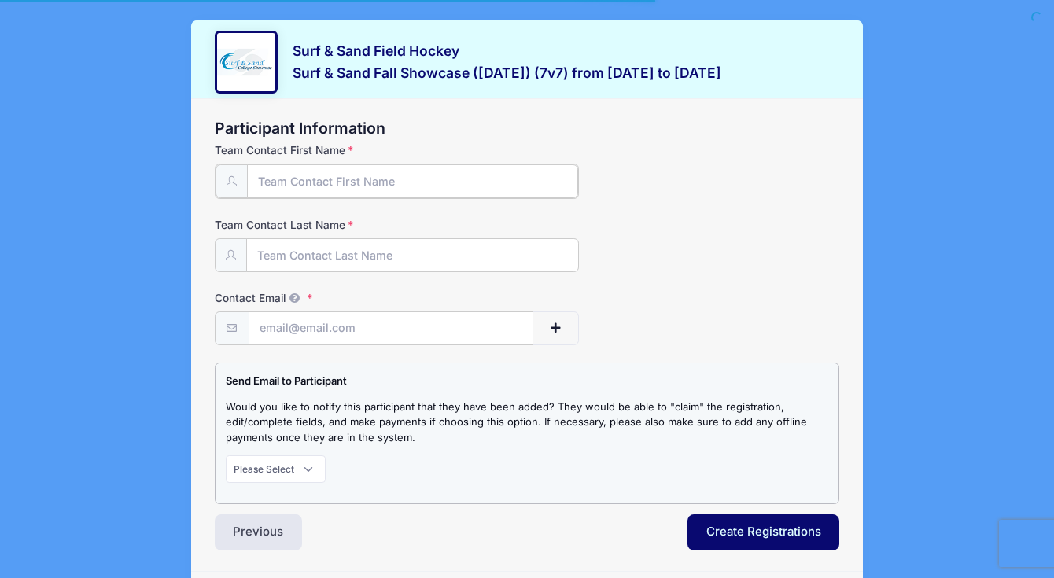
click at [449, 186] on input "Team Contact First Name" at bounding box center [413, 181] width 332 height 34
type input "[PERSON_NAME]"
click at [415, 268] on input "Di" at bounding box center [413, 255] width 332 height 34
type input "[PERSON_NAME]"
type input "[EMAIL_ADDRESS][DOMAIN_NAME]"
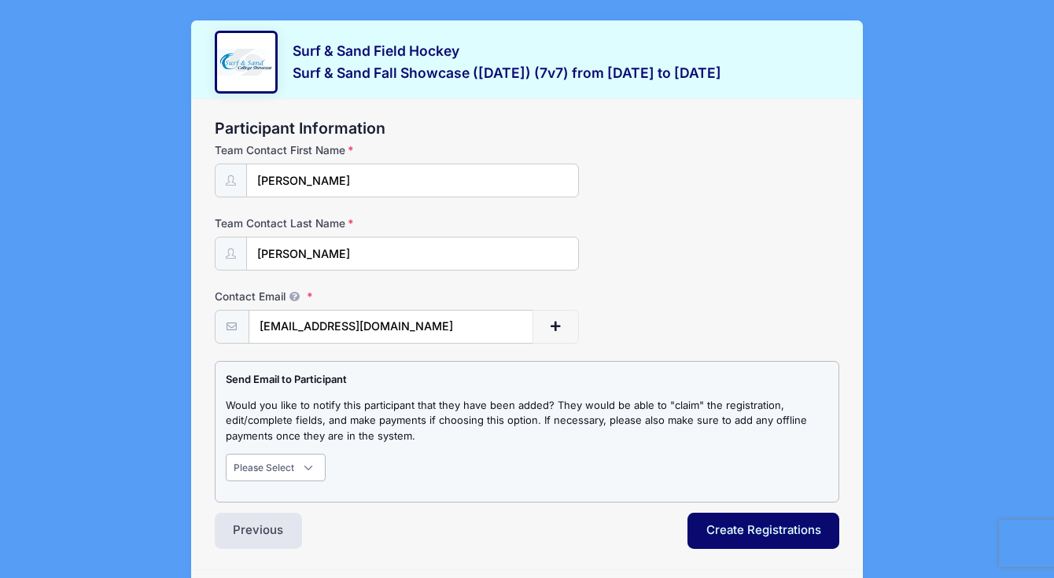
select select "1"
click option "Notify" at bounding box center [0, 0] width 0 height 0
click at [762, 522] on button "Create Registrations" at bounding box center [763, 531] width 153 height 36
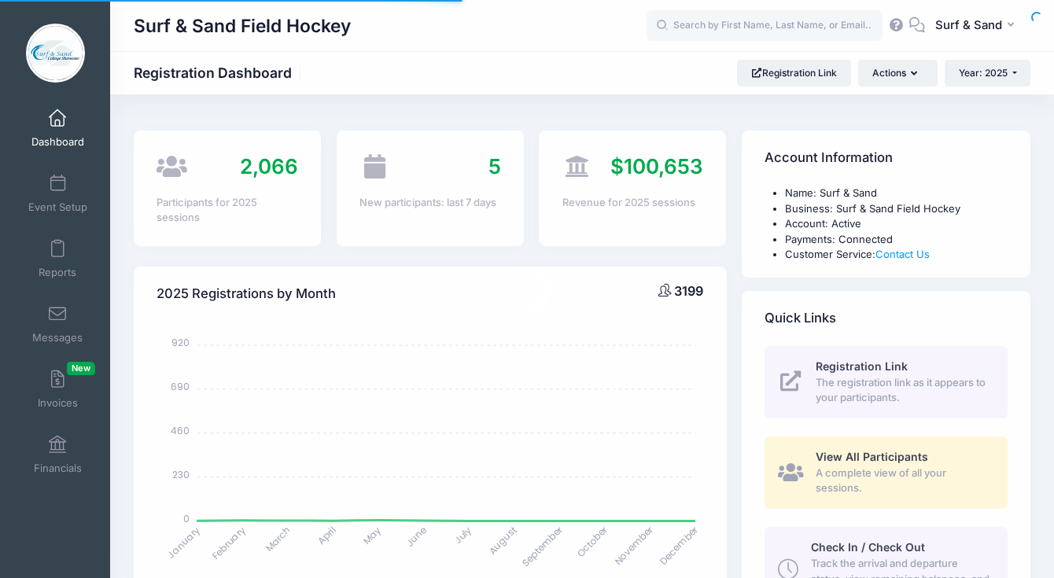
select select
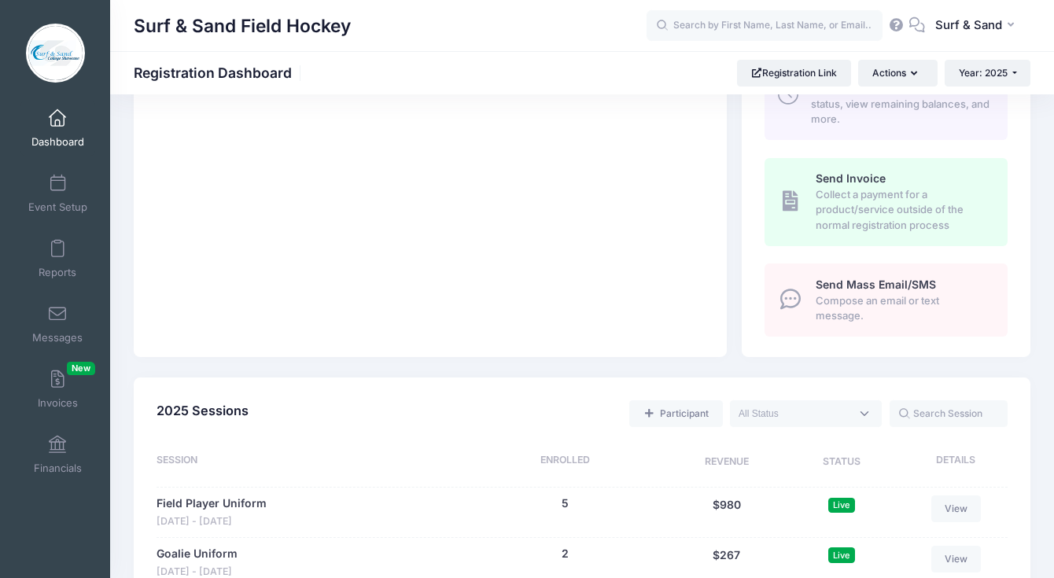
scroll to position [617, 0]
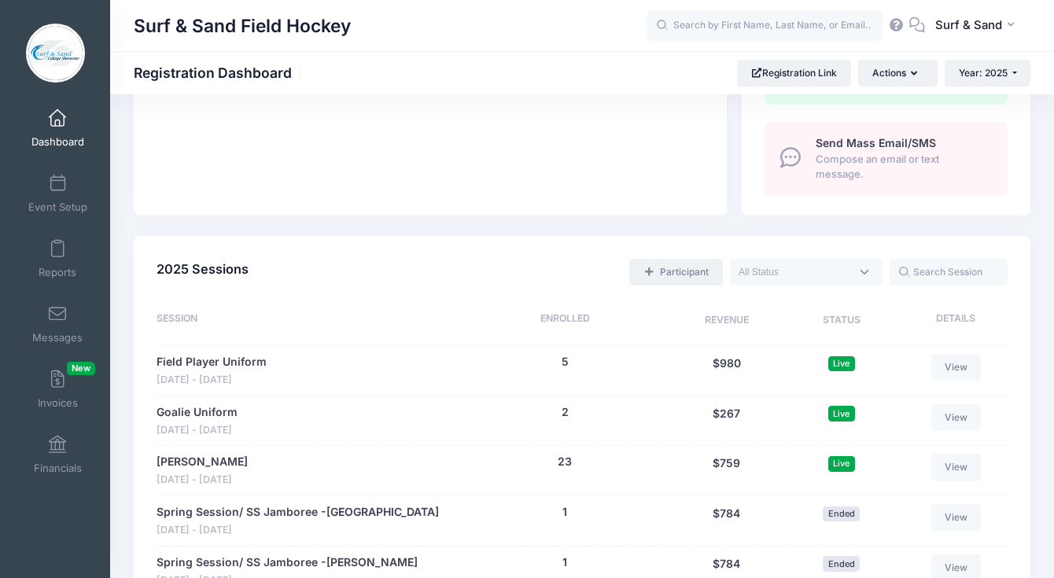
click at [680, 279] on link "Participant" at bounding box center [675, 272] width 93 height 27
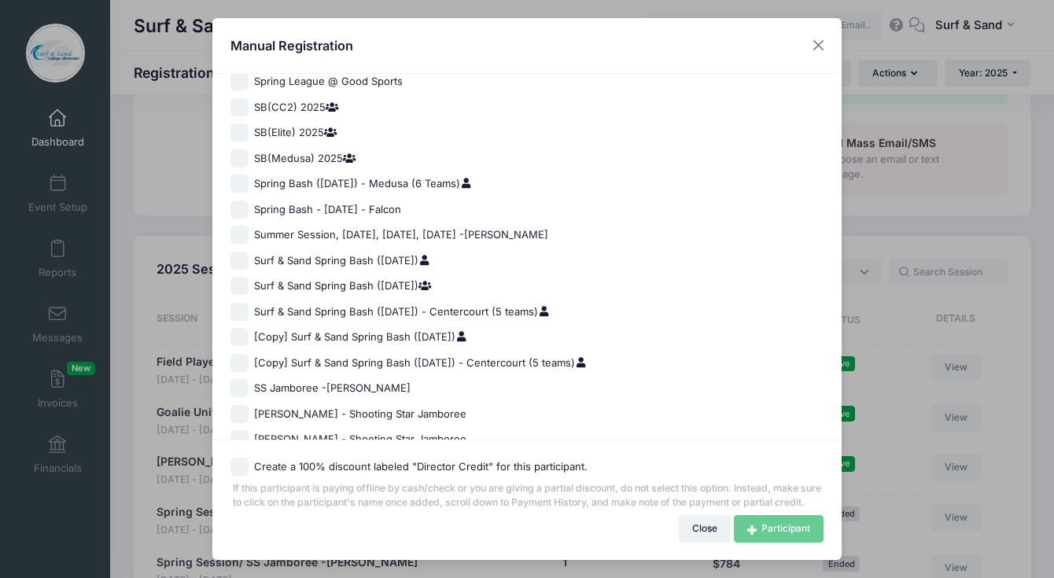
scroll to position [1060, 0]
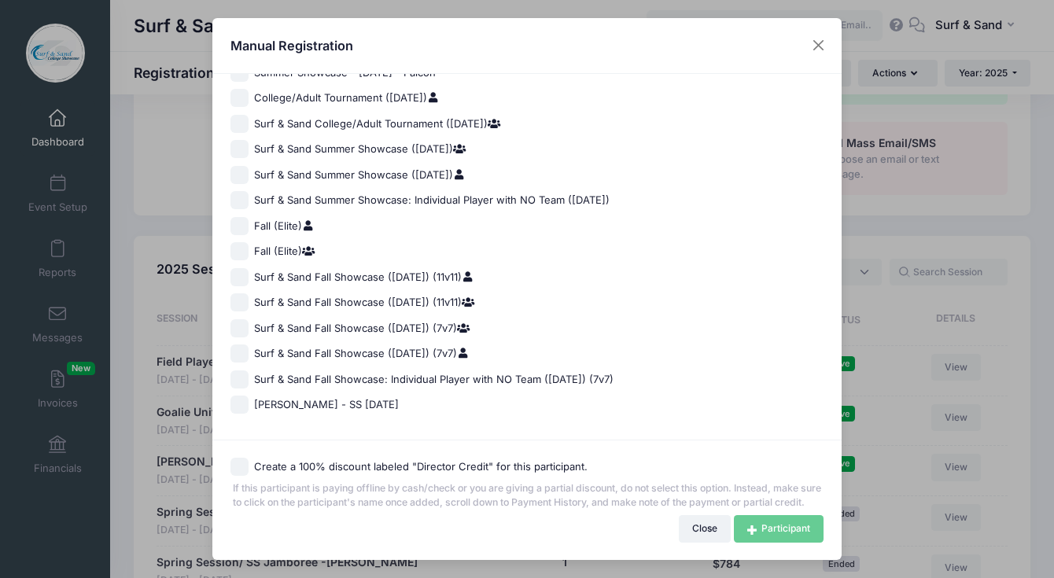
click at [342, 346] on span "Surf & Sand Fall Showcase ([DATE]) (7v7)" at bounding box center [362, 354] width 216 height 16
click at [249, 345] on input "Surf & Sand Fall Showcase (Nov 16, 2025) (7v7)" at bounding box center [239, 354] width 18 height 18
checkbox input "true"
click at [797, 528] on link "Participant" at bounding box center [779, 528] width 90 height 27
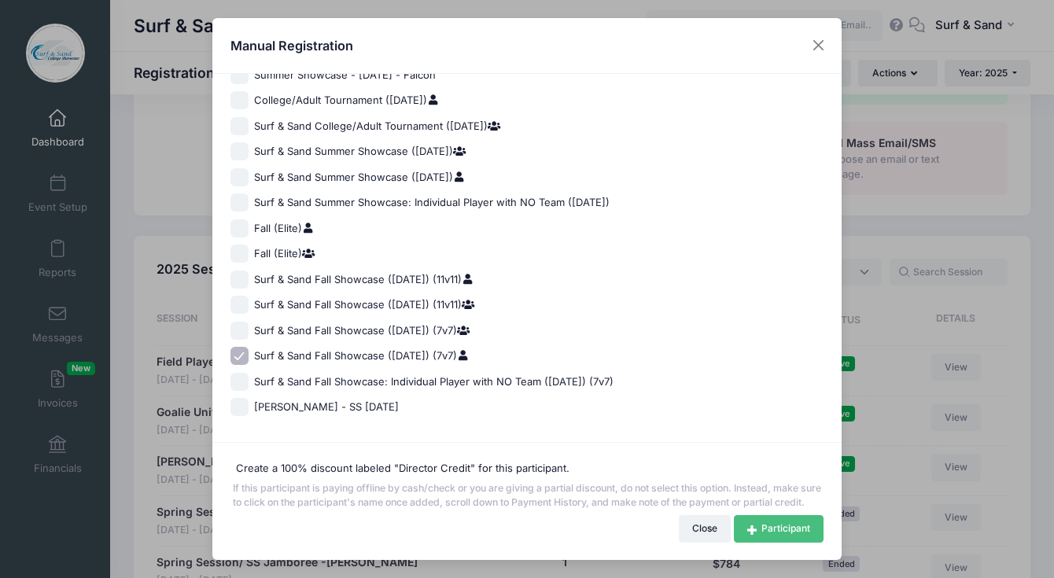
scroll to position [1057, 0]
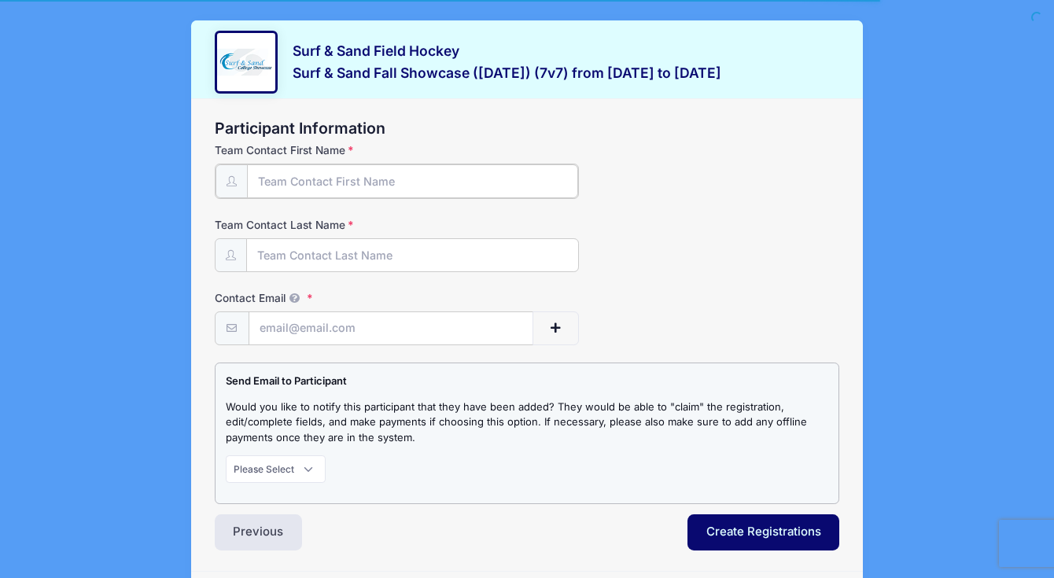
click at [466, 170] on input "Team Contact First Name" at bounding box center [413, 181] width 332 height 34
type input "[PERSON_NAME]"
type input "DiSanti"
type input "surfnsandfieldhockey@gmail.com"
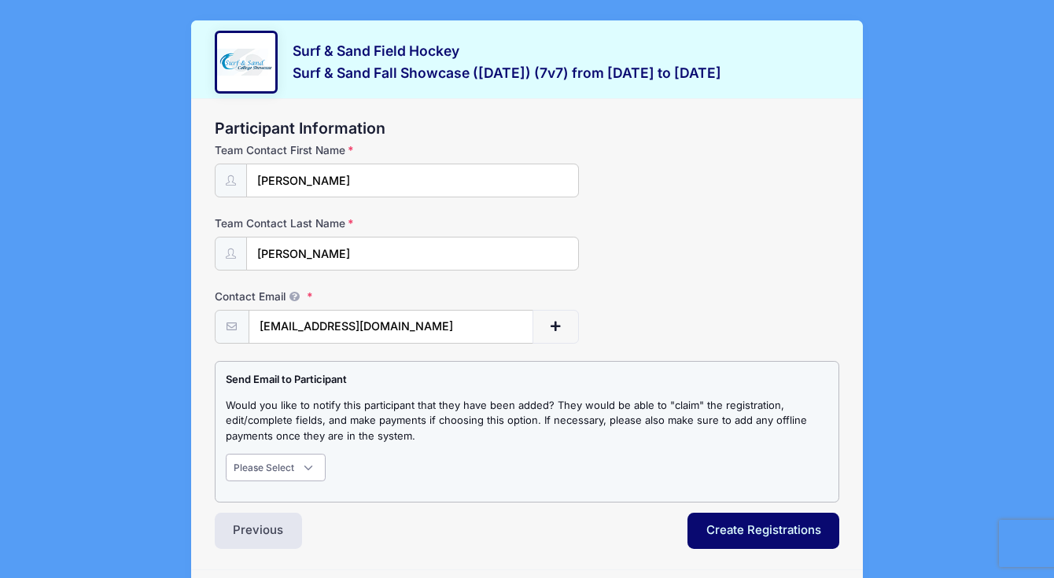
select select "1"
click option "Notify" at bounding box center [0, 0] width 0 height 0
click at [730, 534] on button "Create Registrations" at bounding box center [763, 531] width 153 height 36
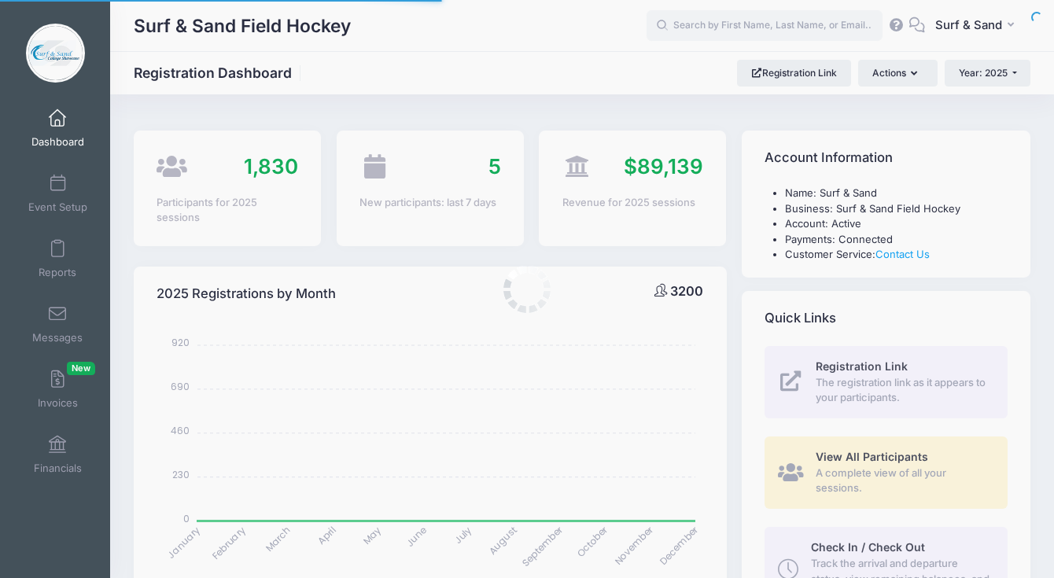
select select
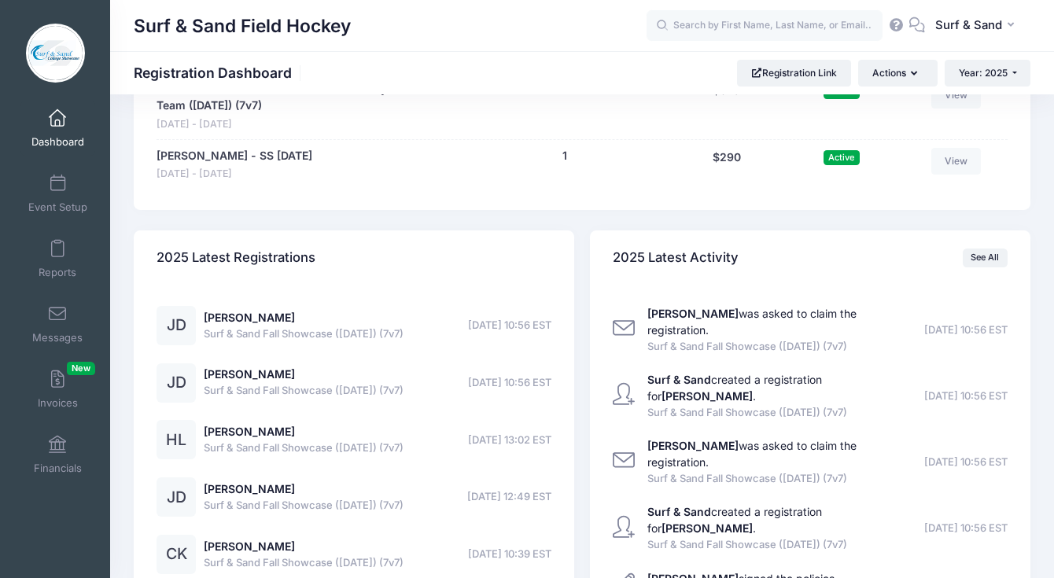
scroll to position [3360, 0]
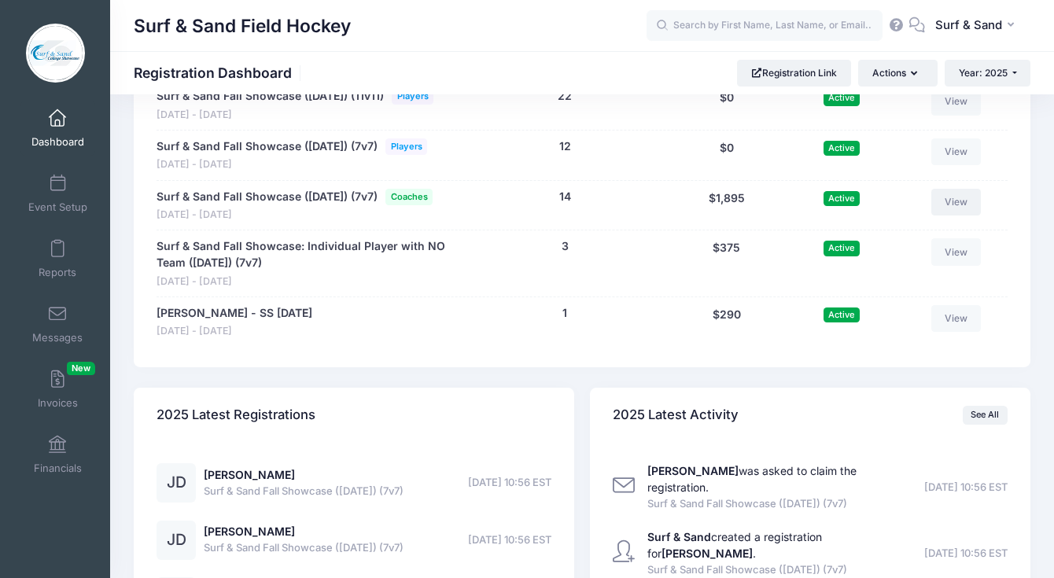
click at [966, 216] on link "View" at bounding box center [956, 202] width 50 height 27
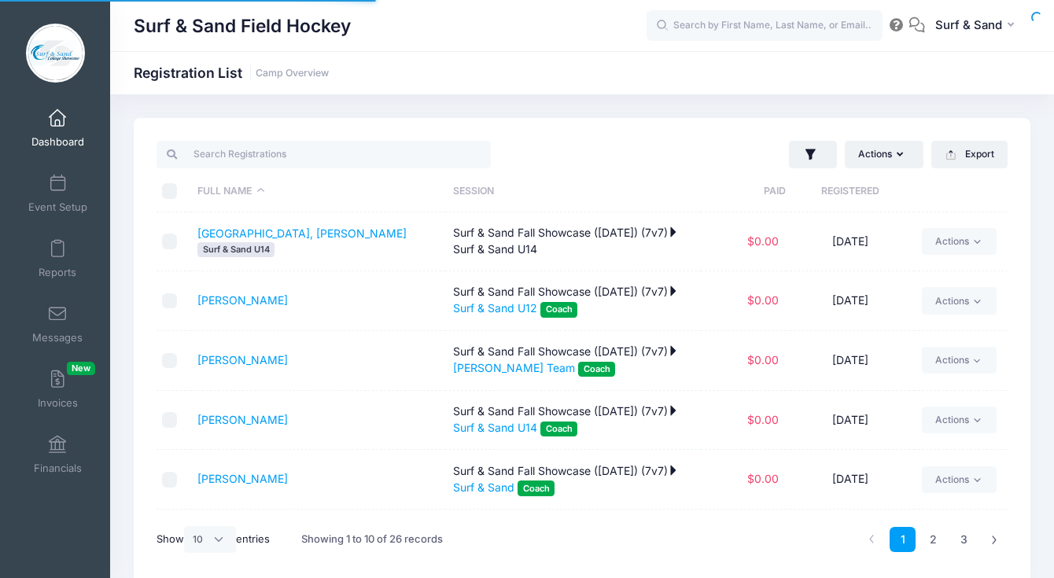
select select "10"
click at [812, 158] on icon "button" at bounding box center [811, 155] width 16 height 16
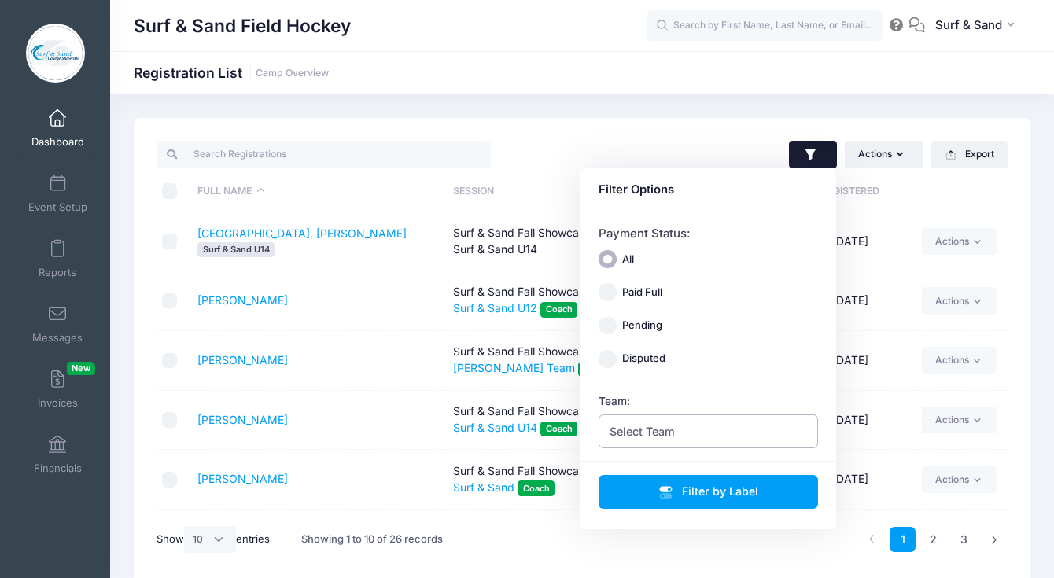
click at [738, 429] on span "Select Team" at bounding box center [709, 432] width 220 height 34
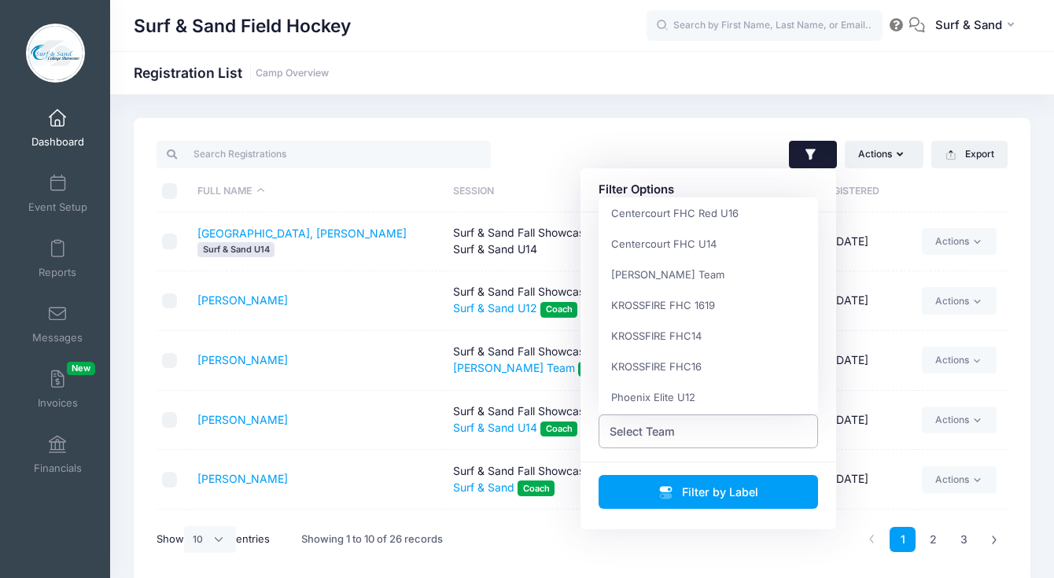
scroll to position [19, 0]
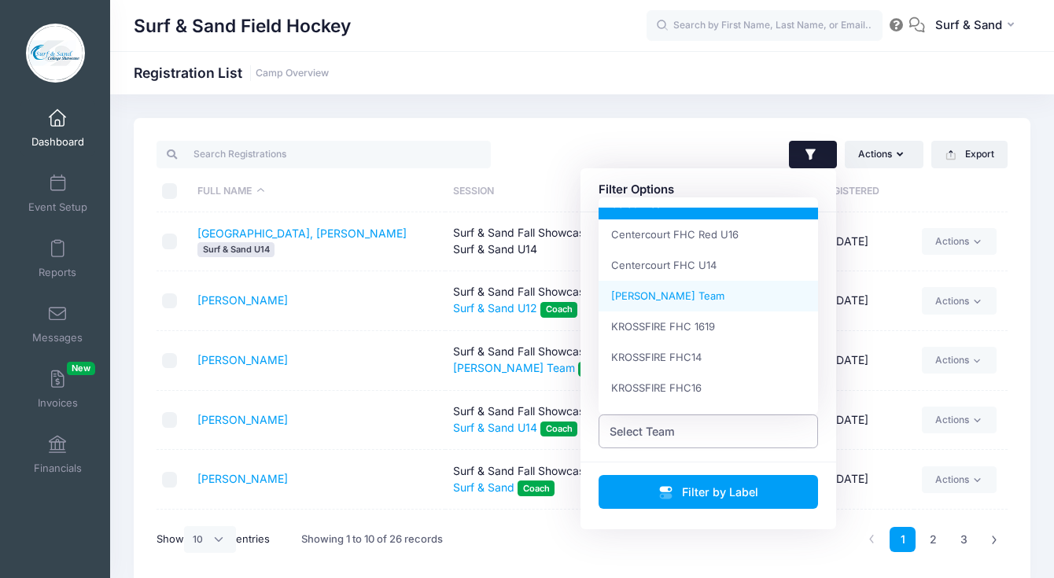
select select "[PERSON_NAME] Team"
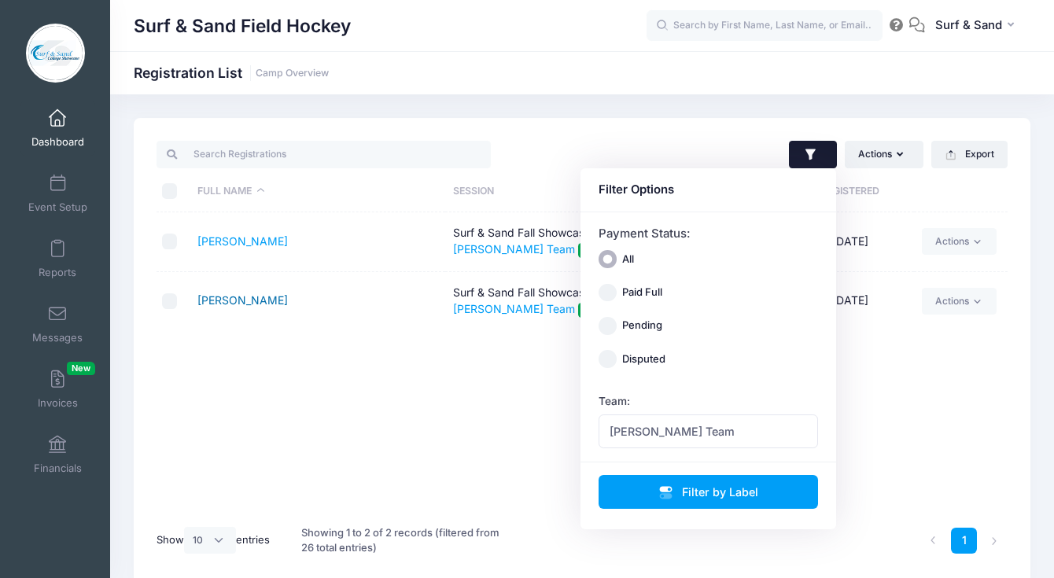
click at [251, 302] on link "[PERSON_NAME]" at bounding box center [242, 299] width 90 height 13
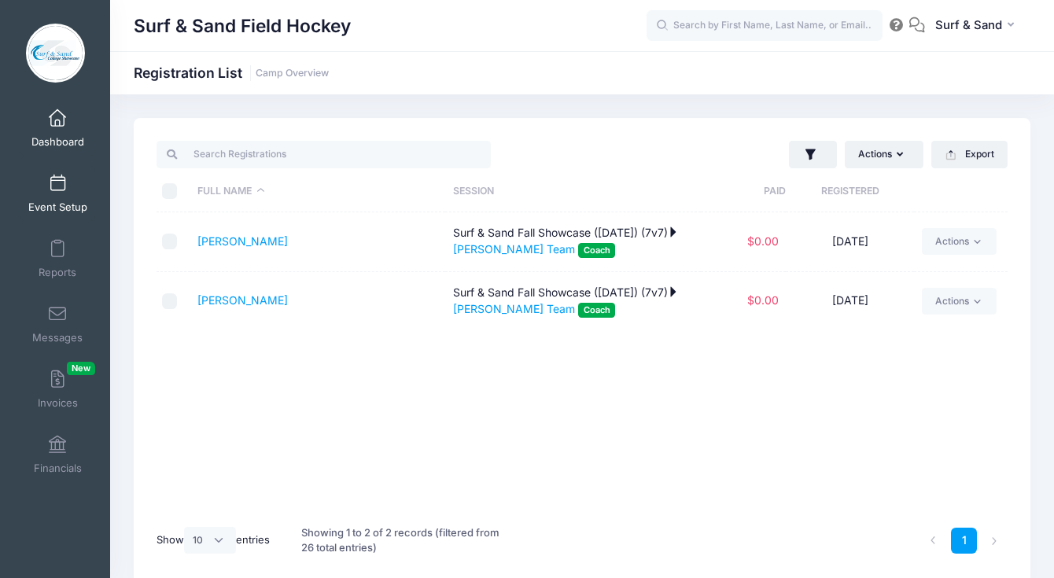
click at [57, 178] on span at bounding box center [57, 183] width 0 height 17
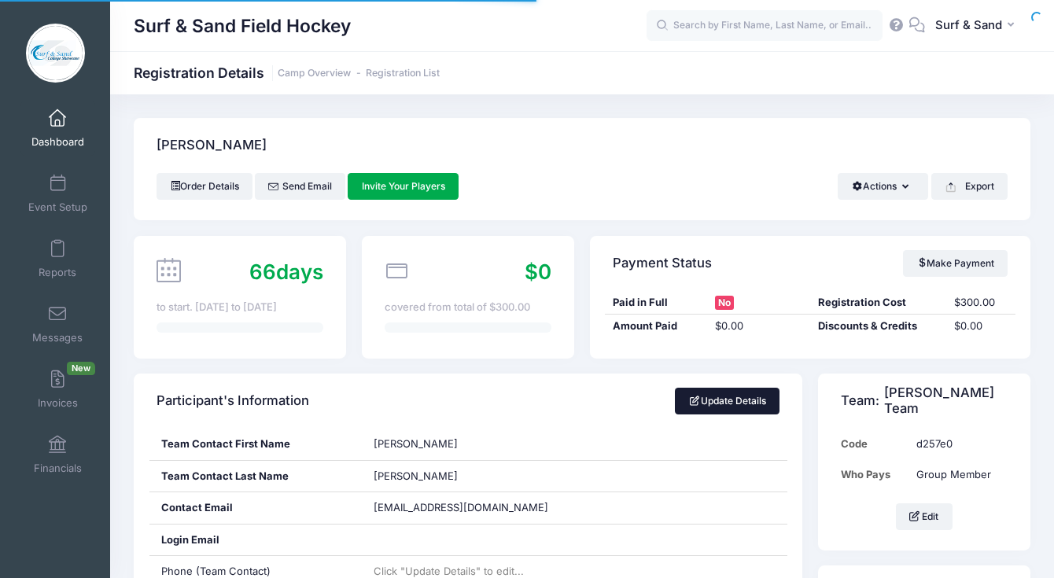
click at [756, 403] on link "Update Details" at bounding box center [727, 401] width 105 height 27
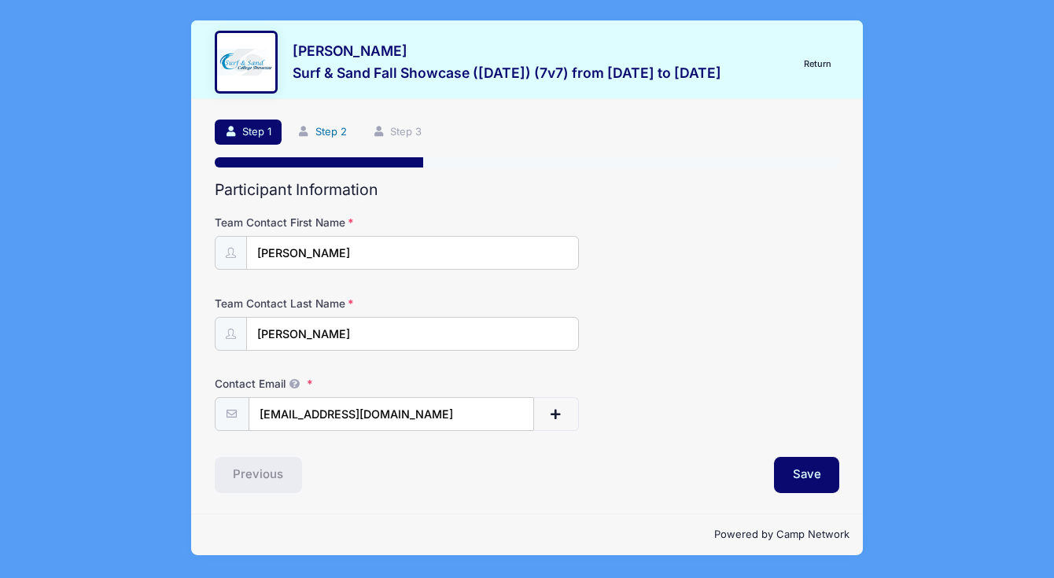
click at [342, 138] on link "Step 2" at bounding box center [322, 133] width 70 height 26
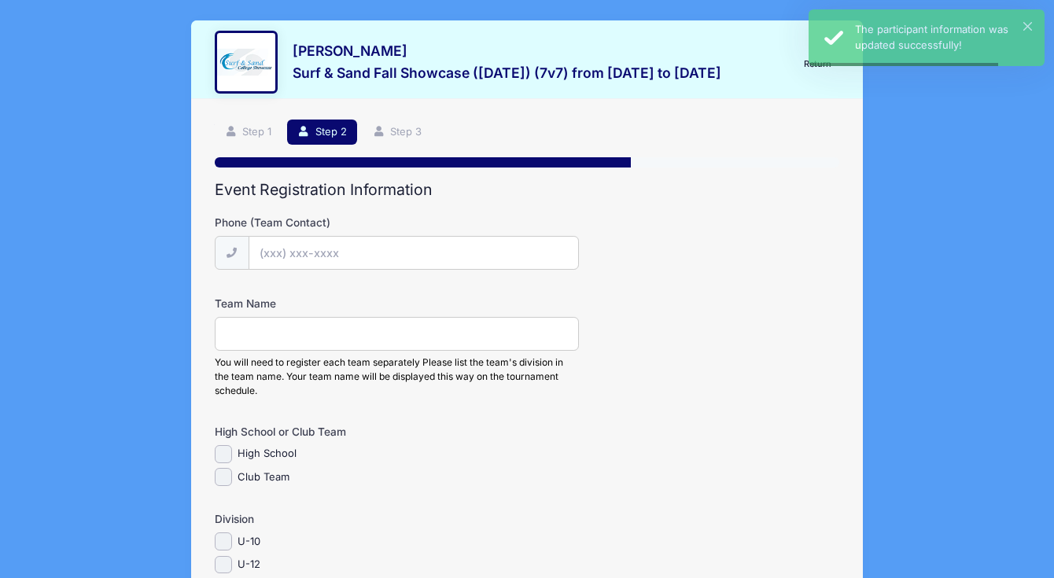
scroll to position [121, 0]
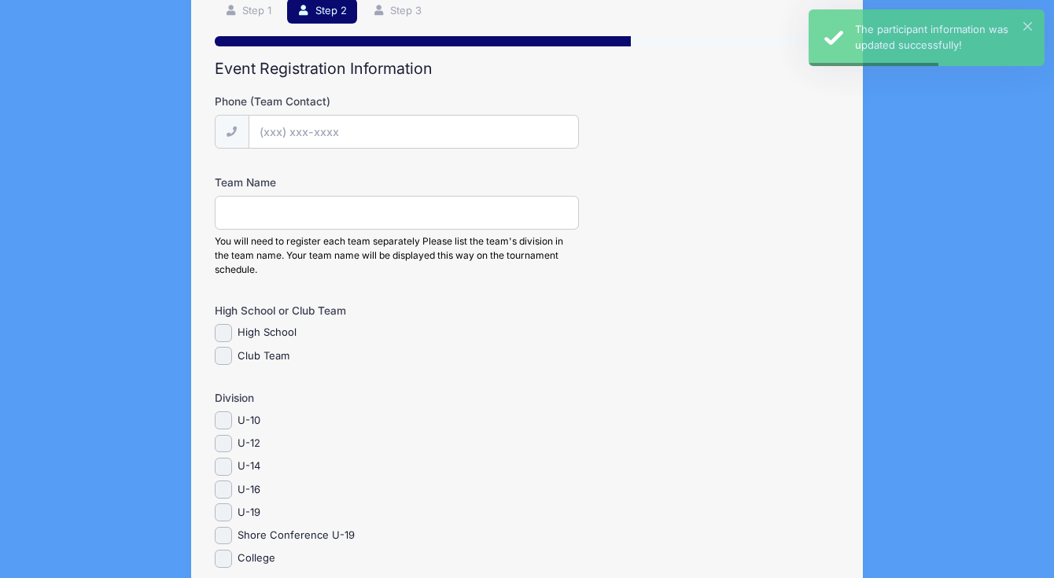
click at [249, 491] on label "U-16" at bounding box center [249, 490] width 23 height 16
click at [233, 491] on input "U-16" at bounding box center [224, 490] width 18 height 18
checkbox input "true"
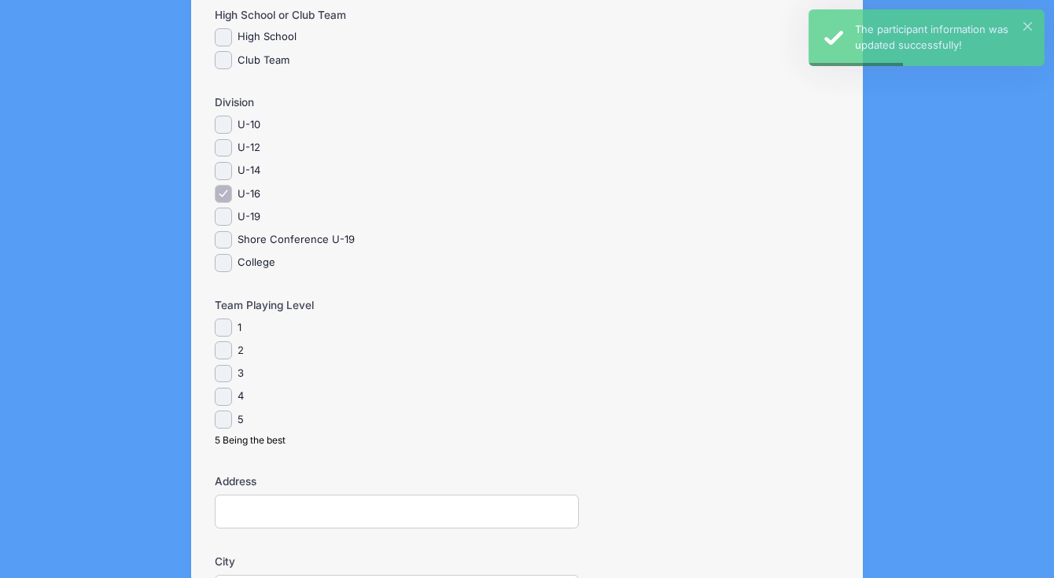
scroll to position [914, 0]
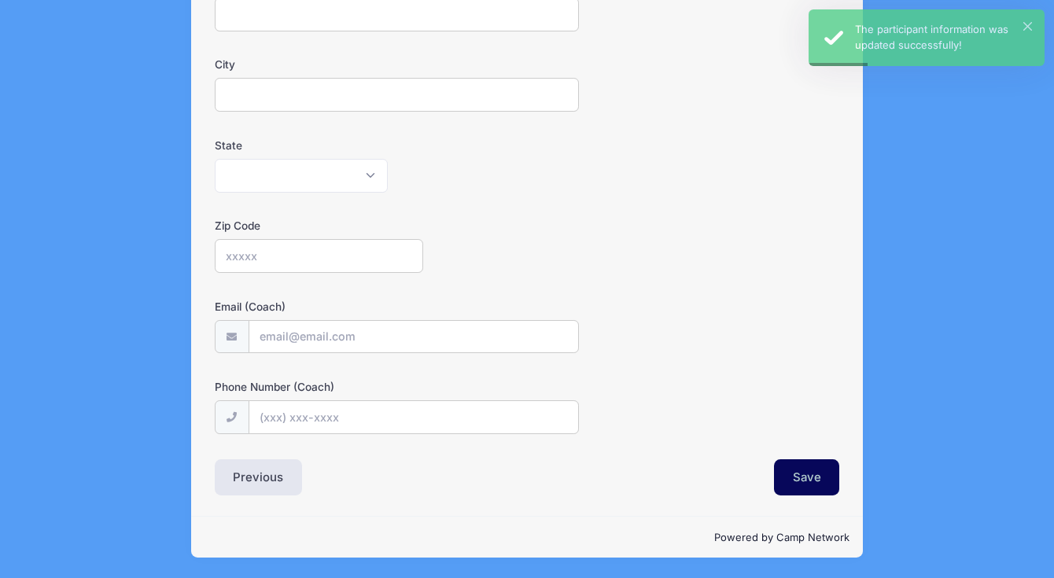
click at [791, 485] on button "Save" at bounding box center [807, 477] width 66 height 36
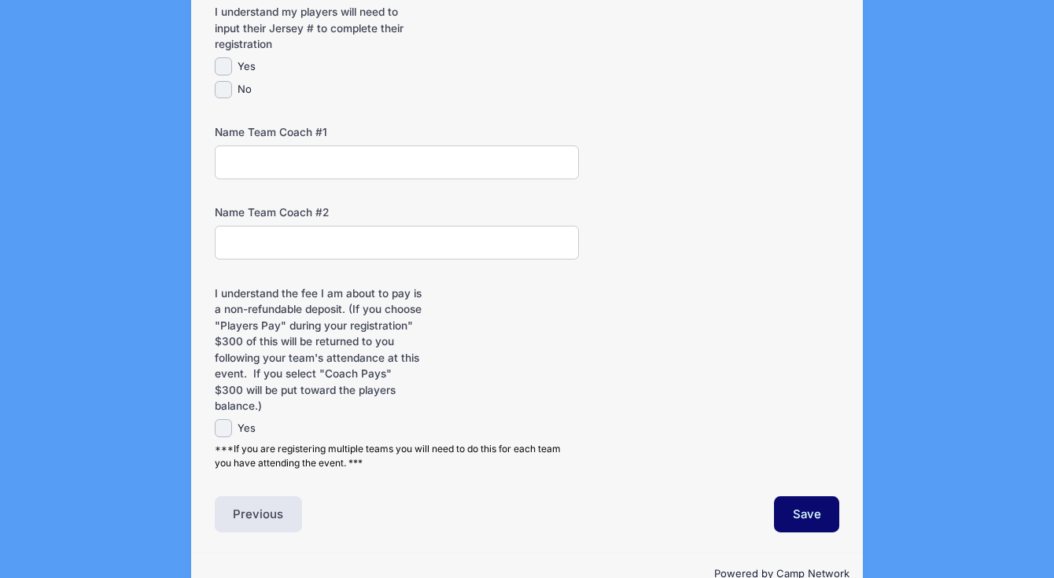
scroll to position [247, 0]
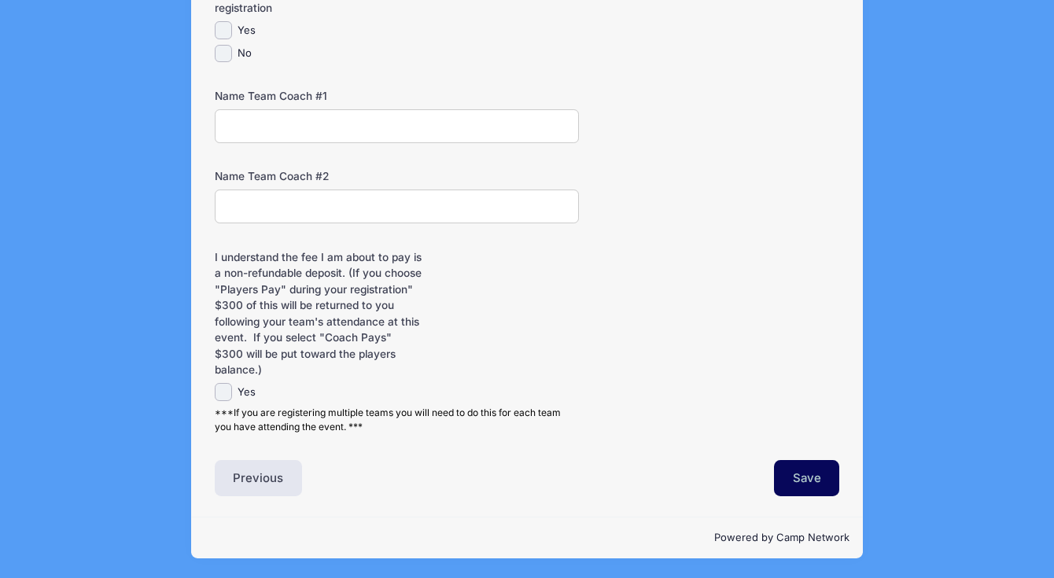
click at [795, 480] on button "Save" at bounding box center [807, 478] width 66 height 36
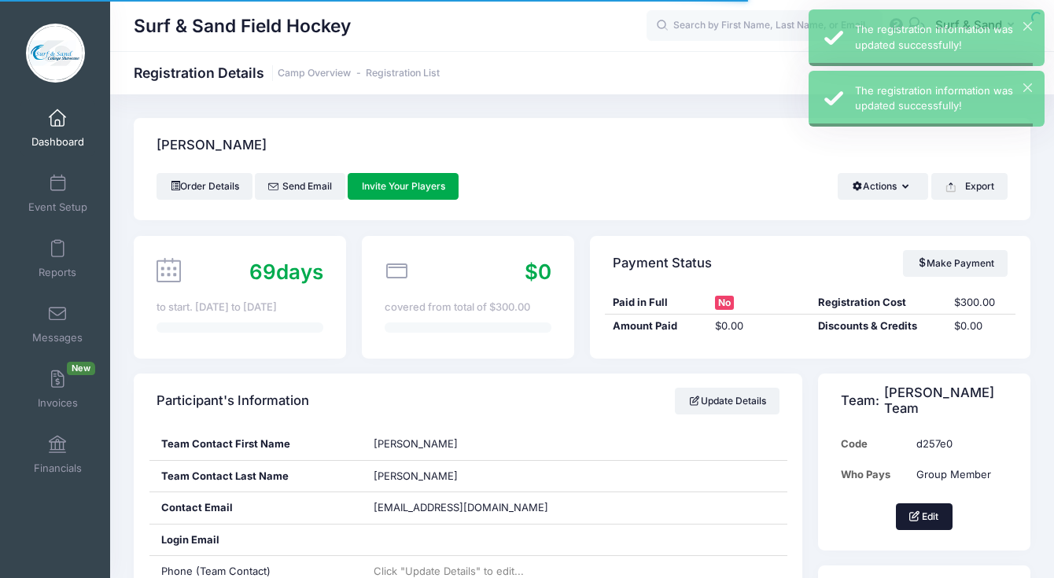
click at [899, 507] on button "Edit" at bounding box center [924, 516] width 57 height 27
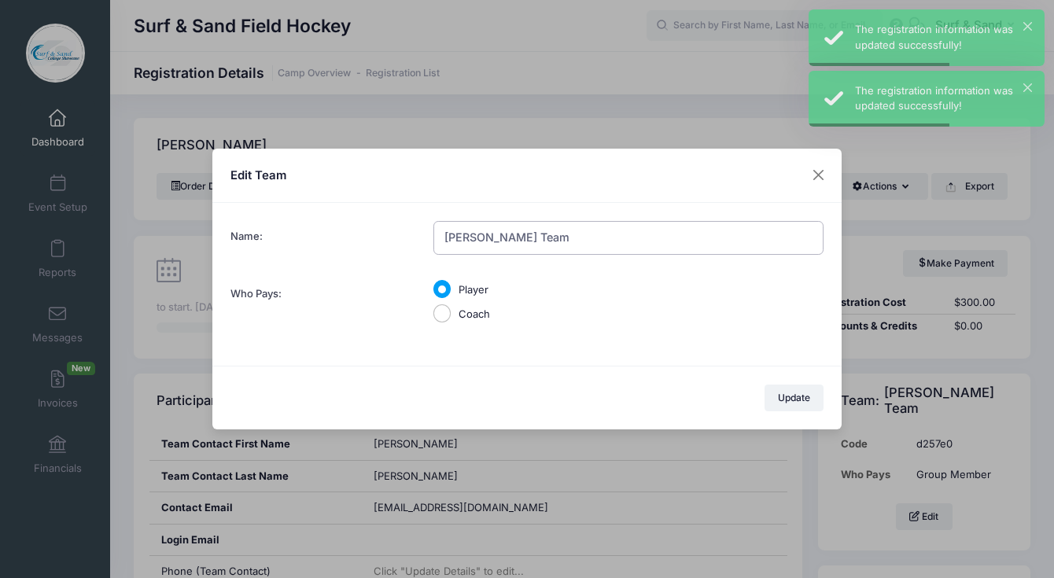
click at [577, 244] on input "[PERSON_NAME] Team" at bounding box center [628, 238] width 390 height 34
click at [577, 244] on input "Jill DiSanti Team" at bounding box center [628, 238] width 390 height 34
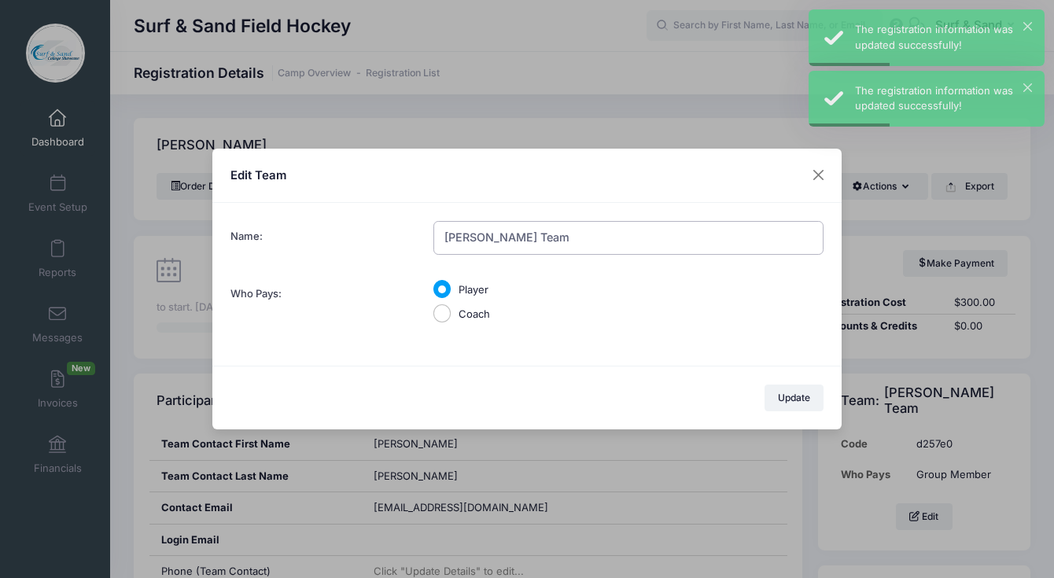
click at [577, 244] on input "Jill DiSanti Team" at bounding box center [628, 238] width 390 height 34
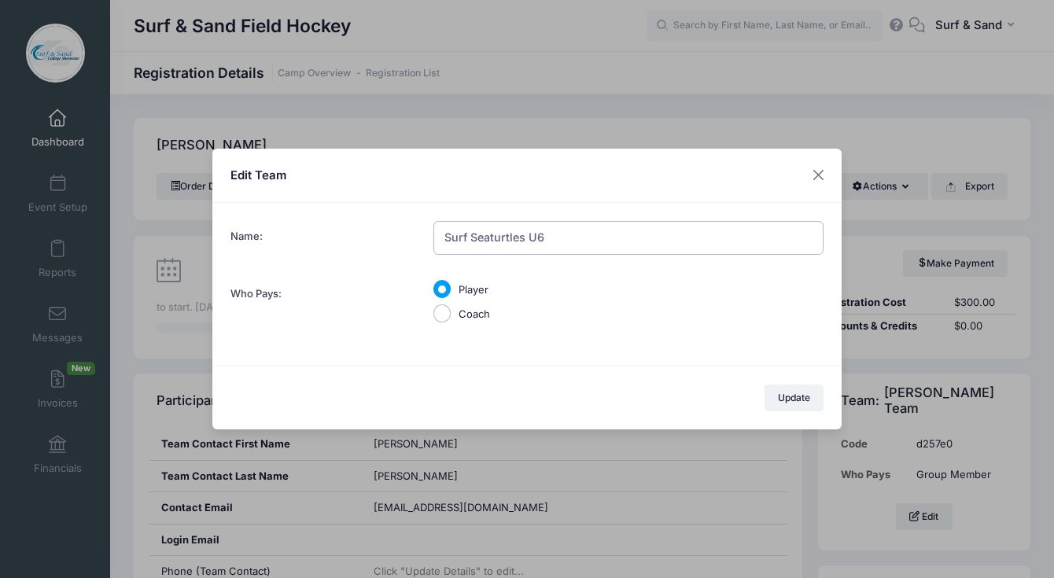
click at [492, 230] on input "Surf Seaturtles U6" at bounding box center [628, 238] width 390 height 34
type input "Surf Starfish U6"
click at [799, 396] on button "Update" at bounding box center [795, 398] width 60 height 27
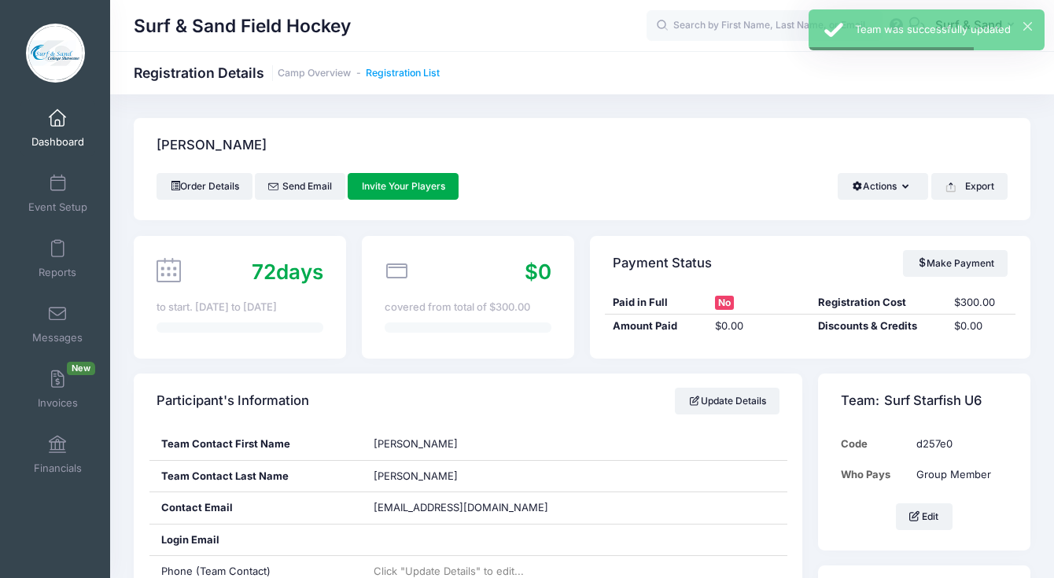
click at [421, 70] on link "Registration List" at bounding box center [403, 74] width 74 height 12
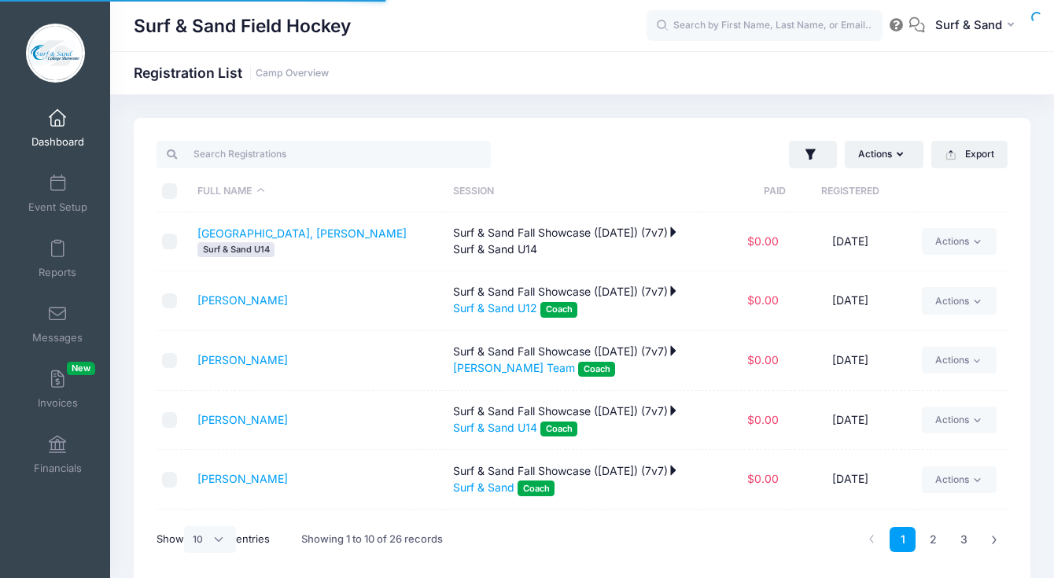
select select "10"
click at [822, 157] on button "button" at bounding box center [813, 155] width 48 height 28
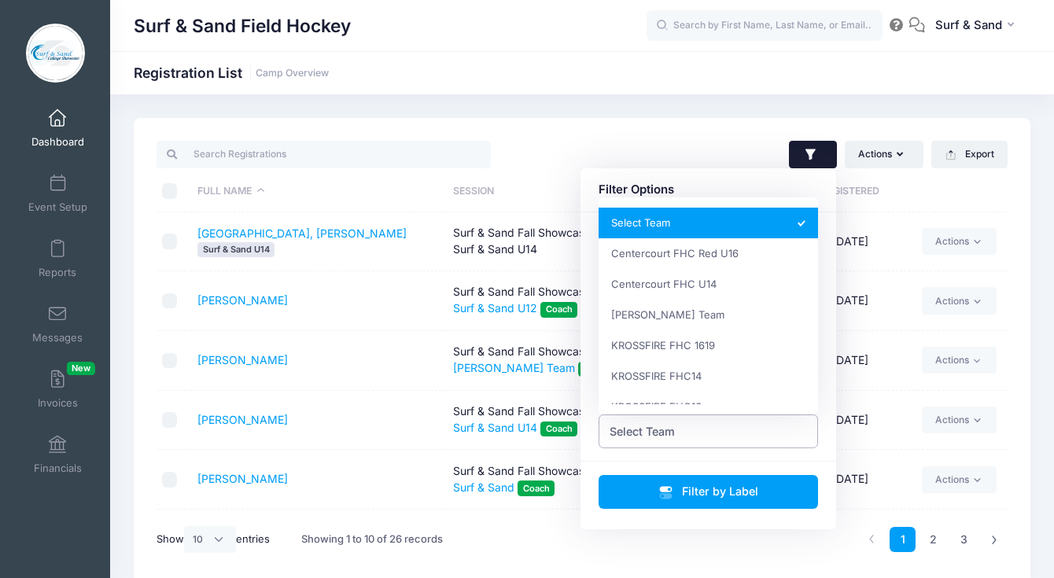
click at [708, 436] on span "Select Team" at bounding box center [709, 432] width 220 height 34
select select "[PERSON_NAME] Team"
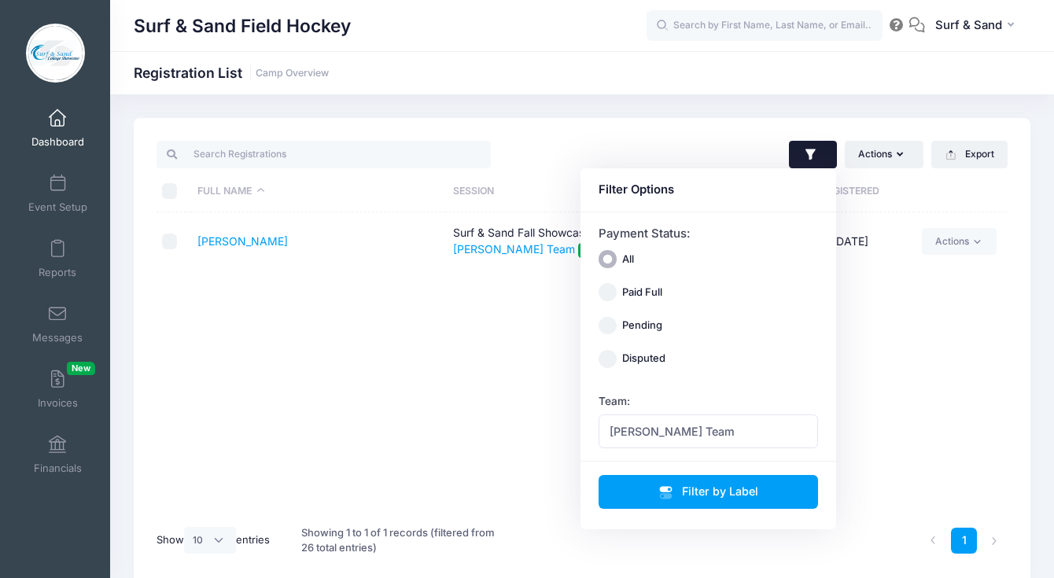
click at [249, 250] on td "[PERSON_NAME]" at bounding box center [318, 241] width 256 height 59
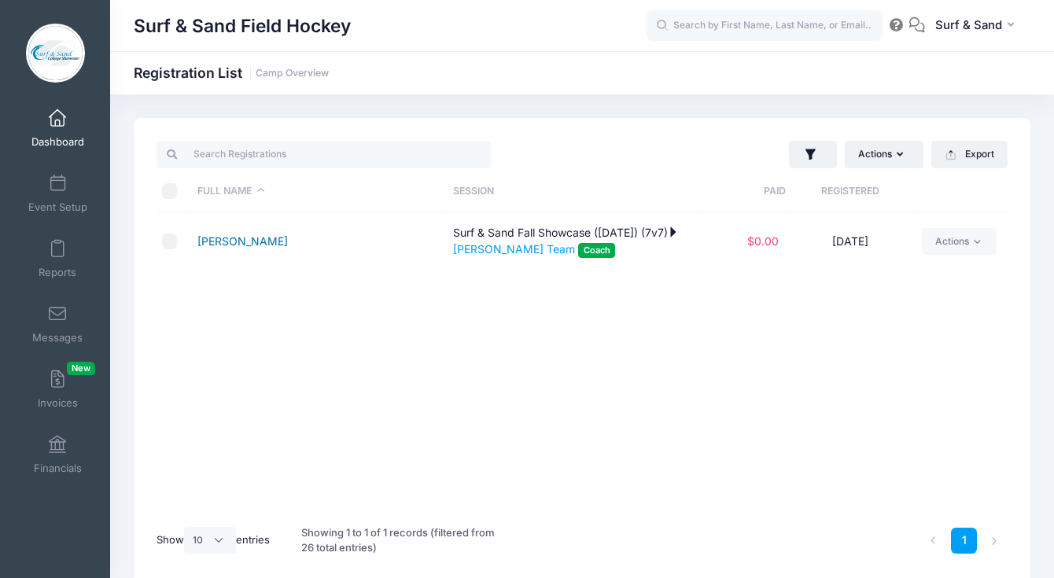
click at [249, 237] on link "[PERSON_NAME]" at bounding box center [242, 240] width 90 height 13
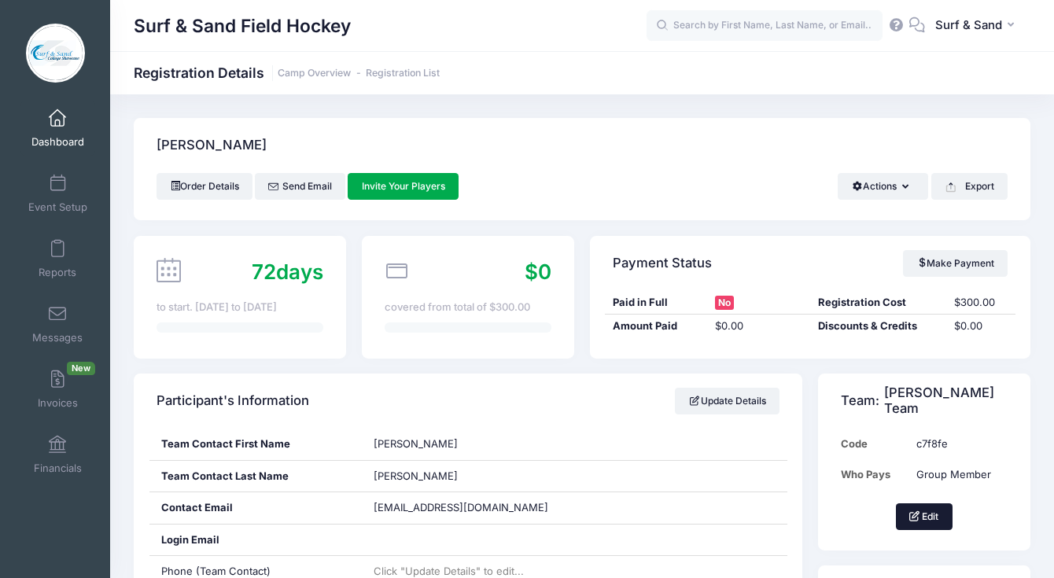
click at [928, 517] on button "Edit" at bounding box center [924, 516] width 57 height 27
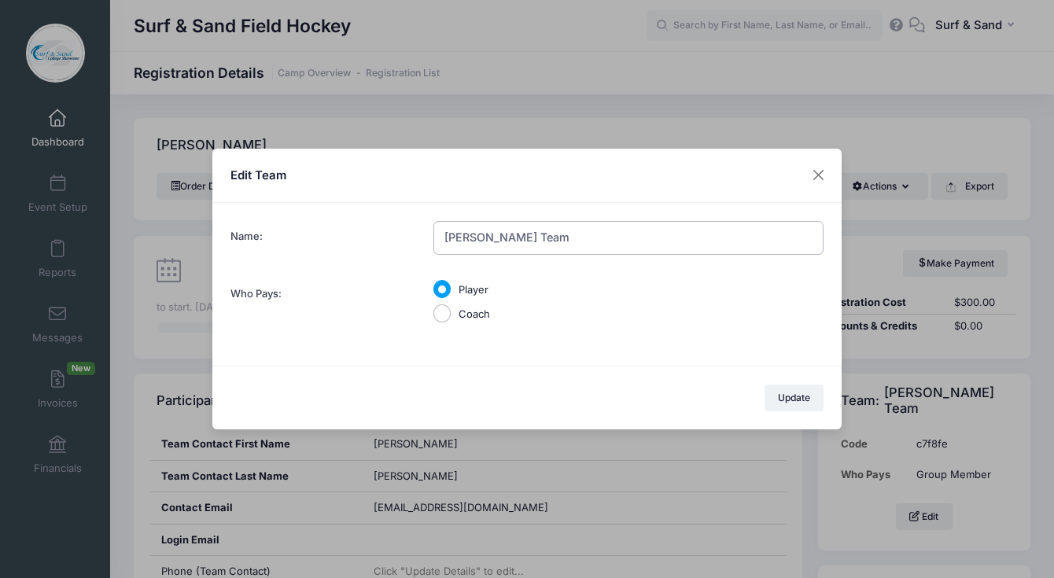
click at [566, 229] on input "[PERSON_NAME] Team" at bounding box center [628, 238] width 390 height 34
type input "Surf SeaTurtles U19"
click at [791, 404] on button "Update" at bounding box center [795, 398] width 60 height 27
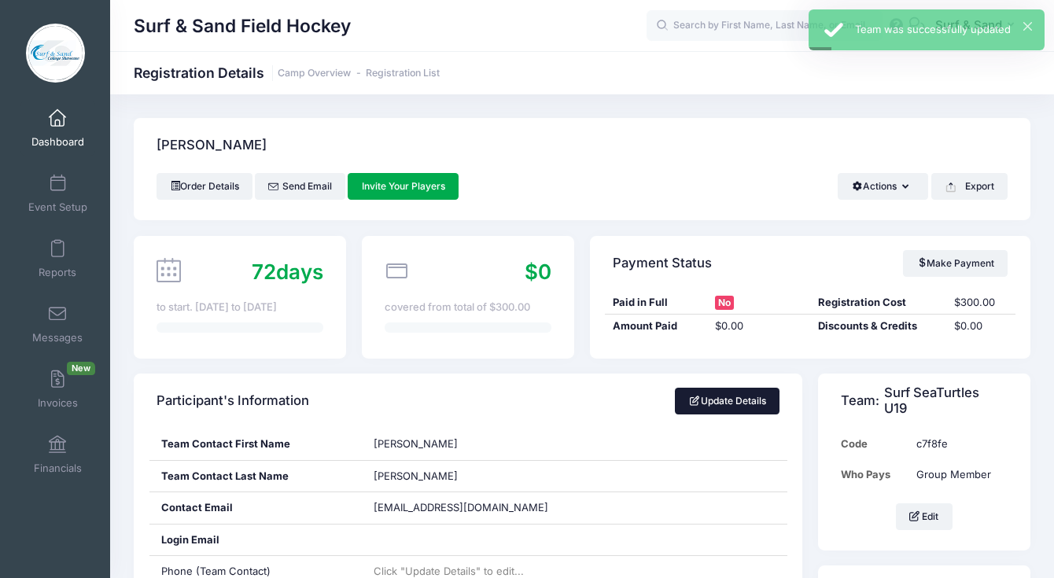
click at [765, 398] on link "Update Details" at bounding box center [727, 401] width 105 height 27
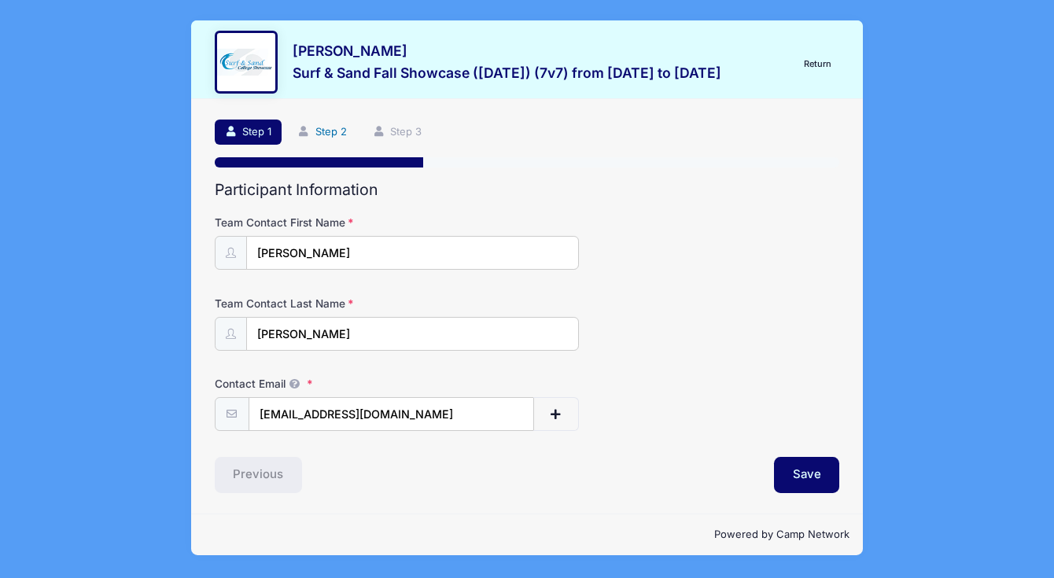
click at [352, 120] on link "Step 2" at bounding box center [322, 133] width 70 height 26
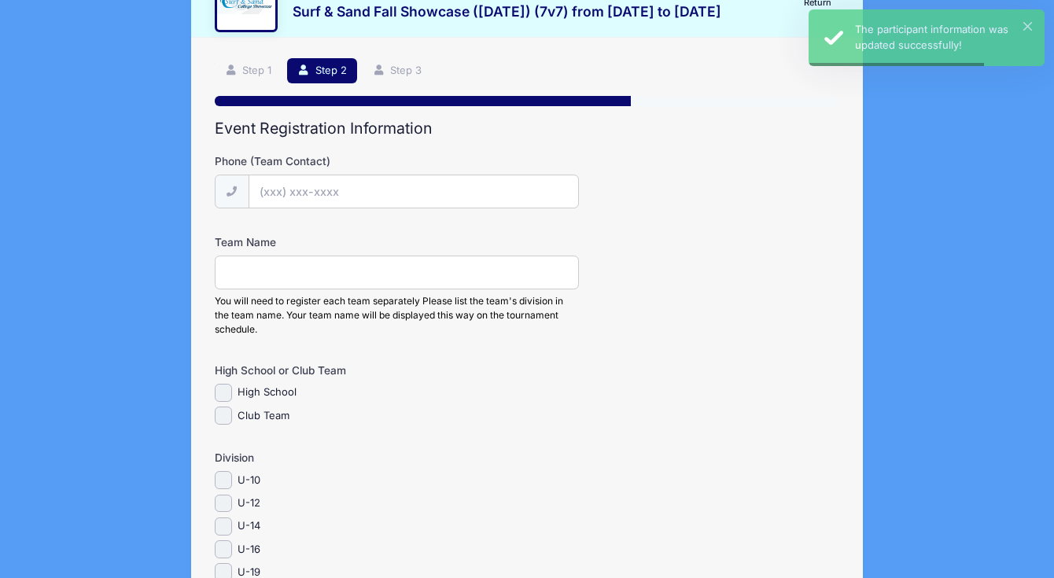
scroll to position [160, 0]
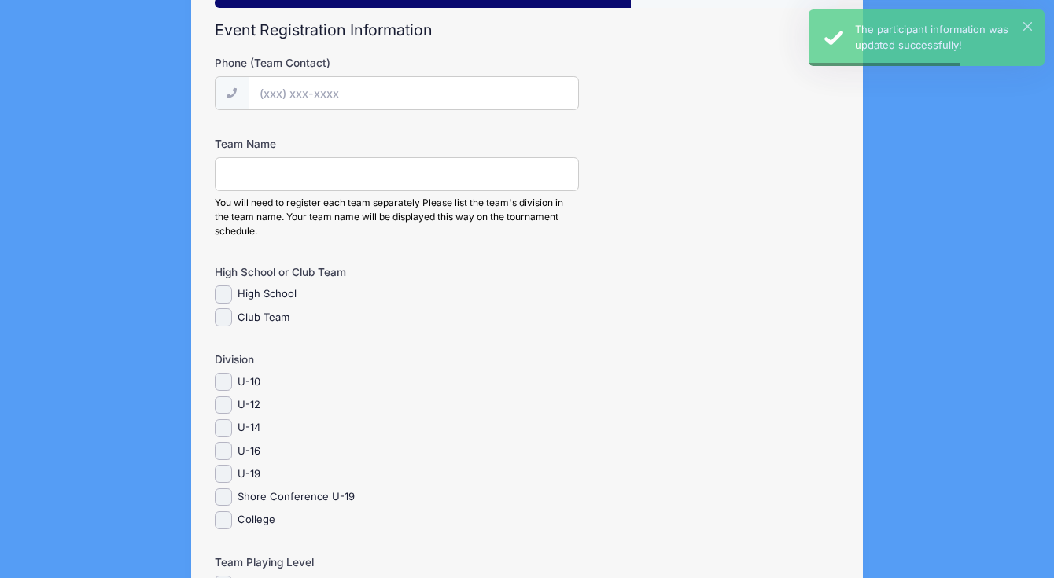
click at [262, 474] on div "U-19" at bounding box center [397, 474] width 365 height 18
click at [232, 479] on input "U-19" at bounding box center [224, 474] width 18 height 18
checkbox input "true"
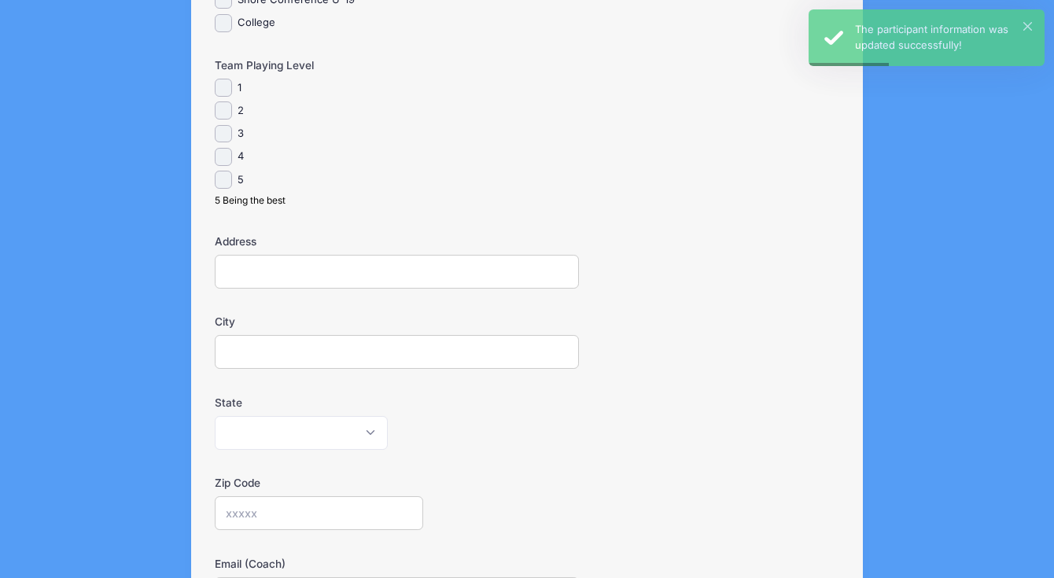
scroll to position [914, 0]
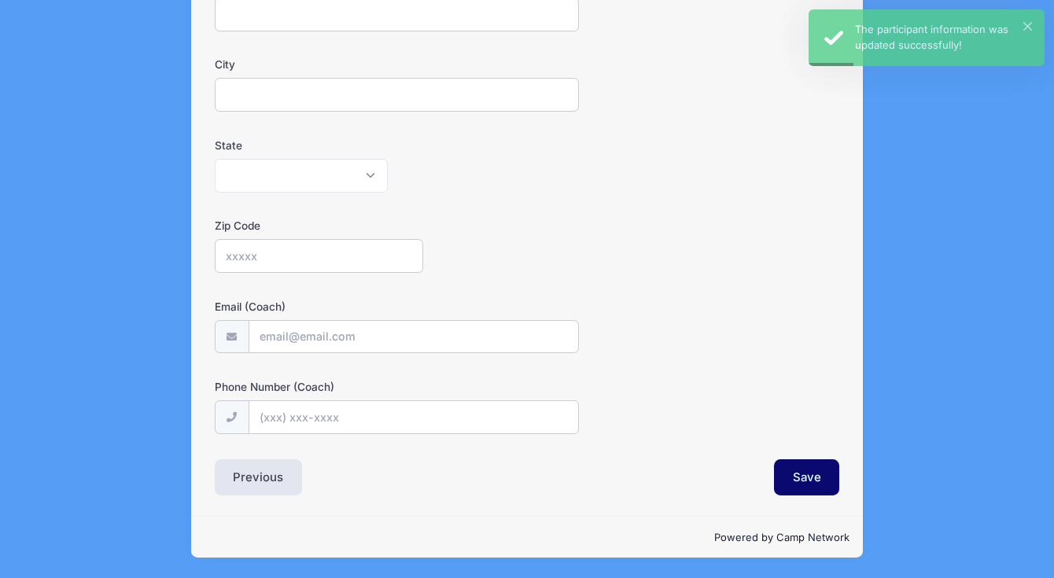
click at [769, 476] on div "Save" at bounding box center [687, 477] width 320 height 36
click at [800, 474] on button "Save" at bounding box center [807, 477] width 66 height 36
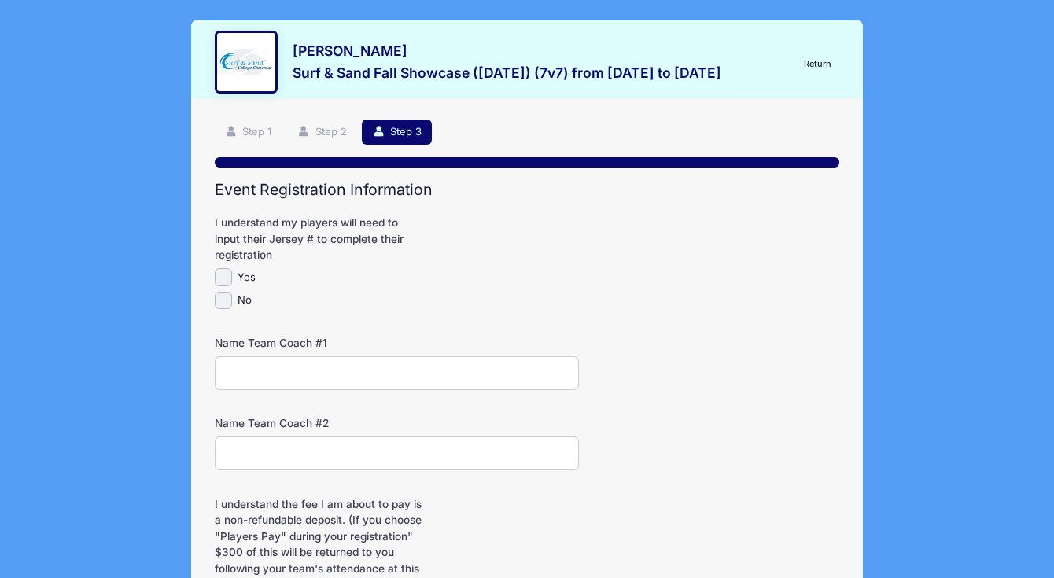
scroll to position [247, 0]
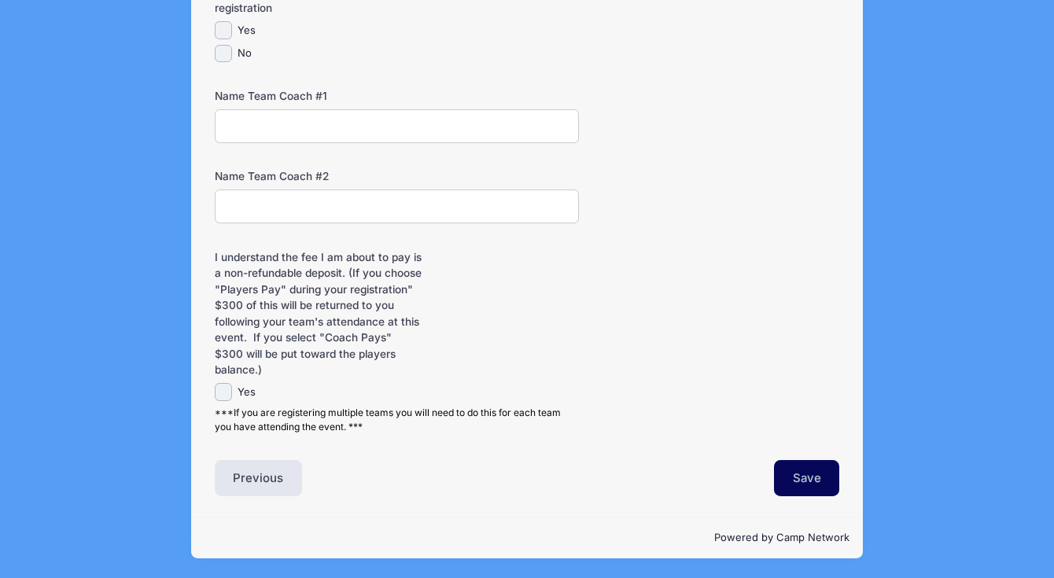
click at [810, 481] on button "Save" at bounding box center [807, 478] width 66 height 36
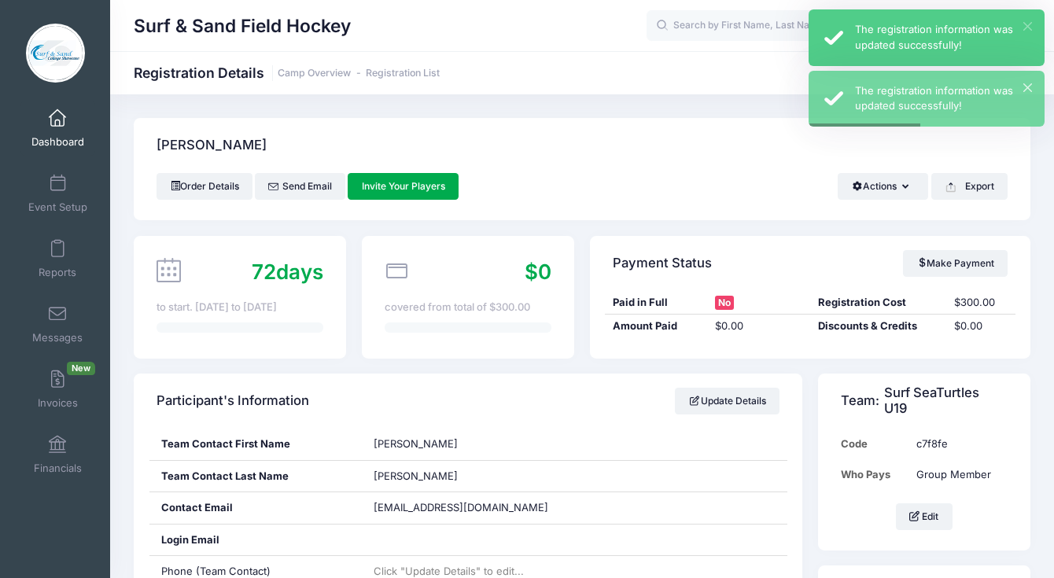
click at [1027, 29] on button "×" at bounding box center [1027, 26] width 9 height 9
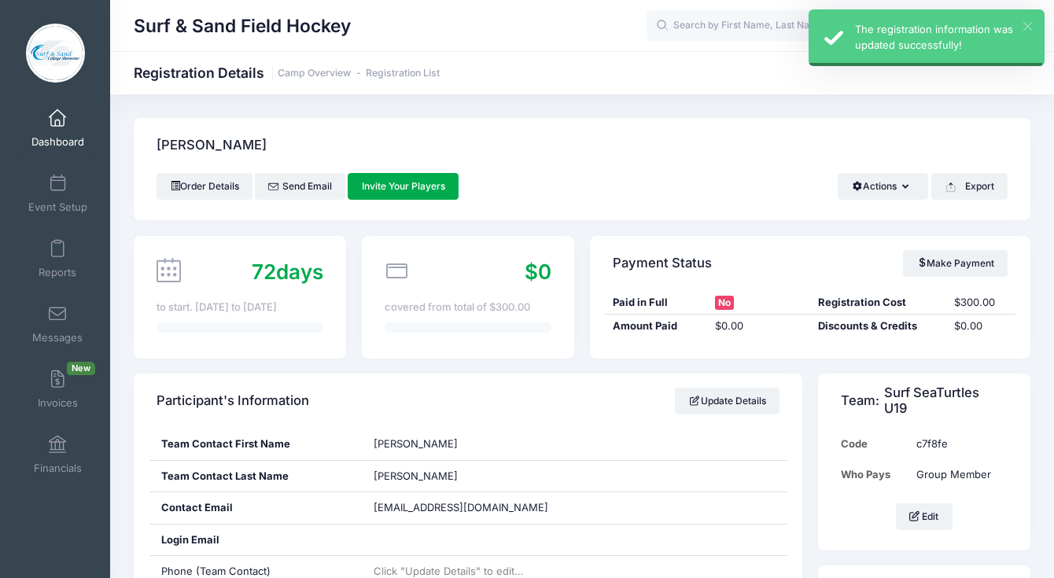
click at [1025, 89] on div "Surf & Sand Field Hockey Registration Details Camp Overview Registration List" at bounding box center [582, 72] width 944 height 43
click at [1031, 31] on button "×" at bounding box center [1027, 26] width 9 height 9
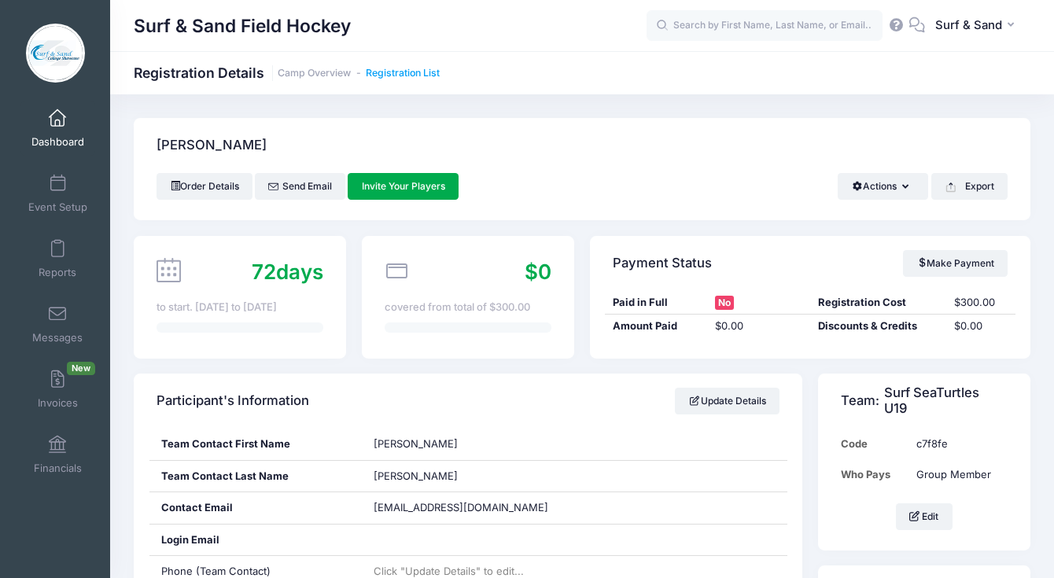
click at [424, 69] on link "Registration List" at bounding box center [403, 74] width 74 height 12
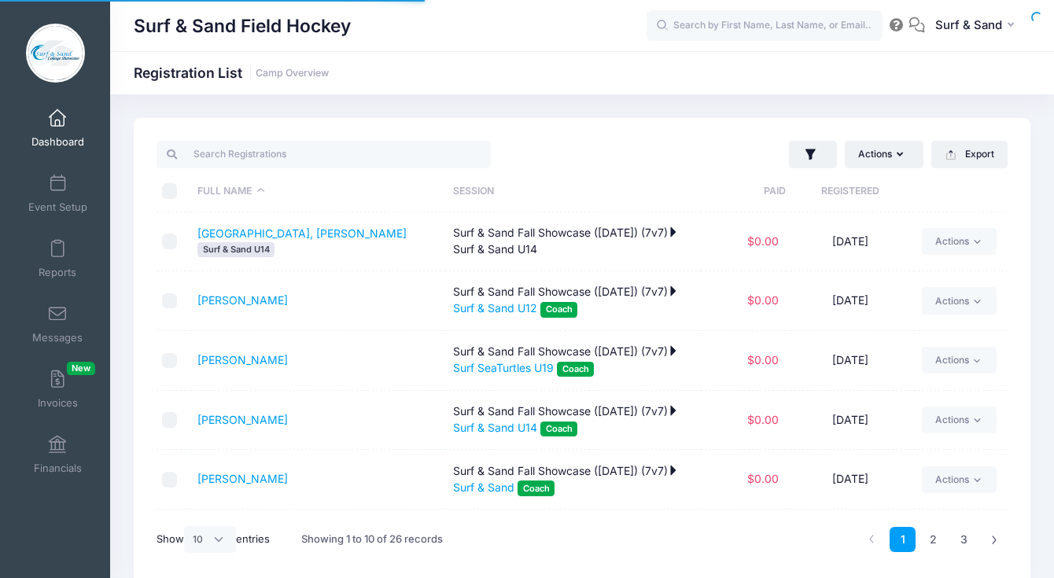
select select "10"
click at [810, 164] on button "button" at bounding box center [813, 155] width 48 height 28
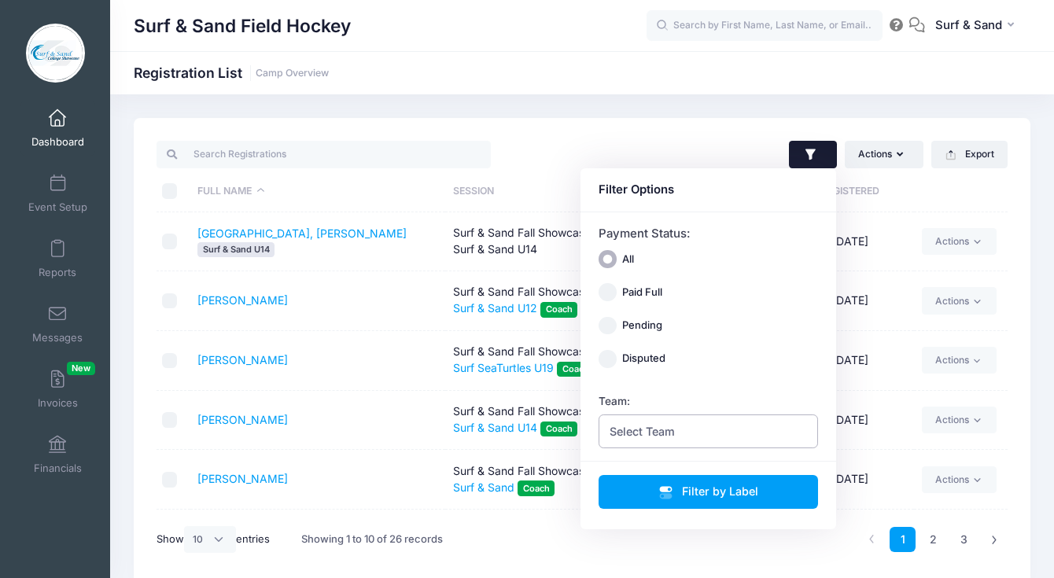
click at [712, 435] on span "Select Team" at bounding box center [709, 432] width 220 height 34
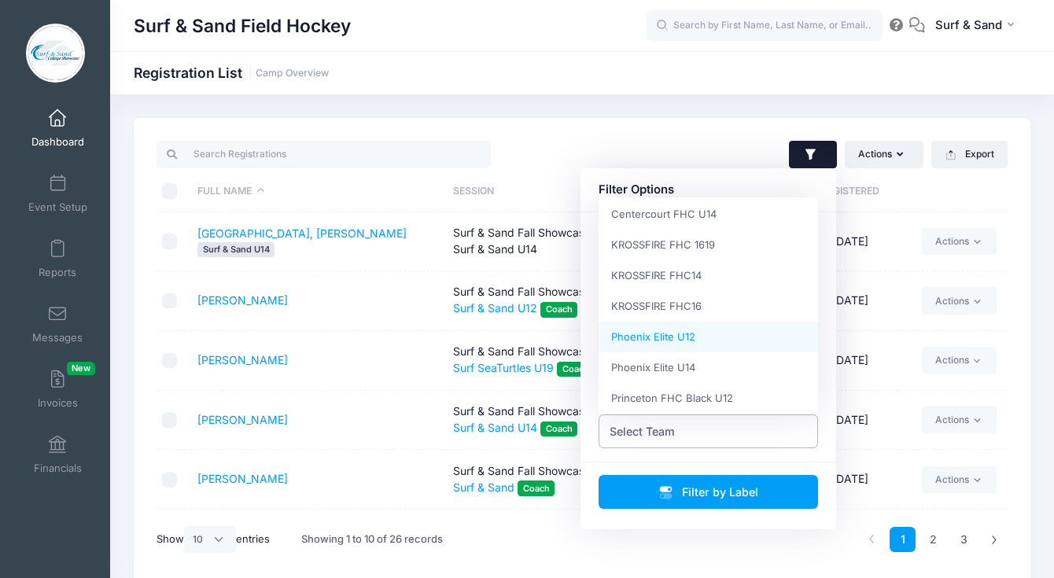
scroll to position [264, 0]
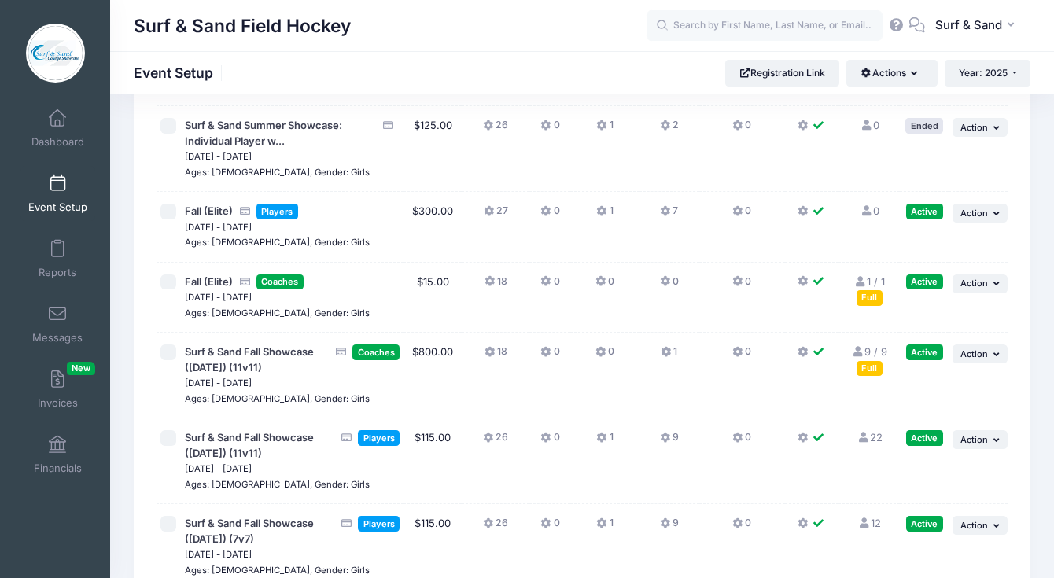
scroll to position [3463, 0]
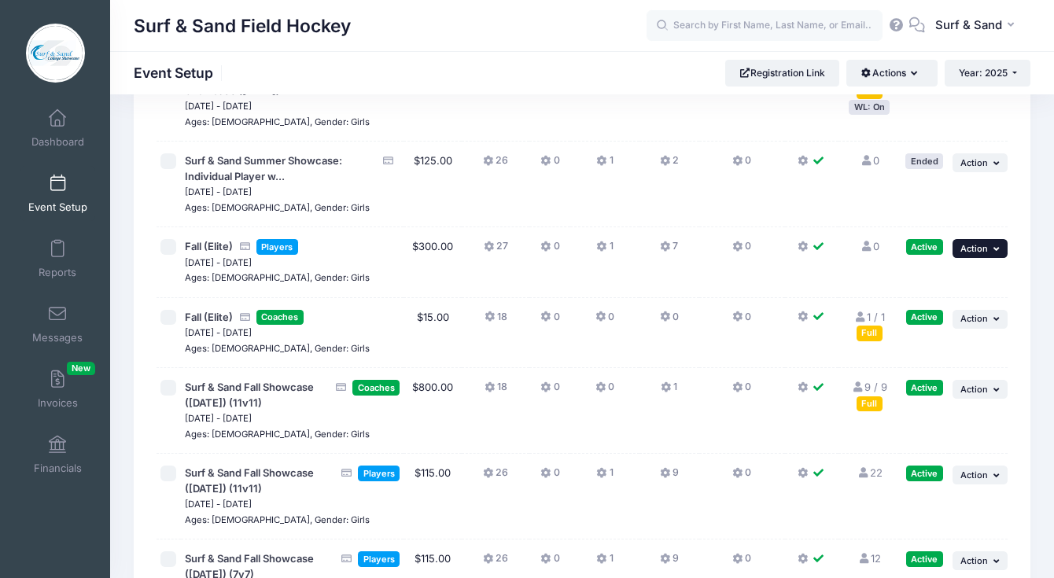
click at [995, 245] on icon "button" at bounding box center [997, 249] width 9 height 9
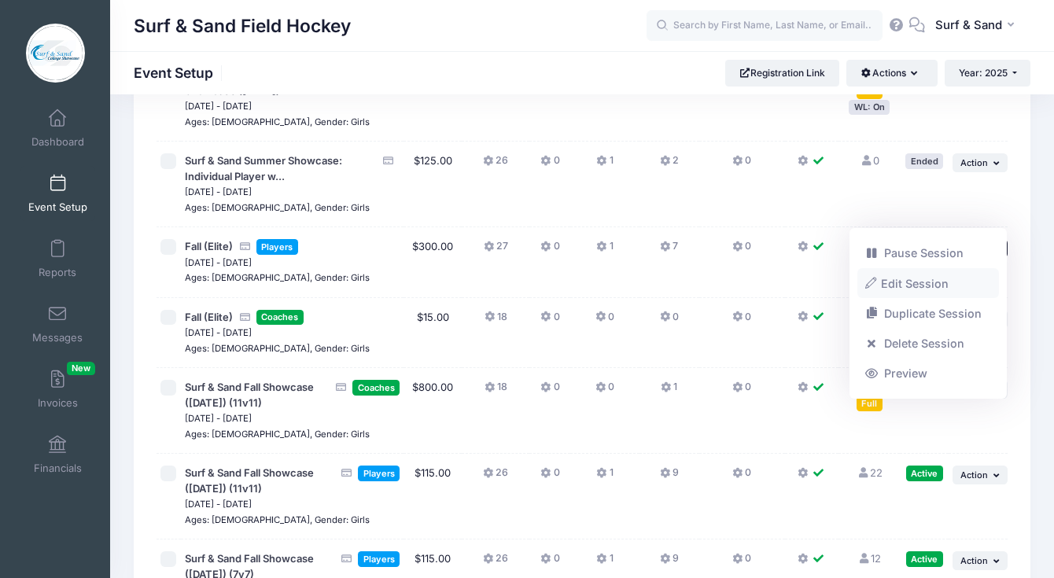
click at [942, 288] on link "Edit Session" at bounding box center [928, 283] width 142 height 30
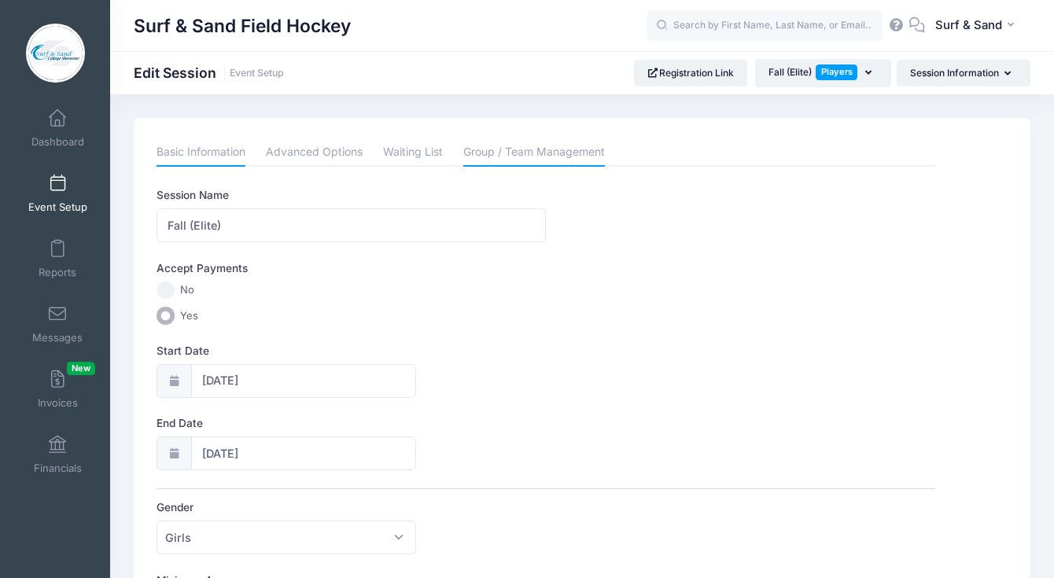
click at [526, 157] on link "Group / Team Management" at bounding box center [534, 152] width 142 height 28
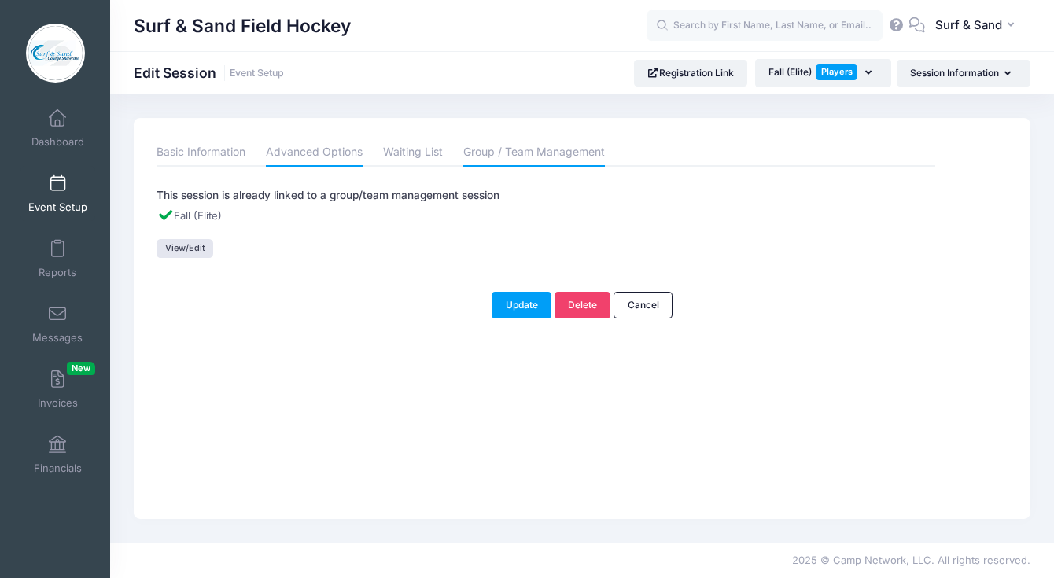
click at [329, 153] on link "Advanced Options" at bounding box center [314, 152] width 97 height 28
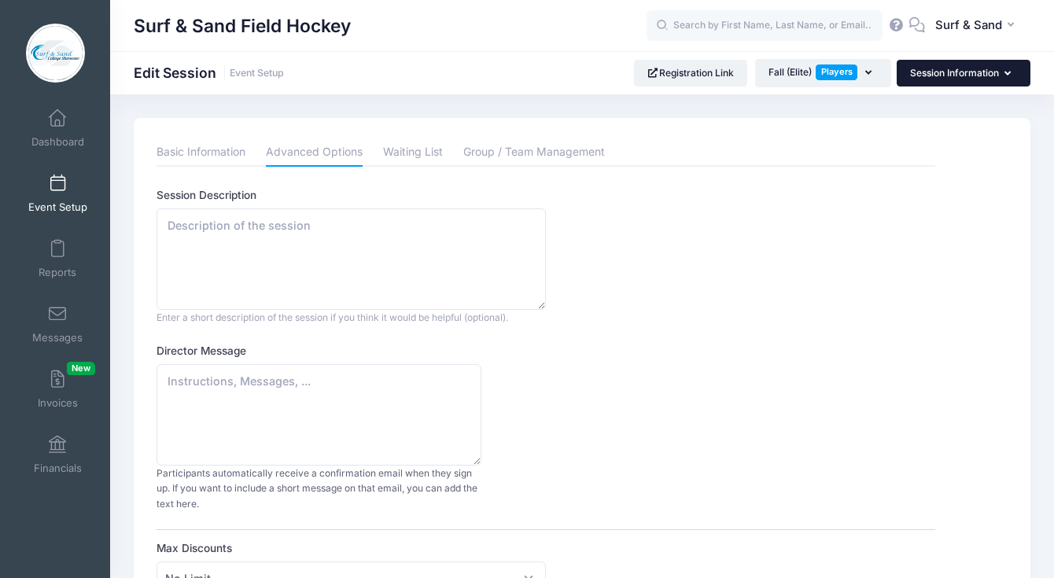
click at [946, 81] on button "Session Information" at bounding box center [964, 73] width 134 height 27
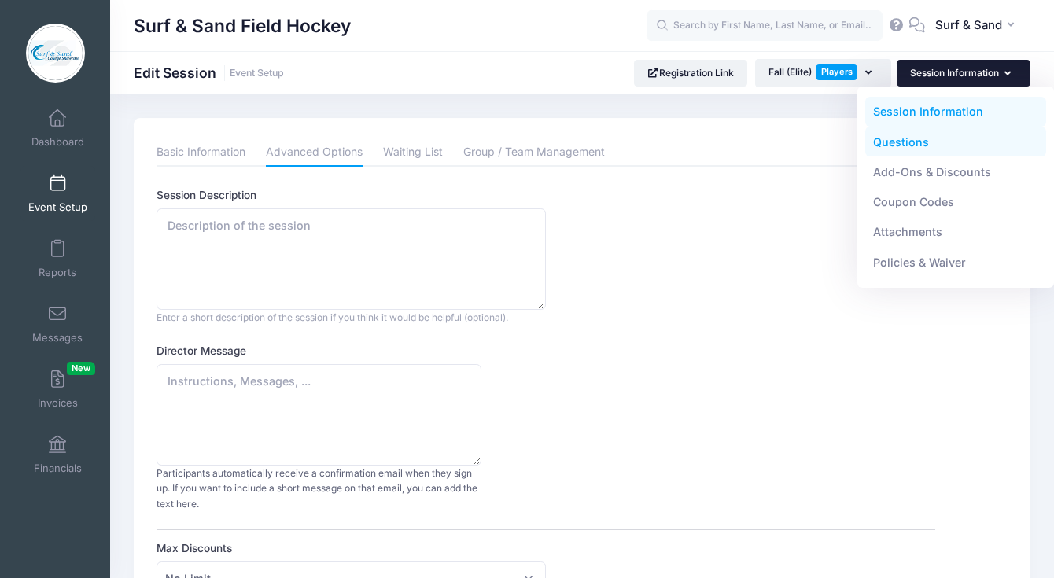
click at [899, 142] on link "Questions" at bounding box center [956, 142] width 182 height 30
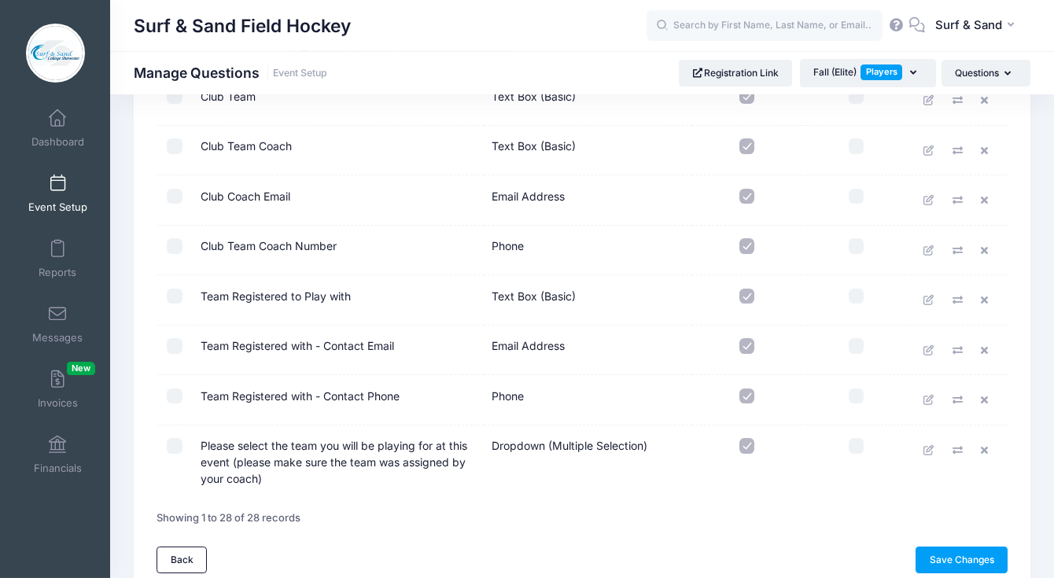
scroll to position [1233, 0]
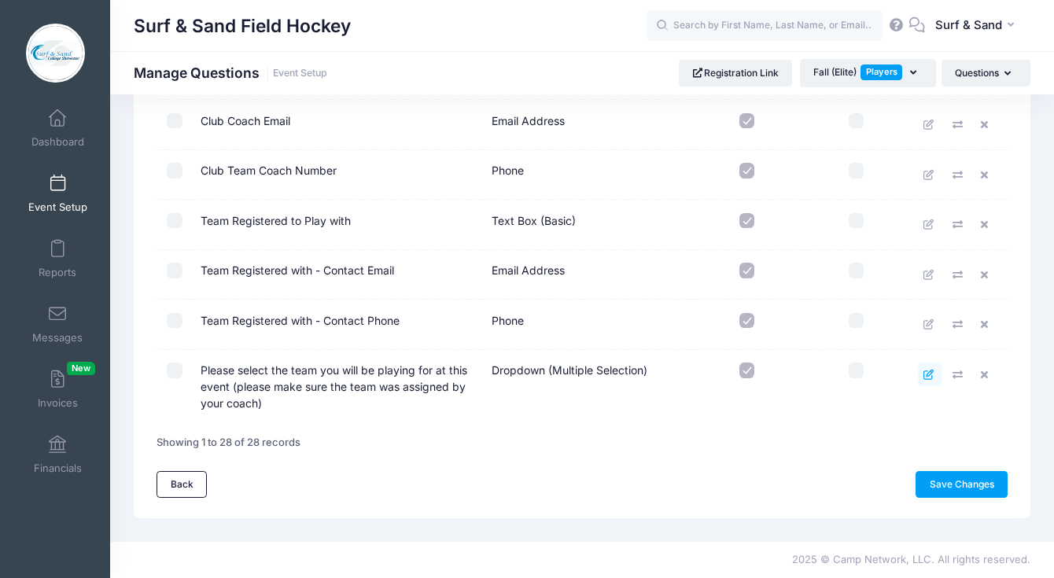
click at [929, 374] on icon at bounding box center [929, 375] width 13 height 10
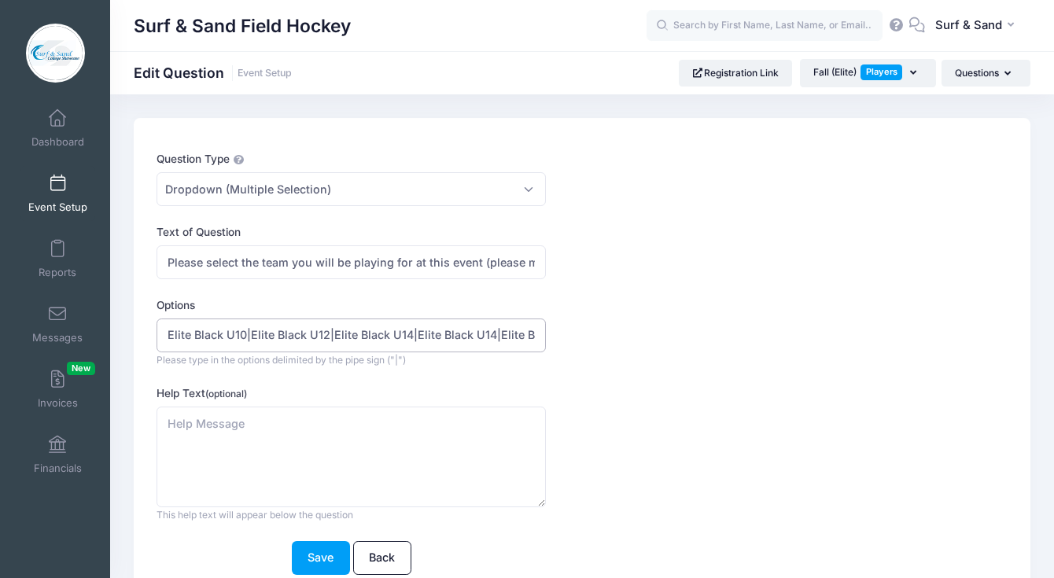
click at [400, 338] on input "Elite Black U10|Elite Black U12|Elite Black U14|Elite Black U14|Elite Blcak U16…" at bounding box center [351, 336] width 389 height 34
drag, startPoint x: 444, startPoint y: 334, endPoint x: 487, endPoint y: 334, distance: 42.5
click at [487, 334] on input "Elite Black U10|Elite Black U12|Elite Black U14|Elite Black U14|Elite Blcak U16…" at bounding box center [351, 336] width 389 height 34
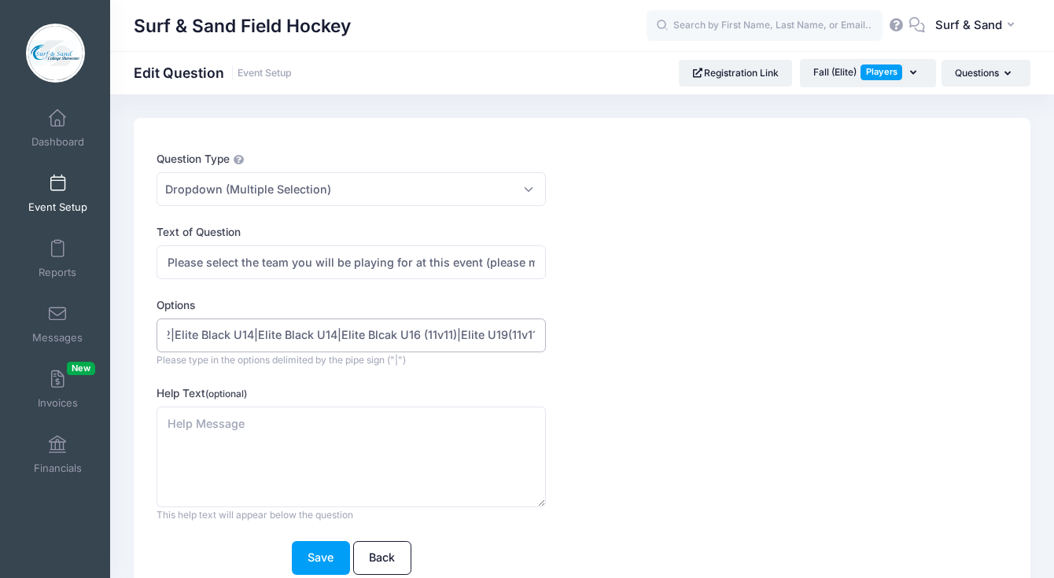
drag, startPoint x: 513, startPoint y: 334, endPoint x: 603, endPoint y: 356, distance: 92.9
click at [546, 352] on input "Elite Black U10|Elite Black U12|Elite Black U14|Elite Black U14|Elite Blcak U16…" at bounding box center [351, 336] width 389 height 34
click at [507, 335] on input "Elite Black U10|Elite Black U12|Elite Black U14|Elite Black U14|Elite Blcak U16…" at bounding box center [351, 336] width 389 height 34
click at [379, 336] on input "Elite Black U10|Elite Black U12|Elite Black U14|Elite Black U14|Elite Blcak U16…" at bounding box center [351, 336] width 389 height 34
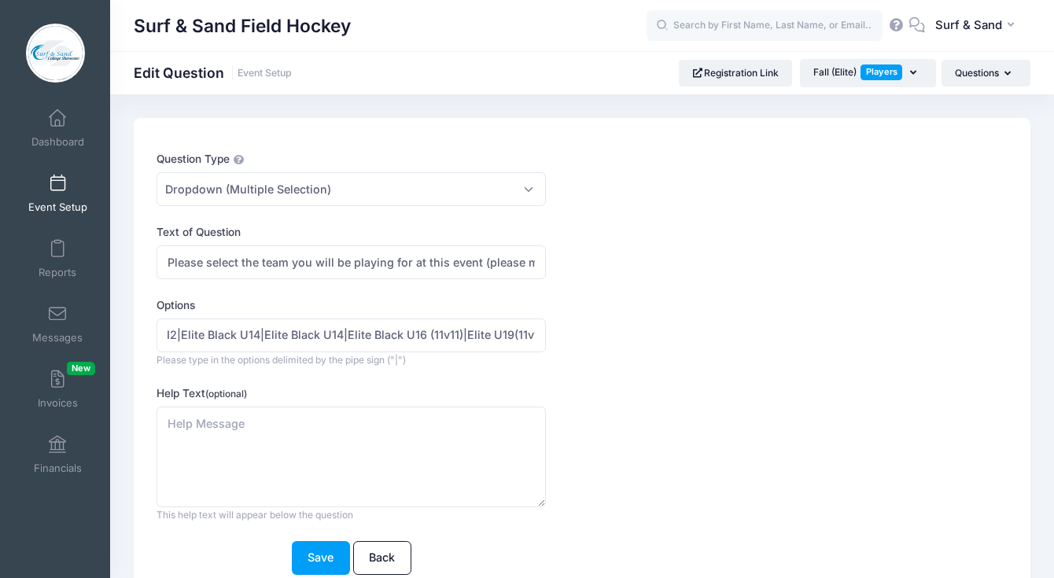
click at [647, 404] on div "Help Text (optional) This help text will appear below the question This text wi…" at bounding box center [546, 454] width 779 height 138
click at [298, 337] on input "Elite Black U10|Elite Black U12|Elite Black U14|Elite Black U14|Elite Black U16…" at bounding box center [351, 336] width 389 height 34
type input "Elite Black U10|Elite Black U12|Elite Black U14|Elite Blue U14|Elite Black U16 …"
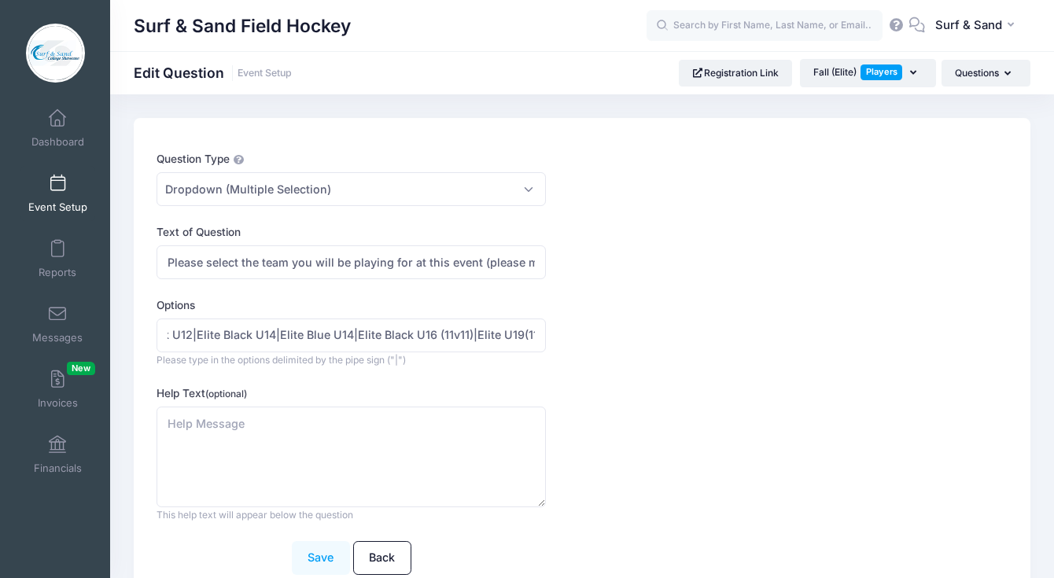
click at [326, 562] on button "Save" at bounding box center [321, 558] width 58 height 34
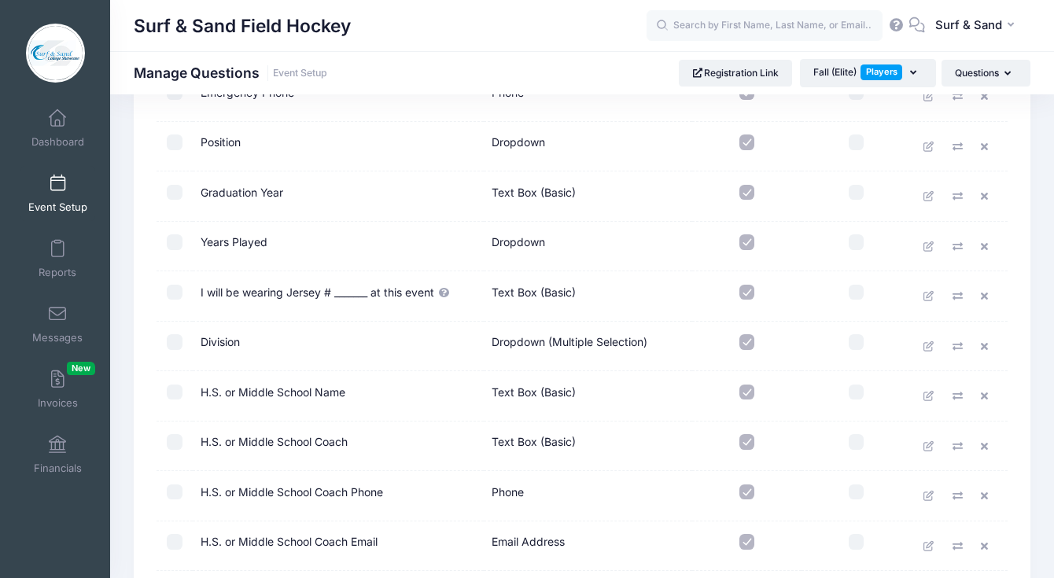
scroll to position [1233, 0]
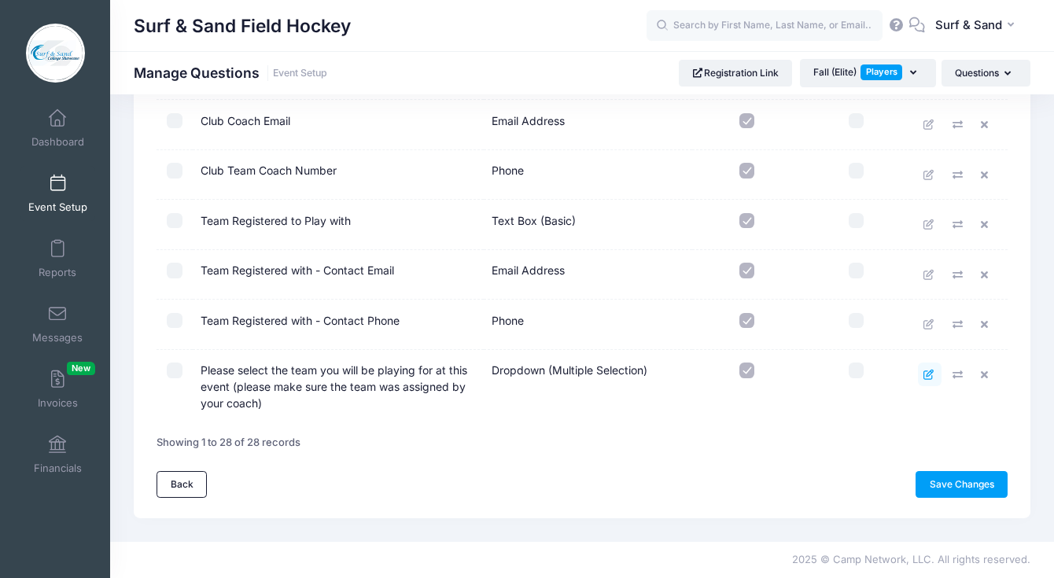
click at [920, 382] on link at bounding box center [930, 375] width 24 height 24
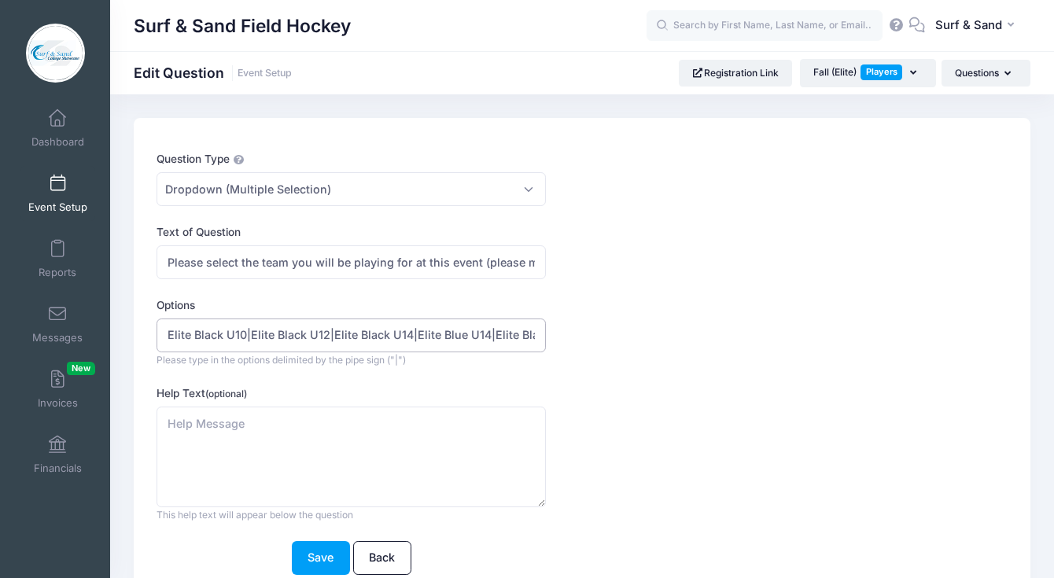
click at [440, 336] on input "Elite Black U10|Elite Black U12|Elite Black U14|Elite Blue U14|Elite Black U16 …" at bounding box center [351, 336] width 389 height 34
click at [486, 336] on input "Elite Black U10|Elite Black U12|Elite Black U14|Elite Blue U14|Elite Black U16 …" at bounding box center [351, 336] width 389 height 34
drag, startPoint x: 486, startPoint y: 336, endPoint x: 562, endPoint y: 336, distance: 75.5
click at [546, 336] on input "Elite Black U10|Elite Black U12|Elite Black U14|Elite Blue U16|Elite Black U16 …" at bounding box center [351, 336] width 389 height 34
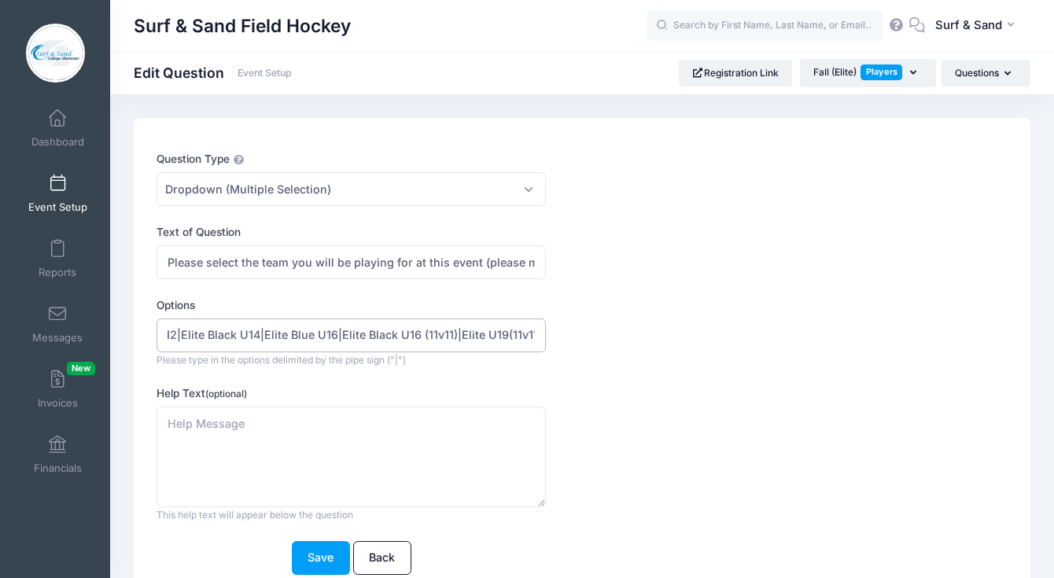
click at [392, 339] on input "Elite Black U10|Elite Black U12|Elite Black U14|Elite Blue U16|Elite Black U16 …" at bounding box center [351, 336] width 389 height 34
click at [362, 338] on input "Elite Black U10|Elite Black U12|Elite Black U14|Elite Blue U16|Elite Black U16 …" at bounding box center [351, 336] width 389 height 34
type input "Elite Black U10|Elite Black U12|Elite Black U14|Elite Blue U16|Elite Black U16 …"
click at [330, 549] on button "Save" at bounding box center [321, 558] width 58 height 34
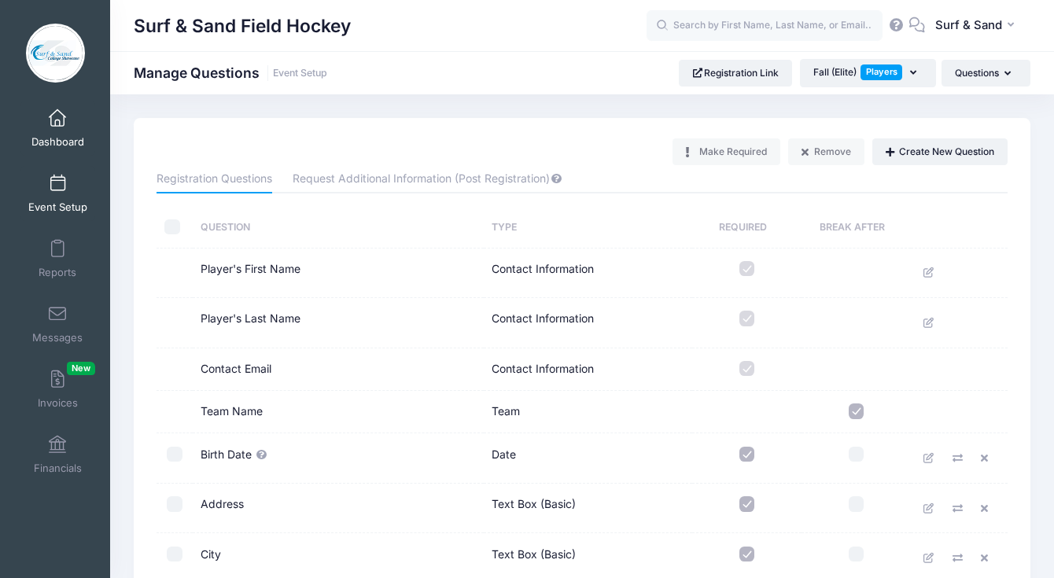
click at [64, 129] on link "Dashboard" at bounding box center [57, 128] width 75 height 55
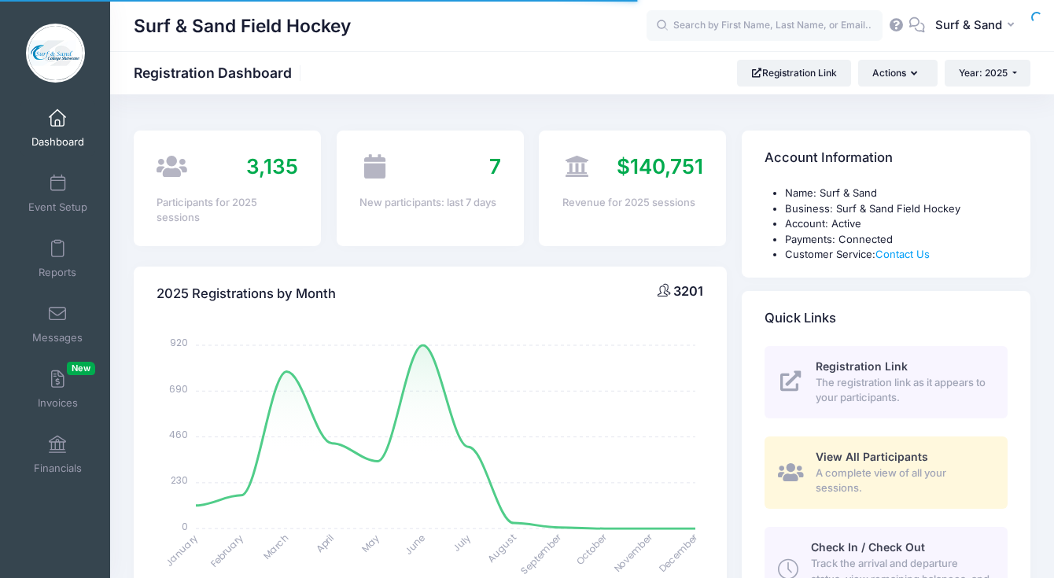
select select
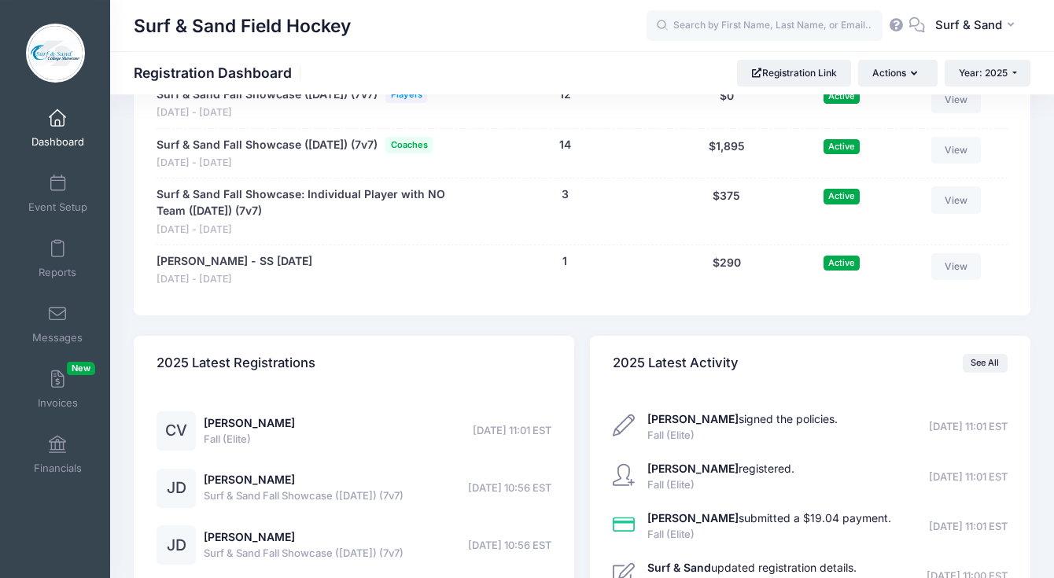
scroll to position [3360, 0]
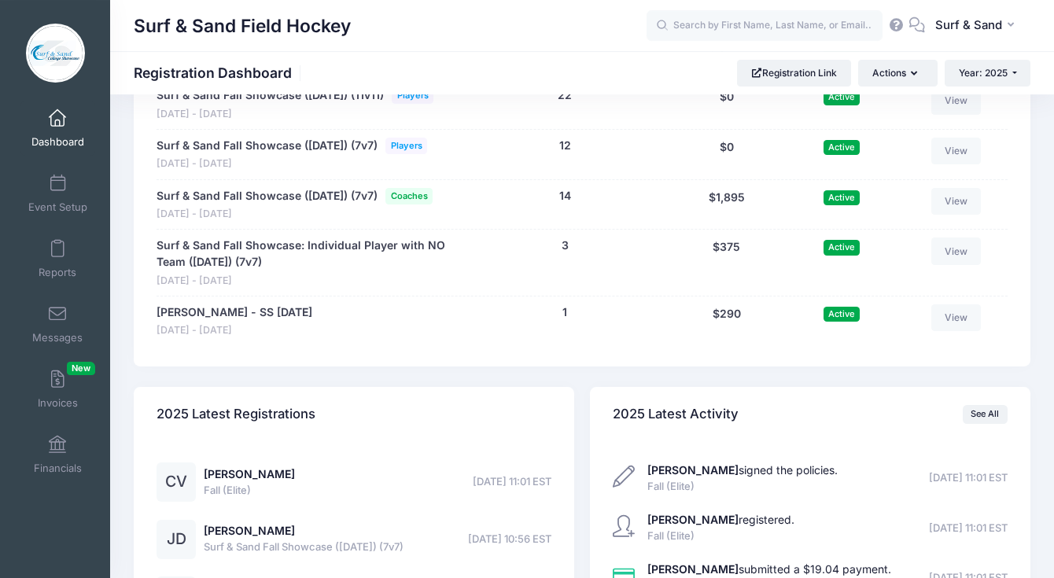
click at [57, 123] on span at bounding box center [57, 118] width 0 height 17
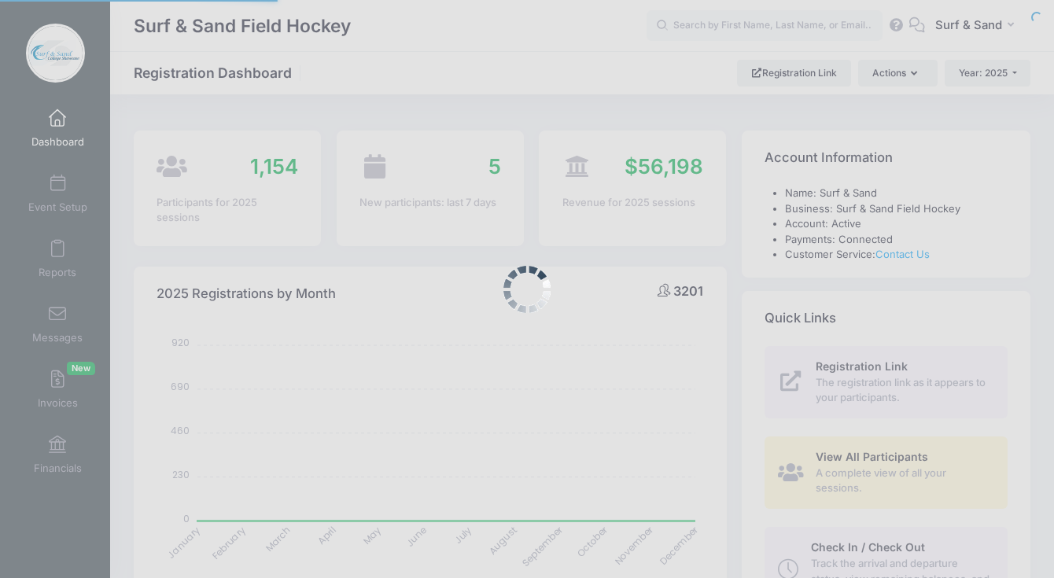
select select
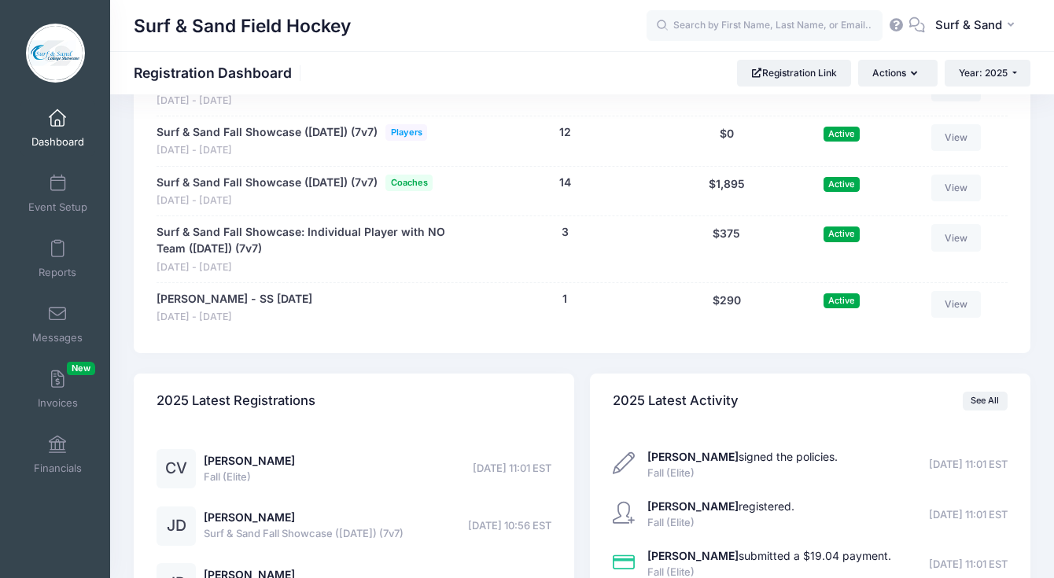
scroll to position [3395, 0]
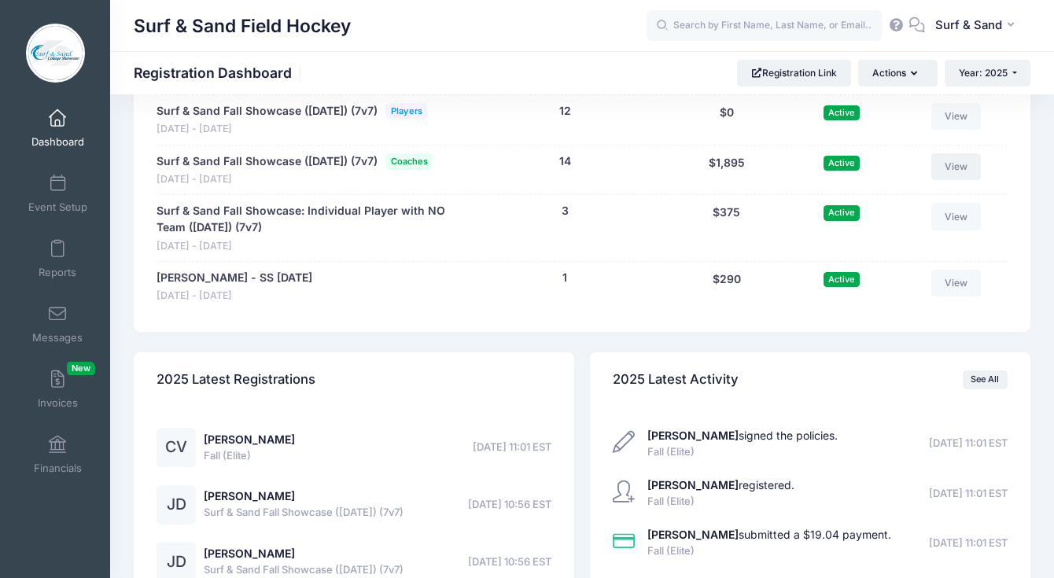
click at [958, 180] on link "View" at bounding box center [956, 166] width 50 height 27
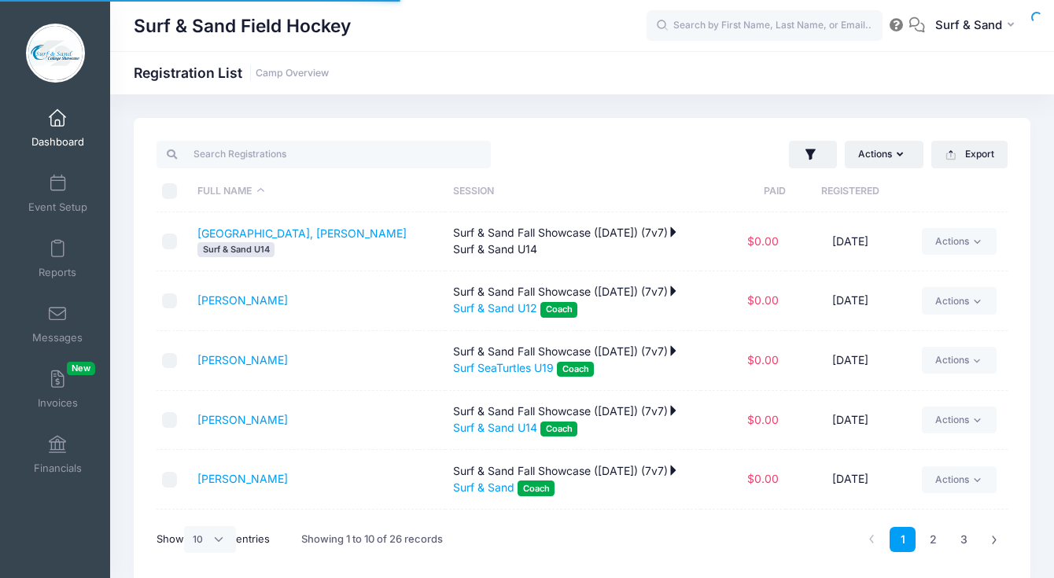
select select "10"
click at [810, 149] on icon "button" at bounding box center [810, 154] width 10 height 11
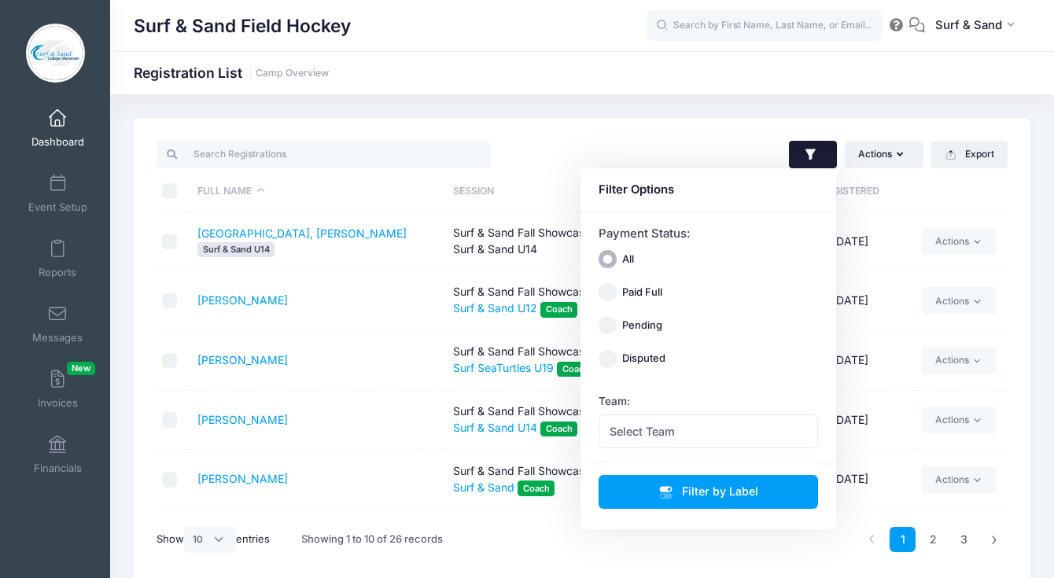
click at [753, 414] on div "Team: Select Team Centercourt FHC Red U16 Centercourt FHC U14 KROSSFIRE FHC 161…" at bounding box center [709, 420] width 220 height 55
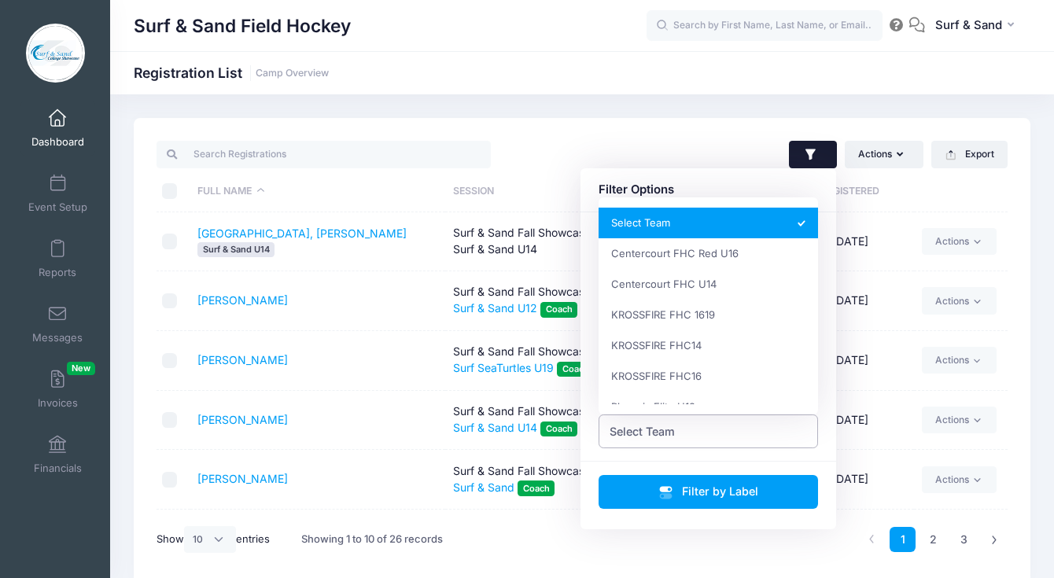
click at [751, 434] on span "Select Team" at bounding box center [709, 432] width 220 height 34
click at [737, 147] on div "Actions Assign Labels Send Email Send Payment Reminder Send Document Upload Rem…" at bounding box center [798, 154] width 433 height 32
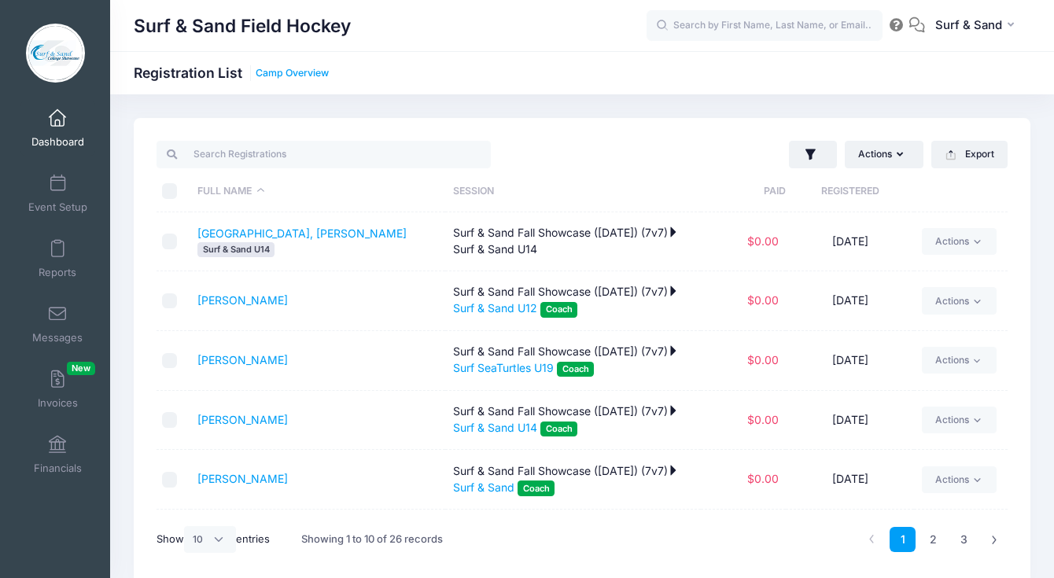
click at [308, 73] on link "Camp Overview" at bounding box center [292, 74] width 73 height 12
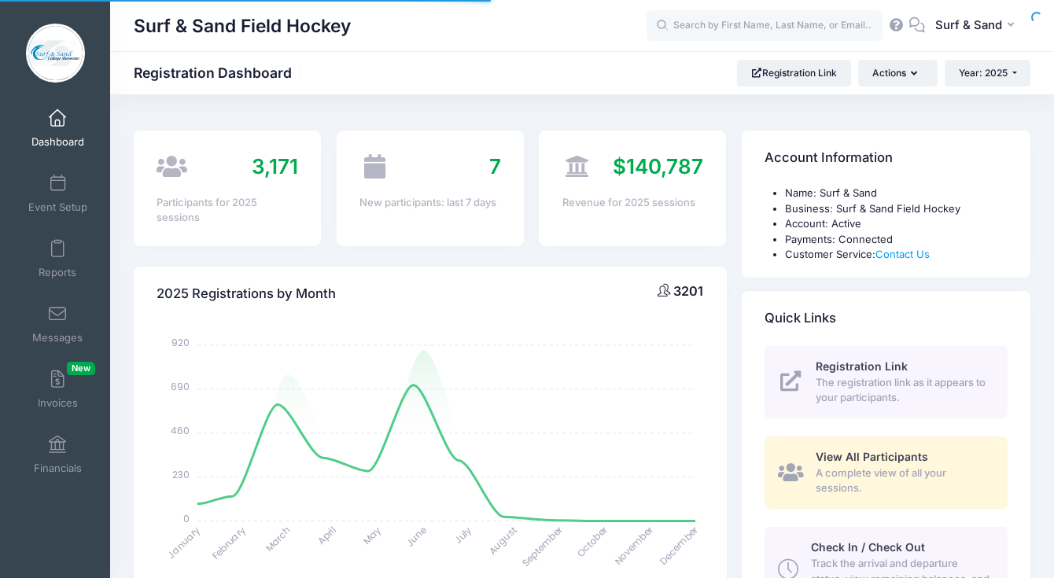
select select
